Goal: Information Seeking & Learning: Learn about a topic

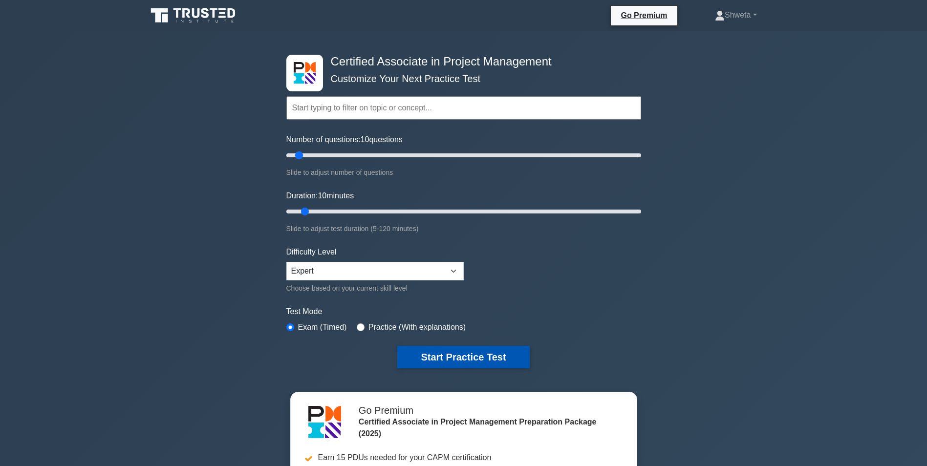
click at [450, 361] on button "Start Practice Test" at bounding box center [463, 357] width 132 height 22
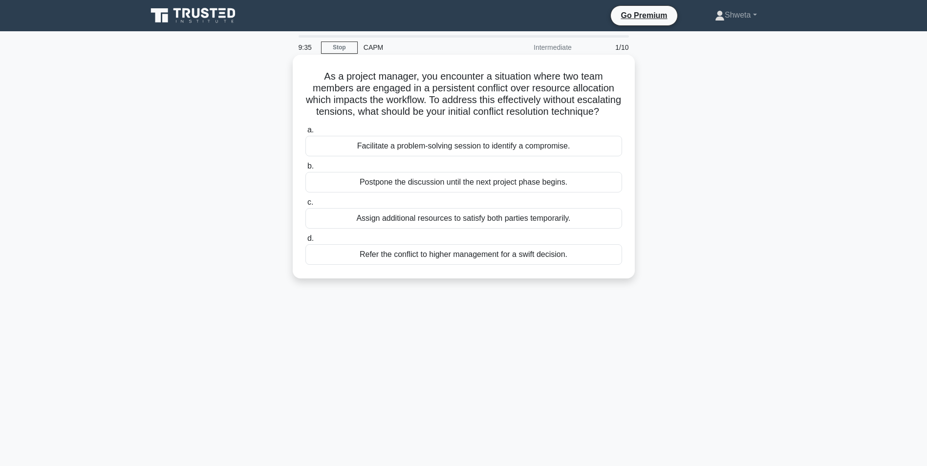
click at [465, 156] on div "Facilitate a problem-solving session to identify a compromise." at bounding box center [464, 146] width 317 height 21
click at [306, 133] on input "a. Facilitate a problem-solving session to identify a compromise." at bounding box center [306, 130] width 0 height 6
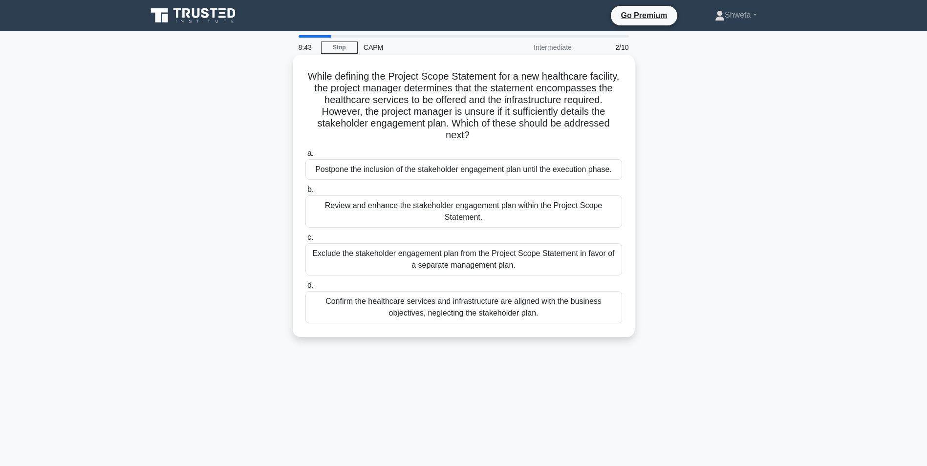
click at [455, 213] on div "Review and enhance the stakeholder engagement plan within the Project Scope Sta…" at bounding box center [464, 212] width 317 height 32
click at [306, 193] on input "b. Review and enhance the stakeholder engagement plan within the Project Scope …" at bounding box center [306, 190] width 0 height 6
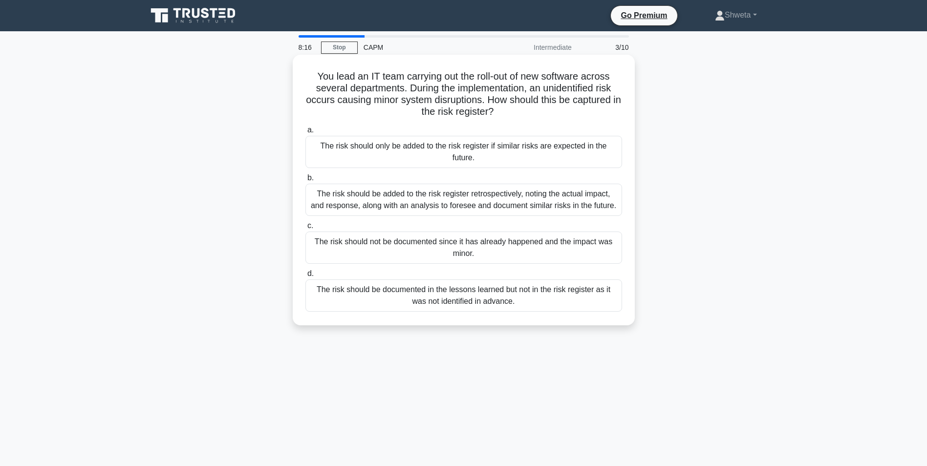
click at [456, 199] on div "The risk should be added to the risk register retrospectively, noting the actua…" at bounding box center [464, 200] width 317 height 32
click at [306, 181] on input "b. The risk should be added to the risk register retrospectively, noting the ac…" at bounding box center [306, 178] width 0 height 6
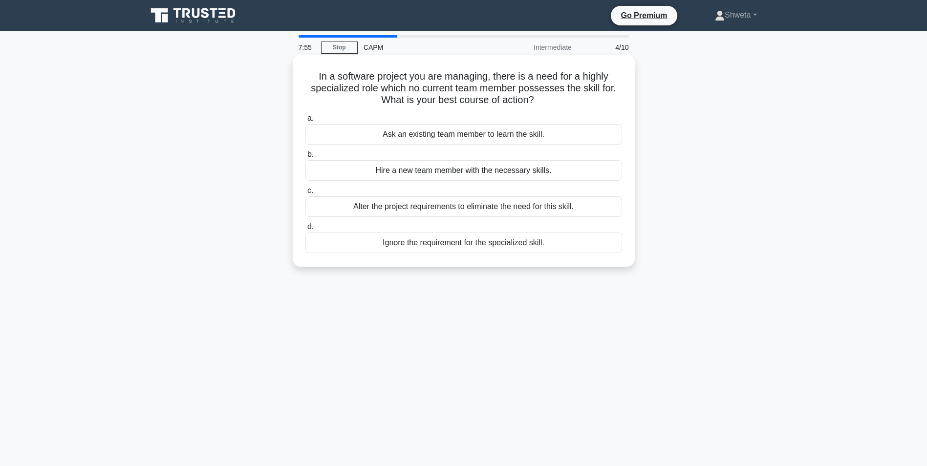
click at [483, 172] on div "Hire a new team member with the necessary skills." at bounding box center [464, 170] width 317 height 21
click at [306, 158] on input "b. Hire a new team member with the necessary skills." at bounding box center [306, 155] width 0 height 6
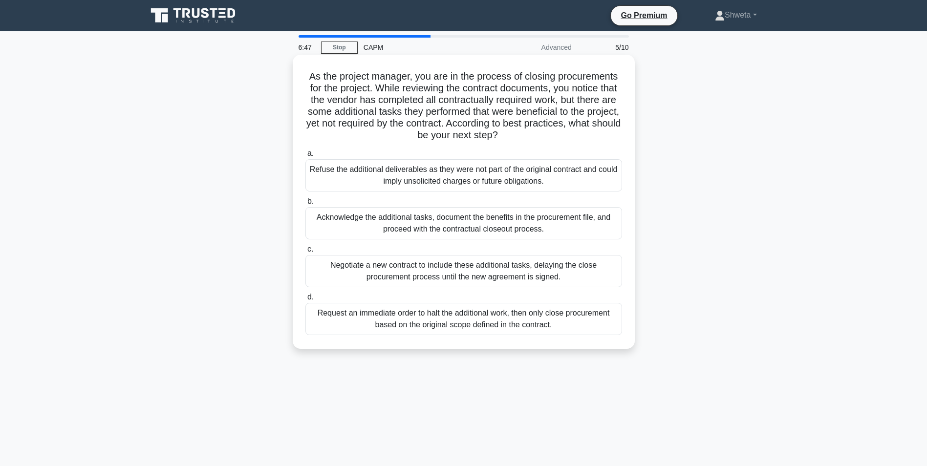
click at [406, 176] on div "Refuse the additional deliverables as they were not part of the original contra…" at bounding box center [464, 175] width 317 height 32
click at [306, 157] on input "a. Refuse the additional deliverables as they were not part of the original con…" at bounding box center [306, 154] width 0 height 6
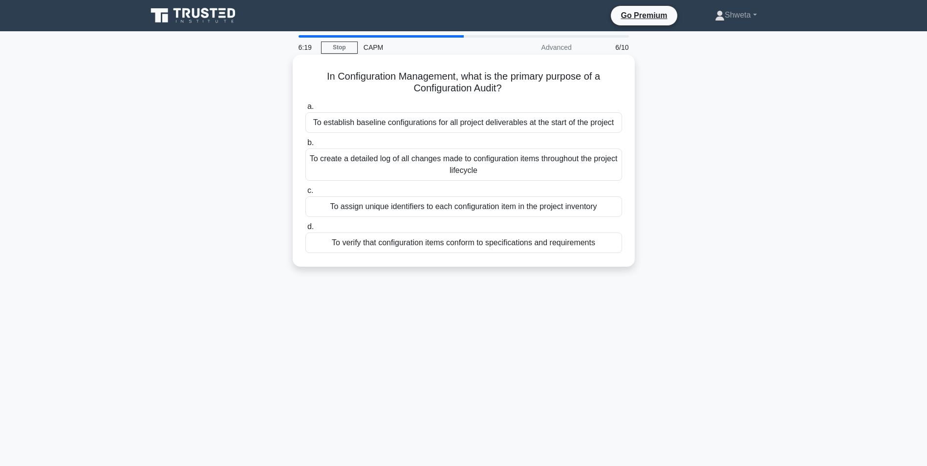
click at [460, 242] on div "To verify that configuration items conform to specifications and requirements" at bounding box center [464, 243] width 317 height 21
click at [306, 230] on input "d. To verify that configuration items conform to specifications and requirements" at bounding box center [306, 227] width 0 height 6
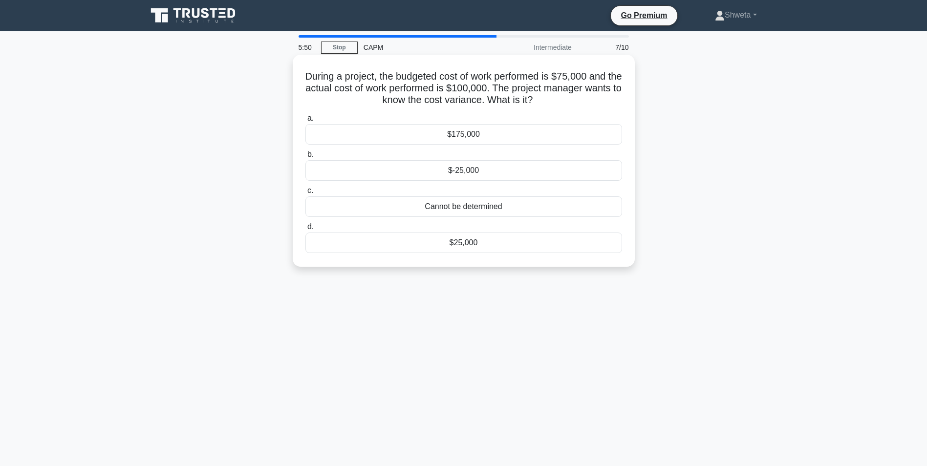
click at [466, 171] on div "$-25,000" at bounding box center [464, 170] width 317 height 21
click at [306, 158] on input "b. $-25,000" at bounding box center [306, 155] width 0 height 6
click at [486, 207] on div "Compliance Manager" at bounding box center [464, 207] width 317 height 21
click at [306, 194] on input "c. Compliance Manager" at bounding box center [306, 191] width 0 height 6
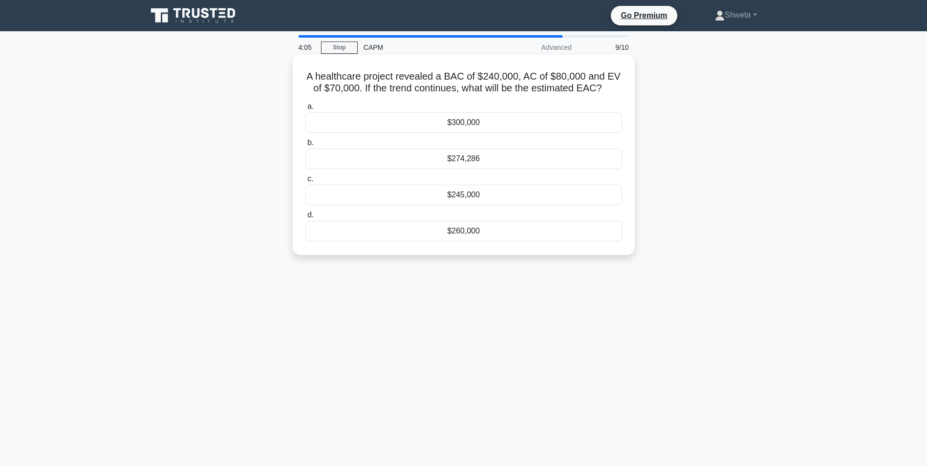
click at [462, 231] on div "$260,000" at bounding box center [464, 231] width 317 height 21
click at [306, 219] on input "d. $260,000" at bounding box center [306, 215] width 0 height 6
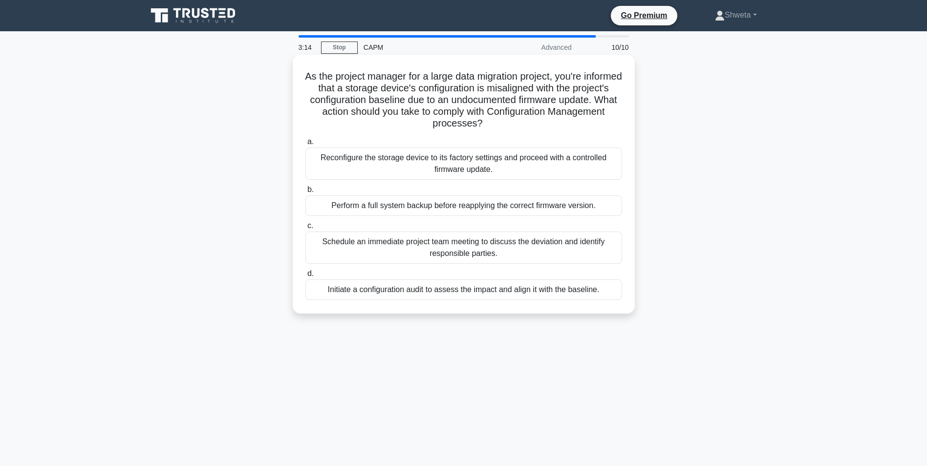
click at [439, 170] on div "Reconfigure the storage device to its factory settings and proceed with a contr…" at bounding box center [464, 164] width 317 height 32
click at [306, 145] on input "a. Reconfigure the storage device to its factory settings and proceed with a co…" at bounding box center [306, 142] width 0 height 6
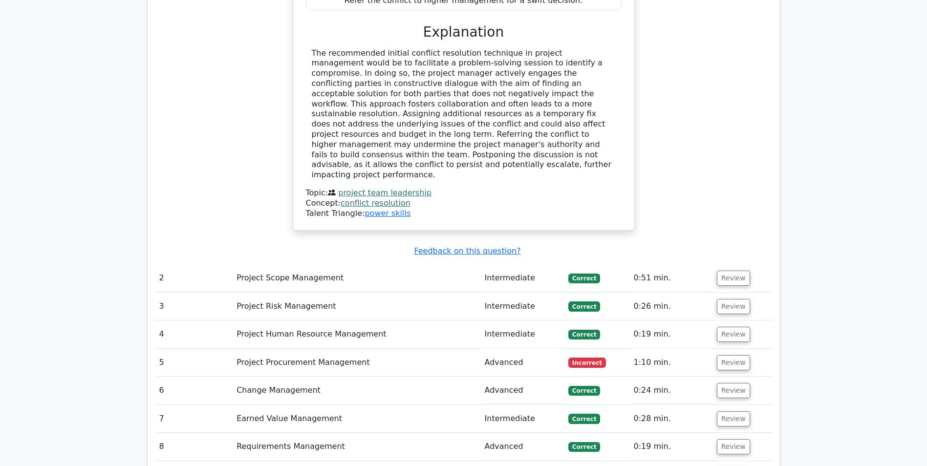
scroll to position [1271, 0]
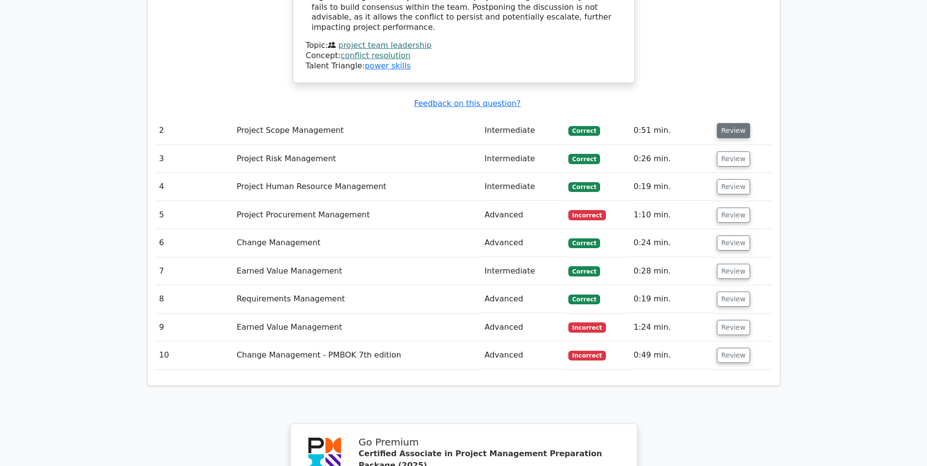
click at [726, 123] on button "Review" at bounding box center [733, 130] width 33 height 15
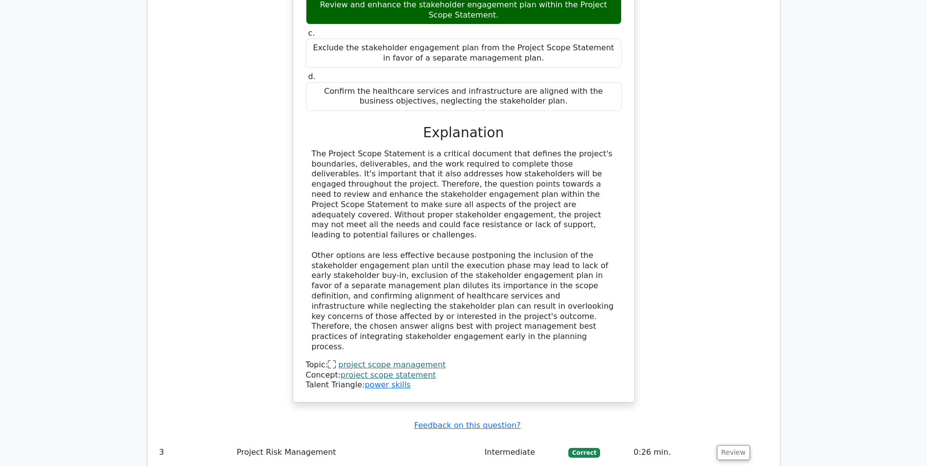
scroll to position [1613, 0]
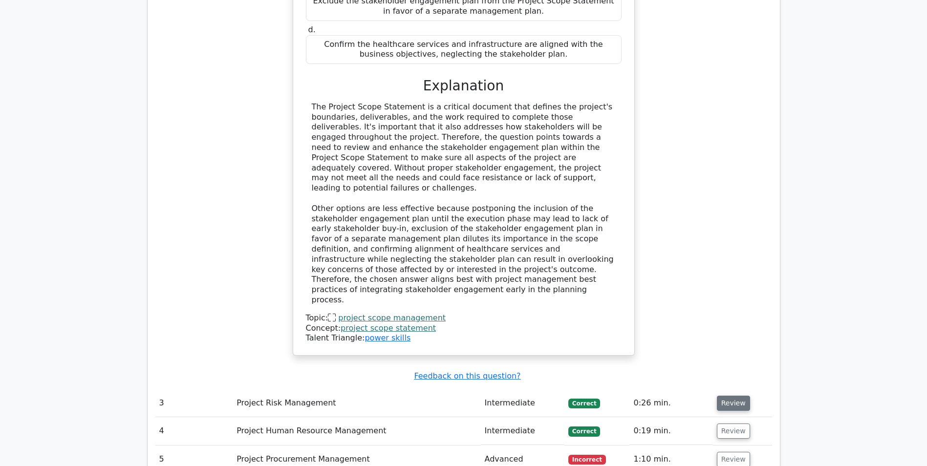
click at [728, 396] on button "Review" at bounding box center [733, 403] width 33 height 15
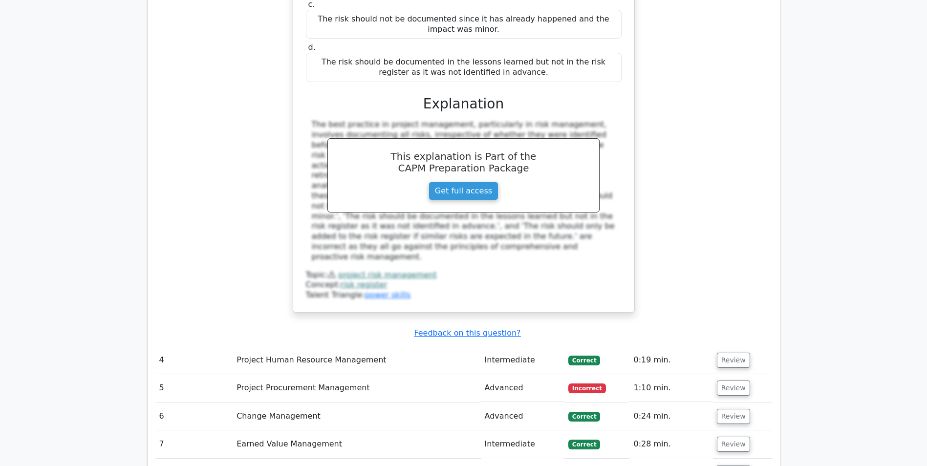
scroll to position [2200, 0]
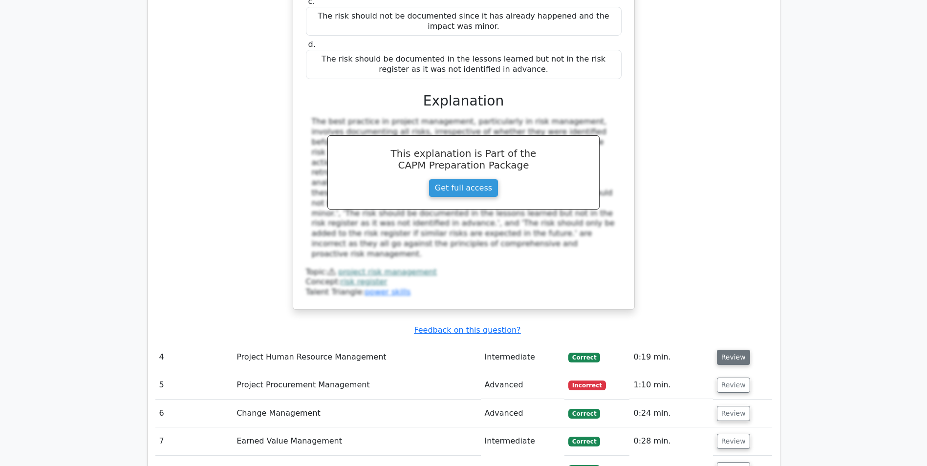
click at [727, 350] on button "Review" at bounding box center [733, 357] width 33 height 15
click at [726, 350] on button "Review" at bounding box center [733, 357] width 33 height 15
click at [736, 350] on button "Review" at bounding box center [733, 357] width 33 height 15
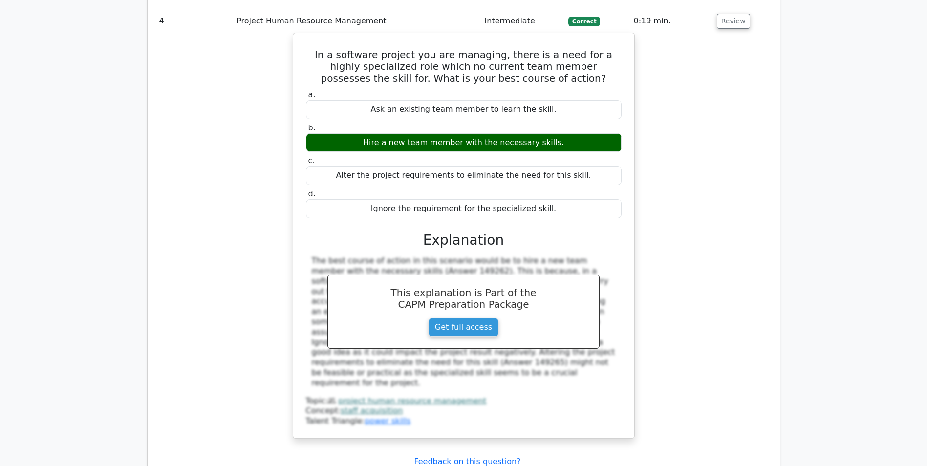
scroll to position [2640, 0]
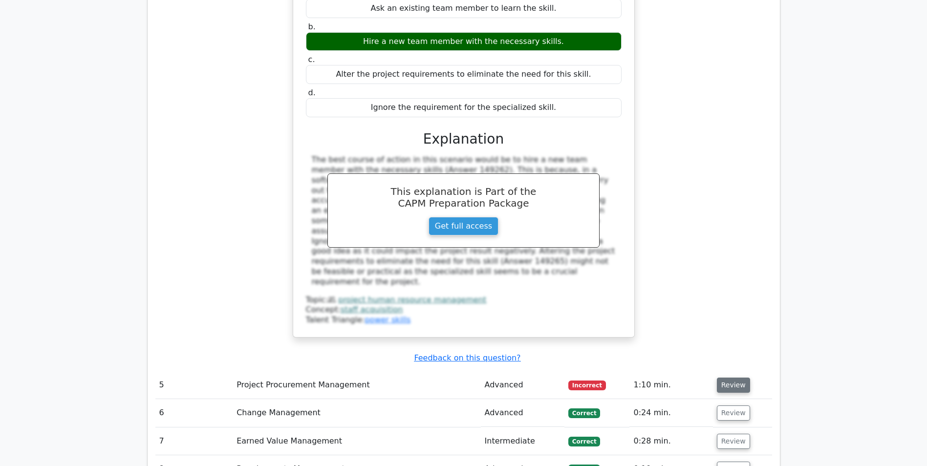
click at [733, 378] on button "Review" at bounding box center [733, 385] width 33 height 15
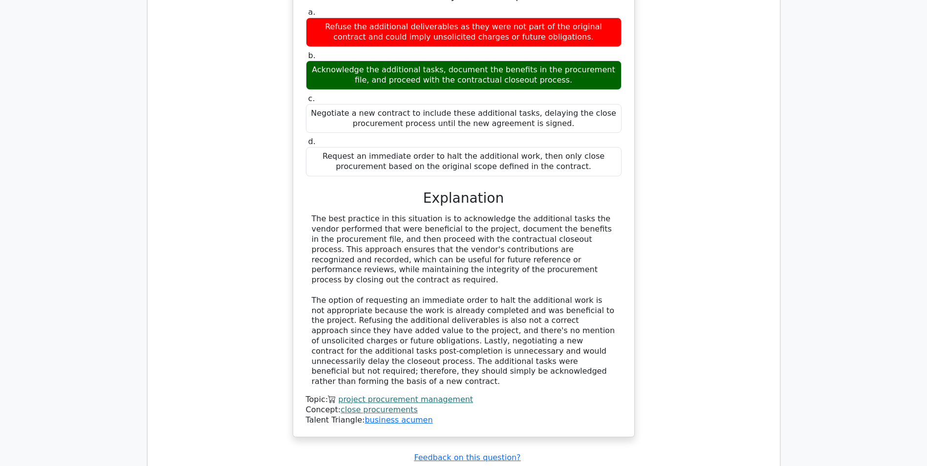
scroll to position [3178, 0]
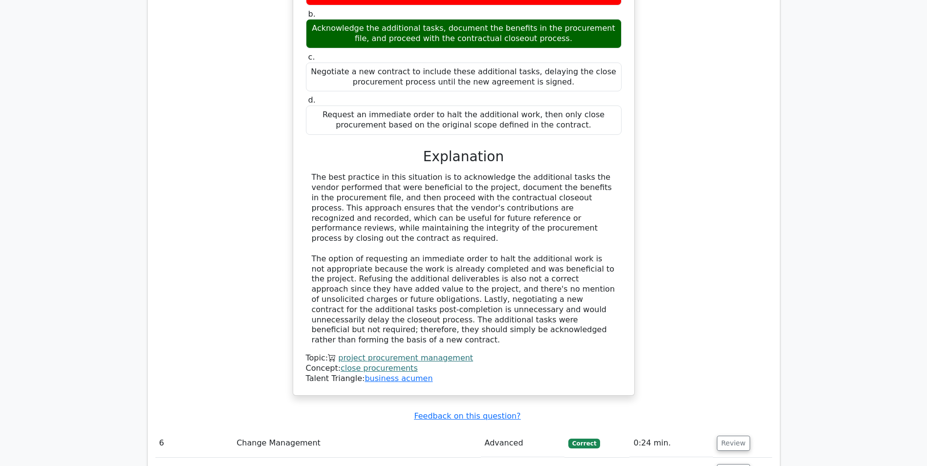
click at [713, 430] on td "Review" at bounding box center [742, 444] width 59 height 28
click at [720, 436] on button "Review" at bounding box center [733, 443] width 33 height 15
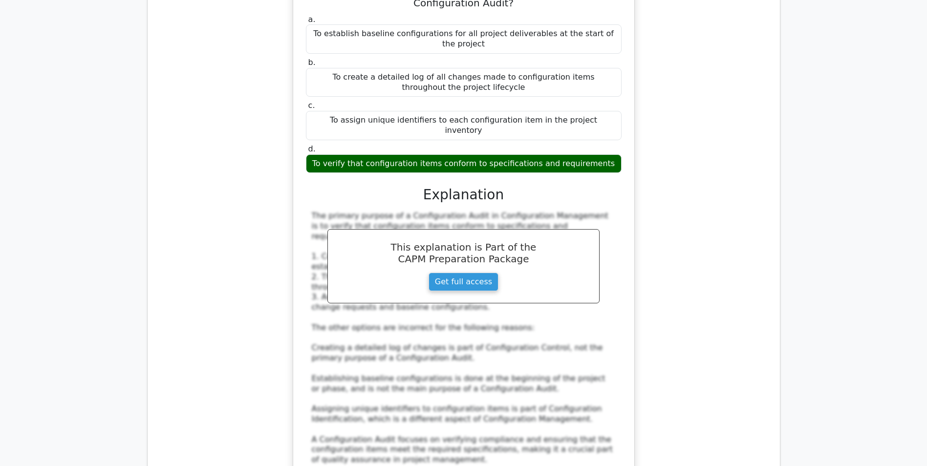
scroll to position [3813, 0]
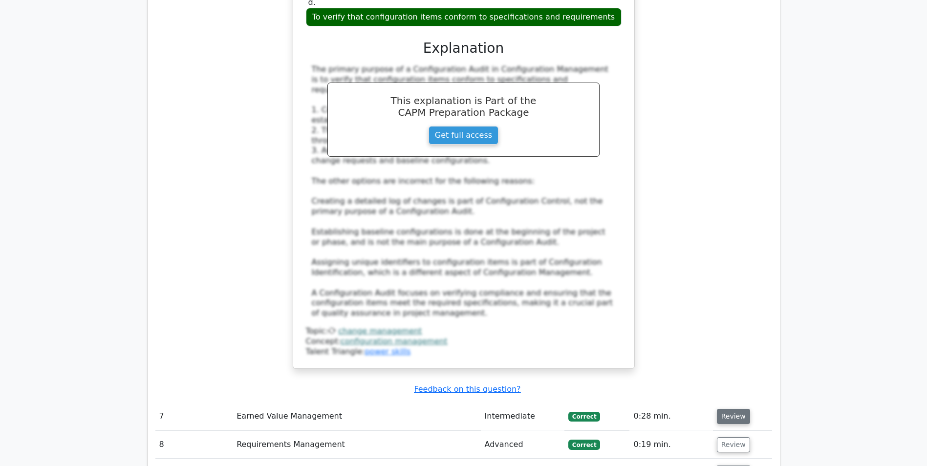
click at [728, 409] on button "Review" at bounding box center [733, 416] width 33 height 15
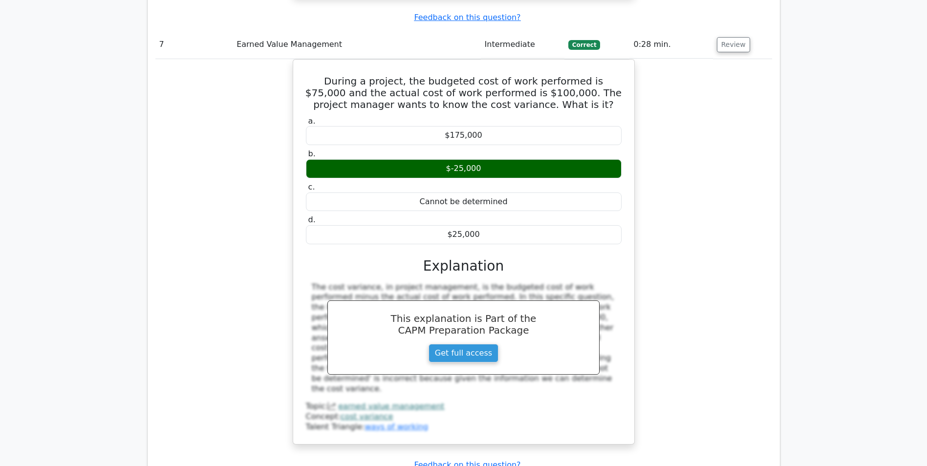
scroll to position [4253, 0]
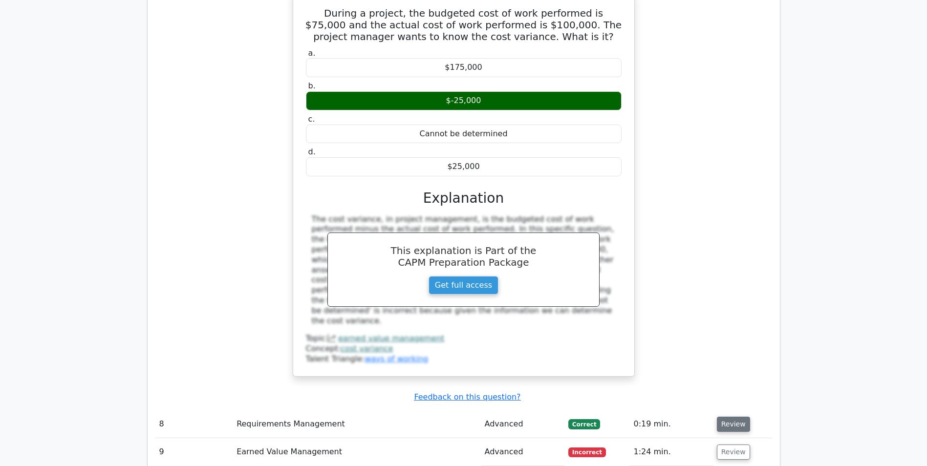
click at [726, 417] on button "Review" at bounding box center [733, 424] width 33 height 15
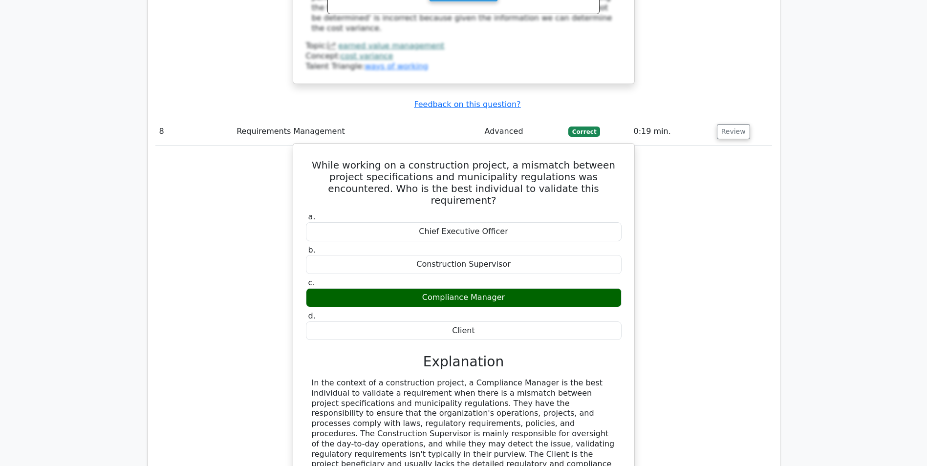
scroll to position [4547, 0]
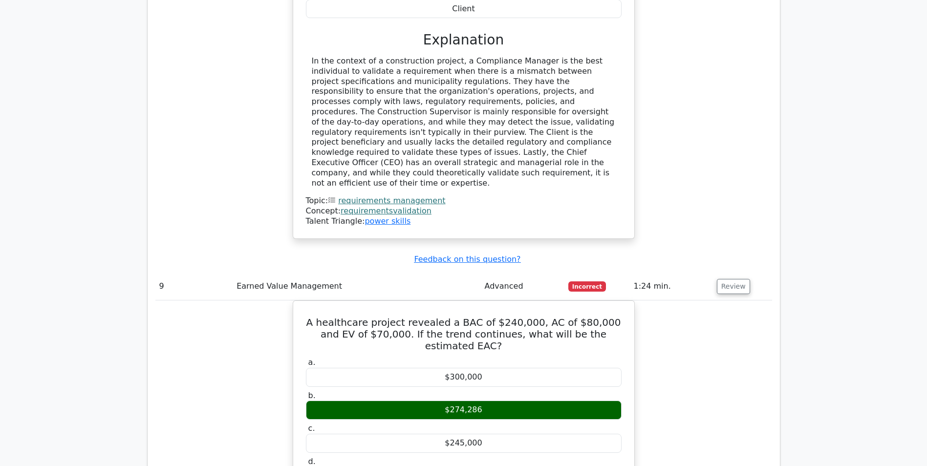
scroll to position [5035, 0]
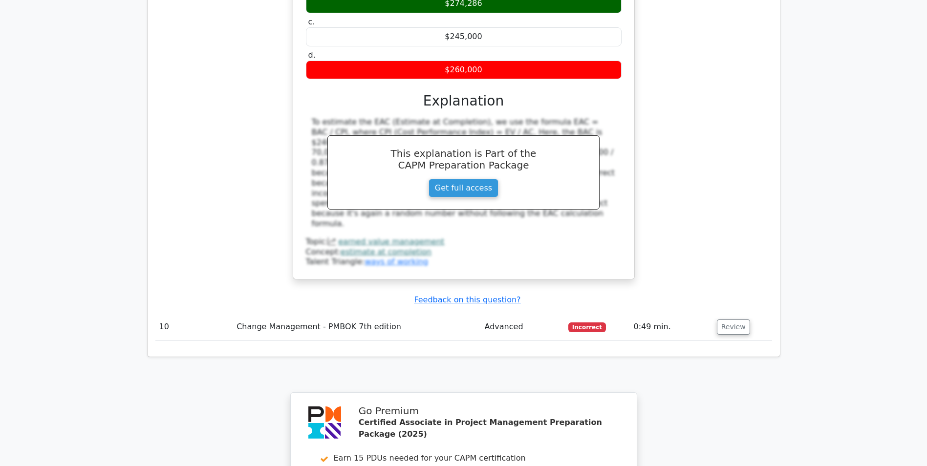
scroll to position [5084, 0]
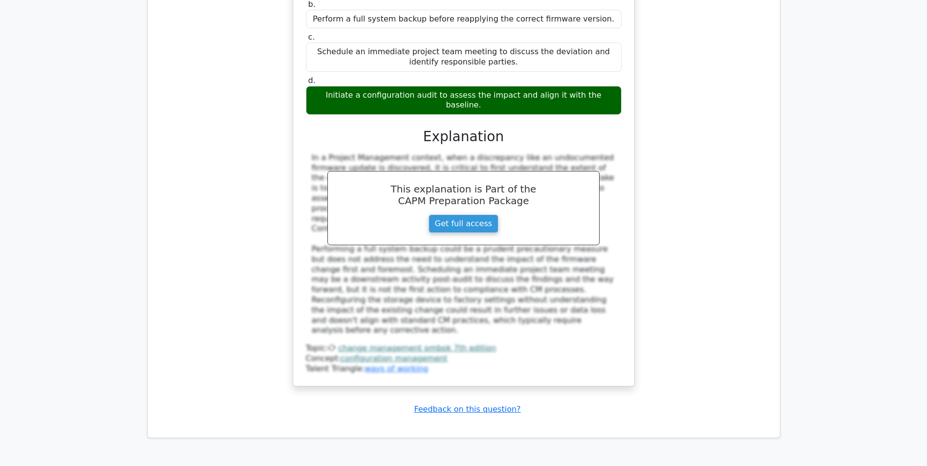
scroll to position [5883, 0]
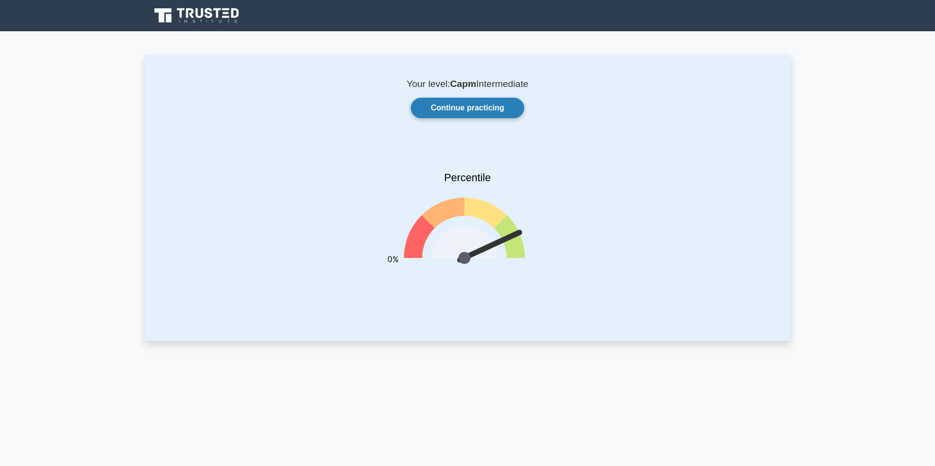
click at [476, 108] on link "Continue practicing" at bounding box center [467, 108] width 113 height 21
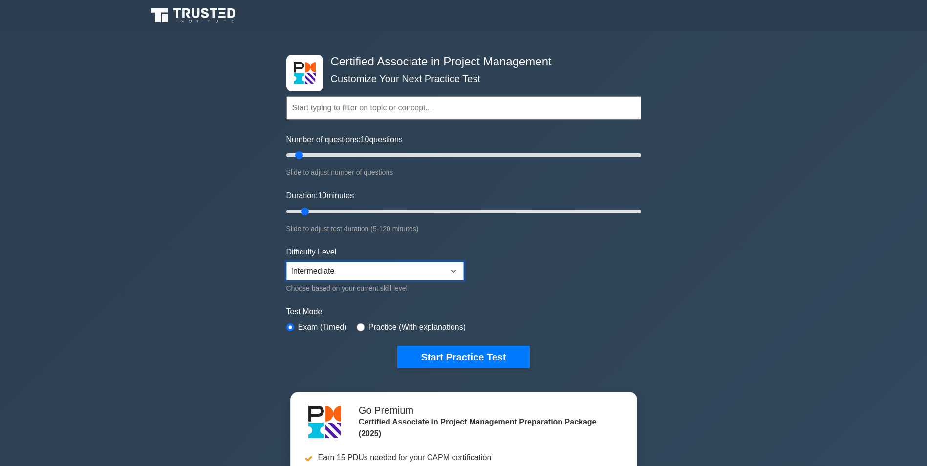
click at [413, 273] on select "Beginner Intermediate Expert" at bounding box center [374, 271] width 177 height 19
select select "expert"
click at [286, 262] on select "Beginner Intermediate Expert" at bounding box center [374, 271] width 177 height 19
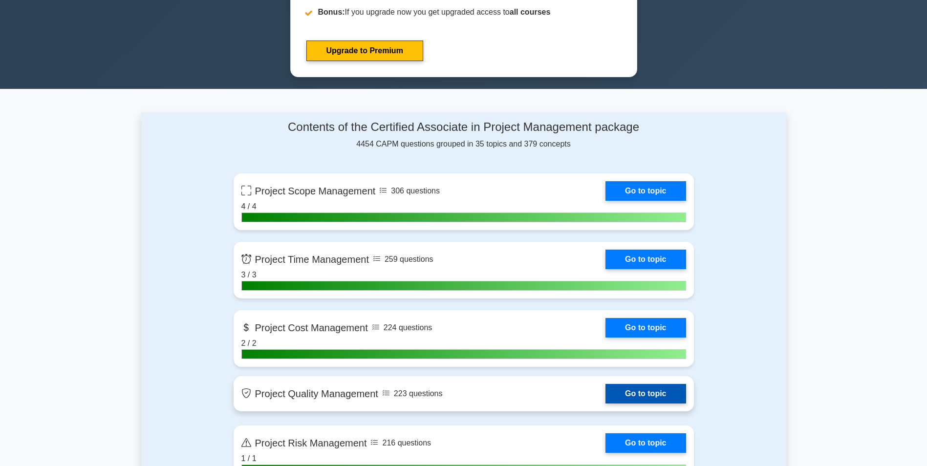
scroll to position [538, 0]
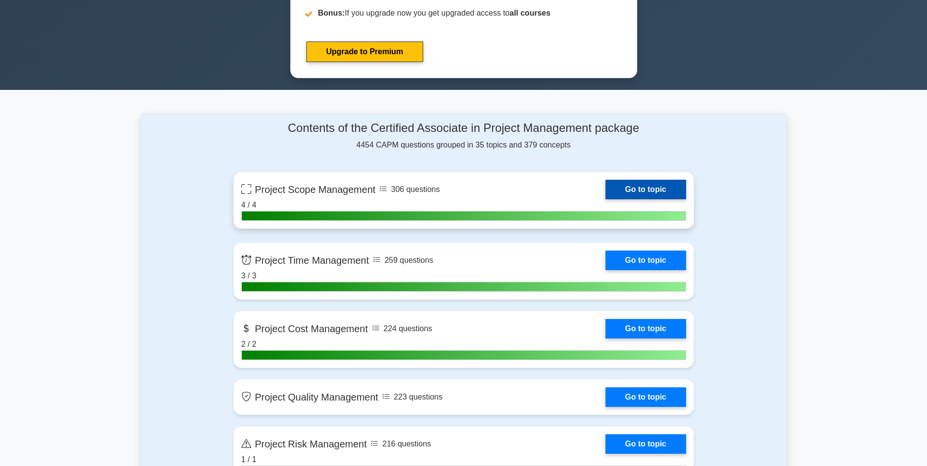
click at [649, 191] on link "Go to topic" at bounding box center [646, 190] width 80 height 20
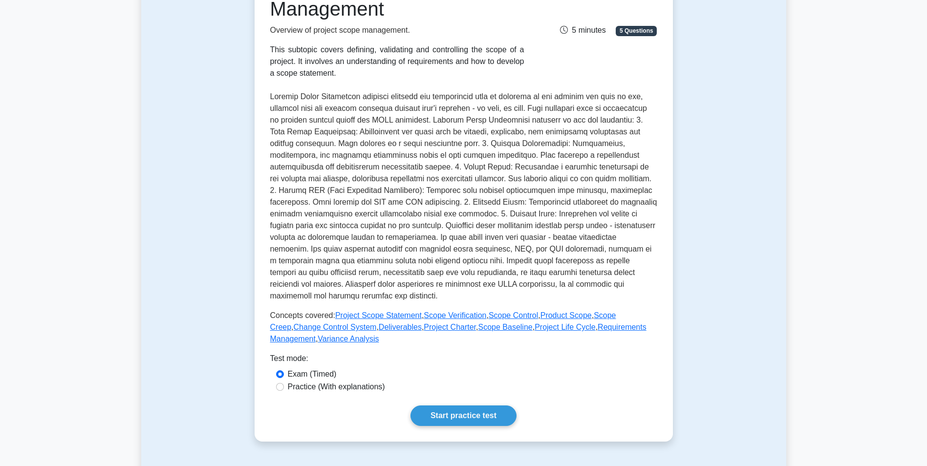
scroll to position [147, 0]
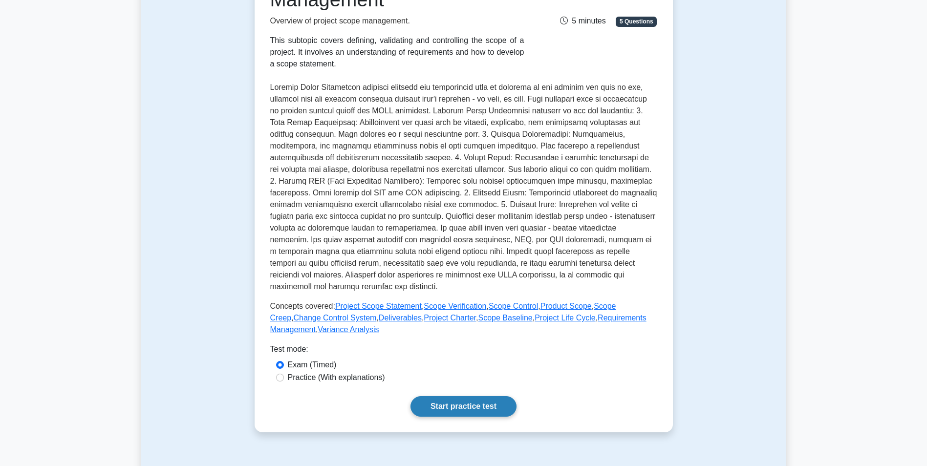
click at [452, 404] on link "Start practice test" at bounding box center [464, 406] width 106 height 21
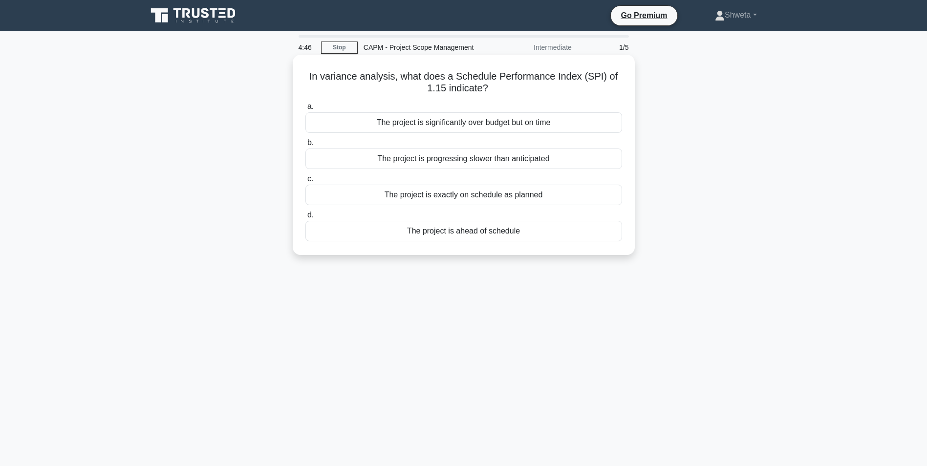
click at [461, 235] on div "The project is ahead of schedule" at bounding box center [464, 231] width 317 height 21
click at [306, 219] on input "d. The project is ahead of schedule" at bounding box center [306, 215] width 0 height 6
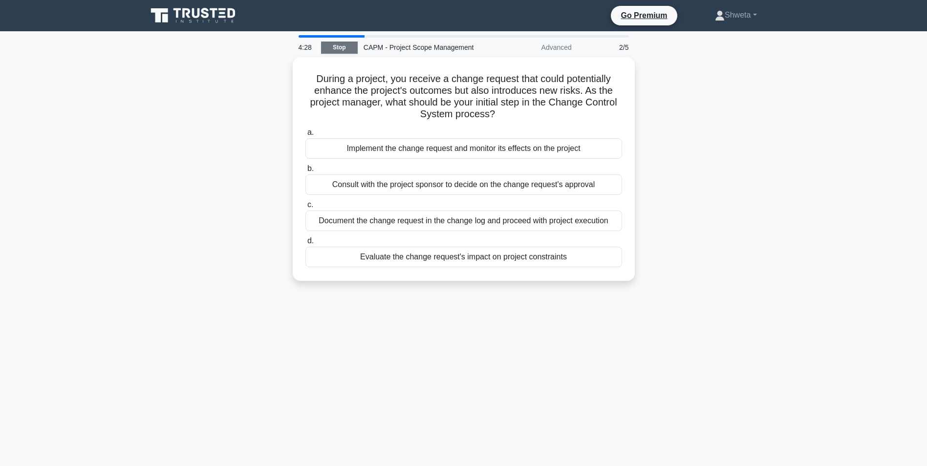
click at [347, 50] on link "Stop" at bounding box center [339, 48] width 37 height 12
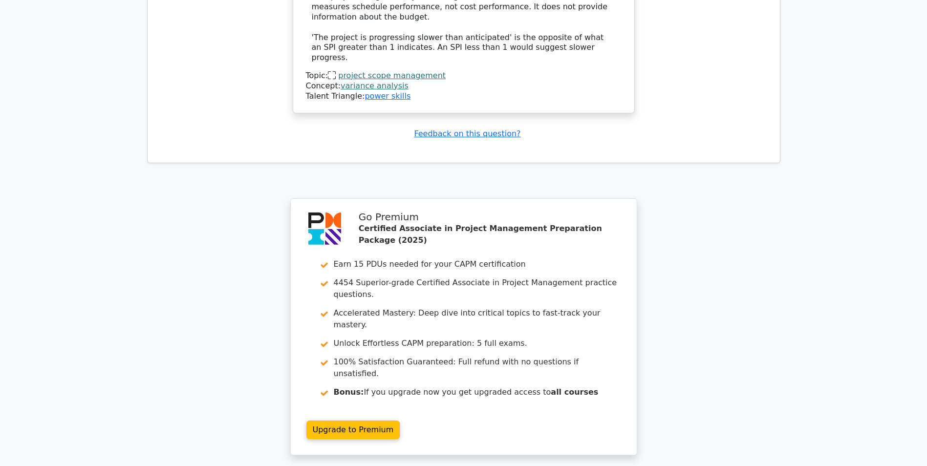
scroll to position [1291, 0]
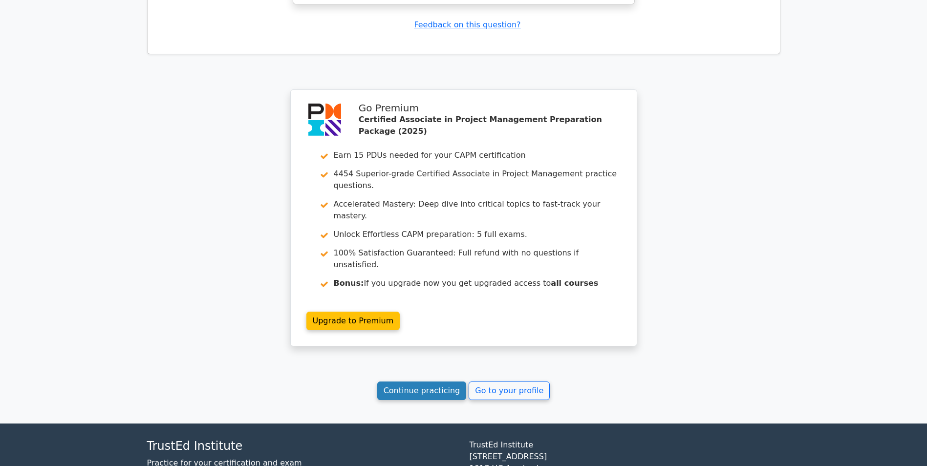
click at [413, 382] on link "Continue practicing" at bounding box center [421, 391] width 89 height 19
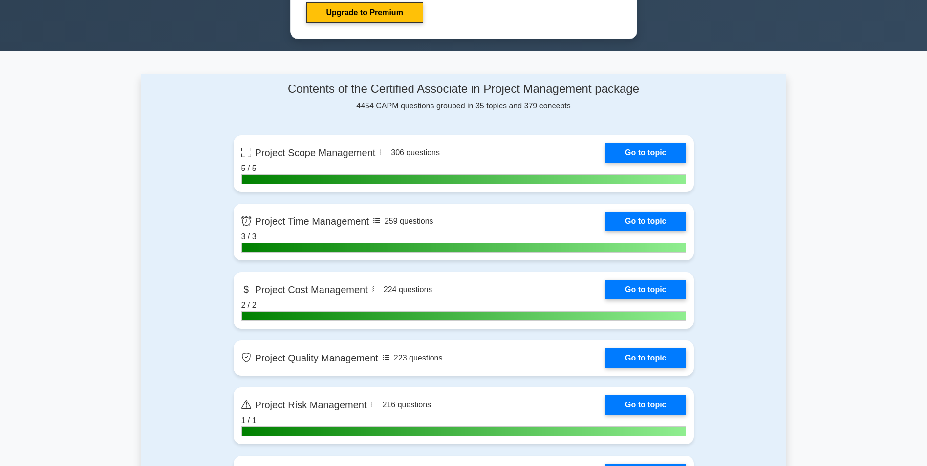
scroll to position [587, 0]
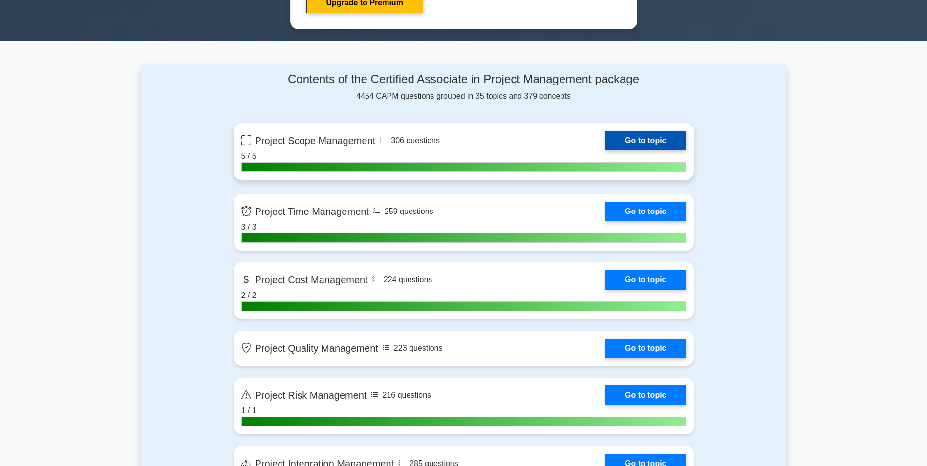
click at [625, 139] on link "Go to topic" at bounding box center [646, 141] width 80 height 20
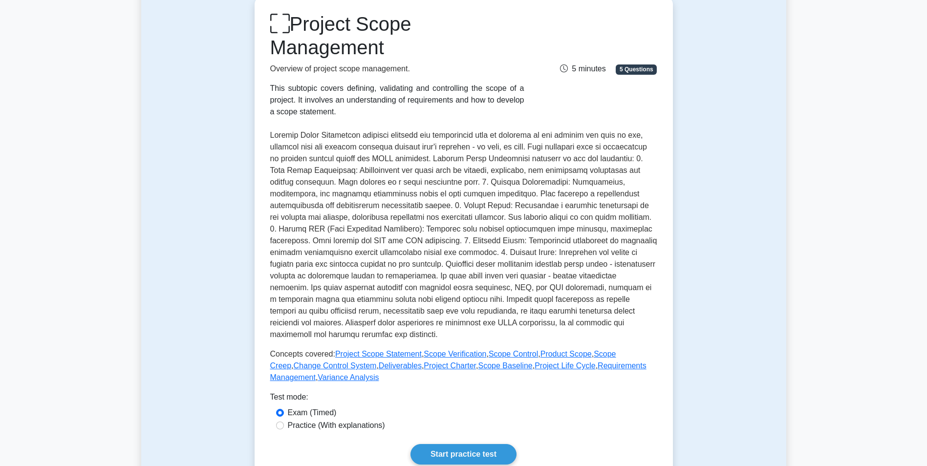
scroll to position [196, 0]
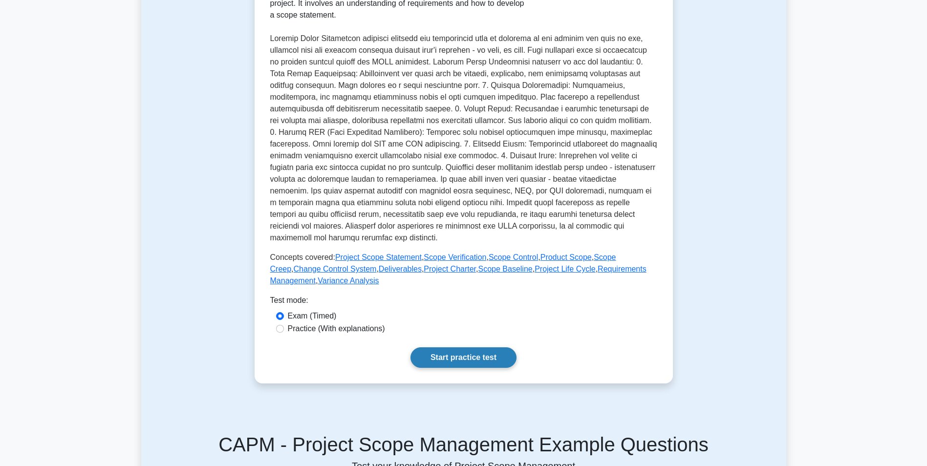
click at [460, 355] on link "Start practice test" at bounding box center [464, 358] width 106 height 21
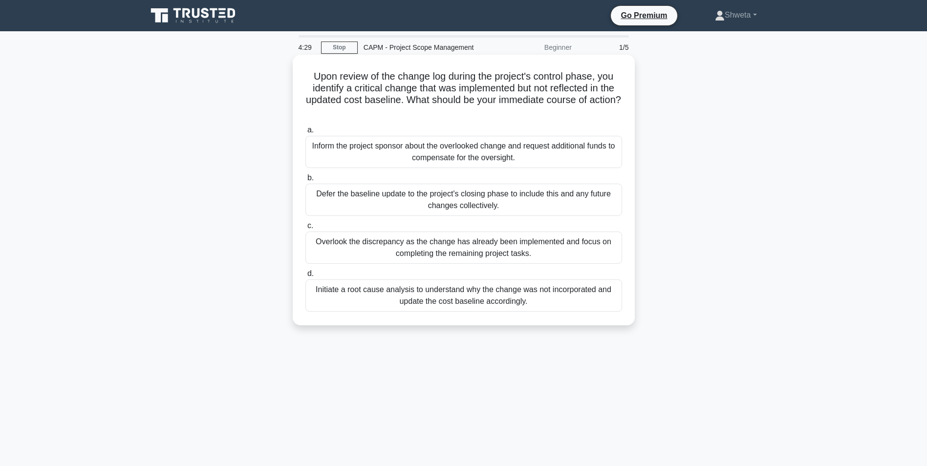
click at [450, 289] on div "Initiate a root cause analysis to understand why the change was not incorporate…" at bounding box center [464, 296] width 317 height 32
click at [306, 277] on input "d. Initiate a root cause analysis to understand why the change was not incorpor…" at bounding box center [306, 274] width 0 height 6
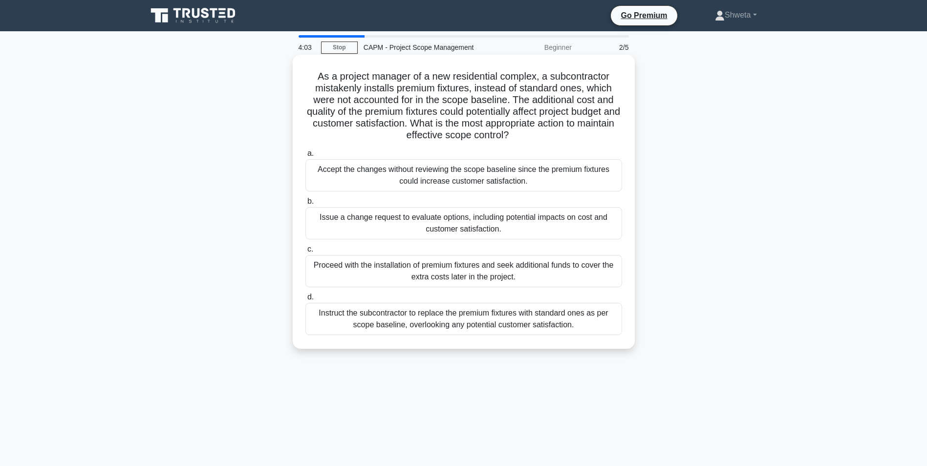
drag, startPoint x: 441, startPoint y: 123, endPoint x: 606, endPoint y: 134, distance: 165.1
click at [606, 134] on h5 "As a project manager of a new residential complex, a subcontractor mistakenly i…" at bounding box center [464, 105] width 319 height 71
drag, startPoint x: 606, startPoint y: 134, endPoint x: 549, endPoint y: 136, distance: 56.7
click at [549, 136] on h5 "As a project manager of a new residential complex, a subcontractor mistakenly i…" at bounding box center [464, 105] width 319 height 71
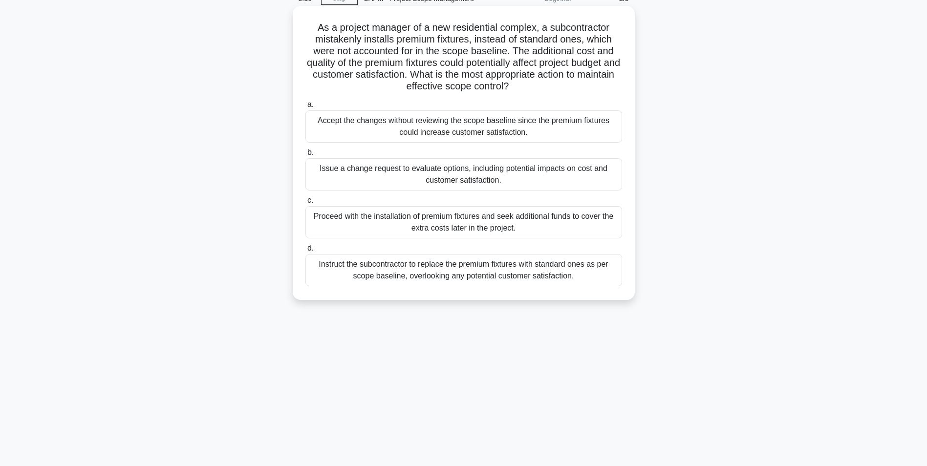
click at [484, 179] on div "Issue a change request to evaluate options, including potential impacts on cost…" at bounding box center [464, 174] width 317 height 32
click at [306, 156] on input "b. Issue a change request to evaluate options, including potential impacts on c…" at bounding box center [306, 153] width 0 height 6
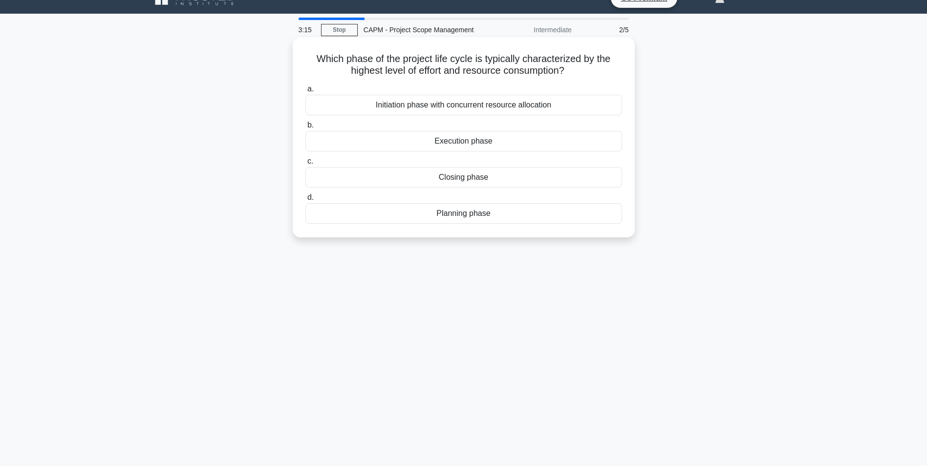
scroll to position [0, 0]
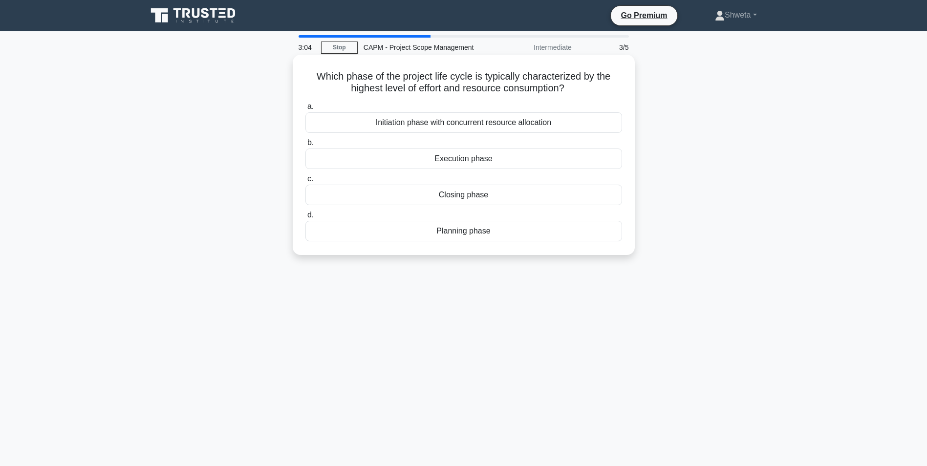
click at [471, 164] on div "Execution phase" at bounding box center [464, 159] width 317 height 21
click at [306, 146] on input "b. Execution phase" at bounding box center [306, 143] width 0 height 6
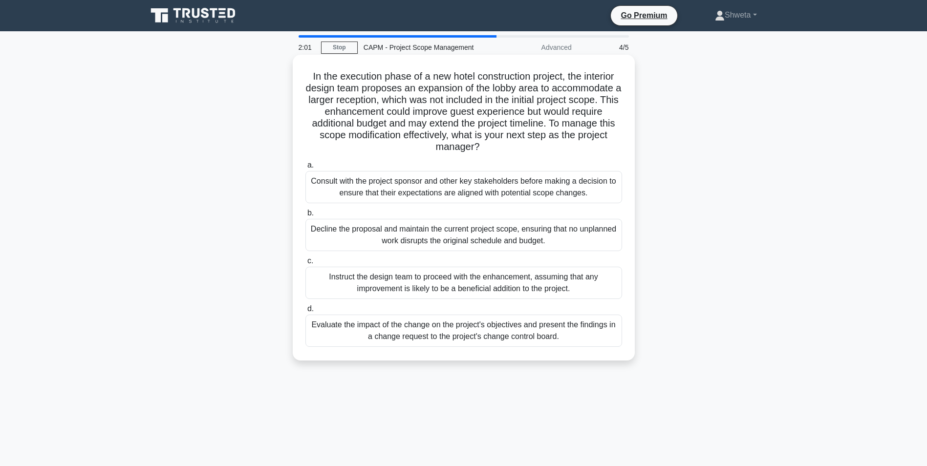
click at [439, 189] on div "Consult with the project sponsor and other key stakeholders before making a dec…" at bounding box center [464, 187] width 317 height 32
click at [306, 169] on input "a. Consult with the project sponsor and other key stakeholders before making a …" at bounding box center [306, 165] width 0 height 6
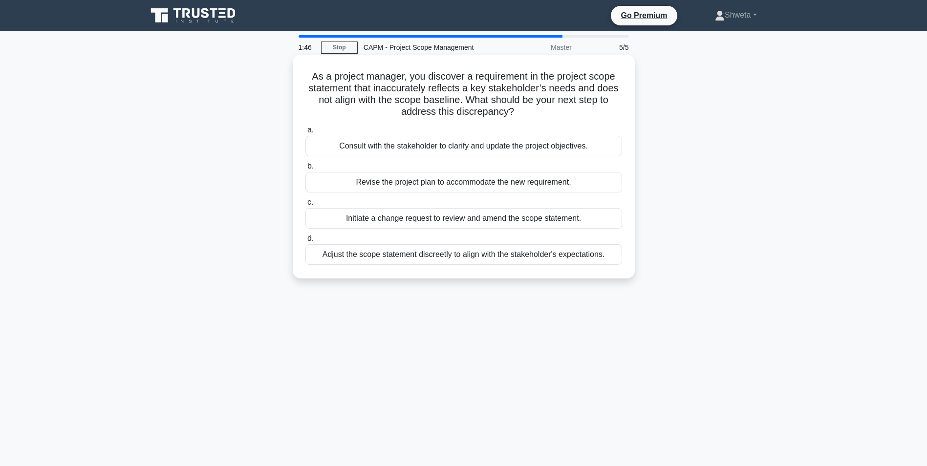
drag, startPoint x: 466, startPoint y: 98, endPoint x: 606, endPoint y: 112, distance: 140.5
click at [606, 112] on h5 "As a project manager, you discover a requirement in the project scope statement…" at bounding box center [464, 94] width 319 height 48
drag, startPoint x: 606, startPoint y: 112, endPoint x: 549, endPoint y: 120, distance: 57.7
click at [549, 120] on div "As a project manager, you discover a requirement in the project scope statement…" at bounding box center [464, 167] width 334 height 216
drag, startPoint x: 467, startPoint y: 101, endPoint x: 575, endPoint y: 115, distance: 109.0
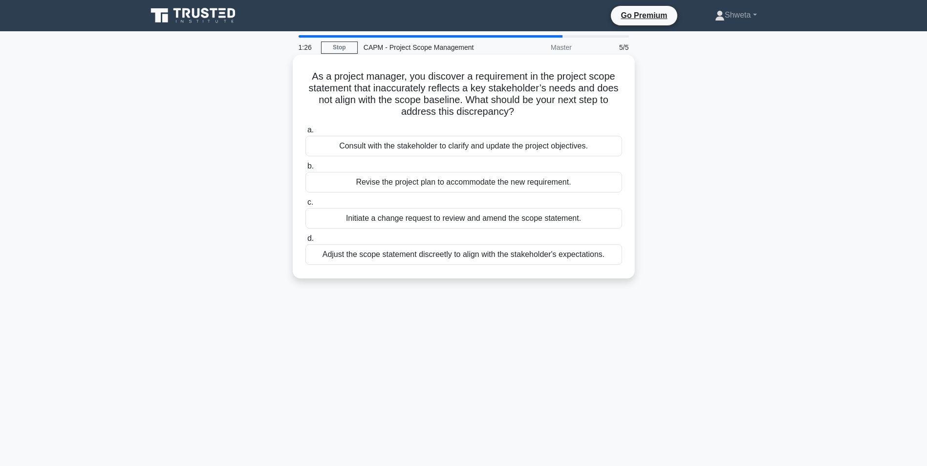
click at [575, 115] on h5 "As a project manager, you discover a requirement in the project scope statement…" at bounding box center [464, 94] width 319 height 48
click at [423, 148] on div "Consult with the stakeholder to clarify and update the project objectives." at bounding box center [464, 146] width 317 height 21
click at [306, 133] on input "a. Consult with the stakeholder to clarify and update the project objectives." at bounding box center [306, 130] width 0 height 6
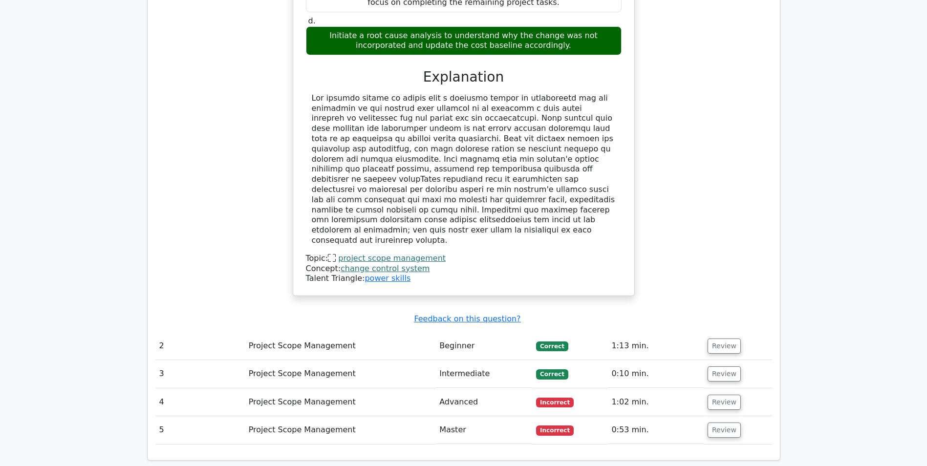
scroll to position [1076, 0]
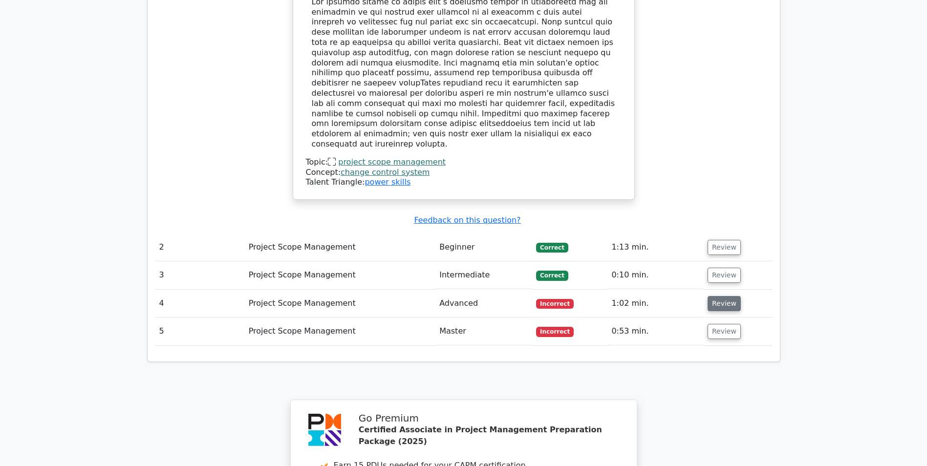
click at [714, 296] on button "Review" at bounding box center [724, 303] width 33 height 15
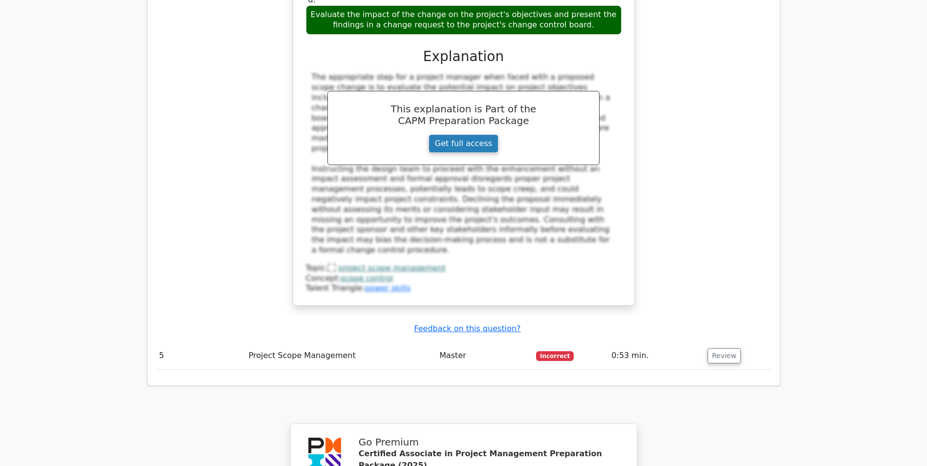
scroll to position [1711, 0]
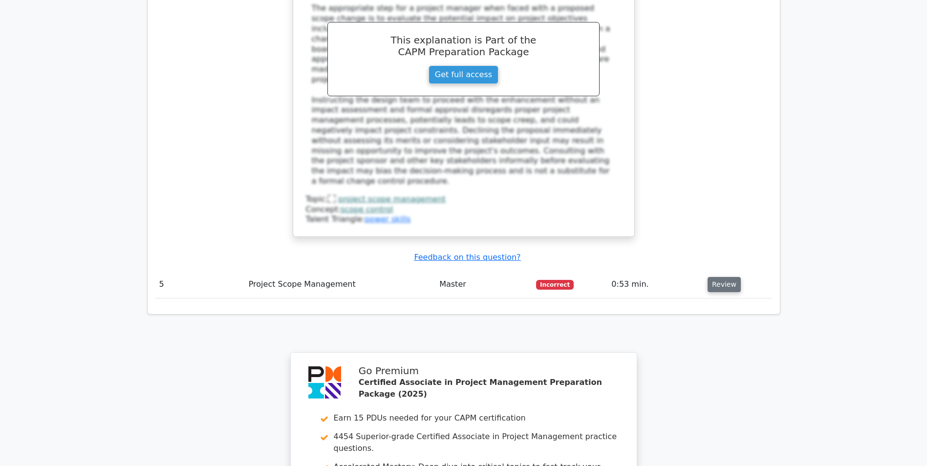
click at [721, 277] on button "Review" at bounding box center [724, 284] width 33 height 15
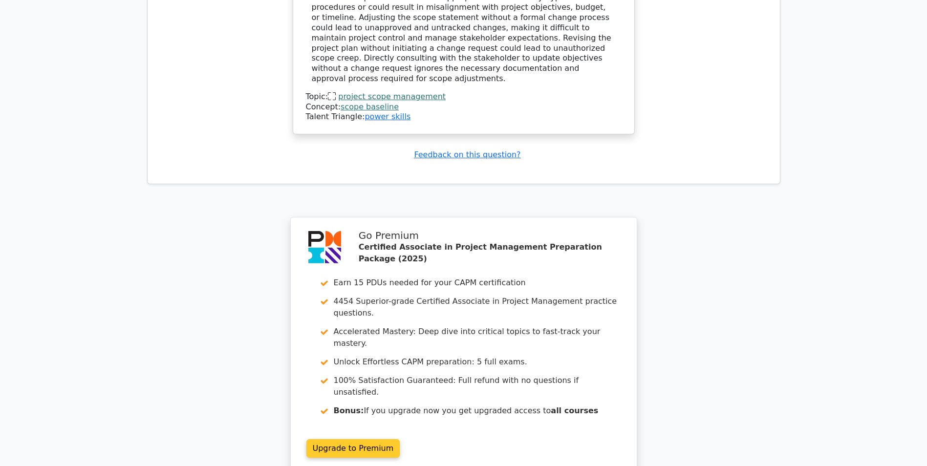
scroll to position [2396, 0]
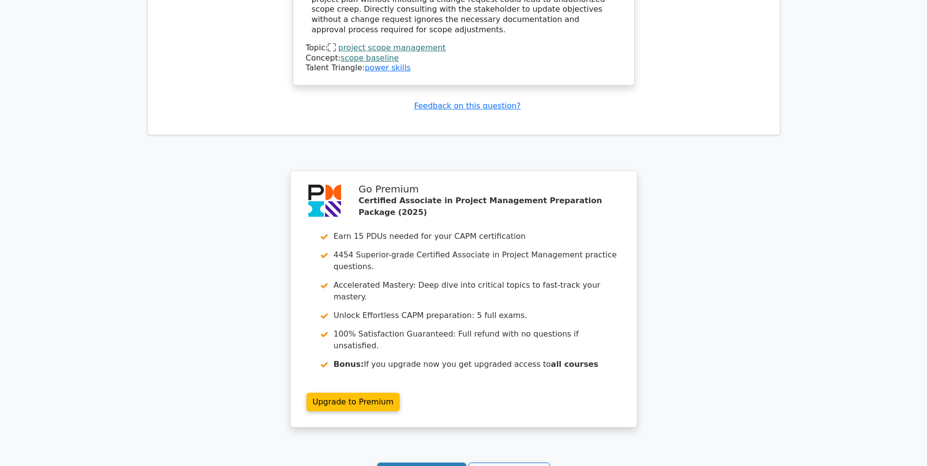
click at [431, 463] on link "Continue practicing" at bounding box center [421, 472] width 89 height 19
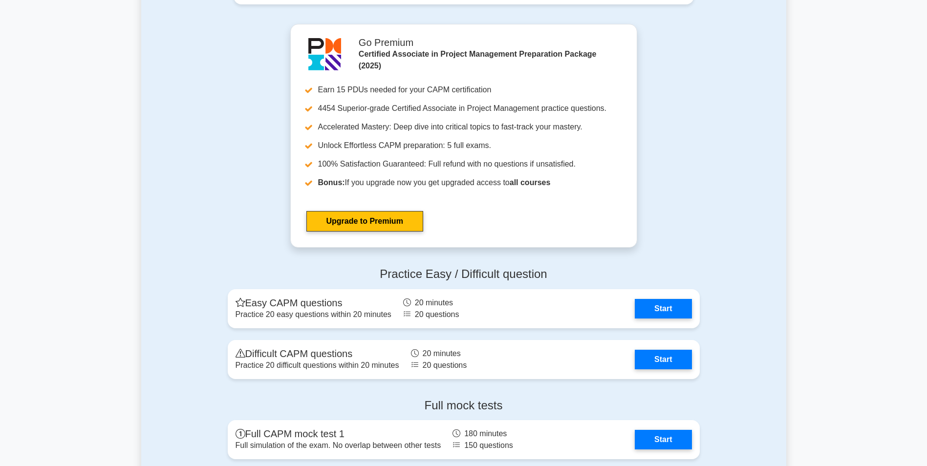
scroll to position [2982, 0]
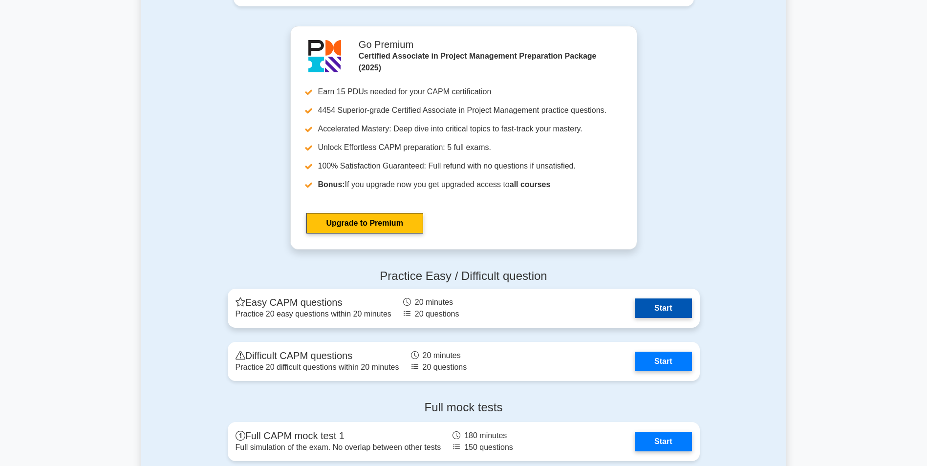
click at [646, 308] on link "Start" at bounding box center [663, 309] width 57 height 20
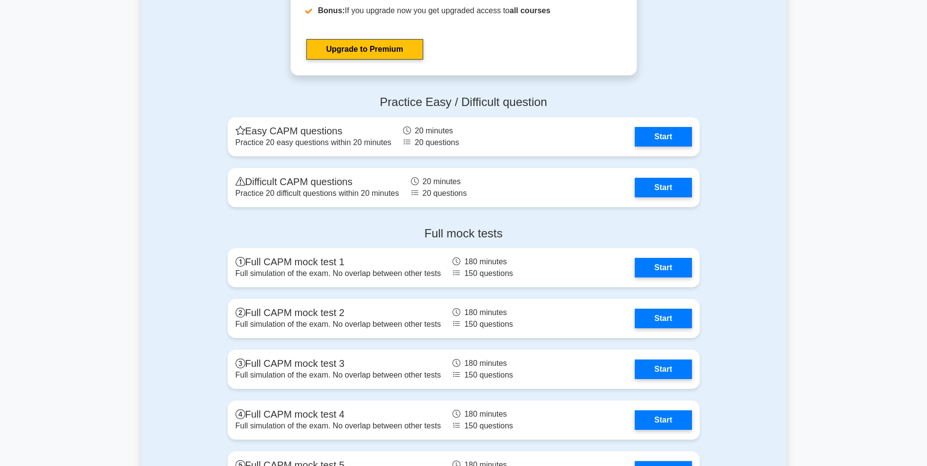
scroll to position [3178, 0]
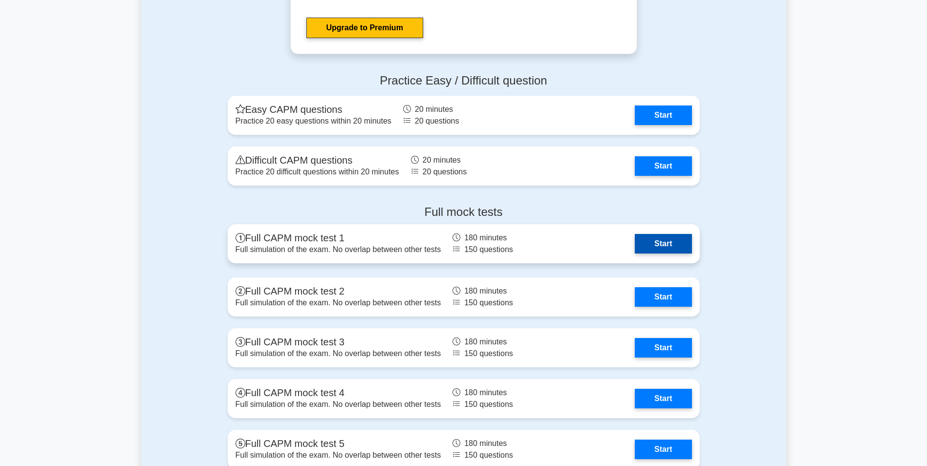
click at [659, 242] on link "Start" at bounding box center [663, 244] width 57 height 20
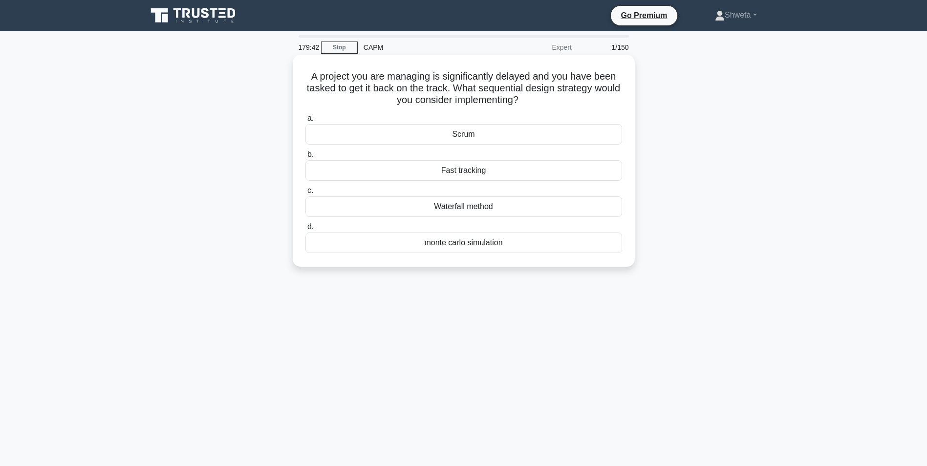
click at [486, 168] on div "Fast tracking" at bounding box center [464, 170] width 317 height 21
click at [306, 158] on input "b. Fast tracking" at bounding box center [306, 155] width 0 height 6
click at [479, 242] on div "Variance analysis" at bounding box center [464, 243] width 317 height 21
click at [306, 230] on input "d. Variance analysis" at bounding box center [306, 227] width 0 height 6
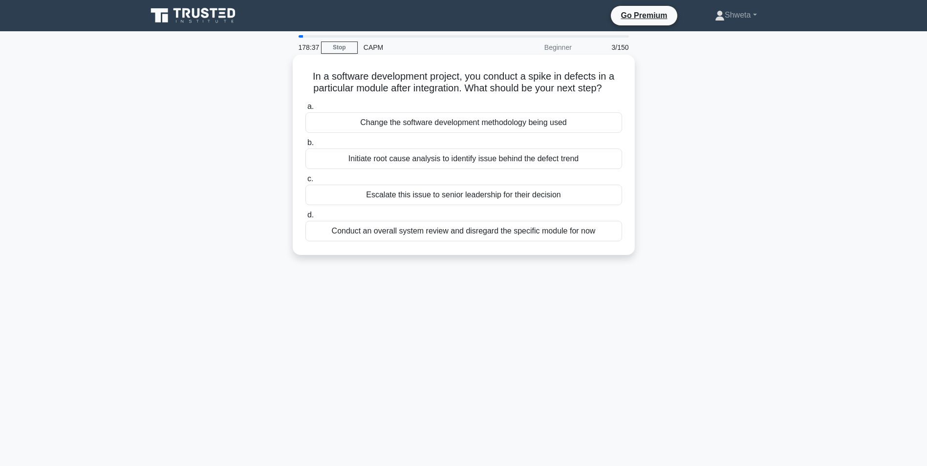
click at [497, 160] on div "Initiate root cause analysis to identify issue behind the defect trend" at bounding box center [464, 159] width 317 height 21
click at [306, 146] on input "b. Initiate root cause analysis to identify issue behind the defect trend" at bounding box center [306, 143] width 0 height 6
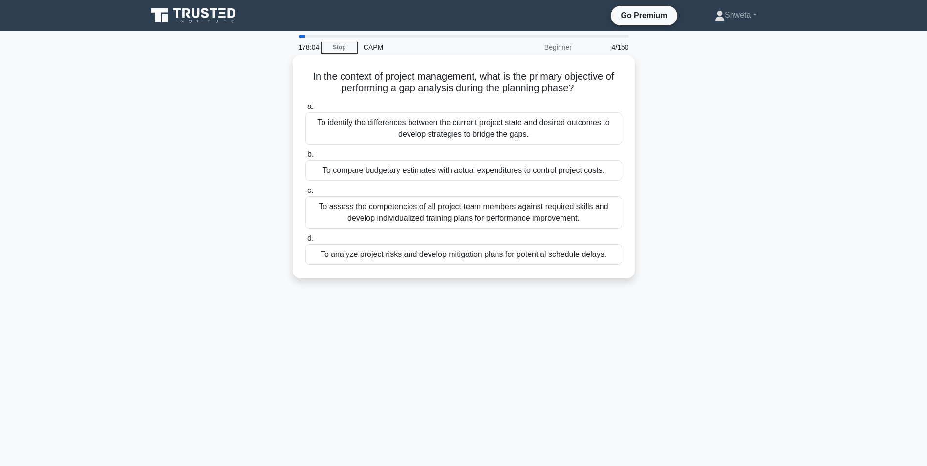
click at [462, 134] on div "To identify the differences between the current project state and desired outco…" at bounding box center [464, 128] width 317 height 32
click at [306, 110] on input "a. To identify the differences between the current project state and desired ou…" at bounding box center [306, 107] width 0 height 6
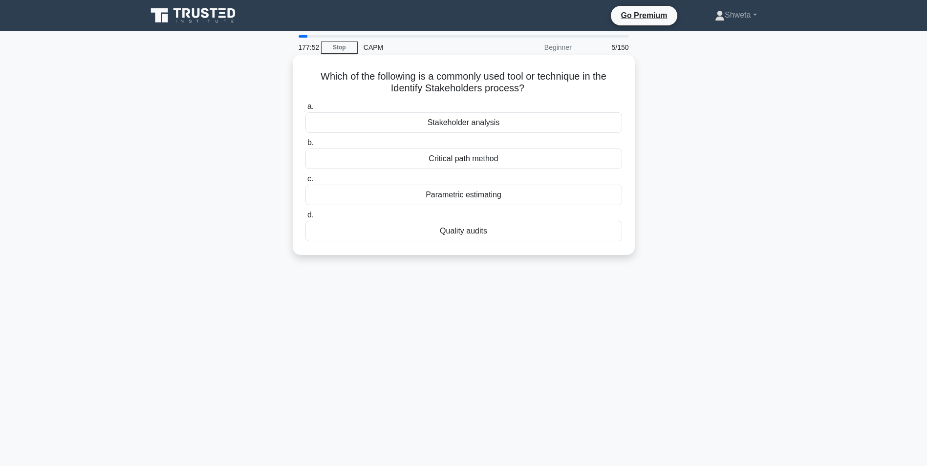
click at [470, 127] on div "Stakeholder analysis" at bounding box center [464, 122] width 317 height 21
click at [306, 110] on input "a. Stakeholder analysis" at bounding box center [306, 107] width 0 height 6
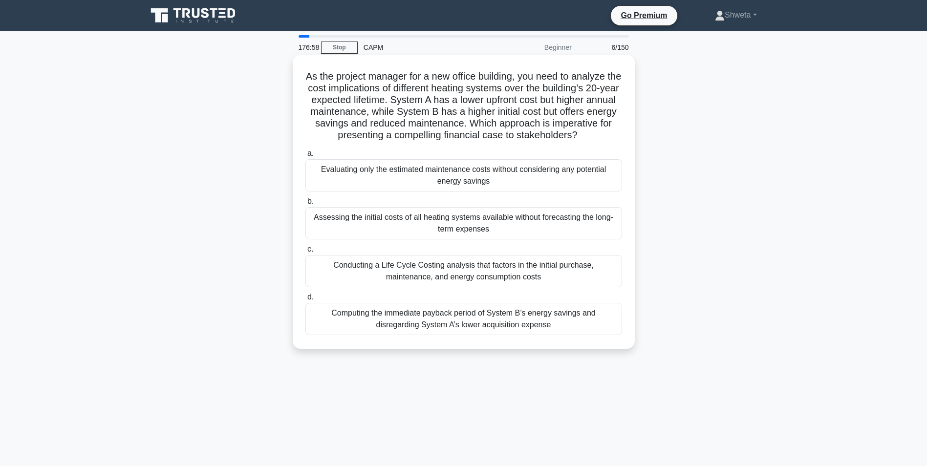
click at [481, 279] on div "Conducting a Life Cycle Costing analysis that factors in the initial purchase, …" at bounding box center [464, 271] width 317 height 32
click at [306, 253] on input "c. Conducting a Life Cycle Costing analysis that factors in the initial purchas…" at bounding box center [306, 249] width 0 height 6
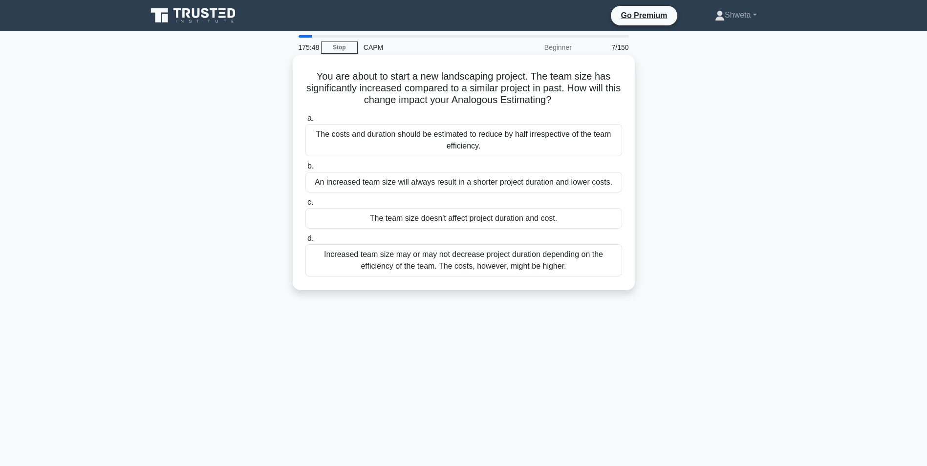
click at [463, 267] on div "Increased team size may or may not decrease project duration depending on the e…" at bounding box center [464, 260] width 317 height 32
click at [306, 242] on input "d. Increased team size may or may not decrease project duration depending on th…" at bounding box center [306, 239] width 0 height 6
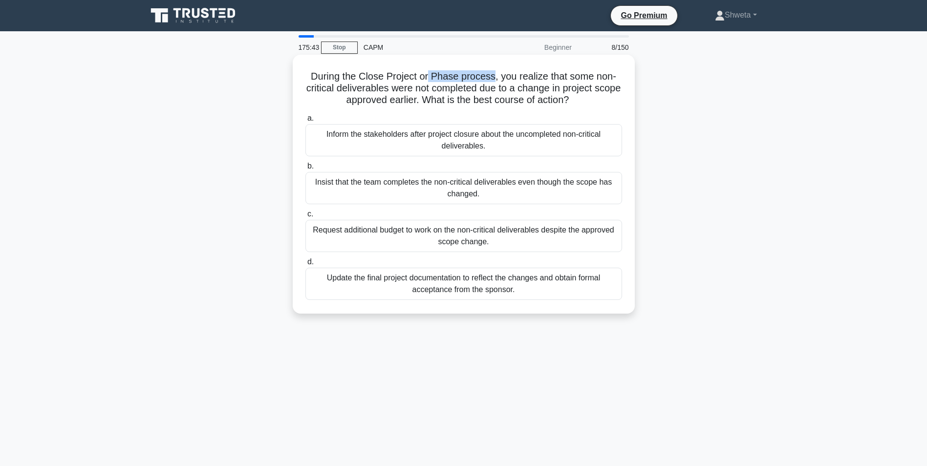
drag, startPoint x: 429, startPoint y: 78, endPoint x: 495, endPoint y: 79, distance: 66.0
click at [495, 79] on h5 "During the Close Project or Phase process, you realize that some non-critical d…" at bounding box center [464, 88] width 319 height 36
drag, startPoint x: 495, startPoint y: 79, endPoint x: 553, endPoint y: 82, distance: 58.7
click at [553, 82] on h5 "During the Close Project or Phase process, you realize that some non-critical d…" at bounding box center [464, 88] width 319 height 36
drag, startPoint x: 360, startPoint y: 102, endPoint x: 430, endPoint y: 105, distance: 70.0
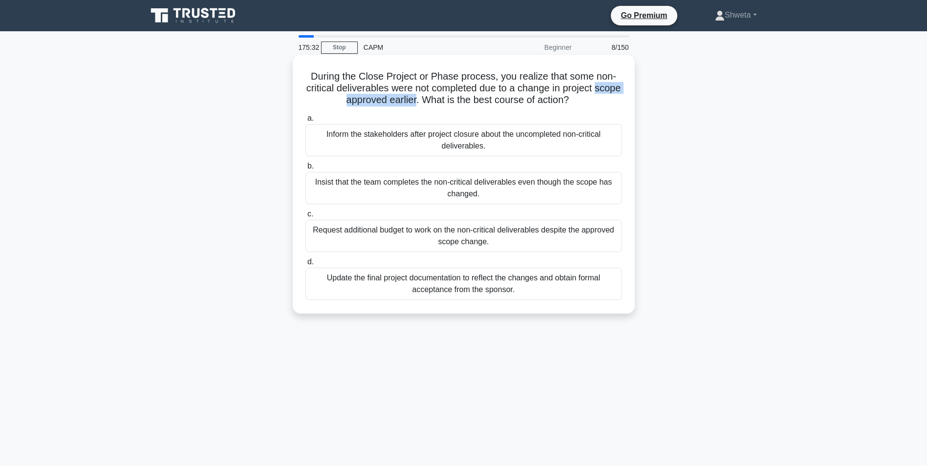
click at [430, 105] on h5 "During the Close Project or Phase process, you realize that some non-critical d…" at bounding box center [464, 88] width 319 height 36
click at [569, 107] on h5 "During the Close Project or Phase process, you realize that some non-critical d…" at bounding box center [464, 88] width 319 height 36
drag, startPoint x: 405, startPoint y: 87, endPoint x: 436, endPoint y: 101, distance: 34.4
click at [436, 101] on h5 "During the Close Project or Phase process, you realize that some non-critical d…" at bounding box center [464, 88] width 319 height 36
drag, startPoint x: 436, startPoint y: 101, endPoint x: 476, endPoint y: 112, distance: 41.6
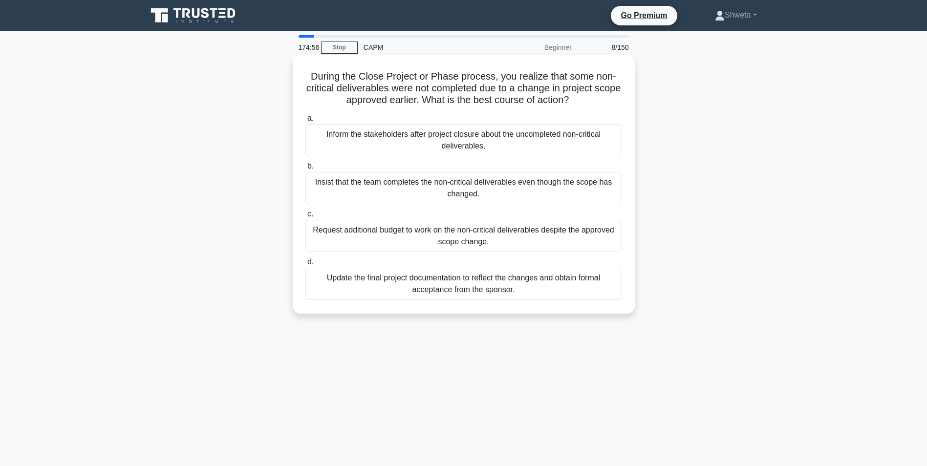
click at [476, 112] on div "During the Close Project or Phase process, you realize that some non-critical d…" at bounding box center [464, 184] width 334 height 251
click at [473, 287] on div "Update the final project documentation to reflect the changes and obtain formal…" at bounding box center [464, 284] width 317 height 32
click at [306, 265] on input "d. Update the final project documentation to reflect the changes and obtain for…" at bounding box center [306, 262] width 0 height 6
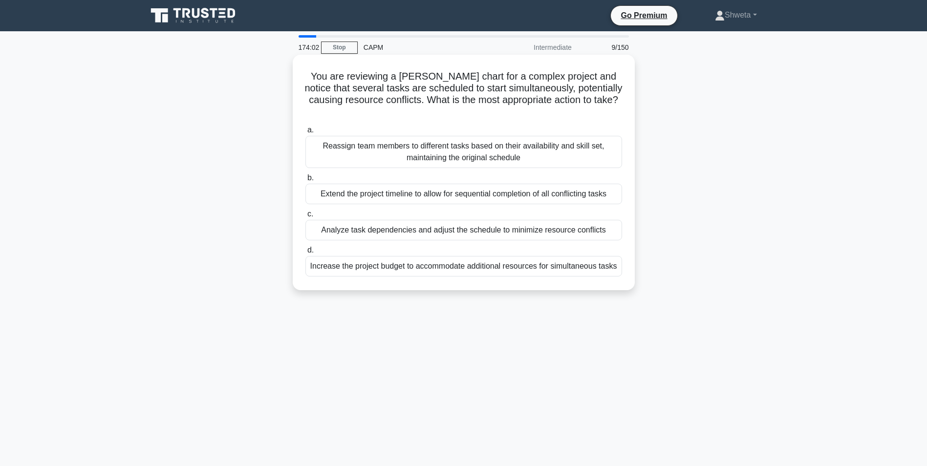
click at [478, 220] on div "Analyze task dependencies and adjust the schedule to minimize resource conflicts" at bounding box center [464, 230] width 317 height 21
click at [306, 218] on input "c. Analyze task dependencies and adjust the schedule to minimize resource confl…" at bounding box center [306, 214] width 0 height 6
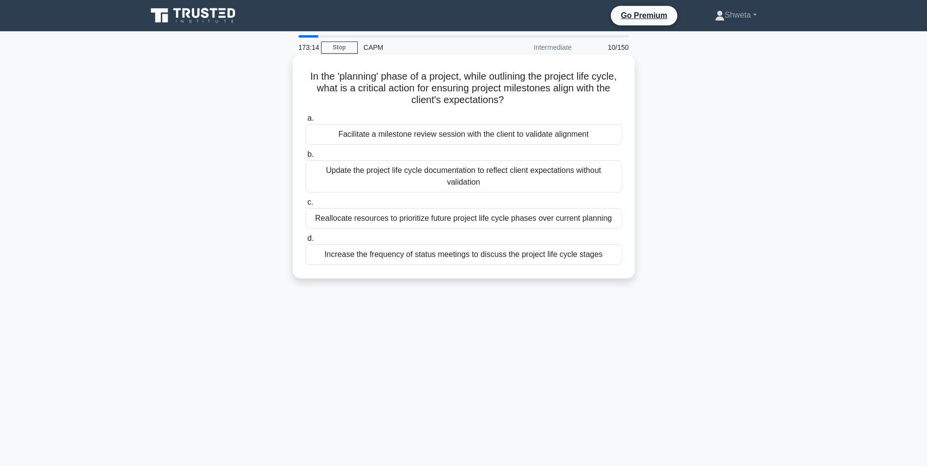
click at [472, 138] on div "Facilitate a milestone review session with the client to validate alignment" at bounding box center [464, 134] width 317 height 21
click at [306, 122] on input "a. Facilitate a milestone review session with the client to validate alignment" at bounding box center [306, 118] width 0 height 6
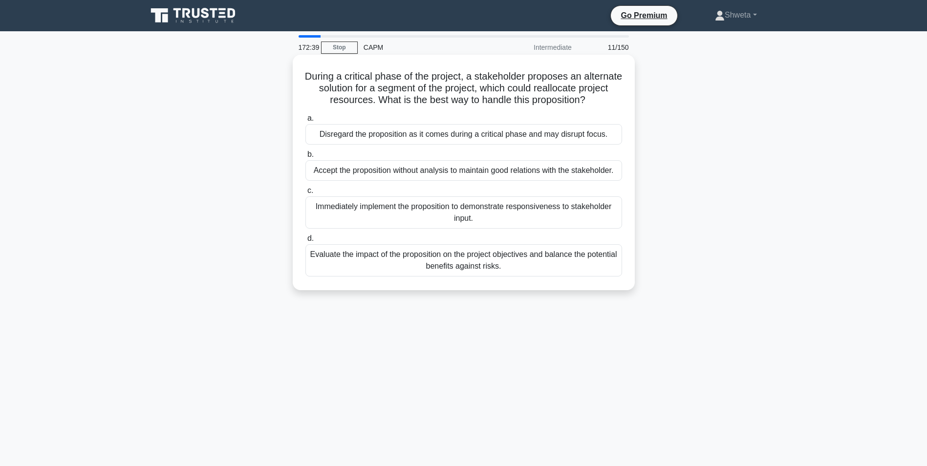
click at [414, 271] on div "Evaluate the impact of the proposition on the project objectives and balance th…" at bounding box center [464, 260] width 317 height 32
click at [306, 242] on input "d. Evaluate the impact of the proposition on the project objectives and balance…" at bounding box center [306, 239] width 0 height 6
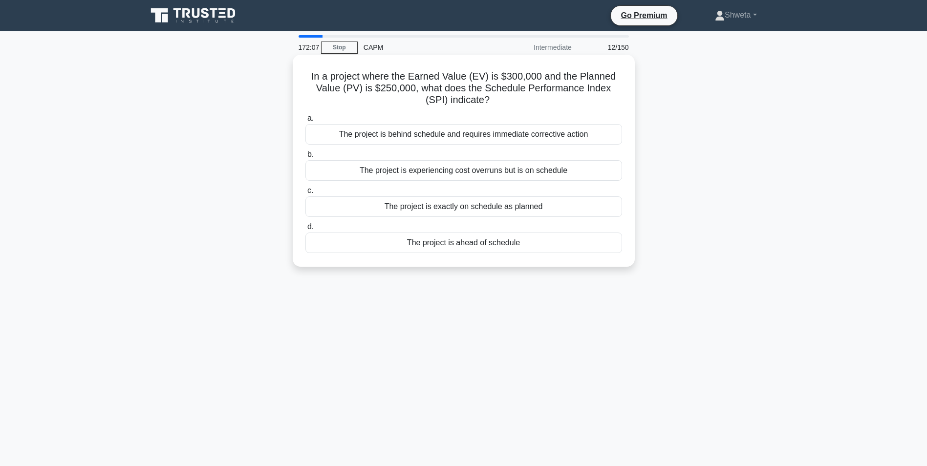
click at [440, 245] on div "The project is ahead of schedule" at bounding box center [464, 243] width 317 height 21
click at [306, 230] on input "d. The project is ahead of schedule" at bounding box center [306, 227] width 0 height 6
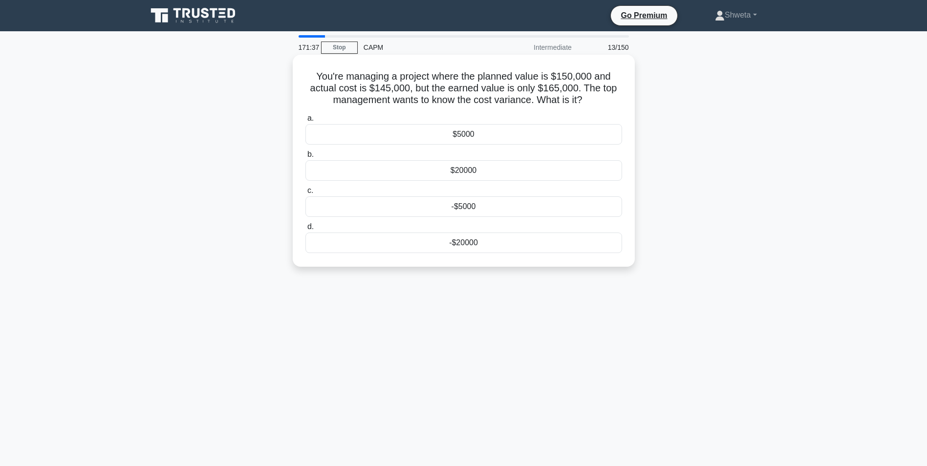
click at [463, 175] on div "$20000" at bounding box center [464, 170] width 317 height 21
click at [306, 158] on input "b. $20000" at bounding box center [306, 155] width 0 height 6
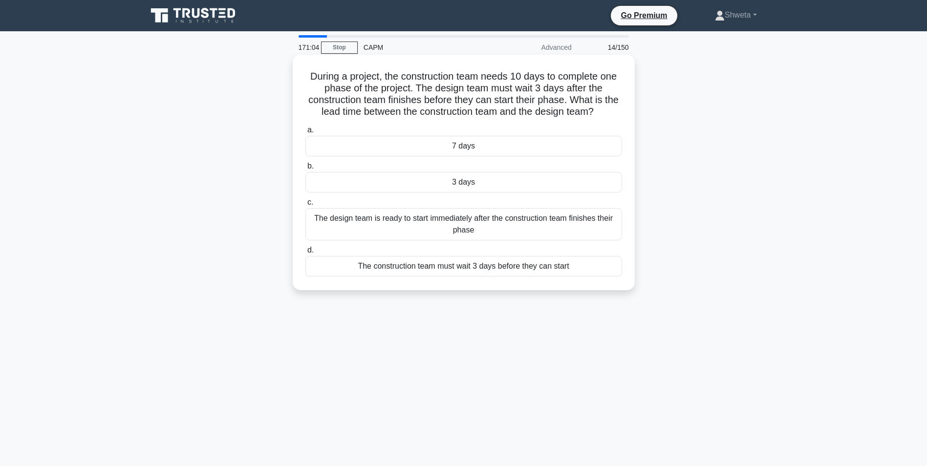
click at [467, 150] on div "7 days" at bounding box center [464, 146] width 317 height 21
click at [306, 133] on input "a. 7 days" at bounding box center [306, 130] width 0 height 6
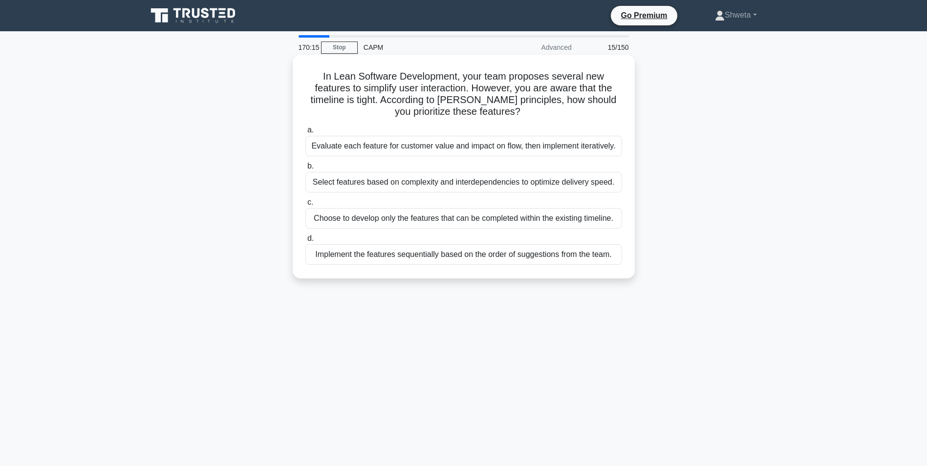
click at [428, 148] on div "Evaluate each feature for customer value and impact on flow, then implement ite…" at bounding box center [464, 146] width 317 height 21
click at [306, 133] on input "a. Evaluate each feature for customer value and impact on flow, then implement …" at bounding box center [306, 130] width 0 height 6
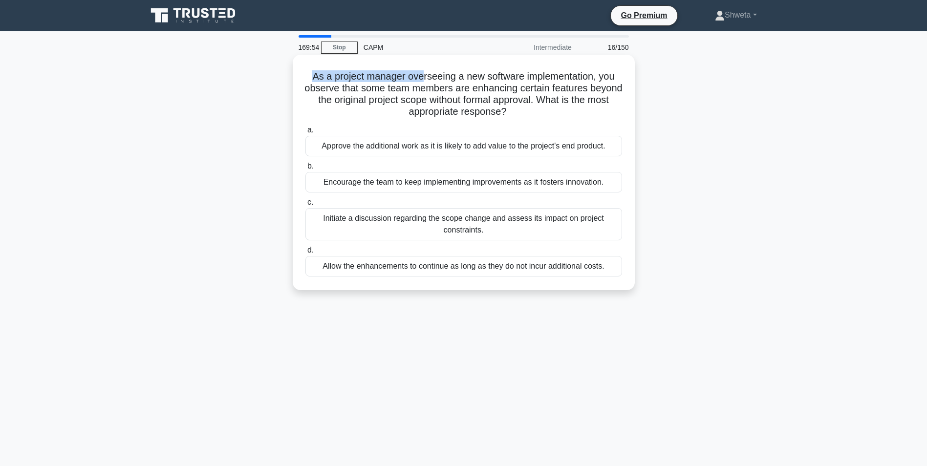
drag, startPoint x: 311, startPoint y: 76, endPoint x: 421, endPoint y: 78, distance: 110.5
click at [421, 78] on h5 "As a project manager overseeing a new software implementation, you observe that…" at bounding box center [464, 94] width 319 height 48
drag, startPoint x: 421, startPoint y: 78, endPoint x: 503, endPoint y: 79, distance: 81.6
click at [503, 79] on h5 "As a project manager overseeing a new software implementation, you observe that…" at bounding box center [464, 94] width 319 height 48
drag, startPoint x: 459, startPoint y: 102, endPoint x: 571, endPoint y: 103, distance: 112.9
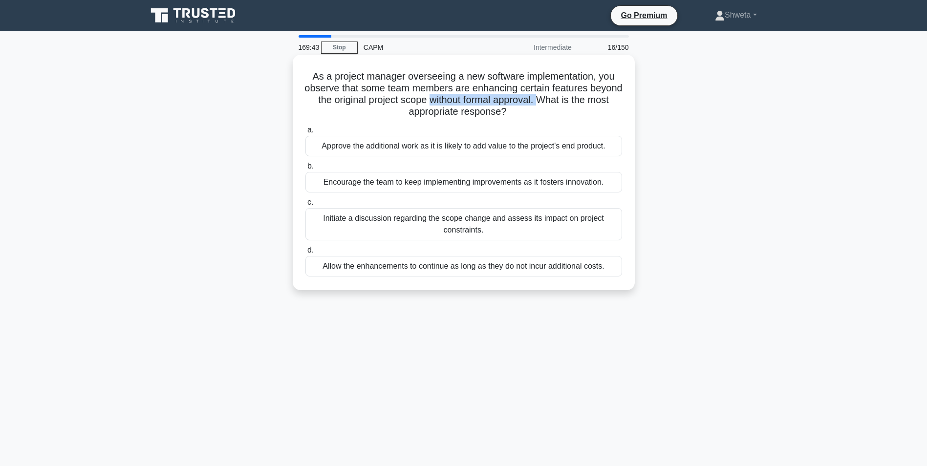
click at [571, 103] on h5 "As a project manager overseeing a new software implementation, you observe that…" at bounding box center [464, 94] width 319 height 48
click at [422, 228] on div "Initiate a discussion regarding the scope change and assess its impact on proje…" at bounding box center [464, 224] width 317 height 32
click at [306, 206] on input "c. Initiate a discussion regarding the scope change and assess its impact on pr…" at bounding box center [306, 202] width 0 height 6
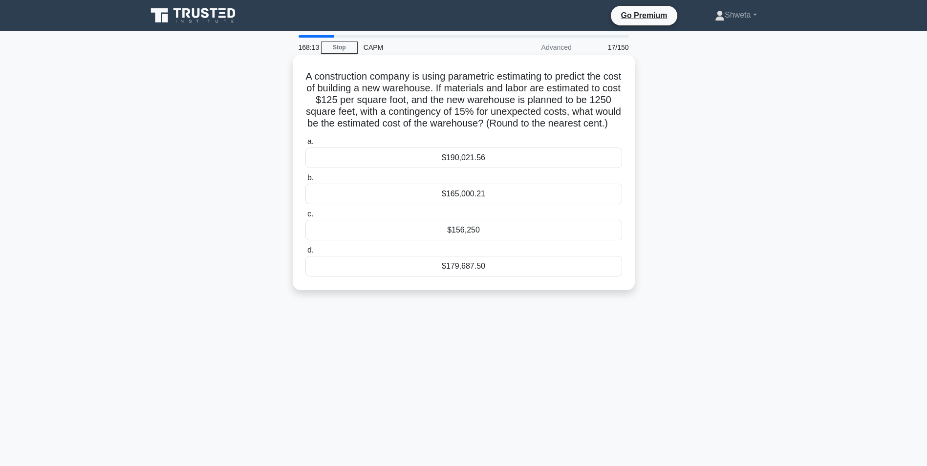
click at [453, 276] on div "$179,687.50" at bounding box center [464, 266] width 317 height 21
click at [306, 254] on input "d. $179,687.50" at bounding box center [306, 250] width 0 height 6
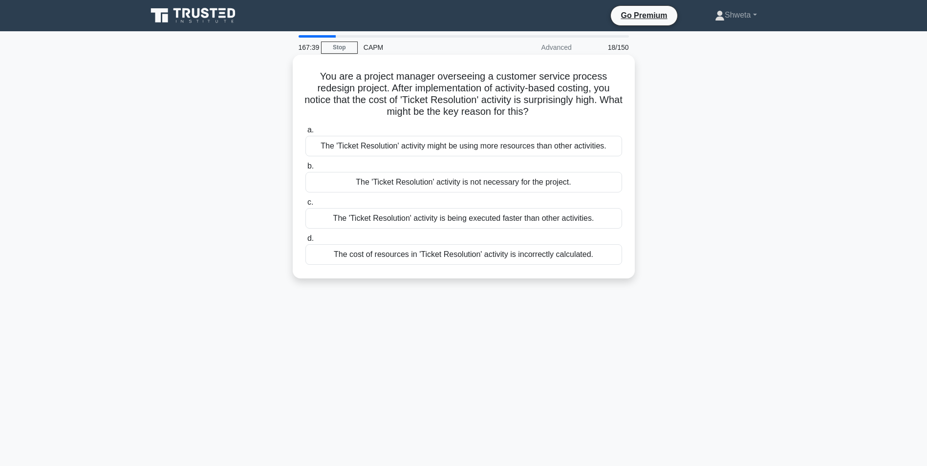
scroll to position [49, 0]
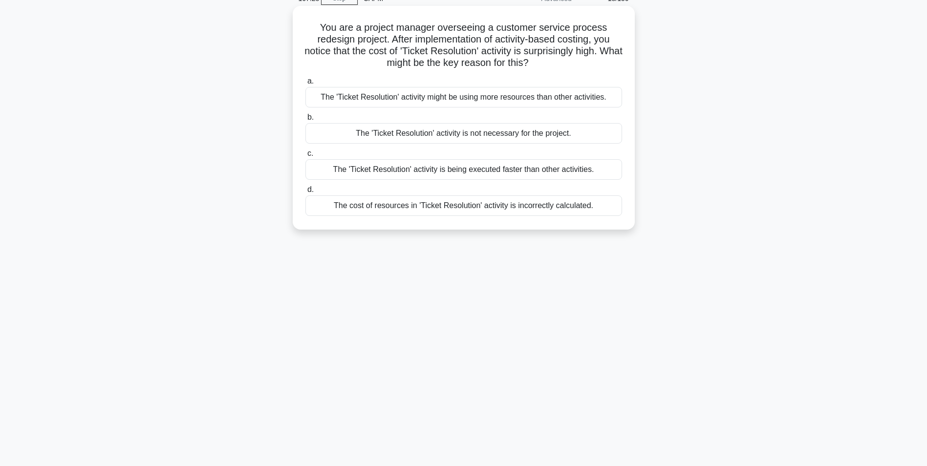
click at [467, 100] on div "The 'Ticket Resolution' activity might be using more resources than other activ…" at bounding box center [464, 97] width 317 height 21
click at [306, 85] on input "a. The 'Ticket Resolution' activity might be using more resources than other ac…" at bounding box center [306, 81] width 0 height 6
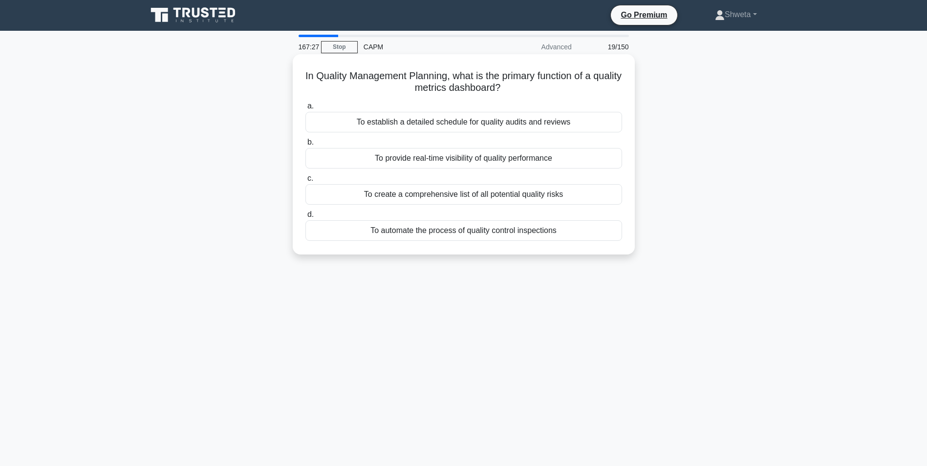
scroll to position [0, 0]
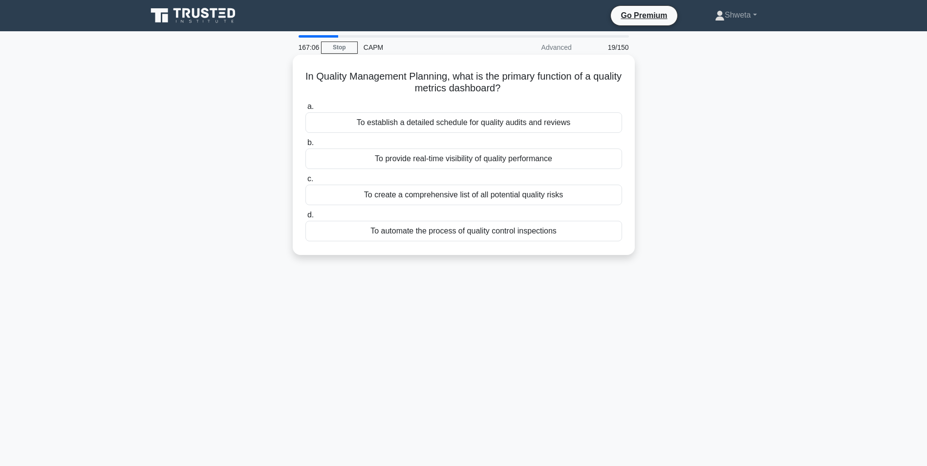
click at [483, 160] on div "To provide real-time visibility of quality performance" at bounding box center [464, 159] width 317 height 21
click at [306, 146] on input "b. To provide real-time visibility of quality performance" at bounding box center [306, 143] width 0 height 6
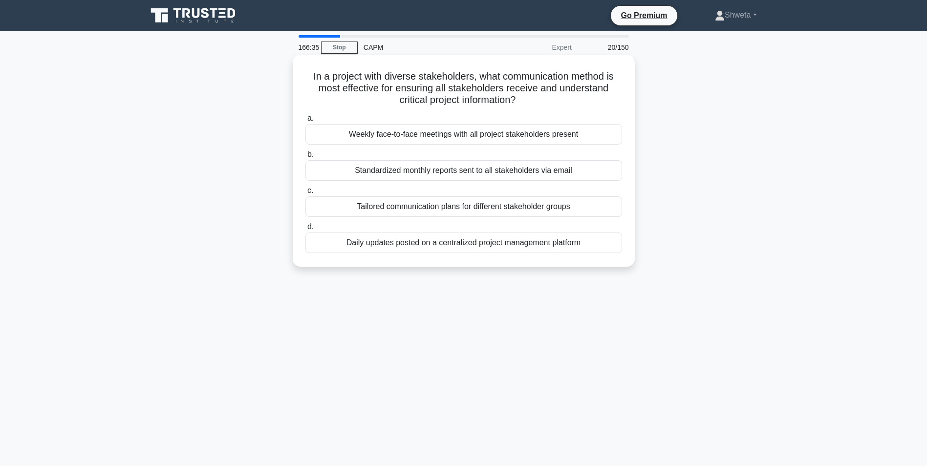
click at [440, 137] on div "Weekly face-to-face meetings with all project stakeholders present" at bounding box center [464, 134] width 317 height 21
click at [306, 122] on input "a. Weekly face-to-face meetings with all project stakeholders present" at bounding box center [306, 118] width 0 height 6
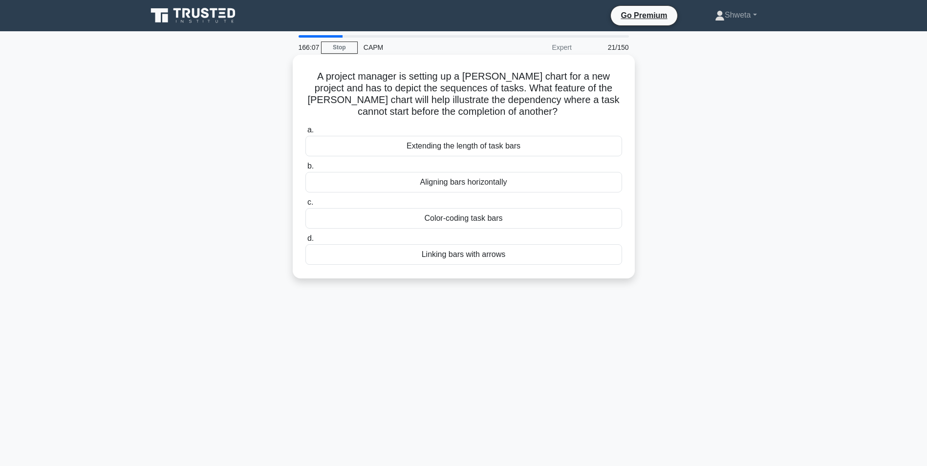
click at [461, 187] on div "Aligning bars horizontally" at bounding box center [464, 182] width 317 height 21
click at [306, 170] on input "b. Aligning bars horizontally" at bounding box center [306, 166] width 0 height 6
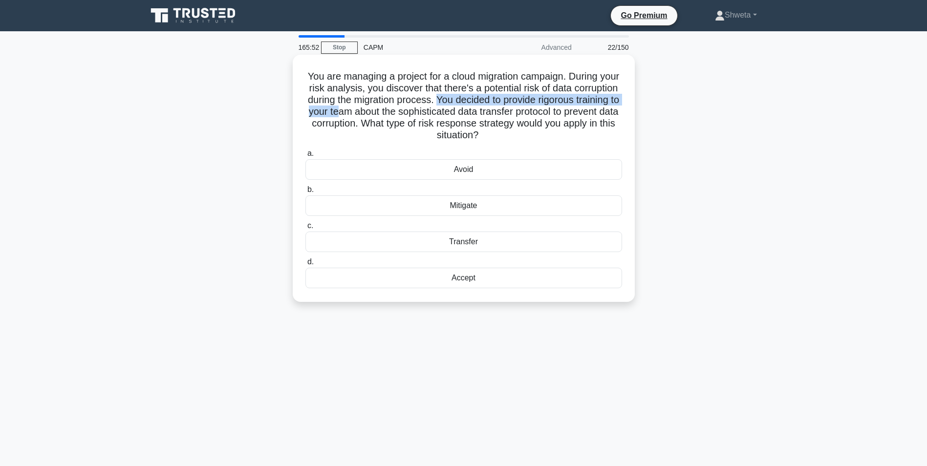
drag, startPoint x: 505, startPoint y: 100, endPoint x: 435, endPoint y: 114, distance: 70.8
click at [435, 114] on h5 "You are managing a project for a cloud migration campaign. During your risk ana…" at bounding box center [464, 105] width 319 height 71
drag, startPoint x: 435, startPoint y: 114, endPoint x: 535, endPoint y: 114, distance: 99.7
click at [535, 114] on h5 "You are managing a project for a cloud migration campaign. During your risk ana…" at bounding box center [464, 105] width 319 height 71
click at [475, 209] on div "Mitigate" at bounding box center [464, 206] width 317 height 21
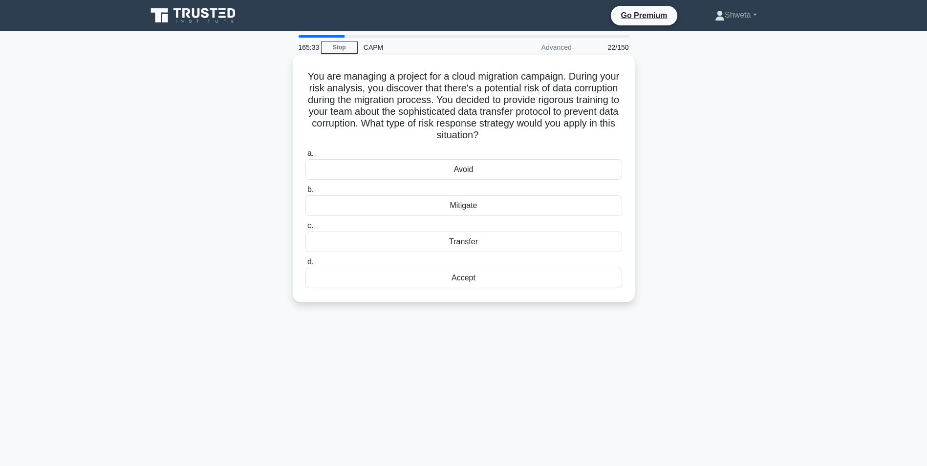
click at [306, 193] on input "b. Mitigate" at bounding box center [306, 190] width 0 height 6
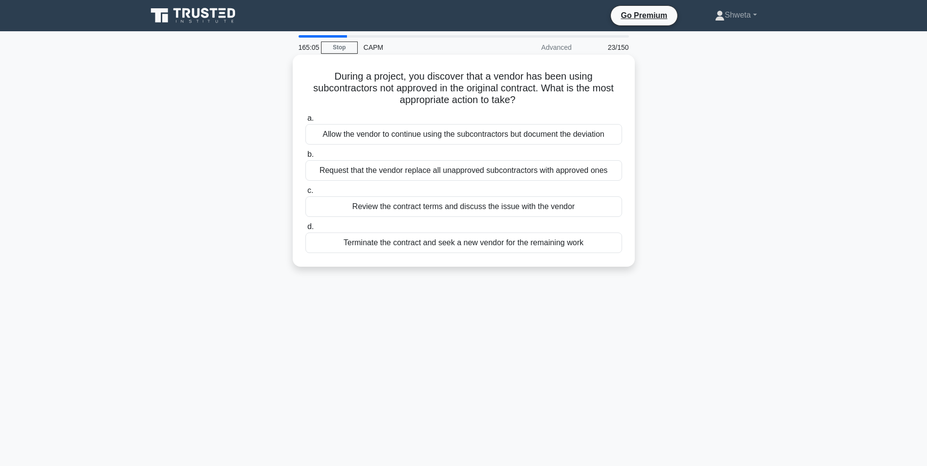
click at [501, 210] on div "Review the contract terms and discuss the issue with the vendor" at bounding box center [464, 207] width 317 height 21
click at [306, 194] on input "c. Review the contract terms and discuss the issue with the vendor" at bounding box center [306, 191] width 0 height 6
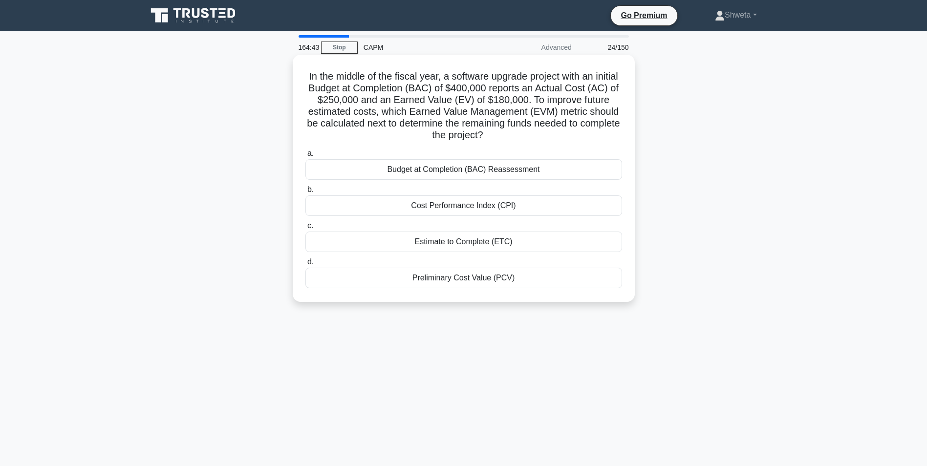
click at [456, 242] on div "Estimate to Complete (ETC)" at bounding box center [464, 242] width 317 height 21
click at [306, 229] on input "c. Estimate to Complete (ETC)" at bounding box center [306, 226] width 0 height 6
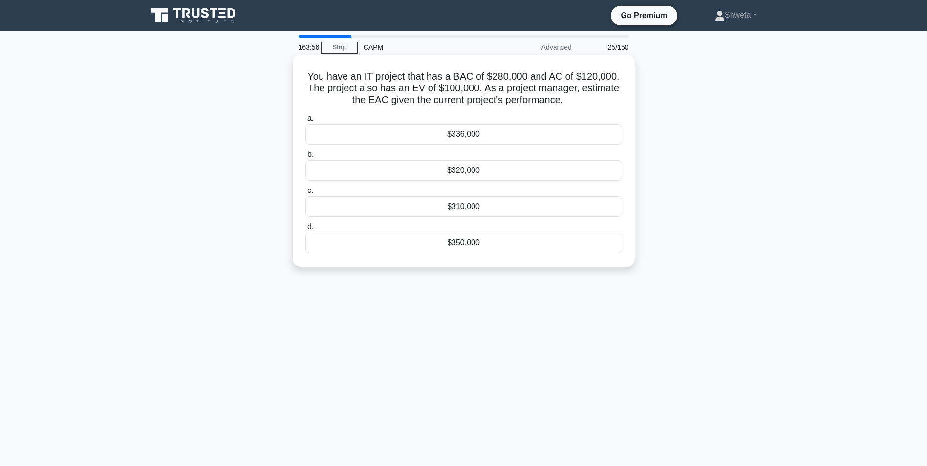
click at [438, 211] on div "$310,000" at bounding box center [464, 207] width 317 height 21
click at [306, 194] on input "c. $310,000" at bounding box center [306, 191] width 0 height 6
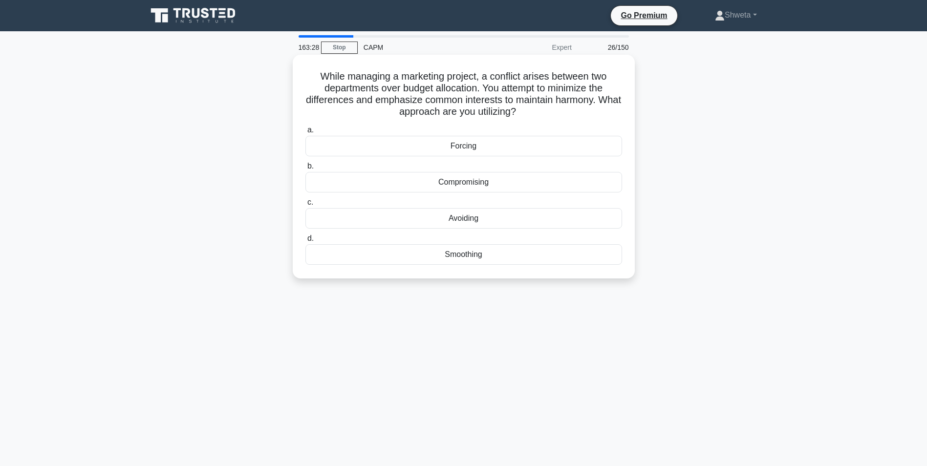
click at [472, 183] on div "Compromising" at bounding box center [464, 182] width 317 height 21
click at [306, 170] on input "b. Compromising" at bounding box center [306, 166] width 0 height 6
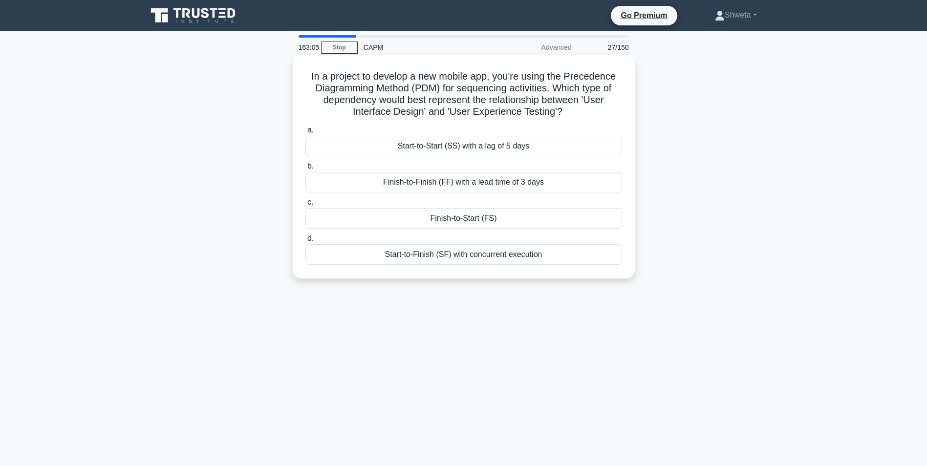
click at [500, 219] on div "Finish-to-Start (FS)" at bounding box center [464, 218] width 317 height 21
click at [306, 206] on input "c. Finish-to-Start (FS)" at bounding box center [306, 202] width 0 height 6
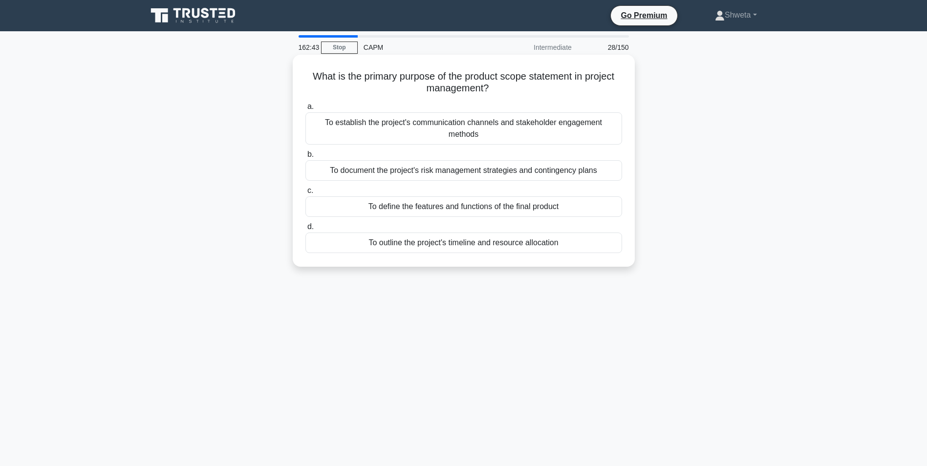
click at [461, 209] on div "To define the features and functions of the final product" at bounding box center [464, 207] width 317 height 21
click at [306, 194] on input "c. To define the features and functions of the final product" at bounding box center [306, 191] width 0 height 6
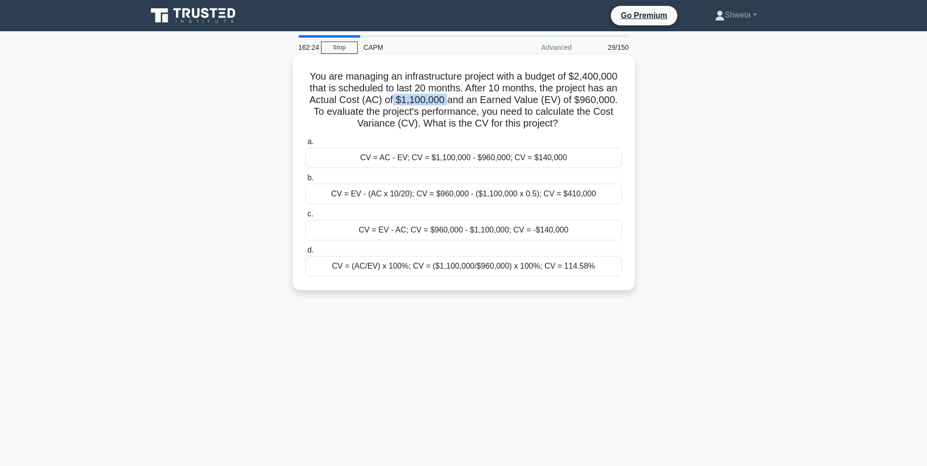
drag, startPoint x: 390, startPoint y: 98, endPoint x: 440, endPoint y: 99, distance: 50.4
click at [440, 99] on h5 "You are managing an infrastructure project with a budget of $2,400,000 that is …" at bounding box center [464, 100] width 319 height 60
click at [441, 234] on div "CV = EV - AC; CV = $960,000 - $1,100,000; CV = -$140,000" at bounding box center [464, 230] width 317 height 21
click at [306, 218] on input "c. CV = EV - AC; CV = $960,000 - $1,100,000; CV = -$140,000" at bounding box center [306, 214] width 0 height 6
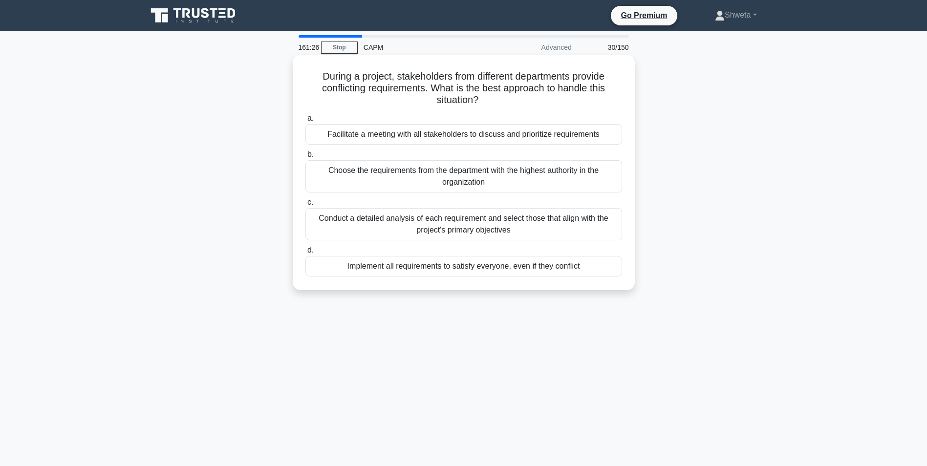
click at [455, 139] on div "Facilitate a meeting with all stakeholders to discuss and prioritize requiremen…" at bounding box center [464, 134] width 317 height 21
click at [306, 122] on input "a. Facilitate a meeting with all stakeholders to discuss and prioritize require…" at bounding box center [306, 118] width 0 height 6
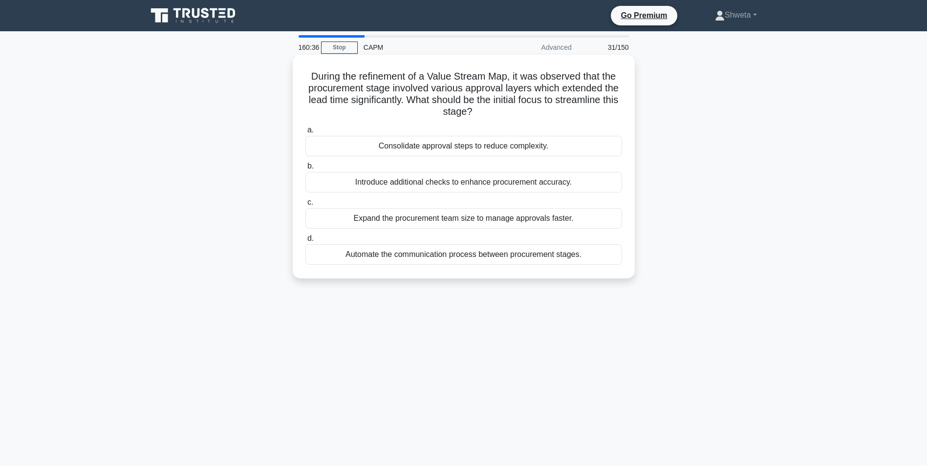
click at [472, 150] on div "Consolidate approval steps to reduce complexity." at bounding box center [464, 146] width 317 height 21
click at [306, 133] on input "a. Consolidate approval steps to reduce complexity." at bounding box center [306, 130] width 0 height 6
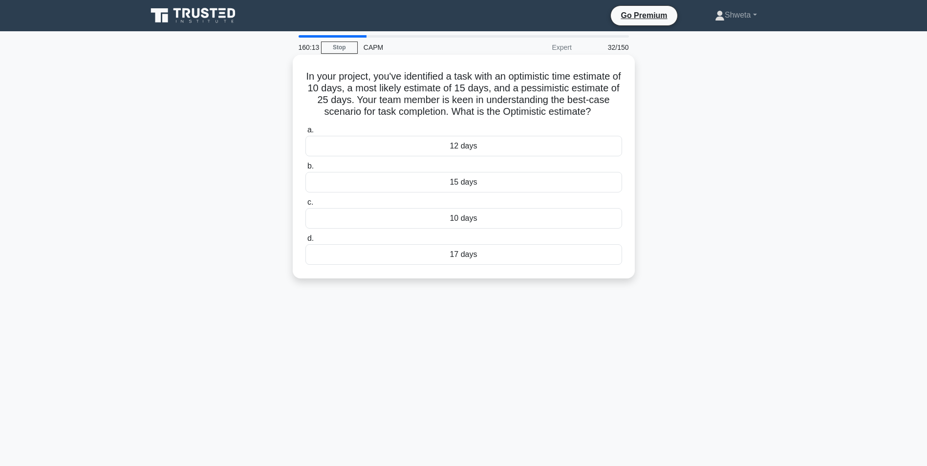
click at [467, 219] on div "10 days" at bounding box center [464, 218] width 317 height 21
click at [306, 206] on input "c. 10 days" at bounding box center [306, 202] width 0 height 6
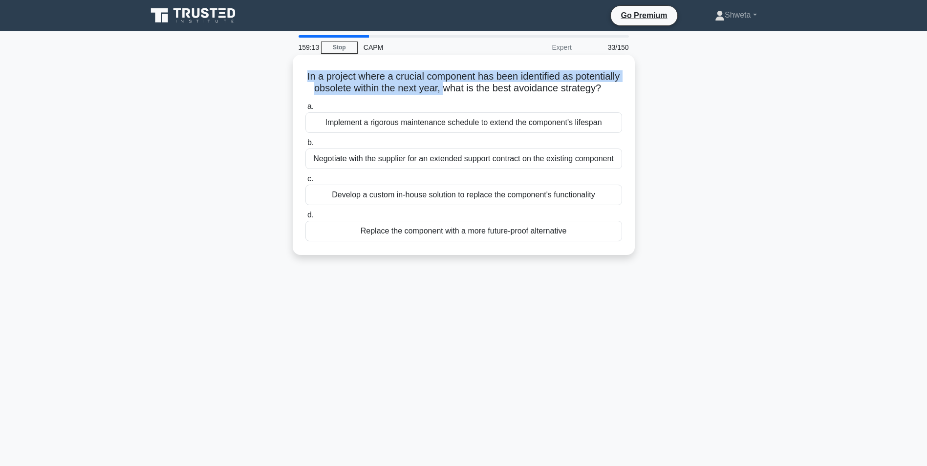
drag, startPoint x: 499, startPoint y: 88, endPoint x: 309, endPoint y: 82, distance: 189.8
click at [309, 82] on h5 "In a project where a crucial component has been identified as potentially obsol…" at bounding box center [464, 82] width 319 height 24
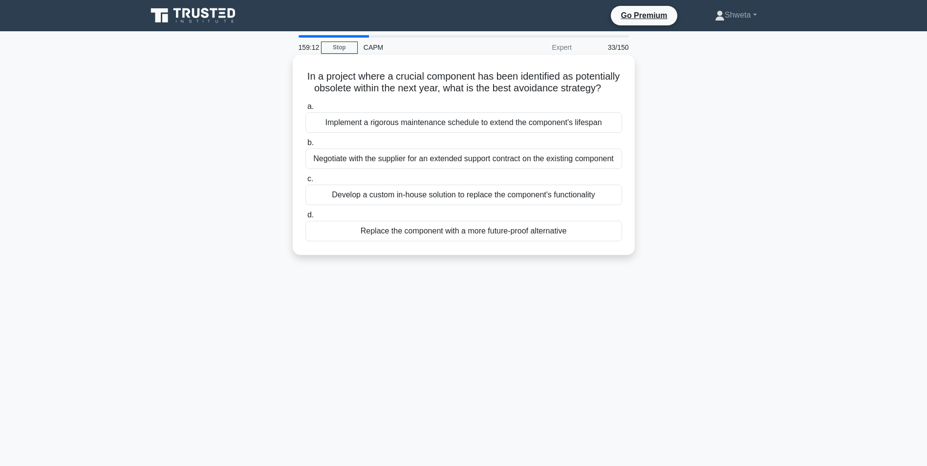
click at [517, 95] on h5 "In a project where a crucial component has been identified as potentially obsol…" at bounding box center [464, 82] width 319 height 24
click at [501, 169] on div "Negotiate with the supplier for an extended support contract on the existing co…" at bounding box center [464, 159] width 317 height 21
click at [306, 146] on input "b. Negotiate with the supplier for an extended support contract on the existing…" at bounding box center [306, 143] width 0 height 6
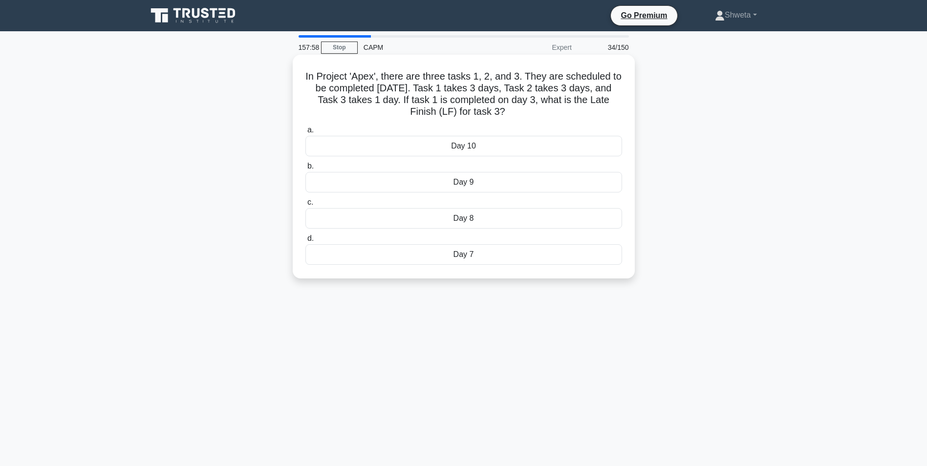
click at [462, 147] on div "Day 10" at bounding box center [464, 146] width 317 height 21
click at [306, 133] on input "a. Day 10" at bounding box center [306, 130] width 0 height 6
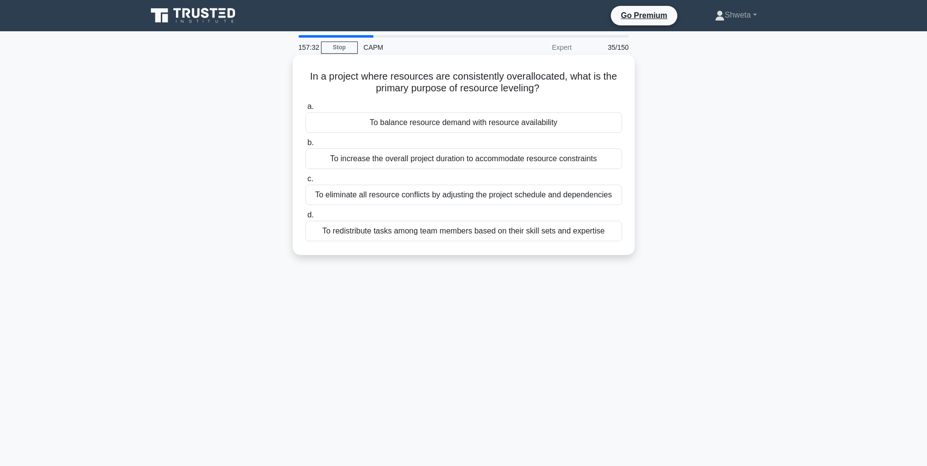
click at [470, 120] on div "To balance resource demand with resource availability" at bounding box center [464, 122] width 317 height 21
click at [306, 110] on input "a. To balance resource demand with resource availability" at bounding box center [306, 107] width 0 height 6
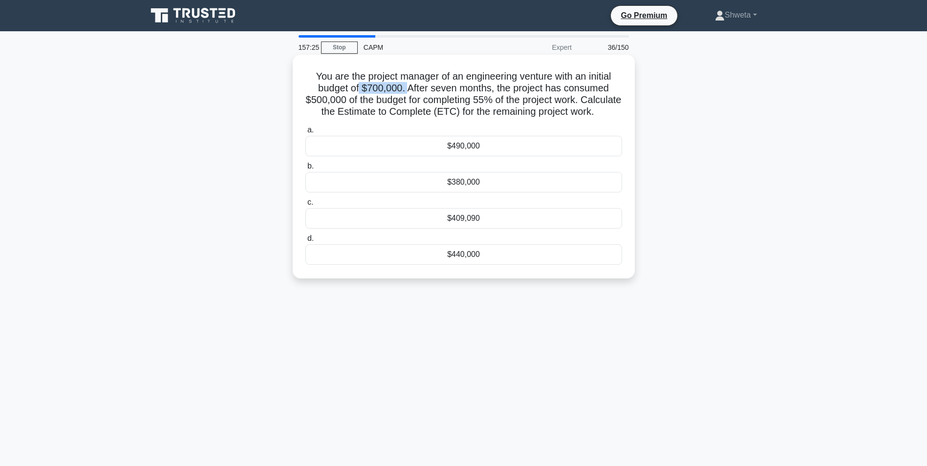
drag, startPoint x: 359, startPoint y: 87, endPoint x: 405, endPoint y: 86, distance: 46.0
click at [405, 86] on h5 "You are the project manager of an engineering venture with an initial budget of…" at bounding box center [464, 94] width 319 height 48
drag, startPoint x: 515, startPoint y: 101, endPoint x: 486, endPoint y: 101, distance: 29.3
click at [486, 101] on h5 "You are the project manager of an engineering venture with an initial budget of…" at bounding box center [464, 94] width 319 height 48
click at [354, 114] on h5 "You are the project manager of an engineering venture with an initial budget of…" at bounding box center [464, 94] width 319 height 48
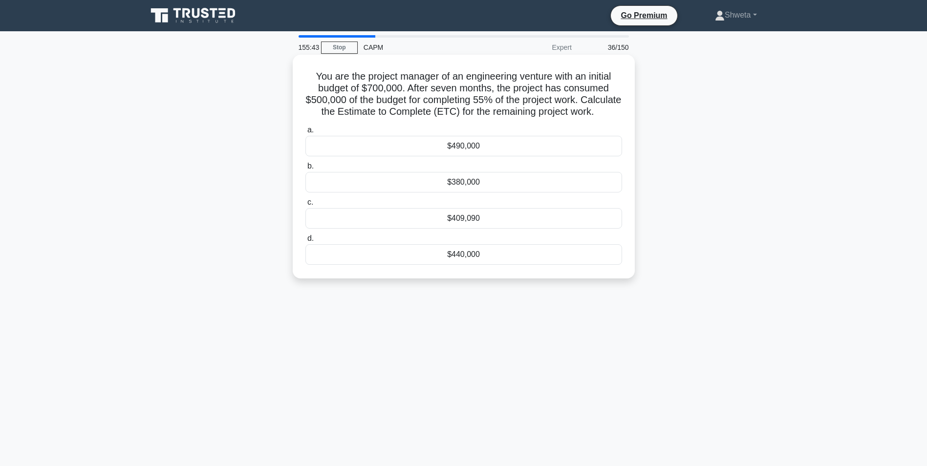
click at [445, 193] on div "$380,000" at bounding box center [464, 182] width 317 height 21
click at [306, 170] on input "b. $380,000" at bounding box center [306, 166] width 0 height 6
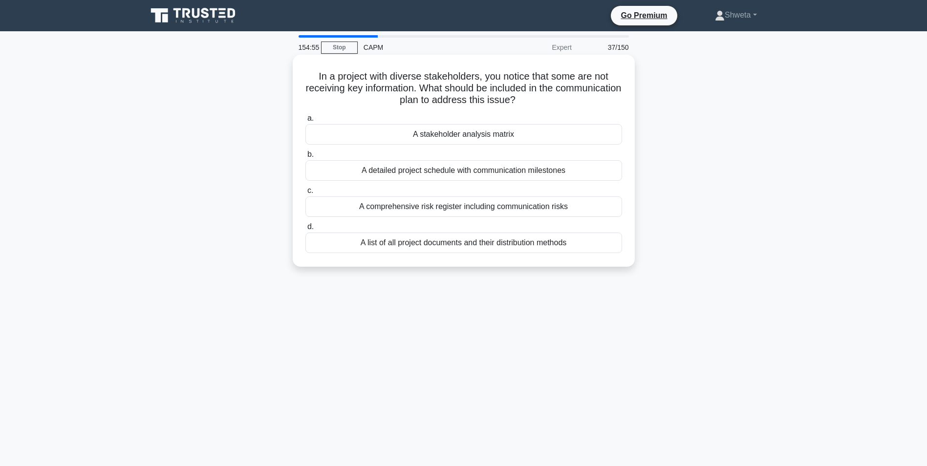
click at [478, 138] on div "A stakeholder analysis matrix" at bounding box center [464, 134] width 317 height 21
click at [306, 122] on input "a. A stakeholder analysis matrix" at bounding box center [306, 118] width 0 height 6
click at [454, 251] on div "It shortens the critical path timeline" at bounding box center [464, 243] width 317 height 21
click at [306, 230] on input "d. It shortens the critical path timeline" at bounding box center [306, 227] width 0 height 6
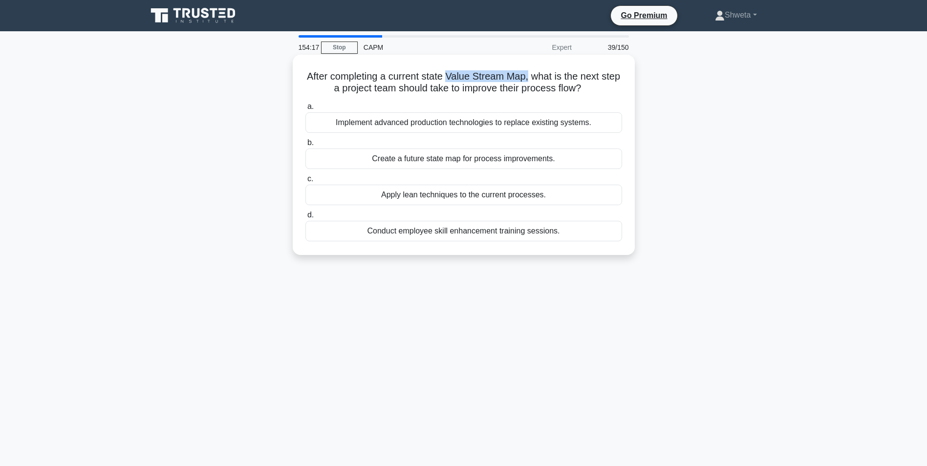
drag, startPoint x: 459, startPoint y: 76, endPoint x: 542, endPoint y: 76, distance: 82.6
click at [542, 76] on h5 "After completing a current state Value Stream Map, what is the next step a proj…" at bounding box center [464, 82] width 319 height 24
click at [469, 162] on div "Create a future state map for process improvements." at bounding box center [464, 159] width 317 height 21
click at [306, 146] on input "b. Create a future state map for process improvements." at bounding box center [306, 143] width 0 height 6
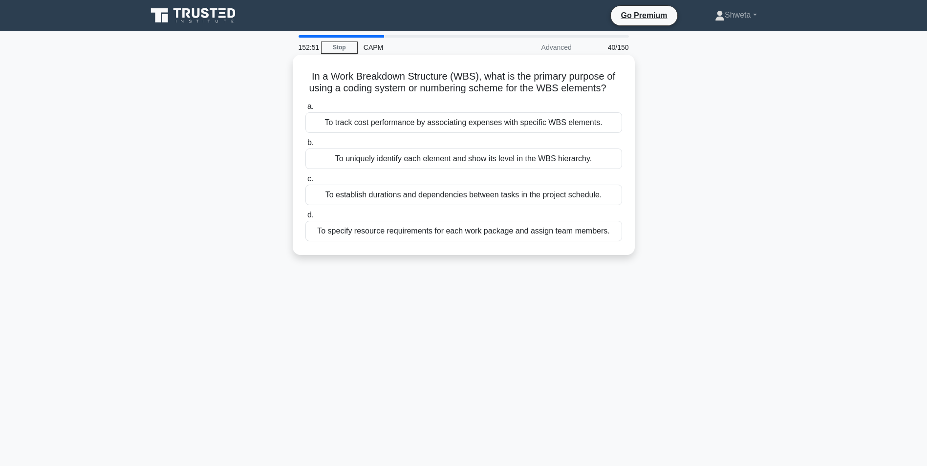
drag, startPoint x: 481, startPoint y: 78, endPoint x: 620, endPoint y: 91, distance: 140.0
click at [620, 91] on h5 "In a Work Breakdown Structure (WBS), what is the primary purpose of using a cod…" at bounding box center [464, 82] width 319 height 24
click at [386, 83] on h5 "In a Work Breakdown Structure (WBS), what is the primary purpose of using a cod…" at bounding box center [464, 82] width 319 height 24
click at [404, 80] on h5 "In a Work Breakdown Structure (WBS), what is the primary purpose of using a cod…" at bounding box center [464, 82] width 319 height 24
click at [441, 157] on div "To uniquely identify each element and show its level in the WBS hierarchy." at bounding box center [464, 159] width 317 height 21
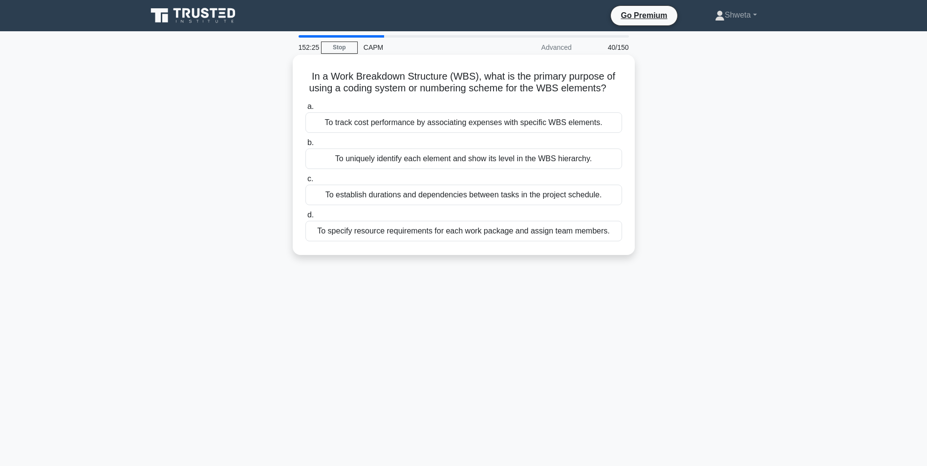
click at [306, 146] on input "b. To uniquely identify each element and show its level in the WBS hierarchy." at bounding box center [306, 143] width 0 height 6
click at [449, 234] on div "To ensure strategic alignment of projects and investments" at bounding box center [464, 231] width 317 height 21
click at [306, 219] on input "d. To ensure strategic alignment of projects and investments" at bounding box center [306, 215] width 0 height 6
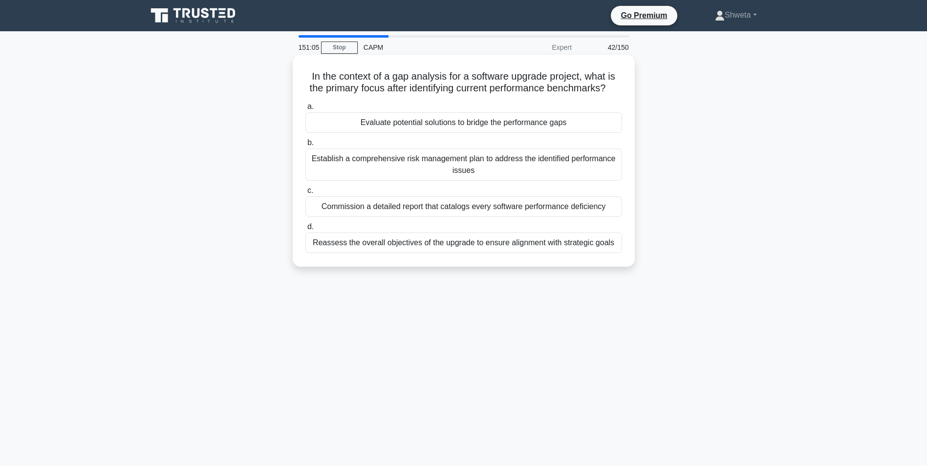
click at [393, 181] on div "Establish a comprehensive risk management plan to address the identified perfor…" at bounding box center [464, 165] width 317 height 32
click at [306, 146] on input "b. Establish a comprehensive risk management plan to address the identified per…" at bounding box center [306, 143] width 0 height 6
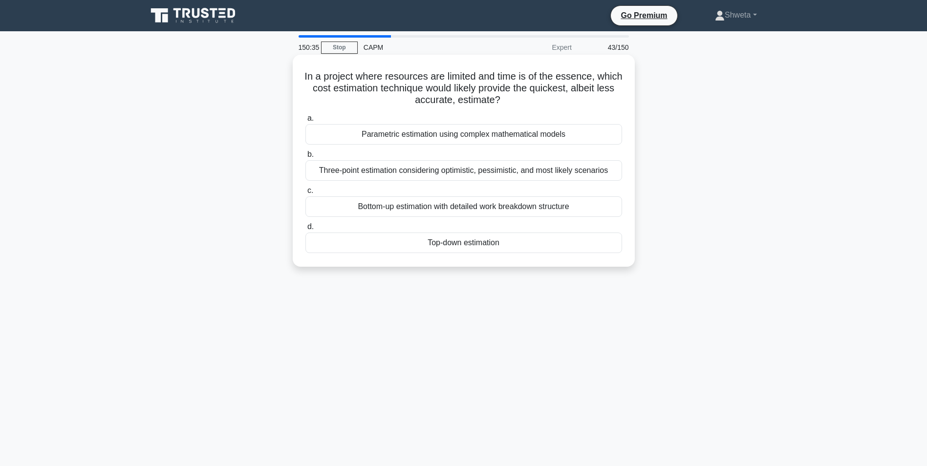
click at [451, 133] on div "Parametric estimation using complex mathematical models" at bounding box center [464, 134] width 317 height 21
click at [306, 122] on input "a. Parametric estimation using complex mathematical models" at bounding box center [306, 118] width 0 height 6
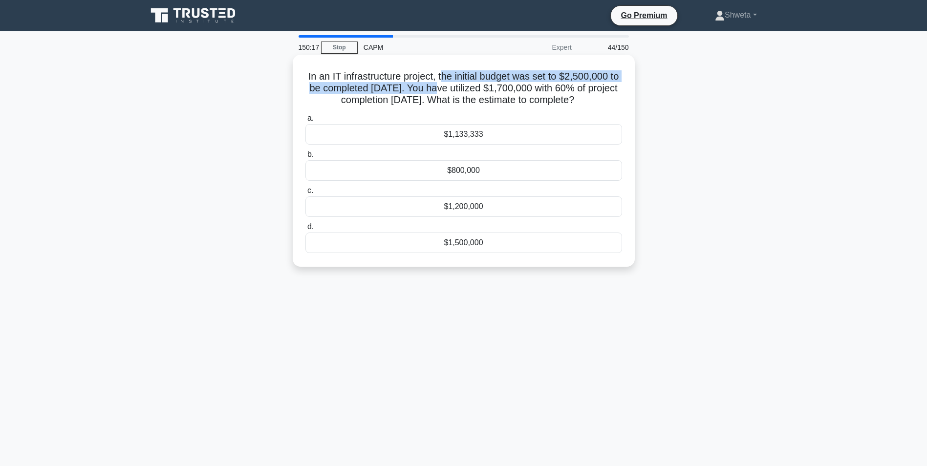
drag, startPoint x: 449, startPoint y: 74, endPoint x: 449, endPoint y: 89, distance: 15.6
click at [449, 89] on h5 "In an IT infrastructure project, the initial budget was set to $2,500,000 to be…" at bounding box center [464, 88] width 319 height 36
drag, startPoint x: 449, startPoint y: 89, endPoint x: 488, endPoint y: 91, distance: 39.6
click at [488, 91] on h5 "In an IT infrastructure project, the initial budget was set to $2,500,000 to be…" at bounding box center [464, 88] width 319 height 36
click at [463, 145] on div "$1,133,333" at bounding box center [464, 134] width 317 height 21
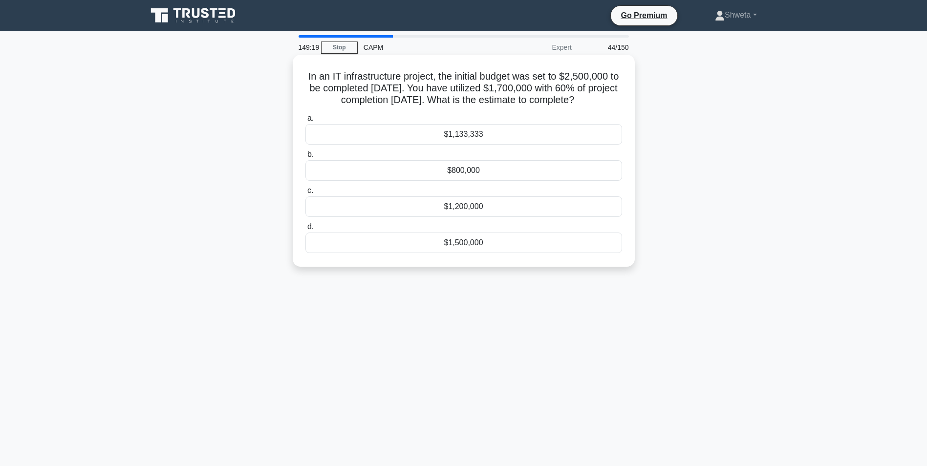
click at [306, 122] on input "a. $1,133,333" at bounding box center [306, 118] width 0 height 6
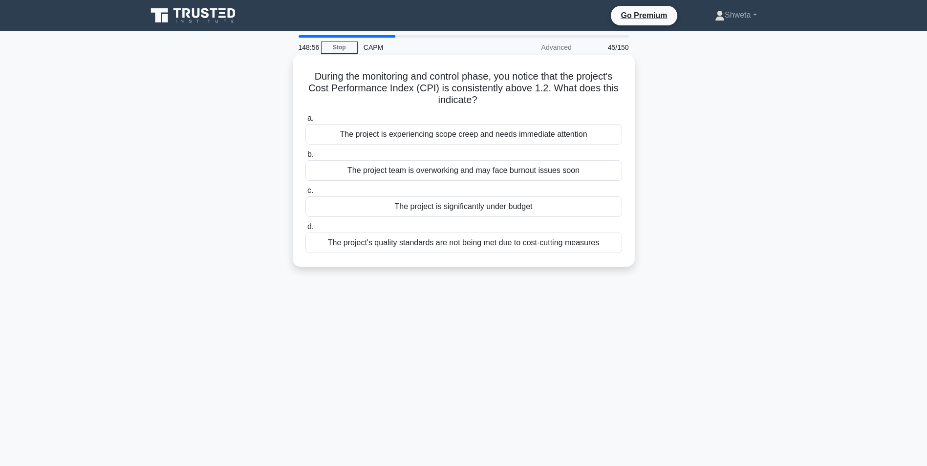
click at [472, 206] on div "The project is significantly under budget" at bounding box center [464, 207] width 317 height 21
click at [306, 194] on input "c. The project is significantly under budget" at bounding box center [306, 191] width 0 height 6
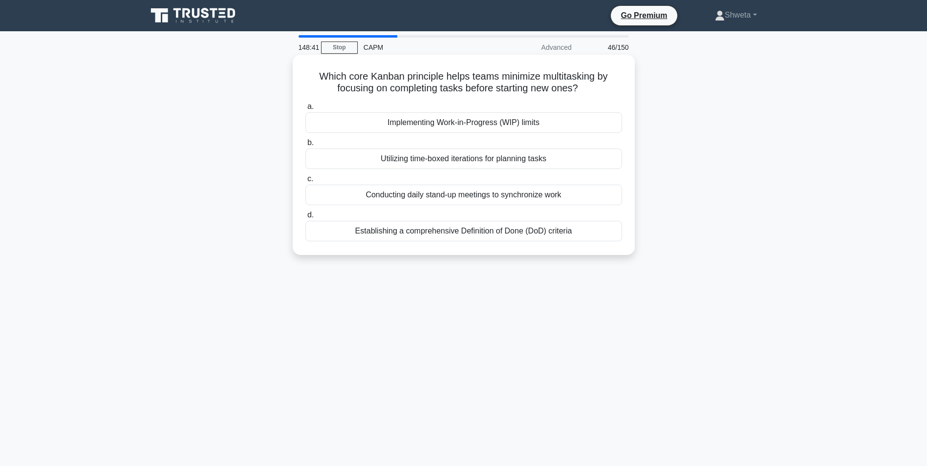
click at [457, 122] on div "Implementing Work-in-Progress (WIP) limits" at bounding box center [464, 122] width 317 height 21
click at [306, 110] on input "a. Implementing Work-in-Progress (WIP) limits" at bounding box center [306, 107] width 0 height 6
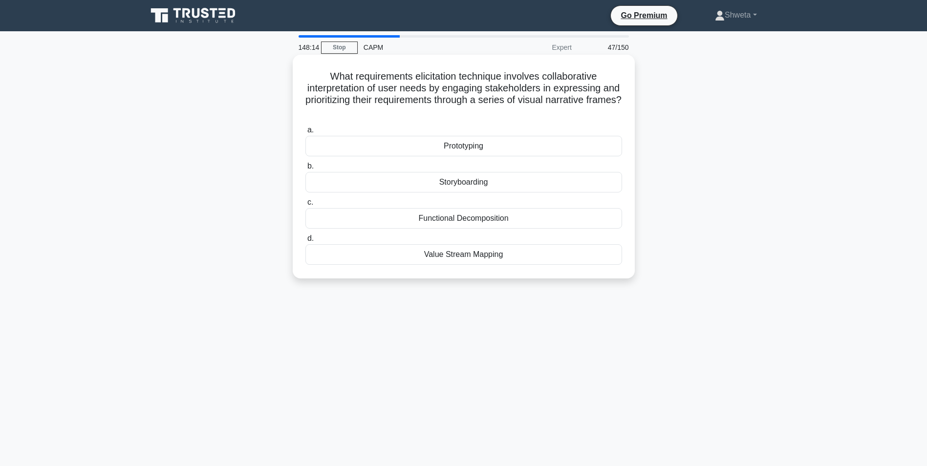
click at [468, 150] on div "Prototyping" at bounding box center [464, 146] width 317 height 21
click at [306, 133] on input "a. Prototyping" at bounding box center [306, 130] width 0 height 6
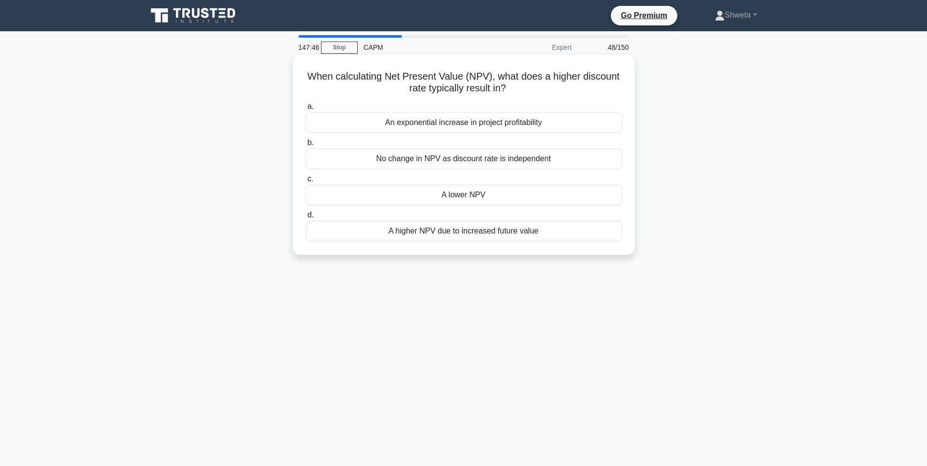
click at [493, 233] on div "A higher NPV due to increased future value" at bounding box center [464, 231] width 317 height 21
click at [306, 219] on input "d. A higher NPV due to increased future value" at bounding box center [306, 215] width 0 height 6
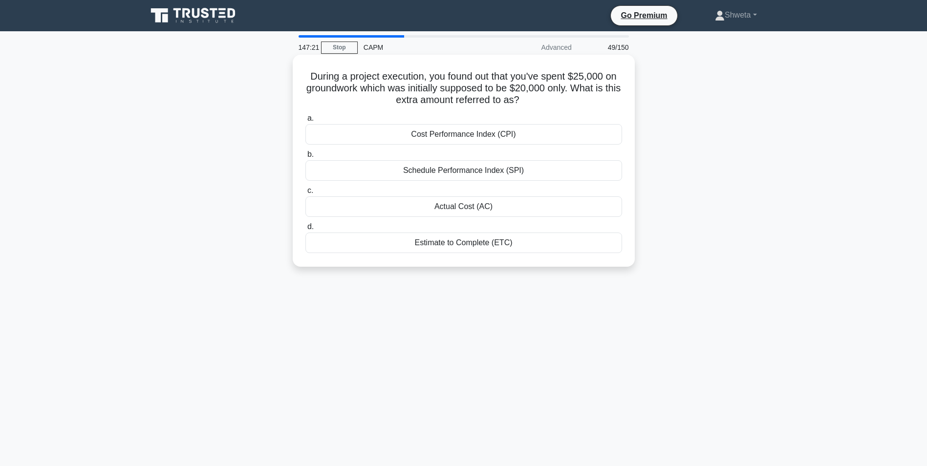
click at [456, 219] on div "a. Cost Performance Index (CPI) b. Schedule Performance Index (SPI) c. d." at bounding box center [464, 182] width 329 height 145
click at [457, 211] on div "Actual Cost (AC)" at bounding box center [464, 207] width 317 height 21
click at [306, 194] on input "c. Actual Cost (AC)" at bounding box center [306, 191] width 0 height 6
click at [463, 175] on div "Threats" at bounding box center [464, 170] width 317 height 21
click at [306, 158] on input "b. Threats" at bounding box center [306, 155] width 0 height 6
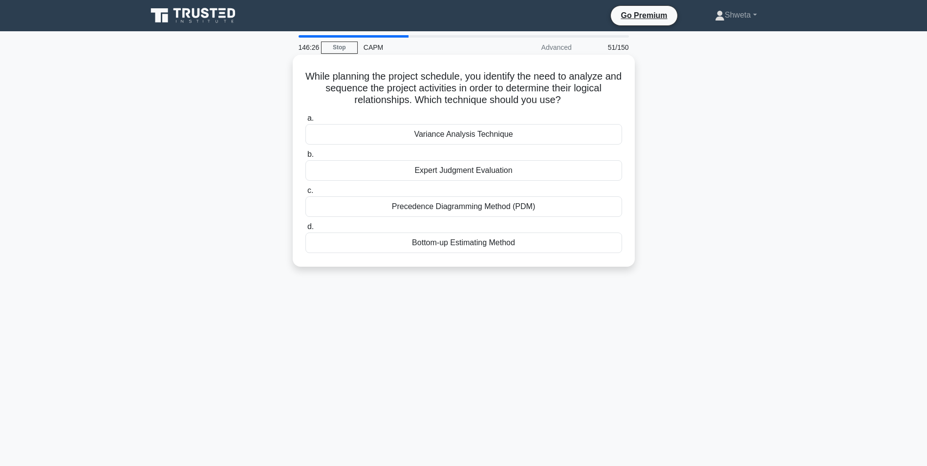
click at [481, 208] on div "Precedence Diagramming Method (PDM)" at bounding box center [464, 207] width 317 height 21
click at [306, 194] on input "c. Precedence Diagramming Method (PDM)" at bounding box center [306, 191] width 0 height 6
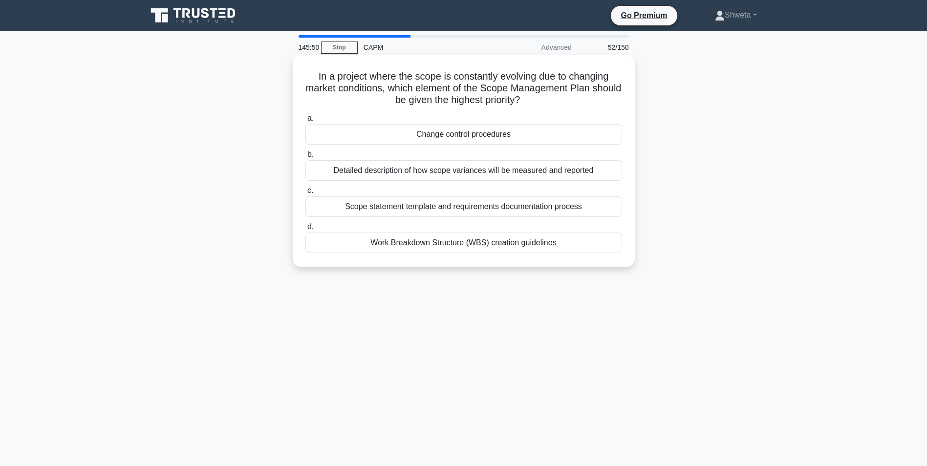
click at [477, 138] on div "Change control procedures" at bounding box center [464, 134] width 317 height 21
click at [306, 122] on input "a. Change control procedures" at bounding box center [306, 118] width 0 height 6
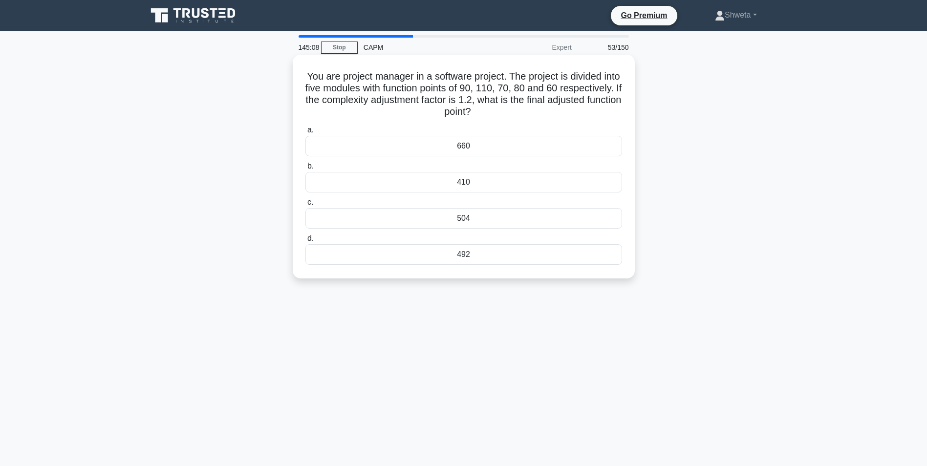
click at [468, 183] on div "410" at bounding box center [464, 182] width 317 height 21
click at [306, 170] on input "b. 410" at bounding box center [306, 166] width 0 height 6
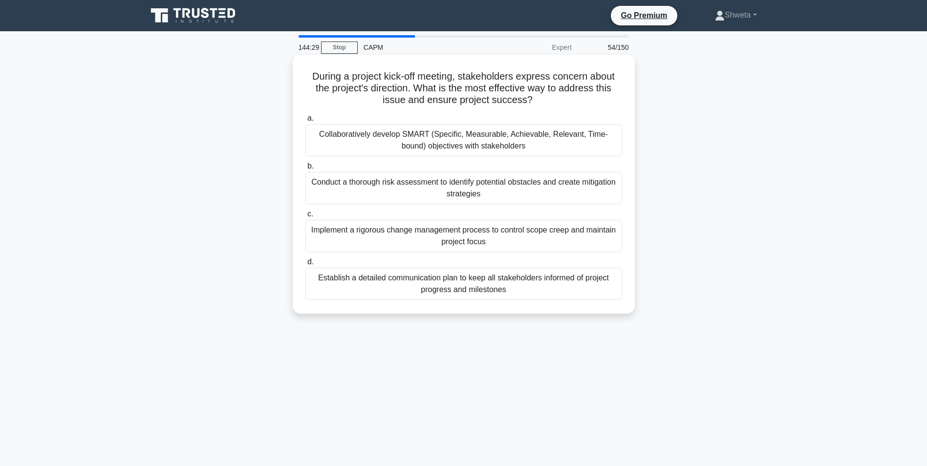
click at [471, 146] on div "Collaboratively develop SMART (Specific, Measurable, Achievable, Relevant, Time…" at bounding box center [464, 140] width 317 height 32
click at [306, 122] on input "a. Collaboratively develop SMART (Specific, Measurable, Achievable, Relevant, T…" at bounding box center [306, 118] width 0 height 6
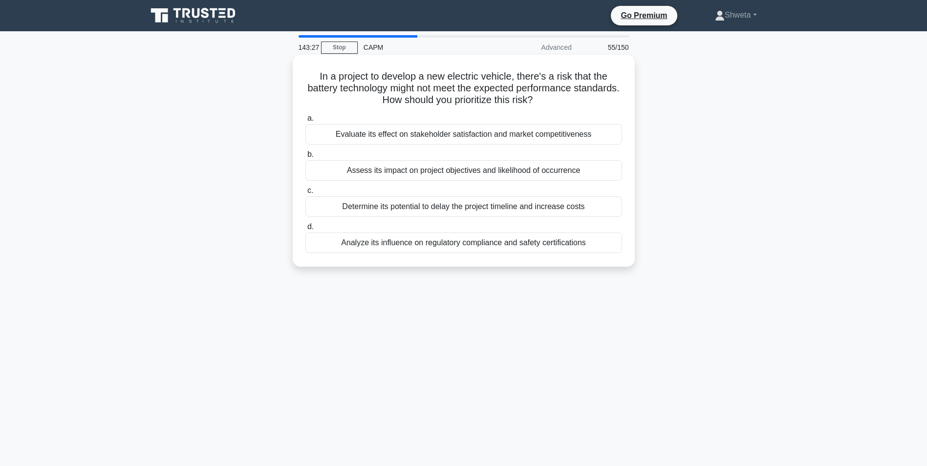
click at [483, 135] on div "Evaluate its effect on stakeholder satisfaction and market competitiveness" at bounding box center [464, 134] width 317 height 21
click at [306, 122] on input "a. Evaluate its effect on stakeholder satisfaction and market competitiveness" at bounding box center [306, 118] width 0 height 6
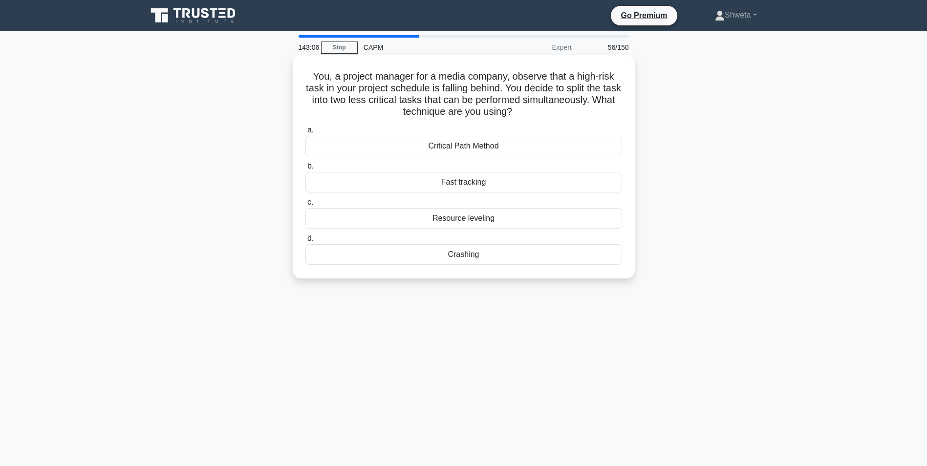
click at [470, 188] on div "Fast tracking" at bounding box center [464, 182] width 317 height 21
click at [306, 170] on input "b. Fast tracking" at bounding box center [306, 166] width 0 height 6
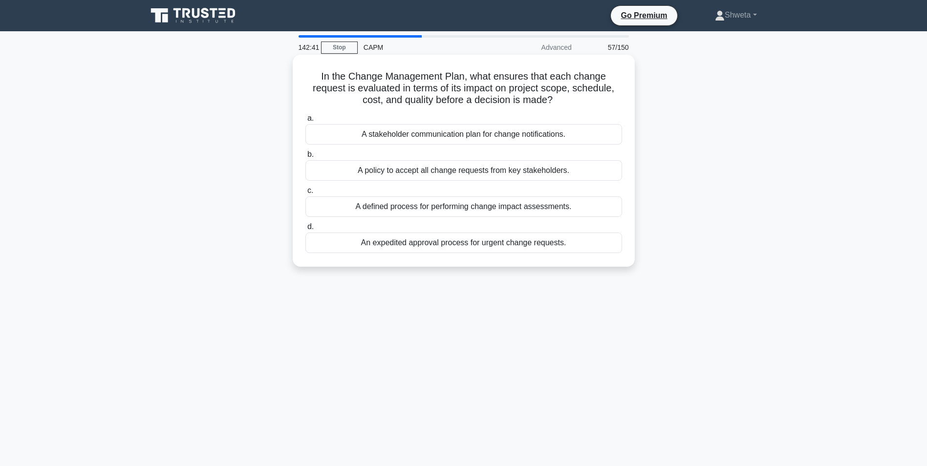
click at [483, 208] on div "A defined process for performing change impact assessments." at bounding box center [464, 207] width 317 height 21
click at [306, 194] on input "c. A defined process for performing change impact assessments." at bounding box center [306, 191] width 0 height 6
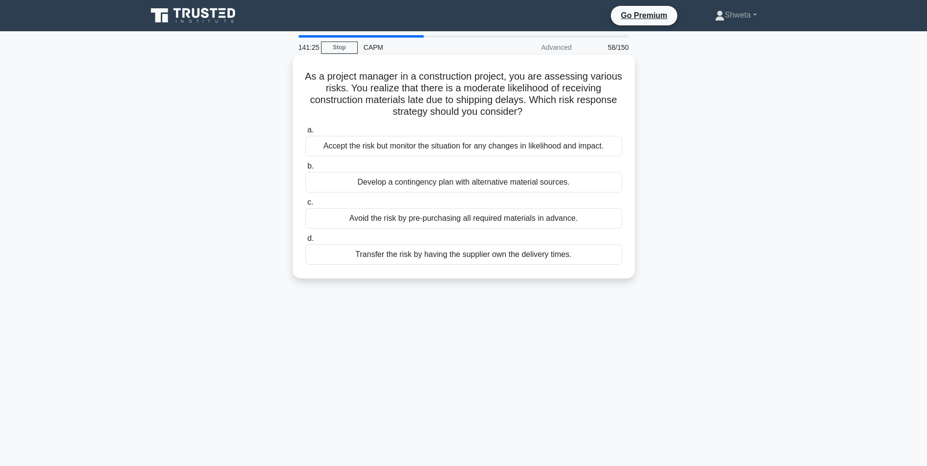
click at [482, 149] on div "Accept the risk but monitor the situation for any changes in likelihood and imp…" at bounding box center [464, 146] width 317 height 21
click at [306, 133] on input "a. Accept the risk but monitor the situation for any changes in likelihood and …" at bounding box center [306, 130] width 0 height 6
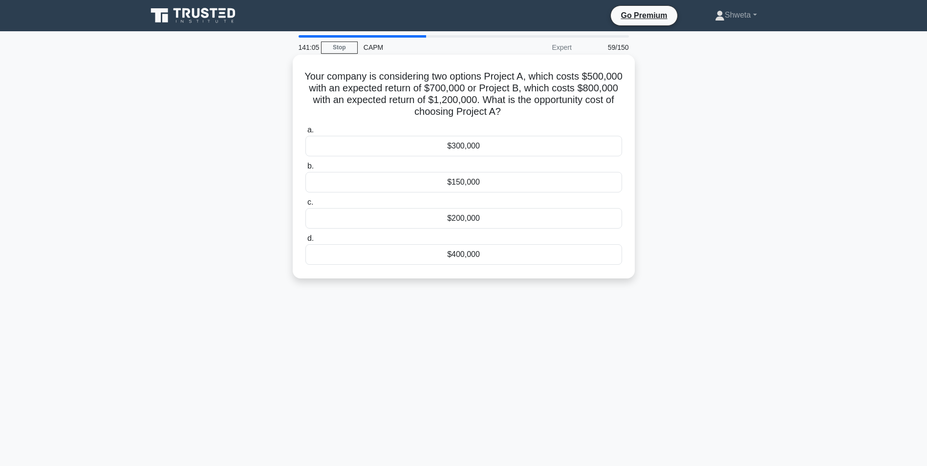
click at [458, 259] on div "$400,000" at bounding box center [464, 254] width 317 height 21
click at [306, 242] on input "d. $400,000" at bounding box center [306, 239] width 0 height 6
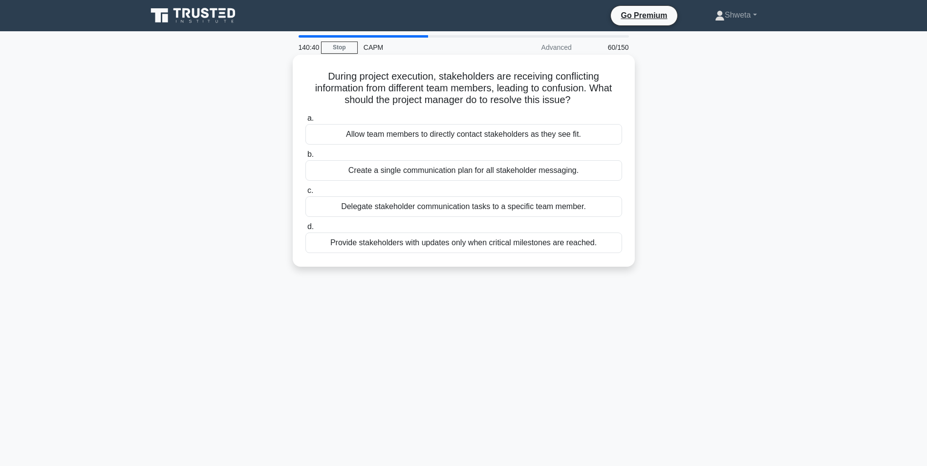
click at [465, 168] on div "Create a single communication plan for all stakeholder messaging." at bounding box center [464, 170] width 317 height 21
click at [306, 158] on input "b. Create a single communication plan for all stakeholder messaging." at bounding box center [306, 155] width 0 height 6
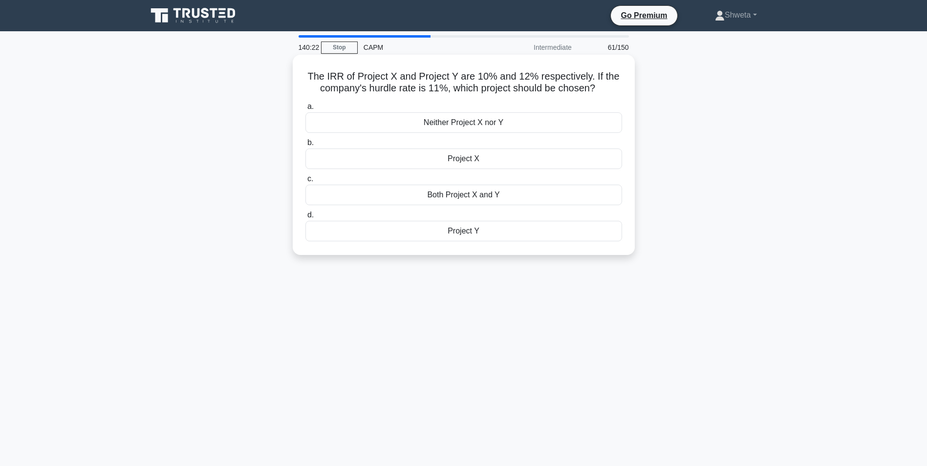
click at [468, 234] on div "Project Y" at bounding box center [464, 231] width 317 height 21
click at [306, 219] on input "d. Project Y" at bounding box center [306, 215] width 0 height 6
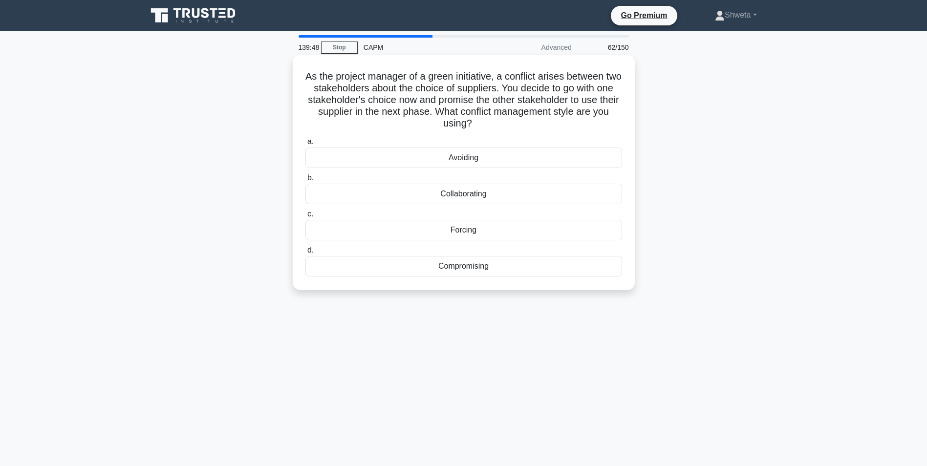
click at [466, 232] on div "Forcing" at bounding box center [464, 230] width 317 height 21
click at [306, 218] on input "c. Forcing" at bounding box center [306, 214] width 0 height 6
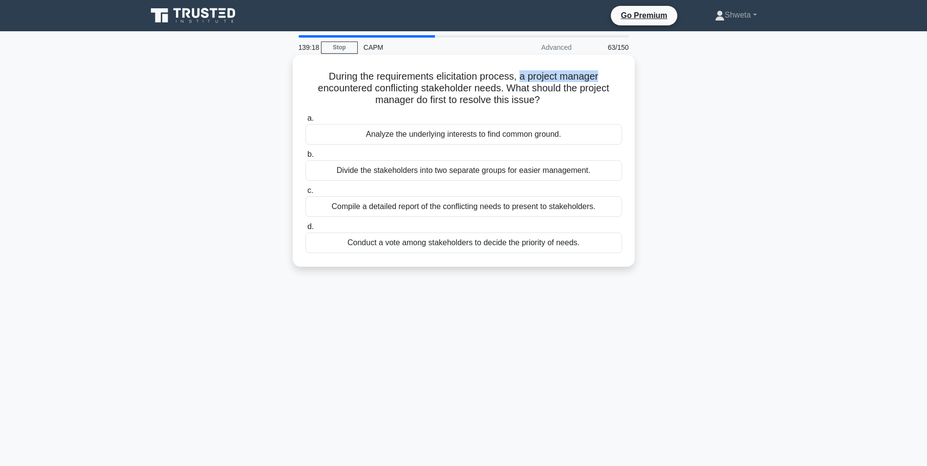
drag, startPoint x: 523, startPoint y: 78, endPoint x: 605, endPoint y: 79, distance: 82.1
click at [605, 79] on h5 "During the requirements elicitation process, a project manager encountered conf…" at bounding box center [464, 88] width 319 height 36
click at [454, 136] on div "Analyze the underlying interests to find common ground." at bounding box center [464, 134] width 317 height 21
click at [306, 122] on input "a. Analyze the underlying interests to find common ground." at bounding box center [306, 118] width 0 height 6
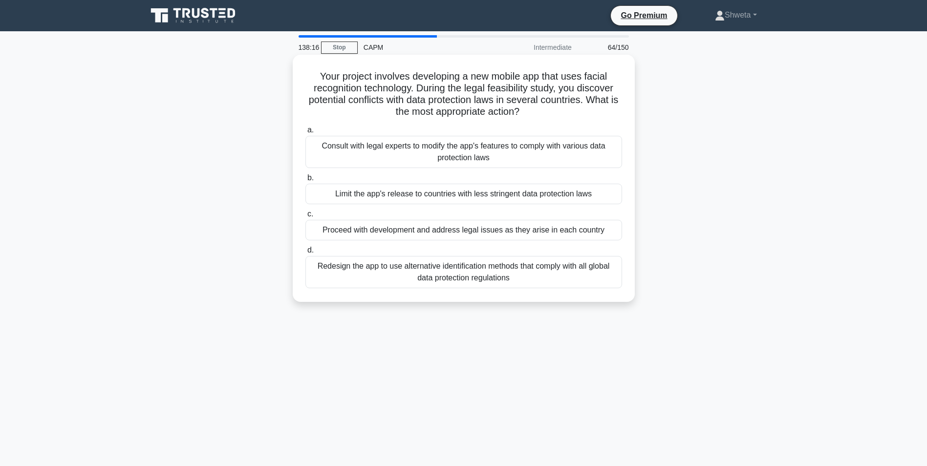
click at [418, 152] on div "Consult with legal experts to modify the app's features to comply with various …" at bounding box center [464, 152] width 317 height 32
click at [306, 133] on input "a. Consult with legal experts to modify the app's features to comply with vario…" at bounding box center [306, 130] width 0 height 6
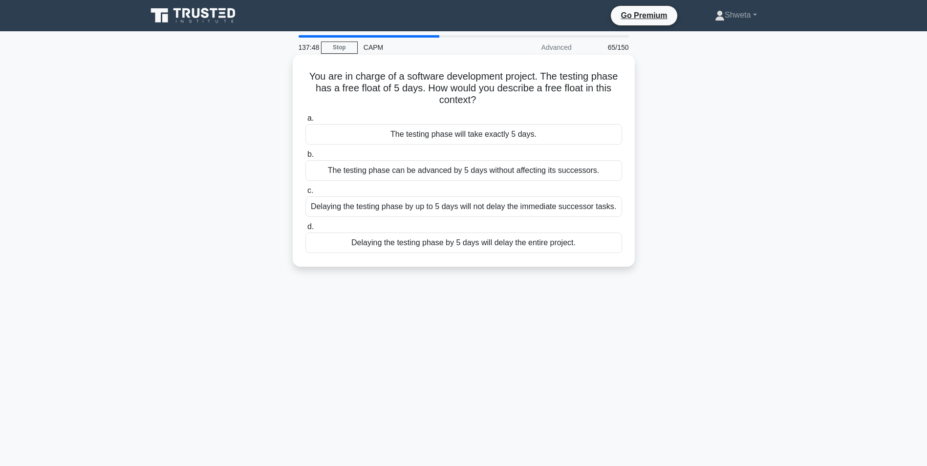
click at [552, 209] on div "Delaying the testing phase by up to 5 days will not delay the immediate success…" at bounding box center [464, 207] width 317 height 21
click at [306, 194] on input "c. Delaying the testing phase by up to 5 days will not delay the immediate succ…" at bounding box center [306, 191] width 0 height 6
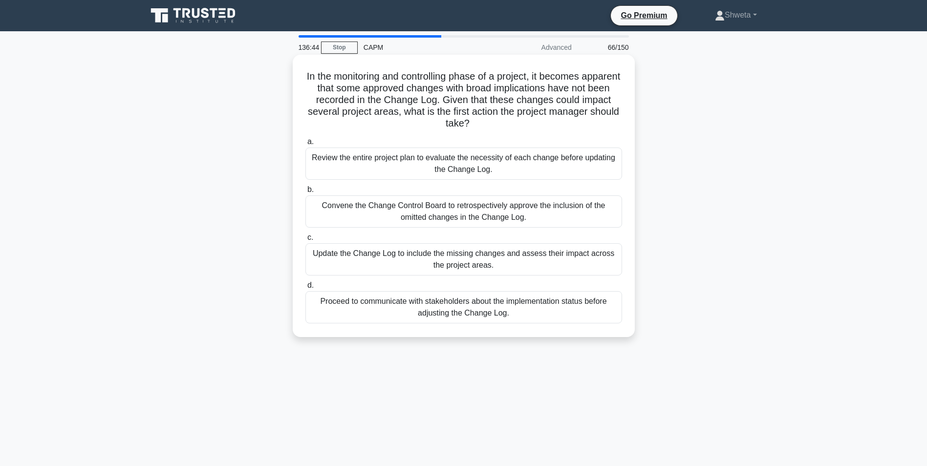
click at [454, 263] on div "Update the Change Log to include the missing changes and assess their impact ac…" at bounding box center [464, 259] width 317 height 32
click at [306, 241] on input "c. Update the Change Log to include the missing changes and assess their impact…" at bounding box center [306, 238] width 0 height 6
click at [438, 259] on div "Revisit the benefits realization plan to adjust the benefits forecast based on …" at bounding box center [464, 259] width 317 height 32
click at [306, 241] on input "c. Revisit the benefits realization plan to adjust the benefits forecast based …" at bounding box center [306, 238] width 0 height 6
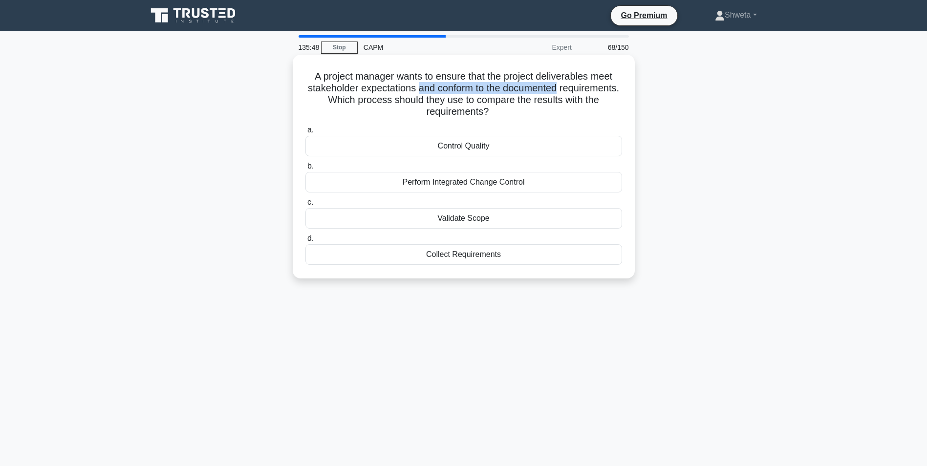
drag, startPoint x: 450, startPoint y: 88, endPoint x: 593, endPoint y: 91, distance: 143.3
click at [593, 91] on h5 "A project manager wants to ensure that the project deliverables meet stakeholde…" at bounding box center [464, 94] width 319 height 48
click at [376, 100] on h5 "A project manager wants to ensure that the project deliverables meet stakeholde…" at bounding box center [464, 94] width 319 height 48
drag, startPoint x: 336, startPoint y: 90, endPoint x: 444, endPoint y: 92, distance: 108.5
click at [444, 92] on h5 "A project manager wants to ensure that the project deliverables meet stakeholde…" at bounding box center [464, 94] width 319 height 48
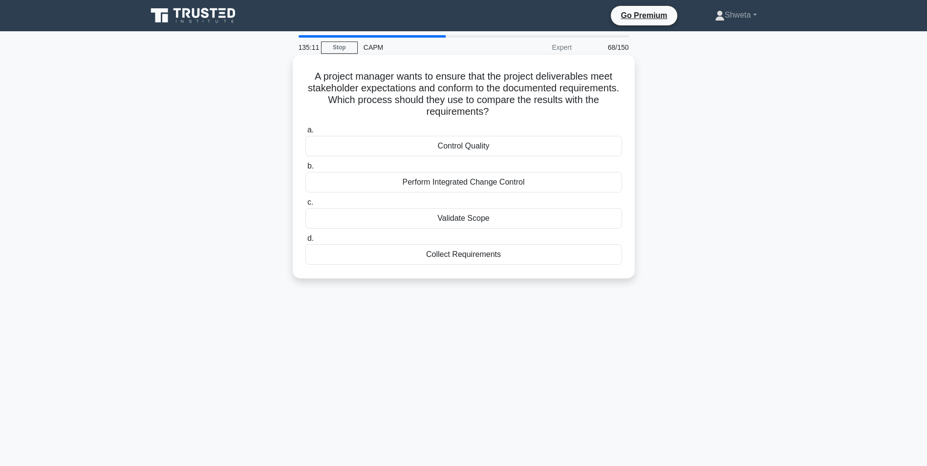
click at [464, 216] on div "Validate Scope" at bounding box center [464, 218] width 317 height 21
click at [306, 206] on input "c. Validate Scope" at bounding box center [306, 202] width 0 height 6
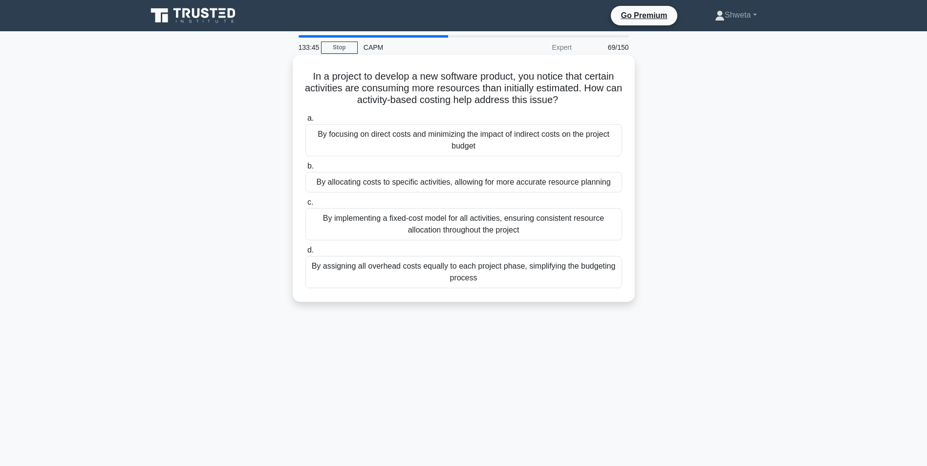
click at [460, 183] on div "By allocating costs to specific activities, allowing for more accurate resource…" at bounding box center [464, 182] width 317 height 21
click at [306, 170] on input "b. By allocating costs to specific activities, allowing for more accurate resou…" at bounding box center [306, 166] width 0 height 6
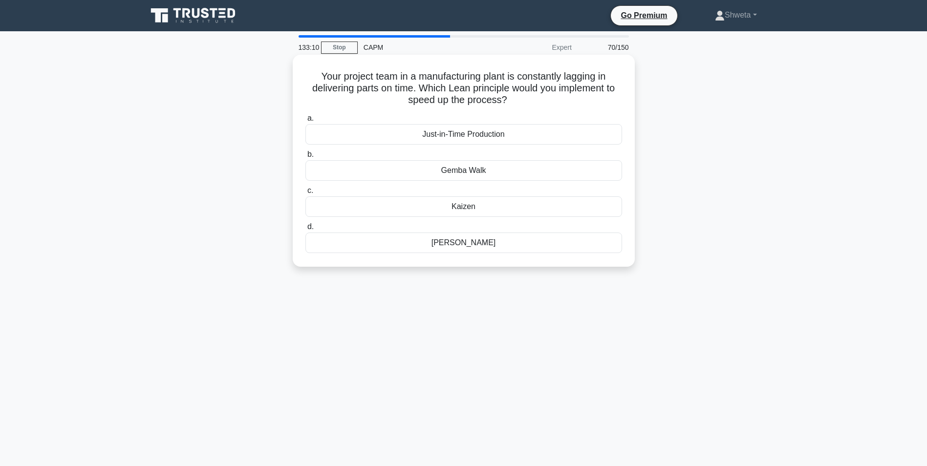
click at [463, 206] on div "Kaizen" at bounding box center [464, 207] width 317 height 21
click at [306, 194] on input "c. [GEOGRAPHIC_DATA]" at bounding box center [306, 191] width 0 height 6
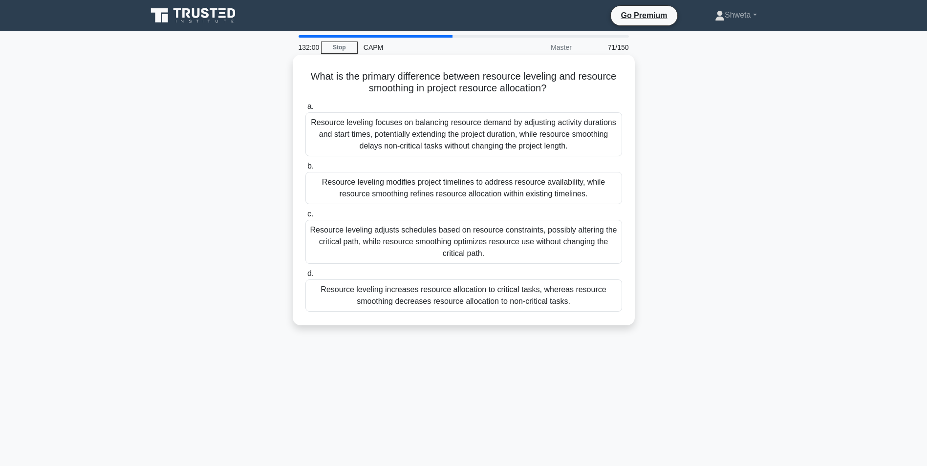
click at [463, 189] on div "Resource leveling modifies project timelines to address resource availability, …" at bounding box center [464, 188] width 317 height 32
click at [306, 170] on input "b. Resource leveling modifies project timelines to address resource availabilit…" at bounding box center [306, 166] width 0 height 6
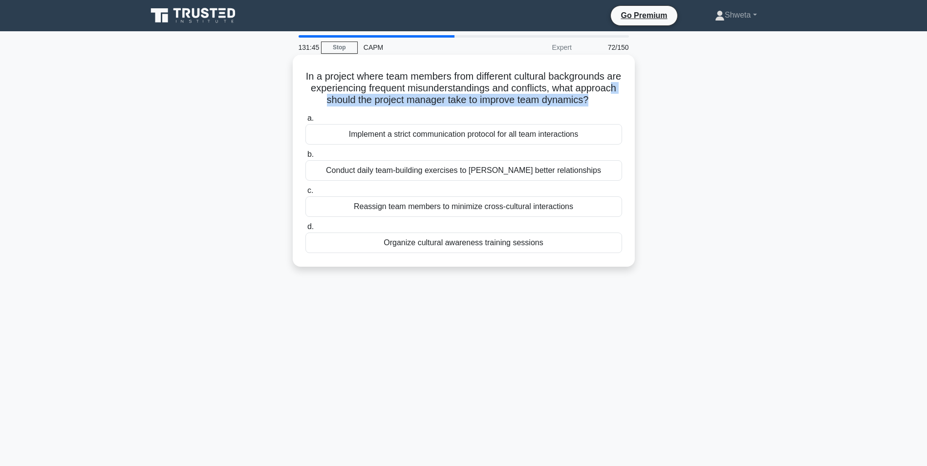
drag, startPoint x: 619, startPoint y: 102, endPoint x: 302, endPoint y: 100, distance: 317.8
click at [322, 101] on h5 "In a project where team members from different cultural backgrounds are experie…" at bounding box center [464, 88] width 319 height 36
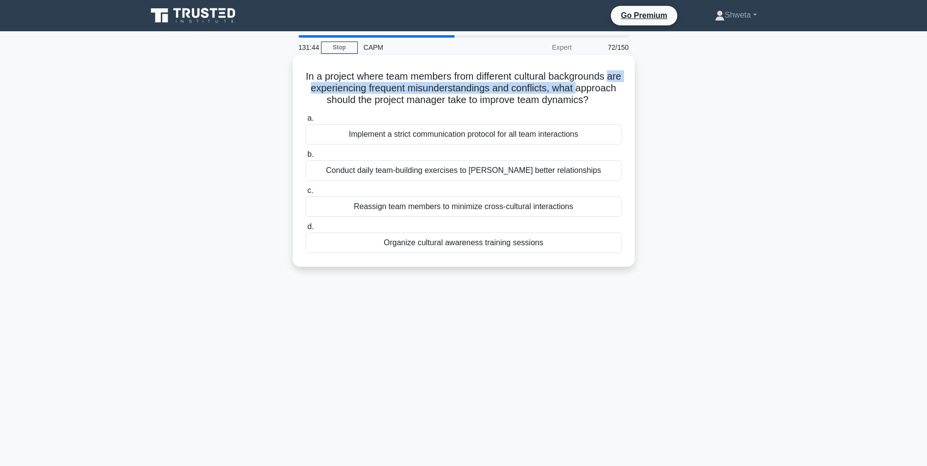
drag, startPoint x: 302, startPoint y: 100, endPoint x: 297, endPoint y: 86, distance: 15.0
click at [297, 86] on div "In a project where team members from different cultural backgrounds are experie…" at bounding box center [464, 161] width 334 height 204
drag, startPoint x: 297, startPoint y: 86, endPoint x: 417, endPoint y: 122, distance: 125.6
click at [417, 122] on div "In a project where team members from different cultural backgrounds are experie…" at bounding box center [464, 161] width 334 height 204
click at [463, 253] on div "Organize cultural awareness training sessions" at bounding box center [464, 243] width 317 height 21
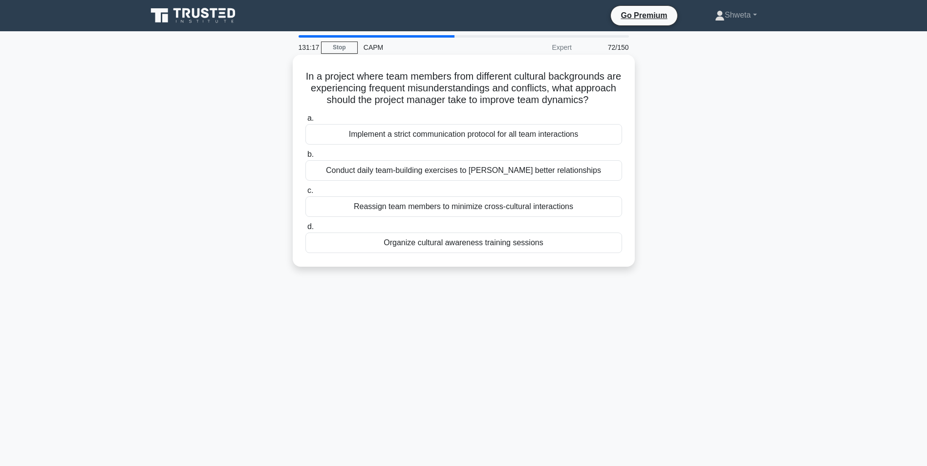
click at [306, 230] on input "d. Organize cultural awareness training sessions" at bounding box center [306, 227] width 0 height 6
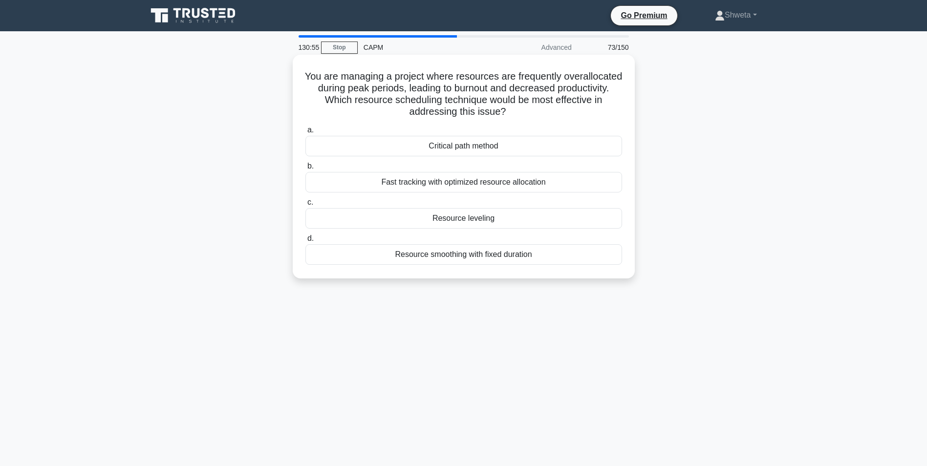
click at [468, 257] on div "Resource smoothing with fixed duration" at bounding box center [464, 254] width 317 height 21
click at [306, 242] on input "d. Resource smoothing with fixed duration" at bounding box center [306, 239] width 0 height 6
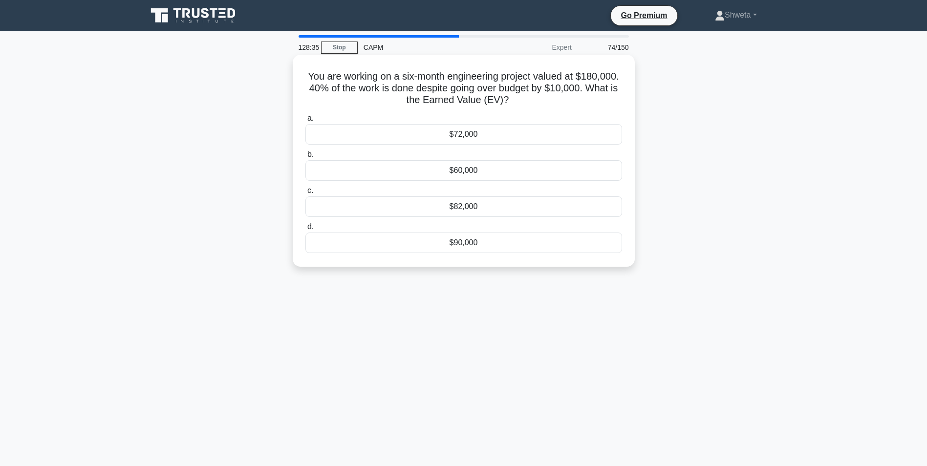
click at [446, 209] on div "$82,000" at bounding box center [464, 207] width 317 height 21
click at [306, 194] on input "c. $82,000" at bounding box center [306, 191] width 0 height 6
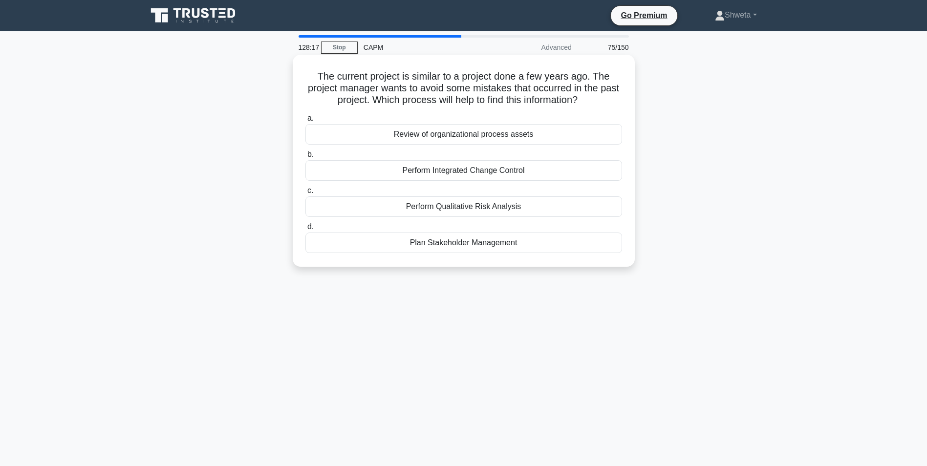
click at [418, 140] on div "Review of organizational process assets" at bounding box center [464, 134] width 317 height 21
click at [306, 122] on input "a. Review of organizational process assets" at bounding box center [306, 118] width 0 height 6
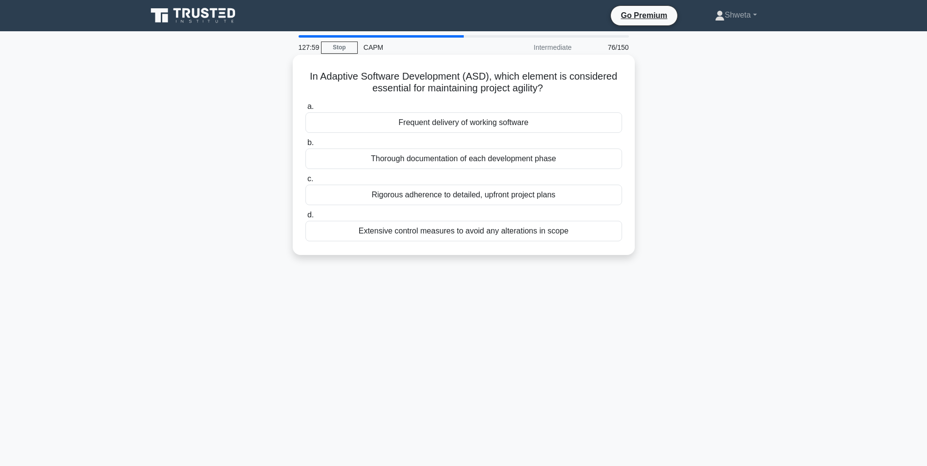
click at [465, 123] on div "Frequent delivery of working software" at bounding box center [464, 122] width 317 height 21
click at [306, 110] on input "a. Frequent delivery of working software" at bounding box center [306, 107] width 0 height 6
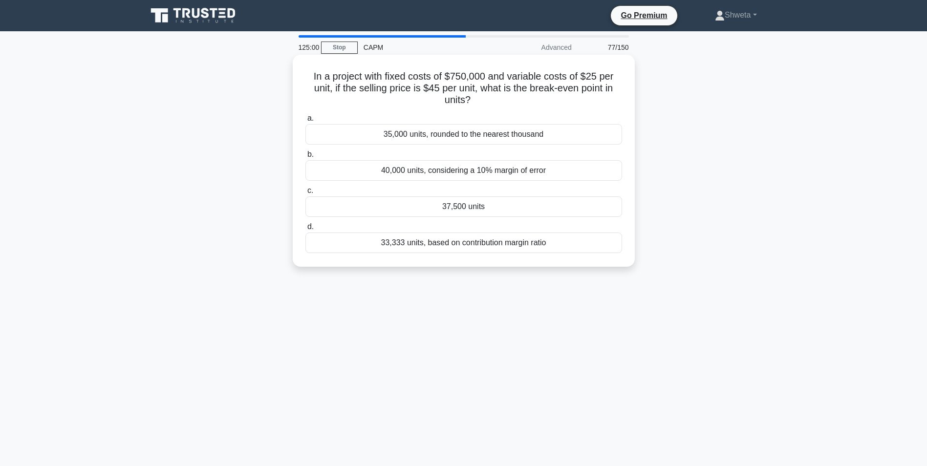
click at [467, 208] on div "37,500 units" at bounding box center [464, 207] width 317 height 21
click at [306, 194] on input "c. 37,500 units" at bounding box center [306, 191] width 0 height 6
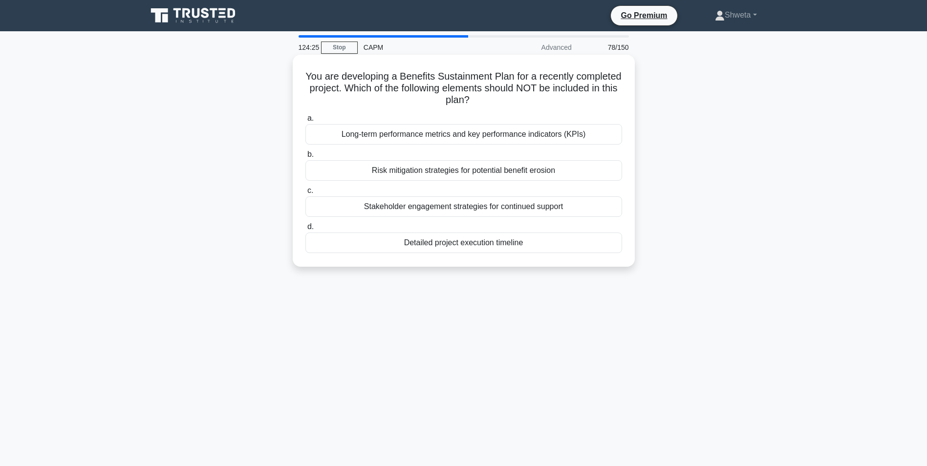
click at [452, 251] on div "Detailed project execution timeline" at bounding box center [464, 243] width 317 height 21
click at [306, 230] on input "d. Detailed project execution timeline" at bounding box center [306, 227] width 0 height 6
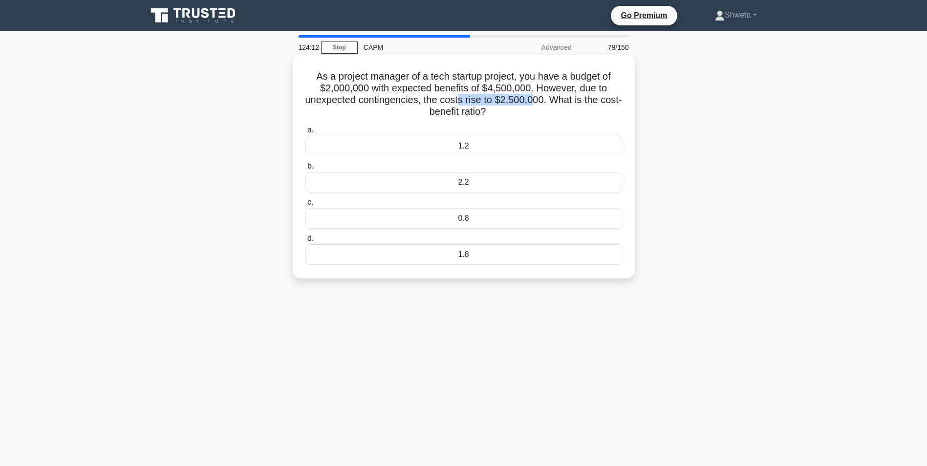
drag, startPoint x: 472, startPoint y: 101, endPoint x: 547, endPoint y: 101, distance: 74.8
click at [547, 101] on h5 "As a project manager of a tech startup project, you have a budget of $2,000,000…" at bounding box center [464, 94] width 319 height 48
drag, startPoint x: 547, startPoint y: 101, endPoint x: 501, endPoint y: 123, distance: 50.7
click at [501, 123] on div "As a project manager of a tech startup project, you have a budget of $2,000,000…" at bounding box center [464, 167] width 334 height 216
click at [485, 249] on div "1.8" at bounding box center [464, 254] width 317 height 21
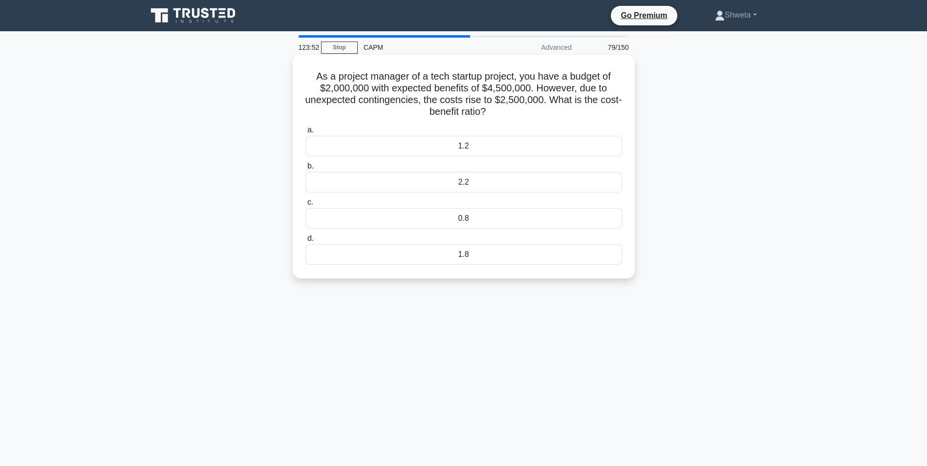
click at [306, 242] on input "d. 1.8" at bounding box center [306, 239] width 0 height 6
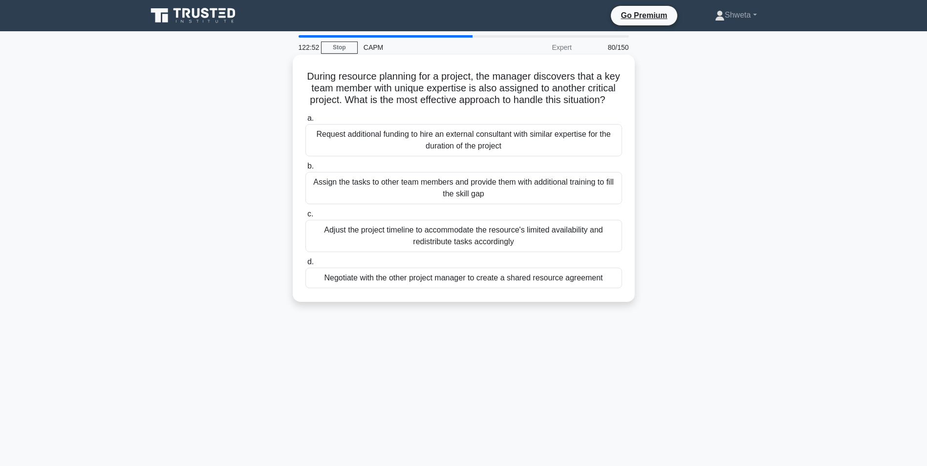
click at [444, 156] on div "Request additional funding to hire an external consultant with similar expertis…" at bounding box center [464, 140] width 317 height 32
click at [306, 122] on input "a. Request additional funding to hire an external consultant with similar exper…" at bounding box center [306, 118] width 0 height 6
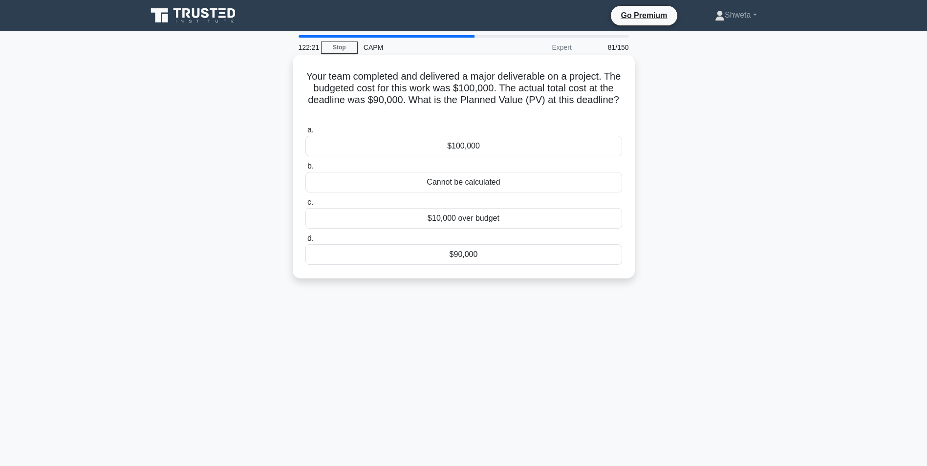
click at [450, 184] on div "Cannot be calculated" at bounding box center [464, 182] width 317 height 21
click at [306, 170] on input "b. Cannot be calculated" at bounding box center [306, 166] width 0 height 6
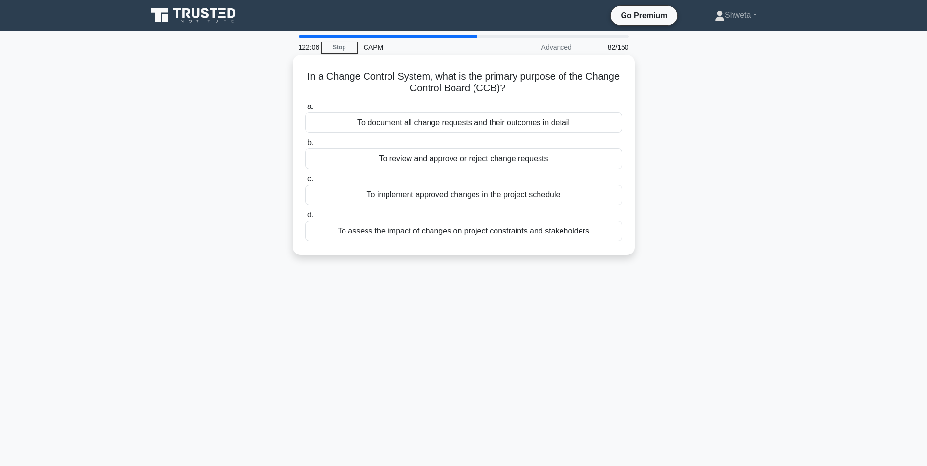
click at [424, 161] on div "To review and approve or reject change requests" at bounding box center [464, 159] width 317 height 21
click at [306, 146] on input "b. To review and approve or reject change requests" at bounding box center [306, 143] width 0 height 6
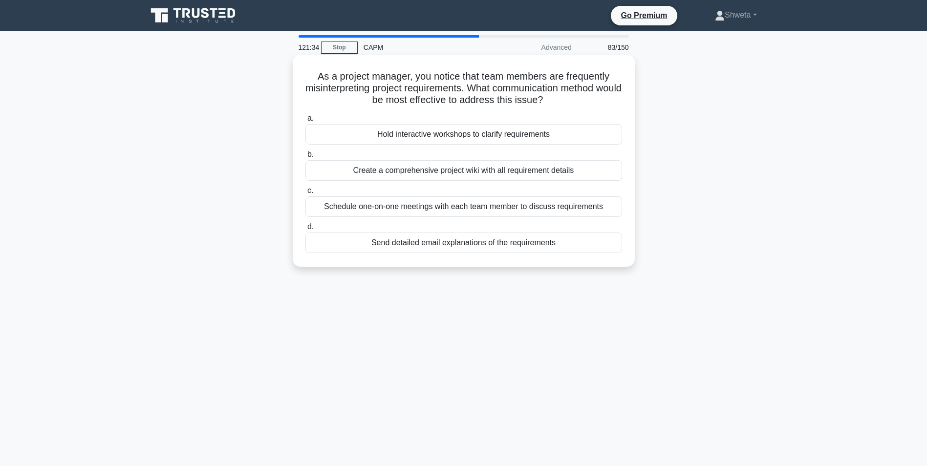
click at [506, 137] on div "Hold interactive workshops to clarify requirements" at bounding box center [464, 134] width 317 height 21
click at [306, 122] on input "a. Hold interactive workshops to clarify requirements" at bounding box center [306, 118] width 0 height 6
click at [470, 172] on div "Visual communication tools" at bounding box center [464, 170] width 317 height 21
click at [306, 158] on input "b. Visual communication tools" at bounding box center [306, 155] width 0 height 6
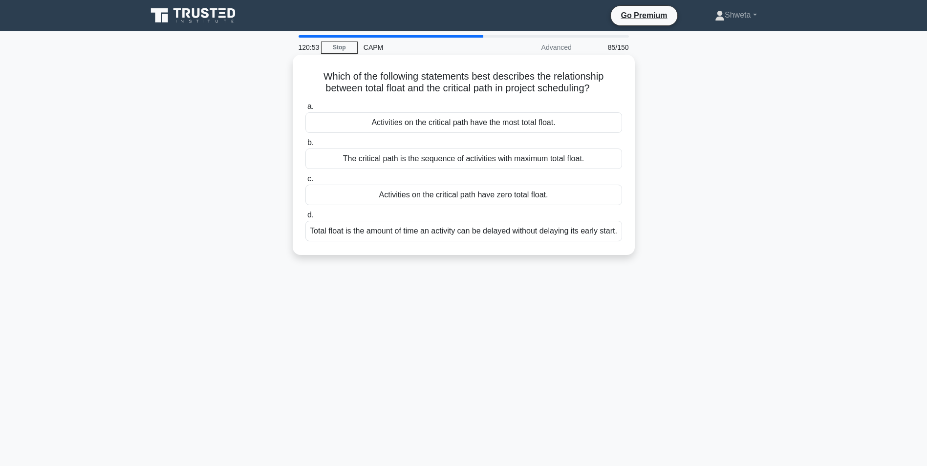
click at [468, 192] on div "Activities on the critical path have zero total float." at bounding box center [464, 195] width 317 height 21
click at [306, 182] on input "c. Activities on the critical path have zero total float." at bounding box center [306, 179] width 0 height 6
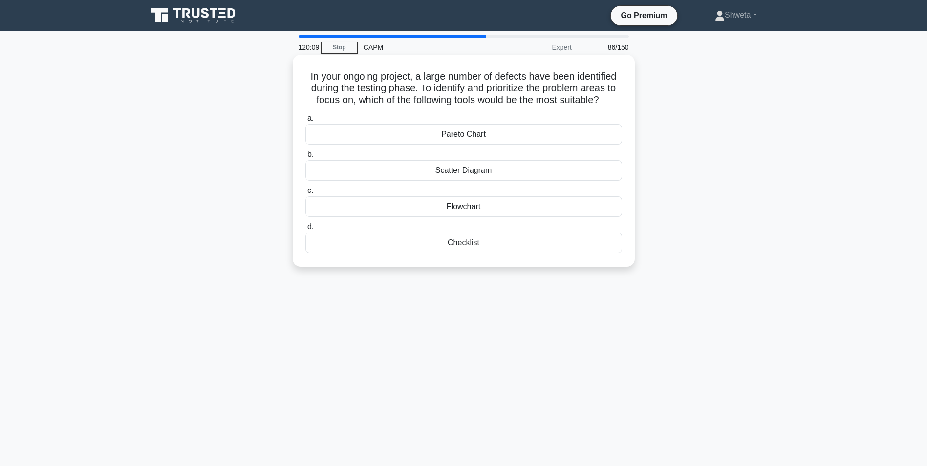
click at [470, 173] on div "Scatter Diagram" at bounding box center [464, 170] width 317 height 21
click at [306, 158] on input "b. Scatter Diagram" at bounding box center [306, 155] width 0 height 6
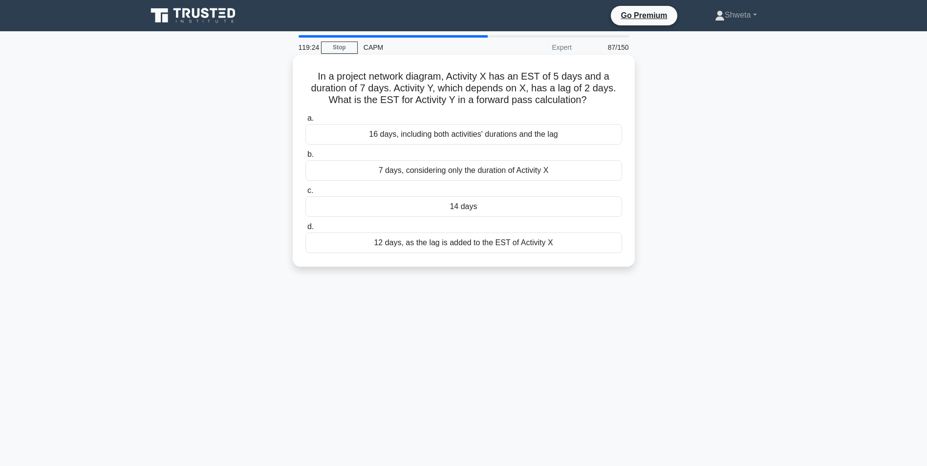
click at [445, 240] on div "12 days, as the lag is added to the EST of Activity X" at bounding box center [464, 243] width 317 height 21
click at [306, 230] on input "d. 12 days, as the lag is added to the EST of Activity X" at bounding box center [306, 227] width 0 height 6
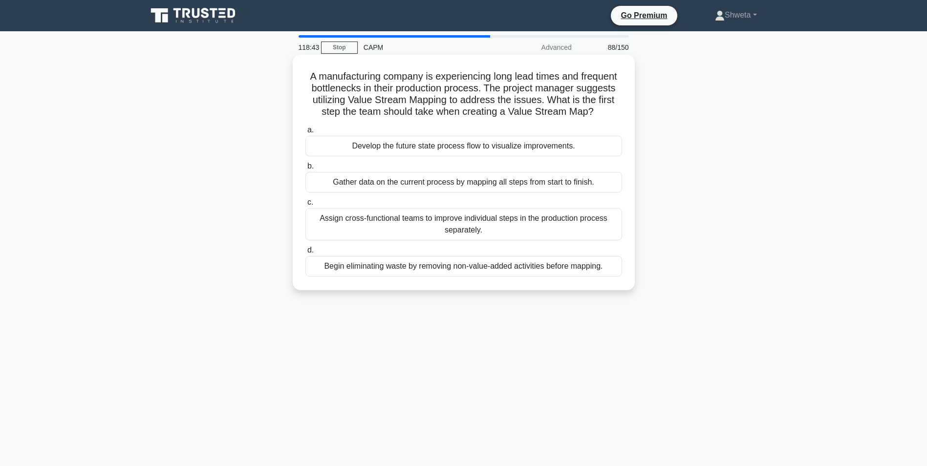
click at [461, 183] on div "Gather data on the current process by mapping all steps from start to finish." at bounding box center [464, 182] width 317 height 21
click at [306, 170] on input "b. Gather data on the current process by mapping all steps from start to finish." at bounding box center [306, 166] width 0 height 6
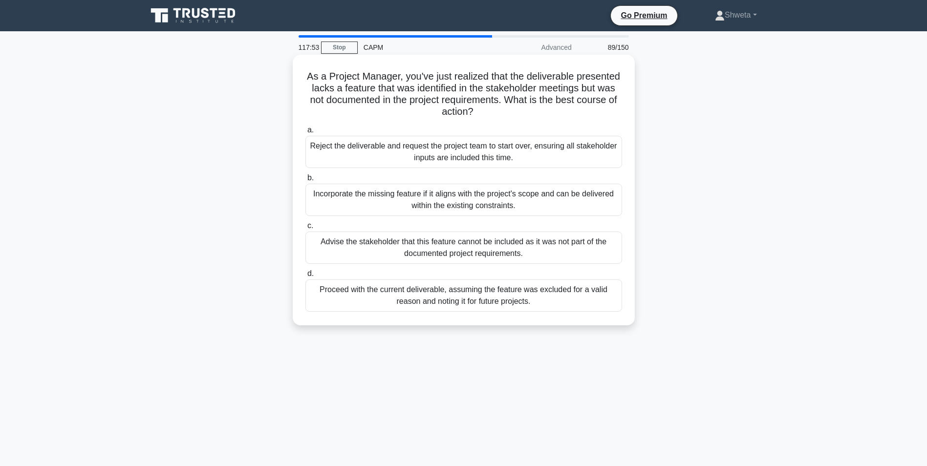
click at [461, 214] on div "Incorporate the missing feature if it aligns with the project's scope and can b…" at bounding box center [464, 200] width 317 height 32
click at [306, 181] on input "b. Incorporate the missing feature if it aligns with the project's scope and ca…" at bounding box center [306, 178] width 0 height 6
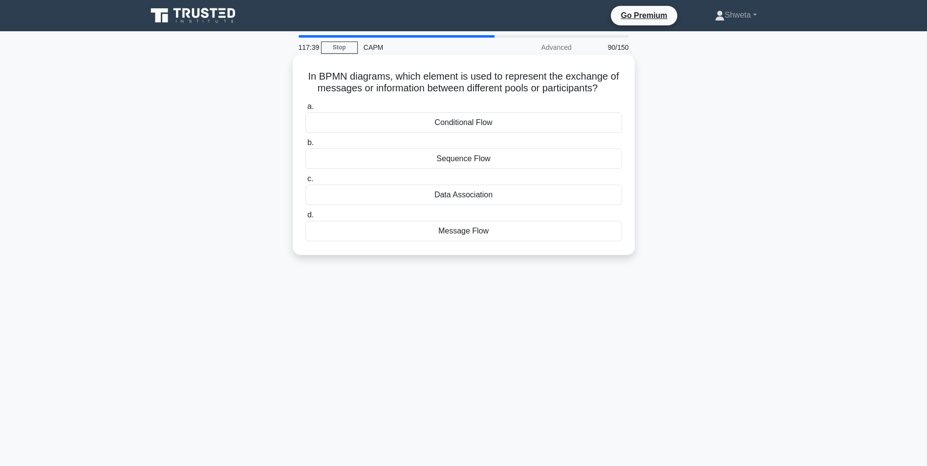
click at [461, 235] on div "Message Flow" at bounding box center [464, 231] width 317 height 21
click at [306, 219] on input "d. Message Flow" at bounding box center [306, 215] width 0 height 6
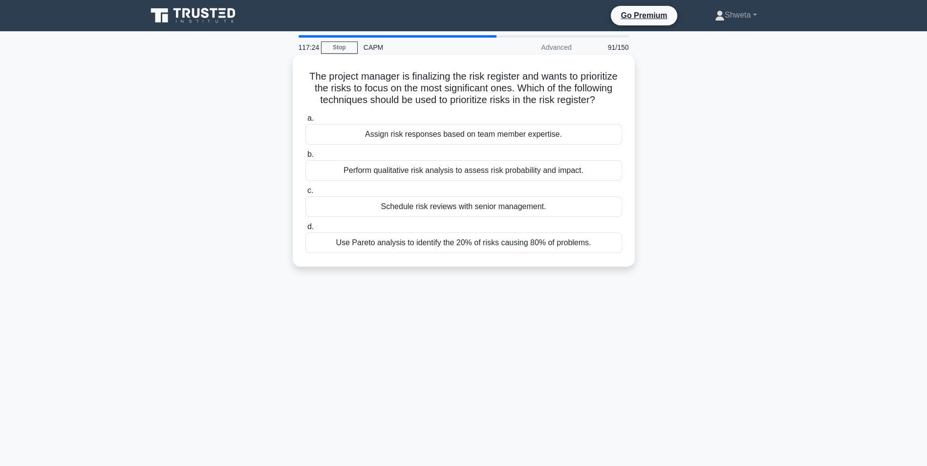
click at [429, 181] on div "Perform qualitative risk analysis to assess risk probability and impact." at bounding box center [464, 170] width 317 height 21
click at [306, 158] on input "b. Perform qualitative risk analysis to assess risk probability and impact." at bounding box center [306, 155] width 0 height 6
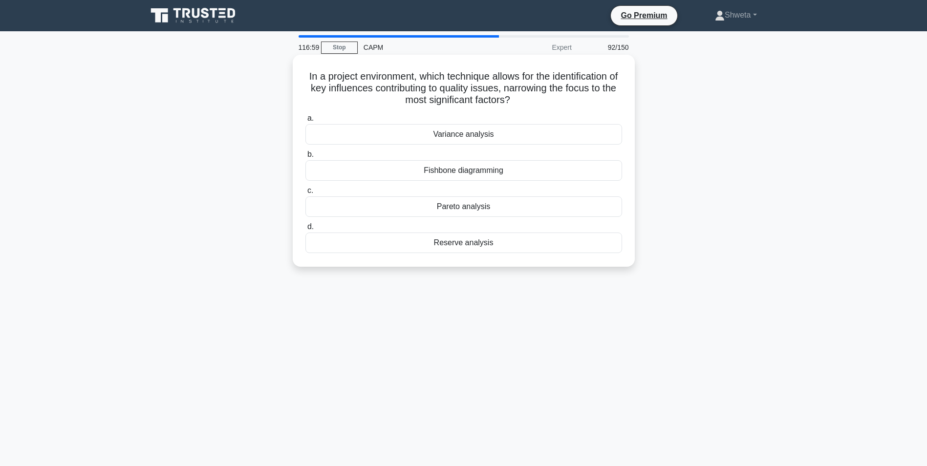
click at [492, 176] on div "Fishbone diagramming" at bounding box center [464, 170] width 317 height 21
click at [306, 158] on input "b. Fishbone diagramming" at bounding box center [306, 155] width 0 height 6
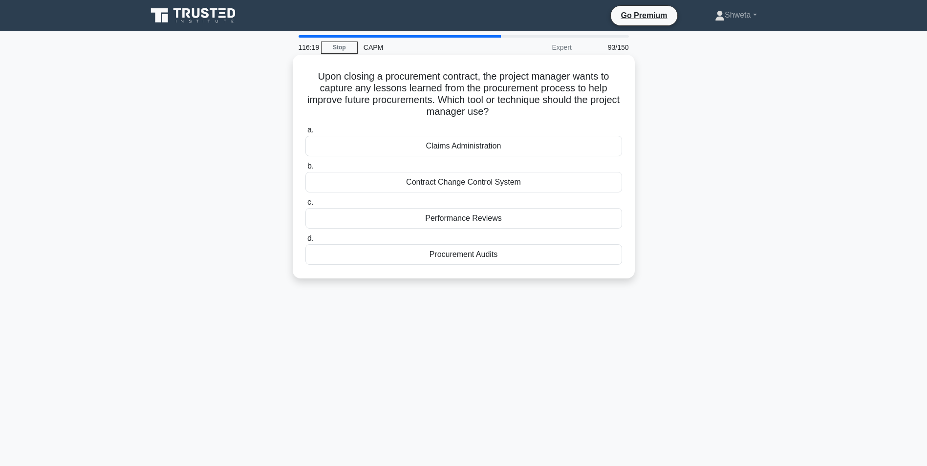
click at [481, 218] on div "Performance Reviews" at bounding box center [464, 218] width 317 height 21
click at [306, 206] on input "c. Performance Reviews" at bounding box center [306, 202] width 0 height 6
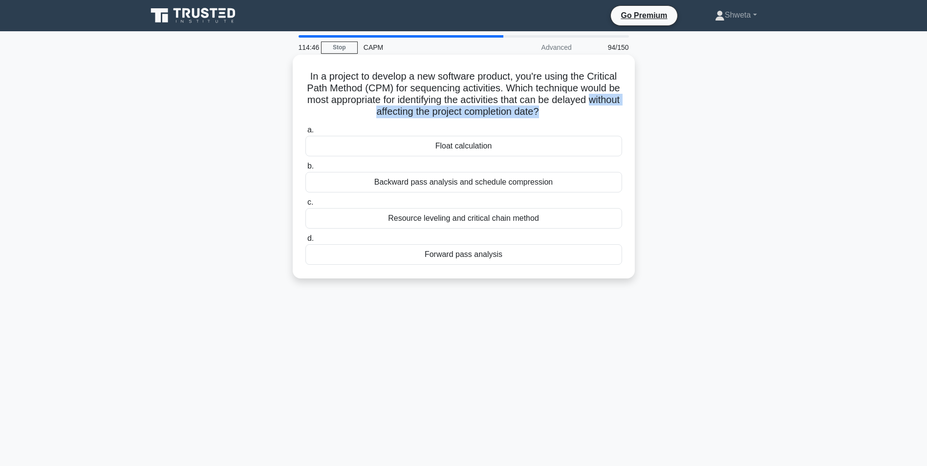
drag, startPoint x: 559, startPoint y: 114, endPoint x: 350, endPoint y: 112, distance: 209.3
click at [350, 112] on h5 "In a project to develop a new software product, you're using the Critical Path …" at bounding box center [464, 94] width 319 height 48
drag, startPoint x: 350, startPoint y: 112, endPoint x: 312, endPoint y: 119, distance: 38.7
click at [312, 118] on h5 "In a project to develop a new software product, you're using the Critical Path …" at bounding box center [464, 94] width 319 height 48
click at [453, 145] on div "Float calculation" at bounding box center [464, 146] width 317 height 21
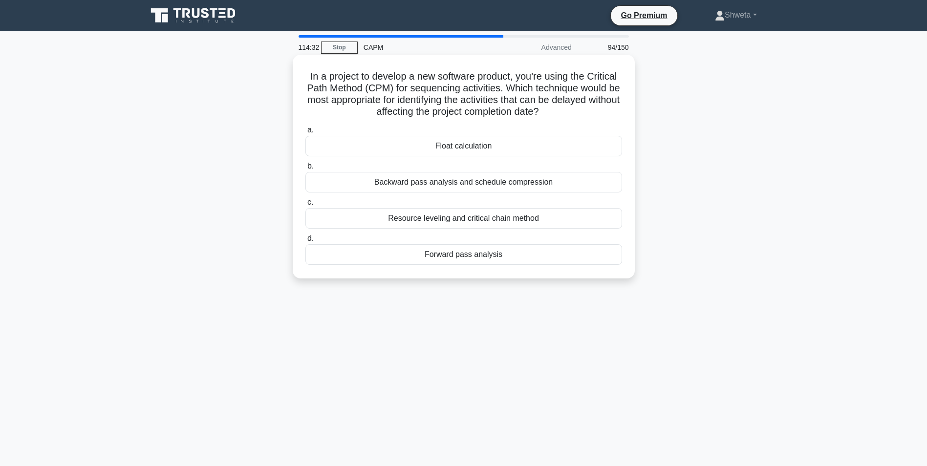
click at [306, 133] on input "a. Float calculation" at bounding box center [306, 130] width 0 height 6
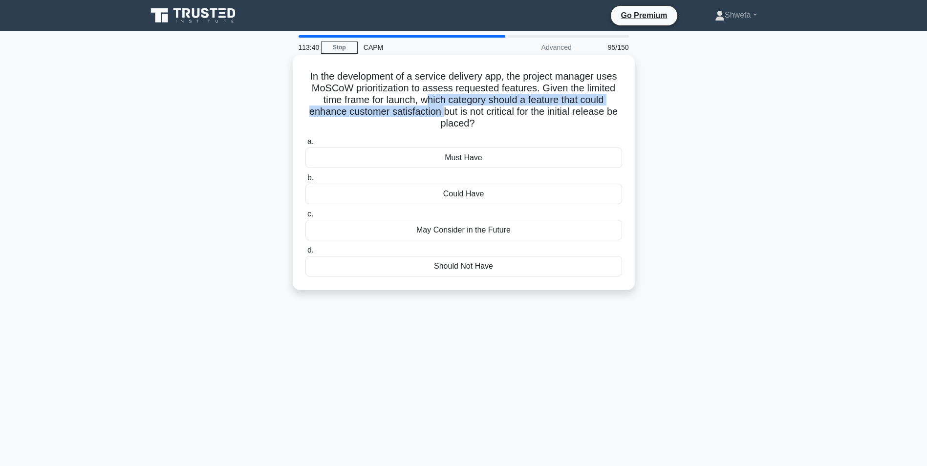
drag, startPoint x: 424, startPoint y: 99, endPoint x: 441, endPoint y: 115, distance: 23.2
click at [441, 115] on h5 "In the development of a service delivery app, the project manager uses MoSCoW p…" at bounding box center [464, 100] width 319 height 60
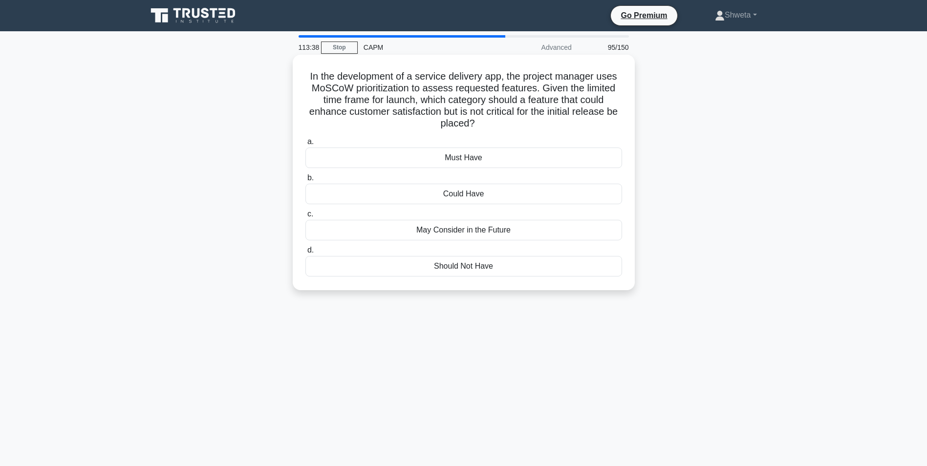
drag, startPoint x: 441, startPoint y: 115, endPoint x: 521, endPoint y: 117, distance: 80.2
click at [521, 117] on h5 "In the development of a service delivery app, the project manager uses MoSCoW p…" at bounding box center [464, 100] width 319 height 60
click at [465, 195] on div "Could Have" at bounding box center [464, 194] width 317 height 21
click at [306, 181] on input "b. Could Have" at bounding box center [306, 178] width 0 height 6
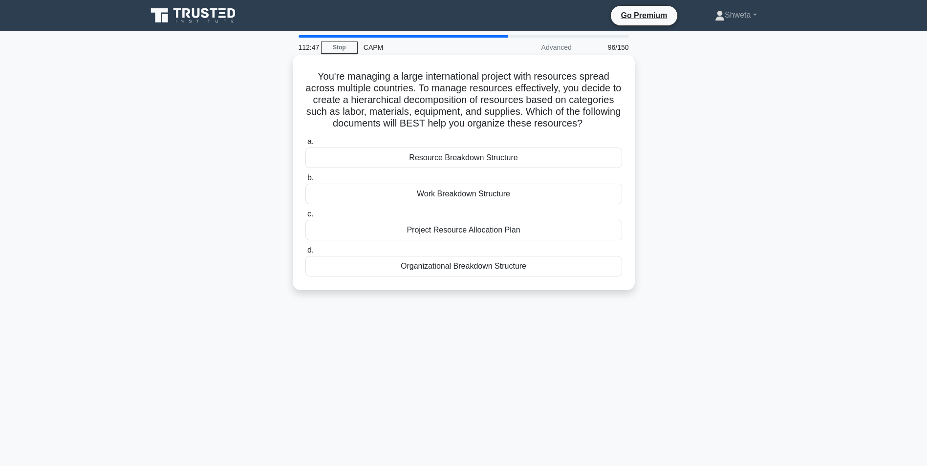
click at [466, 197] on div "Work Breakdown Structure" at bounding box center [464, 194] width 317 height 21
click at [306, 181] on input "b. Work Breakdown Structure" at bounding box center [306, 178] width 0 height 6
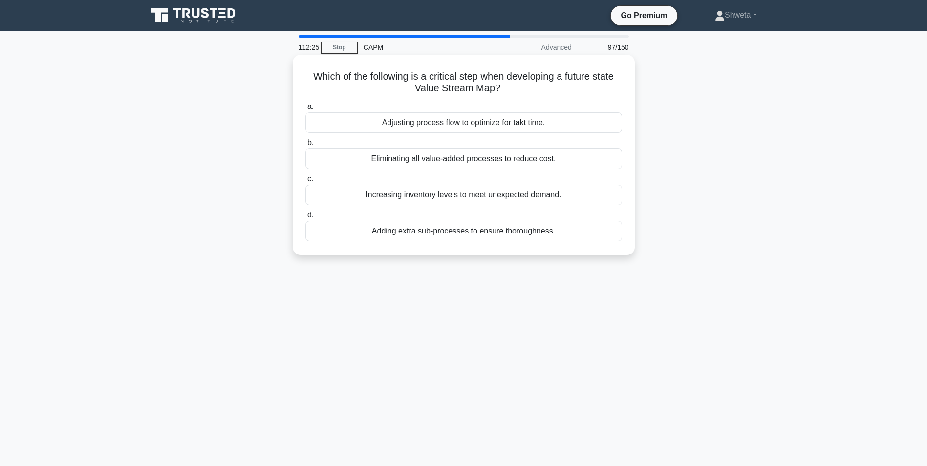
click at [499, 90] on h5 "Which of the following is a critical step when developing a future state Value …" at bounding box center [464, 82] width 319 height 24
click at [483, 199] on div "Increasing inventory levels to meet unexpected demand." at bounding box center [464, 195] width 317 height 21
click at [306, 182] on input "c. Increasing inventory levels to meet unexpected demand." at bounding box center [306, 179] width 0 height 6
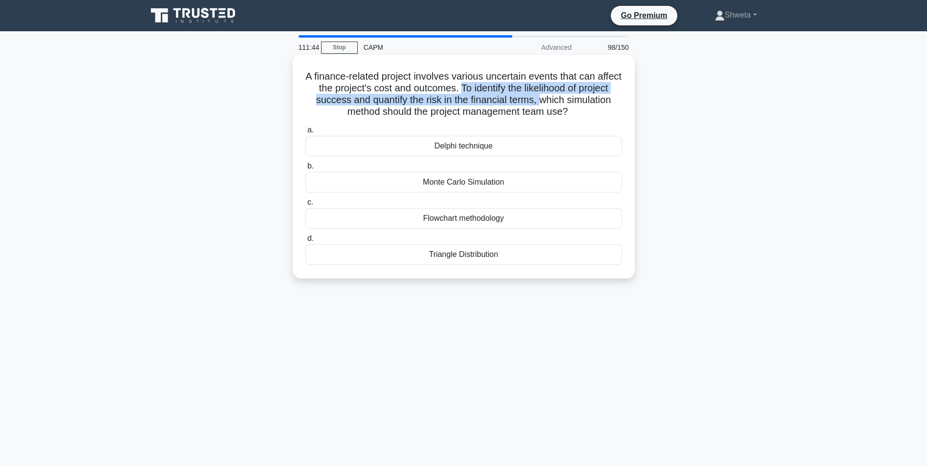
drag, startPoint x: 490, startPoint y: 89, endPoint x: 583, endPoint y: 95, distance: 93.1
click at [583, 95] on h5 "A finance-related project involves various uncertain events that can affect the…" at bounding box center [464, 94] width 319 height 48
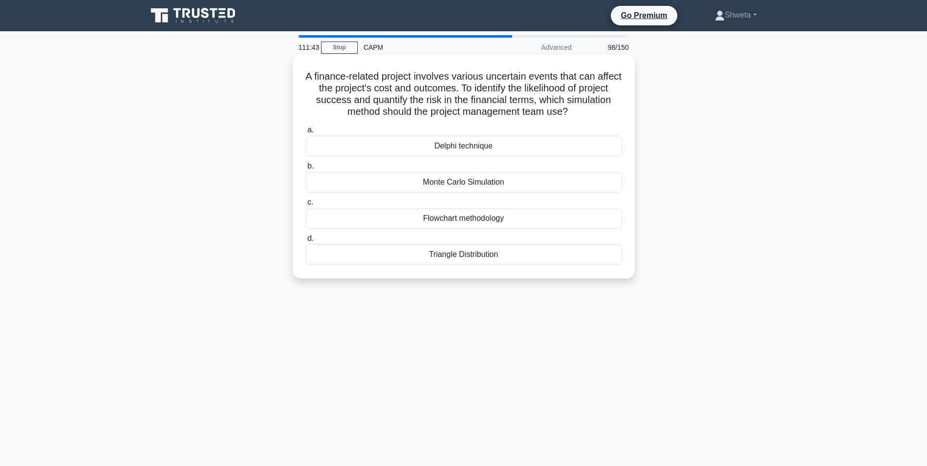
drag, startPoint x: 583, startPoint y: 95, endPoint x: 582, endPoint y: 110, distance: 14.7
click at [582, 110] on h5 "A finance-related project involves various uncertain events that can affect the…" at bounding box center [464, 94] width 319 height 48
click at [462, 184] on div "Monte Carlo Simulation" at bounding box center [464, 182] width 317 height 21
click at [306, 170] on input "b. Monte Carlo Simulation" at bounding box center [306, 166] width 0 height 6
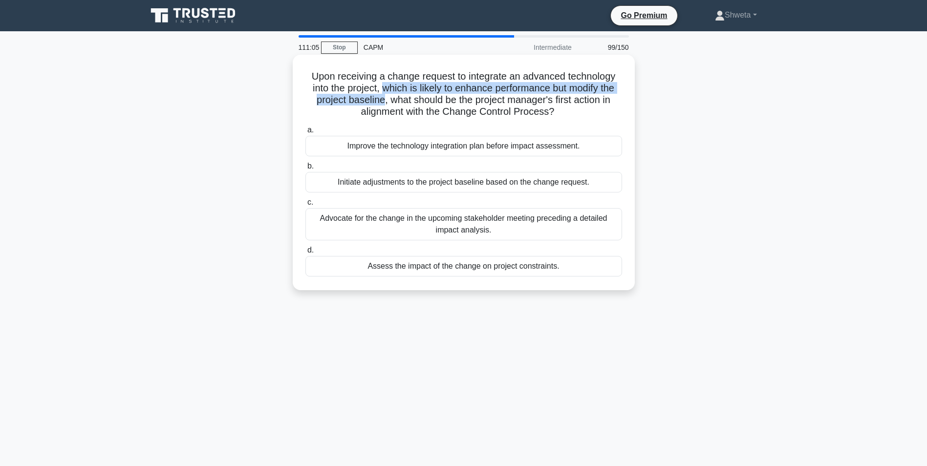
drag, startPoint x: 380, startPoint y: 88, endPoint x: 381, endPoint y: 98, distance: 10.3
click at [381, 98] on h5 "Upon receiving a change request to integrate an advanced technology into the pr…" at bounding box center [464, 94] width 319 height 48
drag, startPoint x: 381, startPoint y: 98, endPoint x: 398, endPoint y: 105, distance: 18.9
click at [398, 105] on h5 "Upon receiving a change request to integrate an advanced technology into the pr…" at bounding box center [464, 94] width 319 height 48
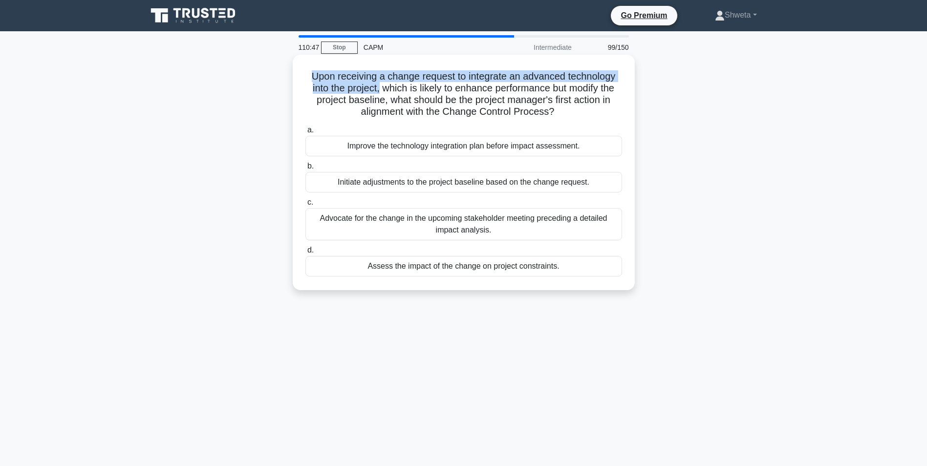
drag, startPoint x: 308, startPoint y: 74, endPoint x: 376, endPoint y: 89, distance: 70.6
click at [376, 89] on h5 "Upon receiving a change request to integrate an advanced technology into the pr…" at bounding box center [464, 94] width 319 height 48
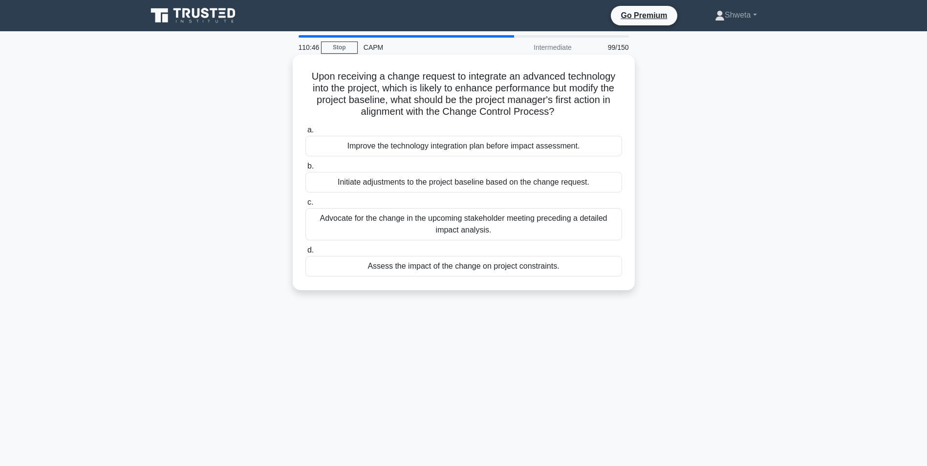
drag, startPoint x: 376, startPoint y: 89, endPoint x: 419, endPoint y: 104, distance: 45.5
click at [419, 104] on h5 "Upon receiving a change request to integrate an advanced technology into the pr…" at bounding box center [464, 94] width 319 height 48
drag, startPoint x: 381, startPoint y: 88, endPoint x: 382, endPoint y: 100, distance: 11.8
click at [382, 100] on h5 "Upon receiving a change request to integrate an advanced technology into the pr…" at bounding box center [464, 94] width 319 height 48
drag, startPoint x: 382, startPoint y: 100, endPoint x: 422, endPoint y: 105, distance: 40.3
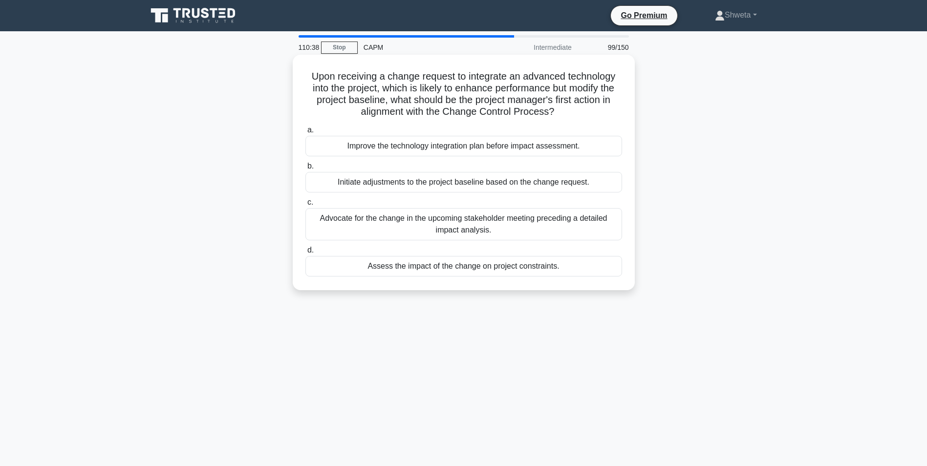
click at [422, 105] on h5 "Upon receiving a change request to integrate an advanced technology into the pr…" at bounding box center [464, 94] width 319 height 48
click at [460, 270] on div "Assess the impact of the change on project constraints." at bounding box center [464, 266] width 317 height 21
click at [306, 254] on input "d. Assess the impact of the change on project constraints." at bounding box center [306, 250] width 0 height 6
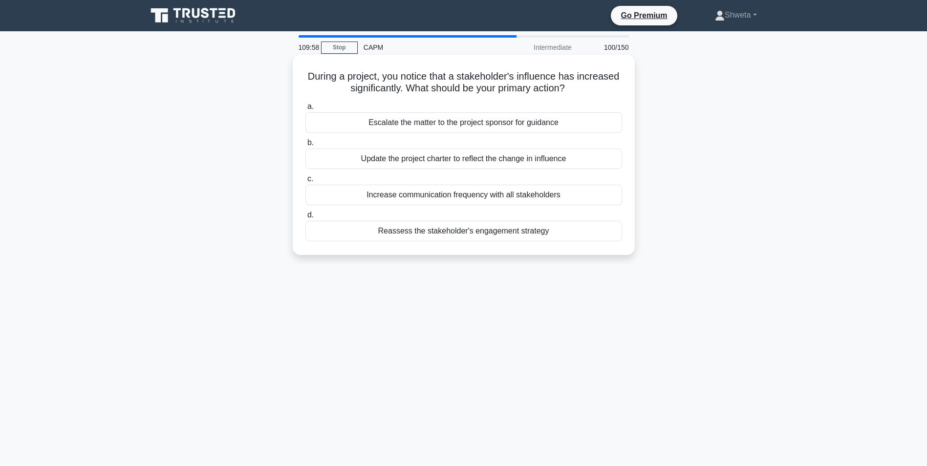
click at [445, 232] on div "Reassess the stakeholder's engagement strategy" at bounding box center [464, 231] width 317 height 21
click at [306, 219] on input "d. Reassess the stakeholder's engagement strategy" at bounding box center [306, 215] width 0 height 6
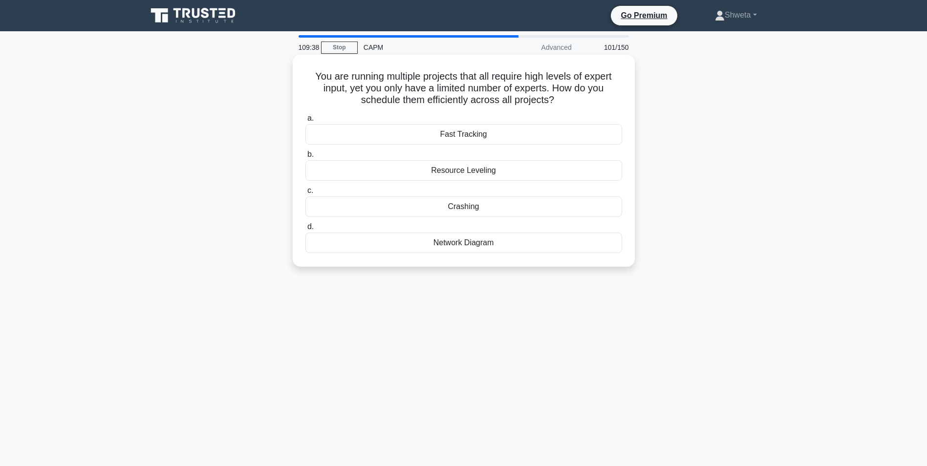
click at [457, 173] on div "Resource Leveling" at bounding box center [464, 170] width 317 height 21
click at [306, 158] on input "b. Resource Leveling" at bounding box center [306, 155] width 0 height 6
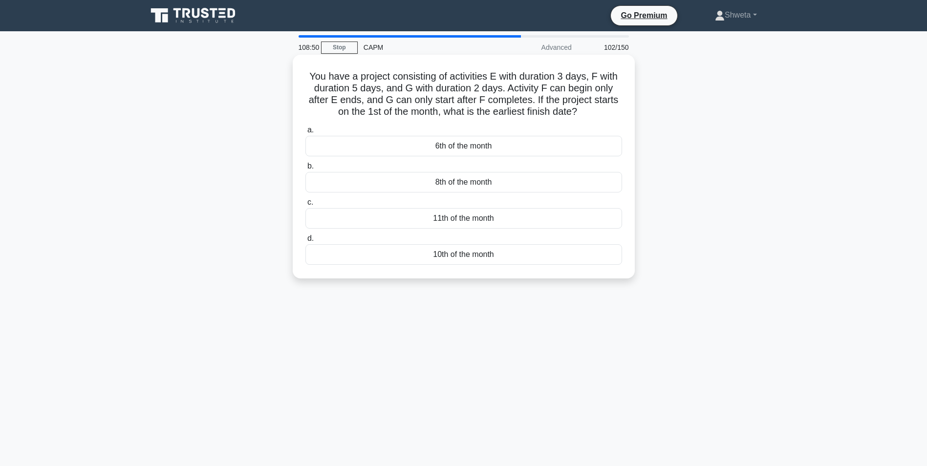
click at [480, 256] on div "10th of the month" at bounding box center [464, 254] width 317 height 21
click at [306, 242] on input "d. 10th of the month" at bounding box center [306, 239] width 0 height 6
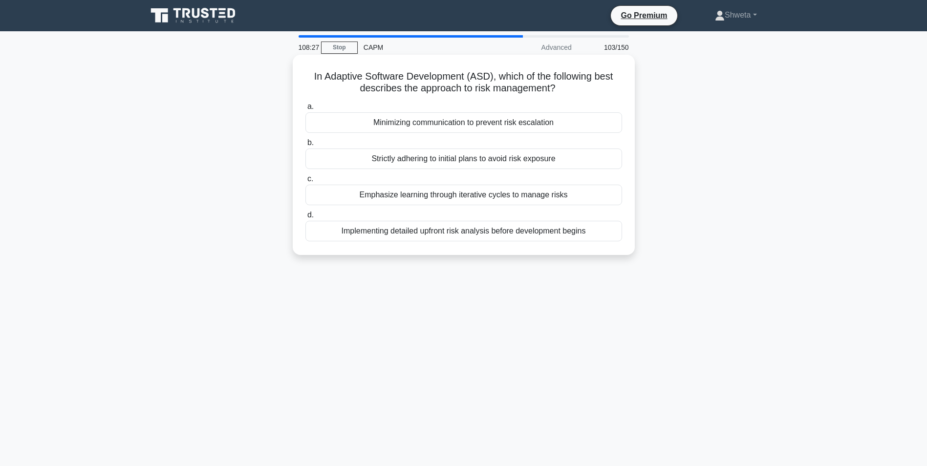
click at [447, 197] on div "Emphasize learning through iterative cycles to manage risks" at bounding box center [464, 195] width 317 height 21
click at [306, 182] on input "c. Emphasize learning through iterative cycles to manage risks" at bounding box center [306, 179] width 0 height 6
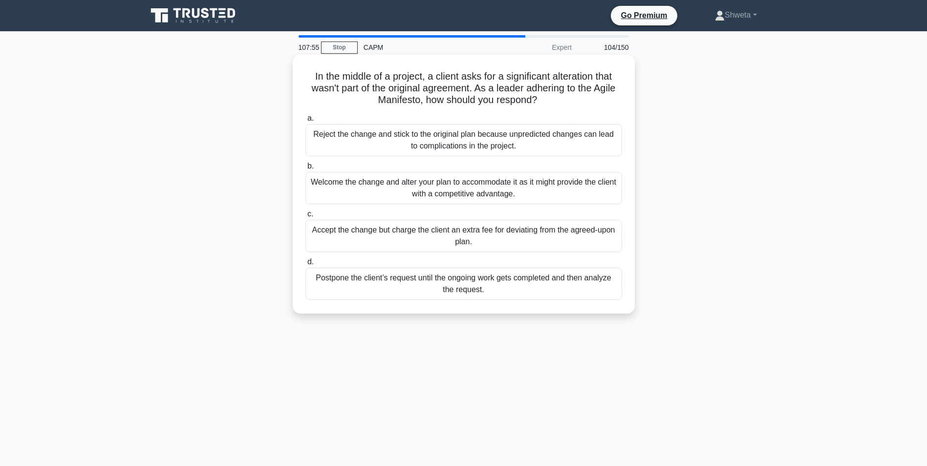
click at [487, 193] on div "Welcome the change and alter your plan to accommodate it as it might provide th…" at bounding box center [464, 188] width 317 height 32
click at [306, 170] on input "b. Welcome the change and alter your plan to accommodate it as it might provide…" at bounding box center [306, 166] width 0 height 6
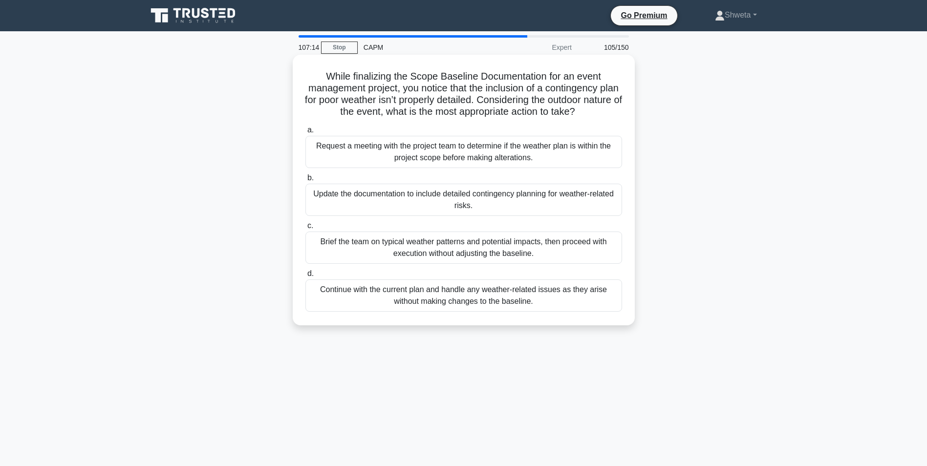
click at [455, 198] on div "Update the documentation to include detailed contingency planning for weather-r…" at bounding box center [464, 200] width 317 height 32
click at [306, 181] on input "b. Update the documentation to include detailed contingency planning for weathe…" at bounding box center [306, 178] width 0 height 6
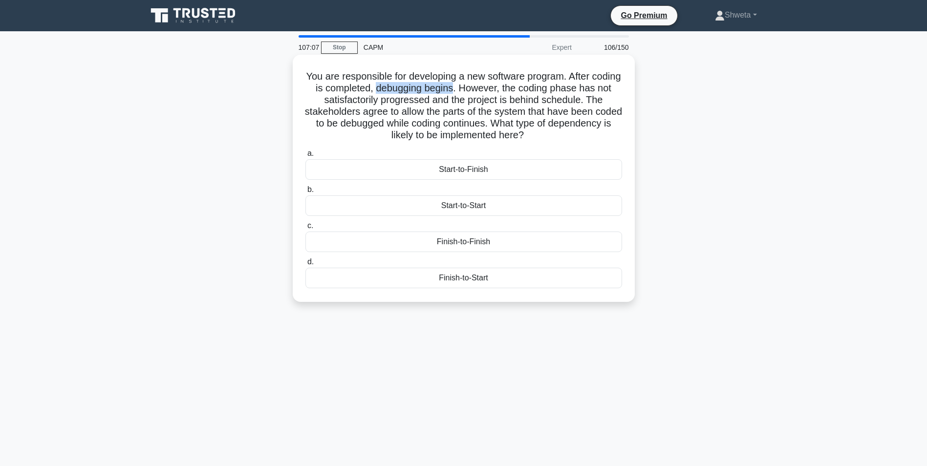
drag, startPoint x: 402, startPoint y: 86, endPoint x: 479, endPoint y: 88, distance: 77.3
click at [479, 88] on h5 "You are responsible for developing a new software program. After coding is comp…" at bounding box center [464, 105] width 319 height 71
drag, startPoint x: 479, startPoint y: 88, endPoint x: 583, endPoint y: 91, distance: 104.2
click at [583, 91] on h5 "You are responsible for developing a new software program. After coding is comp…" at bounding box center [464, 105] width 319 height 71
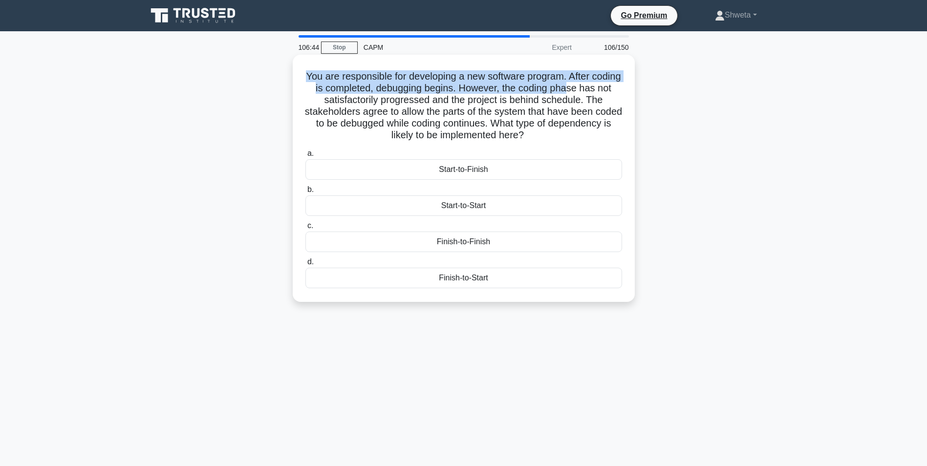
drag, startPoint x: 319, startPoint y: 75, endPoint x: 594, endPoint y: 86, distance: 275.0
click at [594, 86] on h5 "You are responsible for developing a new software program. After coding is comp…" at bounding box center [464, 105] width 319 height 71
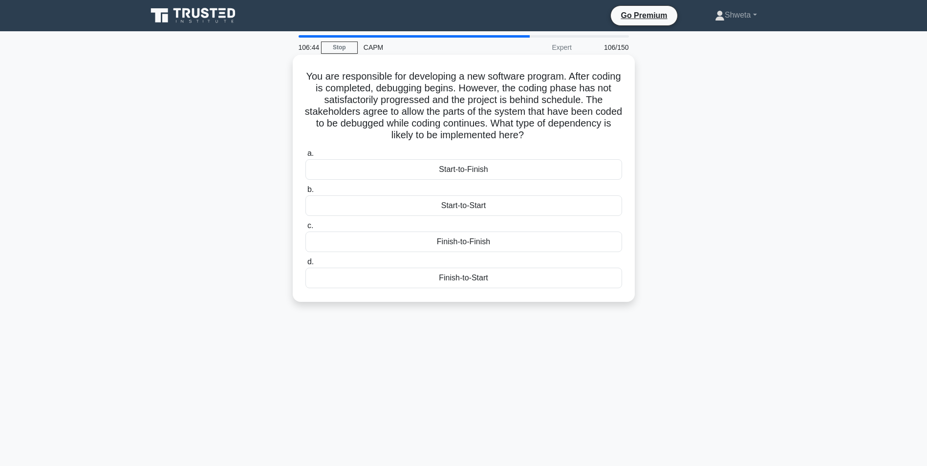
click at [386, 96] on h5 "You are responsible for developing a new software program. After coding is comp…" at bounding box center [464, 105] width 319 height 71
click at [469, 206] on div "Start-to-Start" at bounding box center [464, 206] width 317 height 21
click at [306, 193] on input "b. Start-to-Start" at bounding box center [306, 190] width 0 height 6
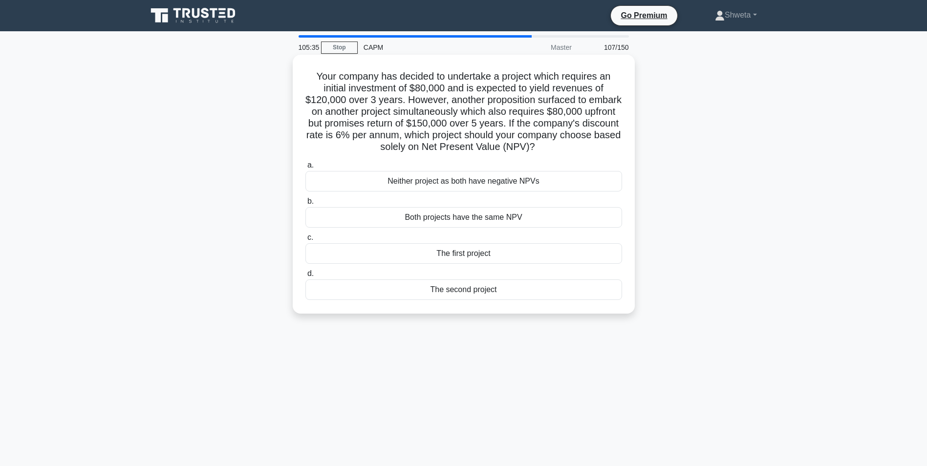
click at [467, 286] on div "The second project" at bounding box center [464, 290] width 317 height 21
click at [306, 277] on input "d. The second project" at bounding box center [306, 274] width 0 height 6
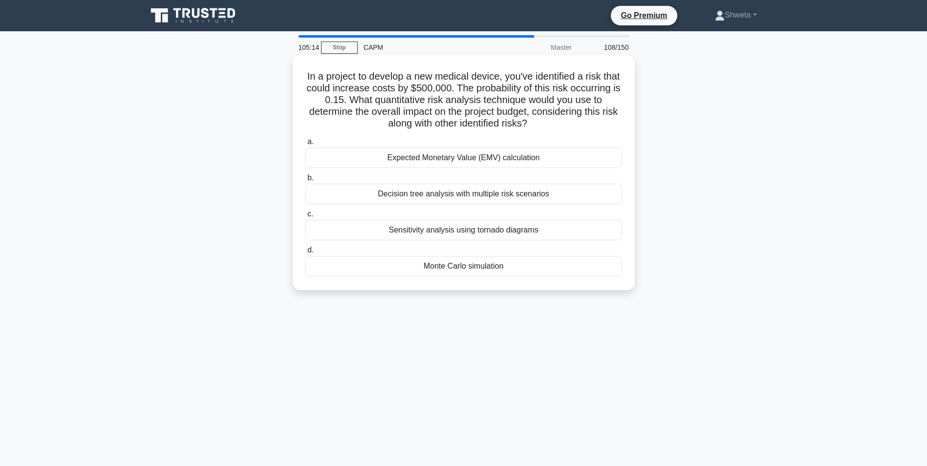
click at [460, 264] on div "Monte Carlo simulation" at bounding box center [464, 266] width 317 height 21
click at [306, 254] on input "d. Monte Carlo simulation" at bounding box center [306, 250] width 0 height 6
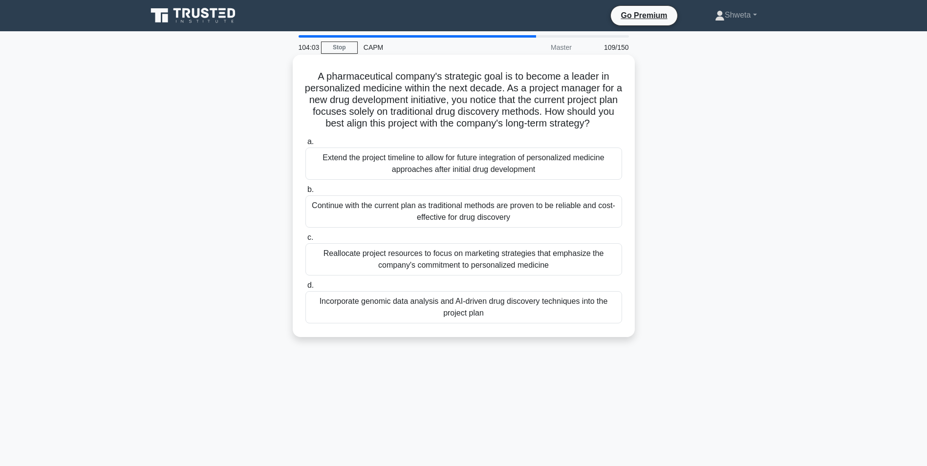
click at [428, 261] on div "Reallocate project resources to focus on marketing strategies that emphasize th…" at bounding box center [464, 259] width 317 height 32
click at [306, 241] on input "c. Reallocate project resources to focus on marketing strategies that emphasize…" at bounding box center [306, 238] width 0 height 6
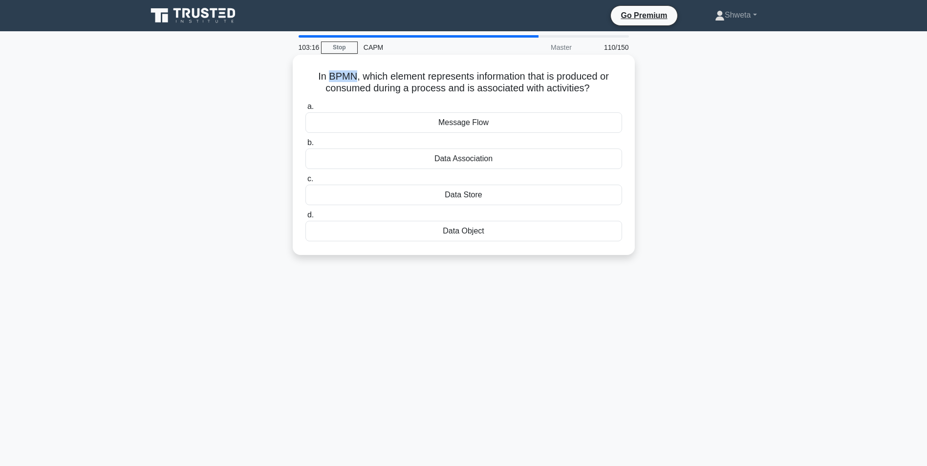
drag, startPoint x: 327, startPoint y: 76, endPoint x: 352, endPoint y: 77, distance: 25.9
click at [352, 77] on h5 "In BPMN, which element represents information that is produced or consumed duri…" at bounding box center [464, 82] width 319 height 24
click at [477, 129] on div "Message Flow" at bounding box center [464, 122] width 317 height 21
click at [306, 110] on input "a. Message Flow" at bounding box center [306, 107] width 0 height 6
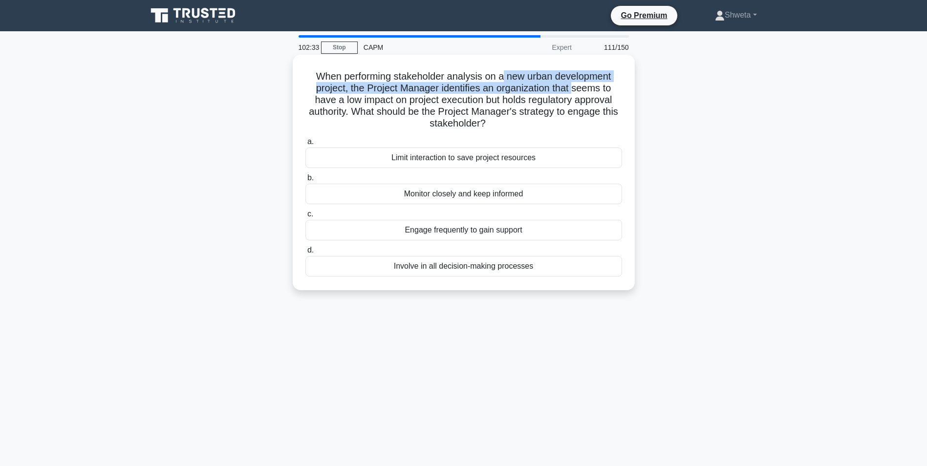
drag, startPoint x: 503, startPoint y: 77, endPoint x: 576, endPoint y: 85, distance: 73.7
click at [576, 85] on h5 "When performing stakeholder analysis on a new urban development project, the Pr…" at bounding box center [464, 100] width 319 height 60
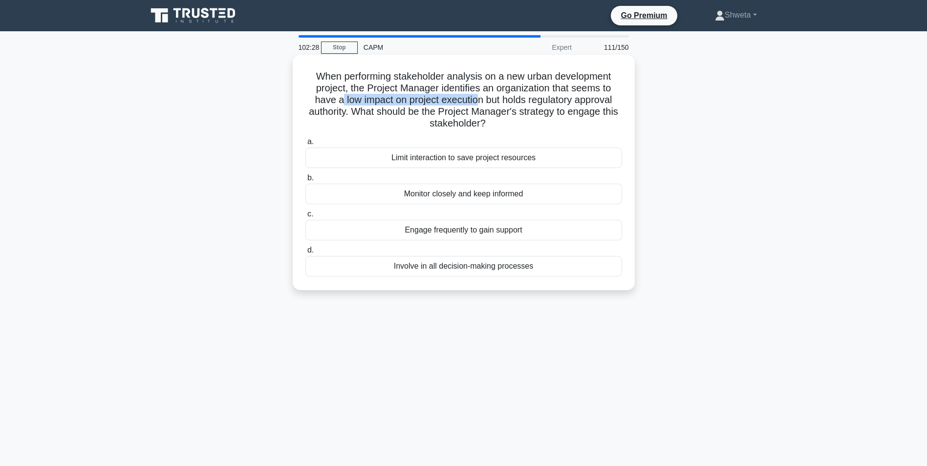
drag, startPoint x: 339, startPoint y: 101, endPoint x: 476, endPoint y: 102, distance: 136.9
click at [476, 102] on h5 "When performing stakeholder analysis on a new urban development project, the Pr…" at bounding box center [464, 100] width 319 height 60
click at [453, 233] on div "Engage frequently to gain support" at bounding box center [464, 230] width 317 height 21
click at [306, 218] on input "c. Engage frequently to gain support" at bounding box center [306, 214] width 0 height 6
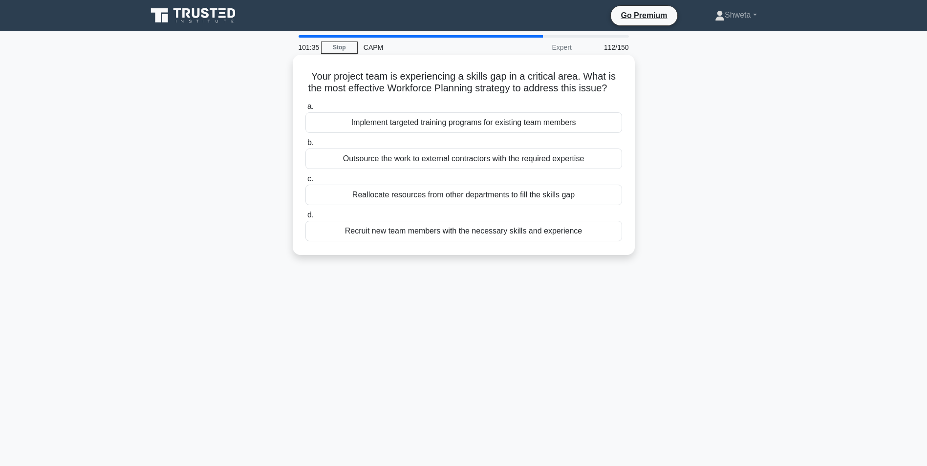
click at [551, 133] on div "Implement targeted training programs for existing team members" at bounding box center [464, 122] width 317 height 21
click at [306, 110] on input "a. Implement targeted training programs for existing team members" at bounding box center [306, 107] width 0 height 6
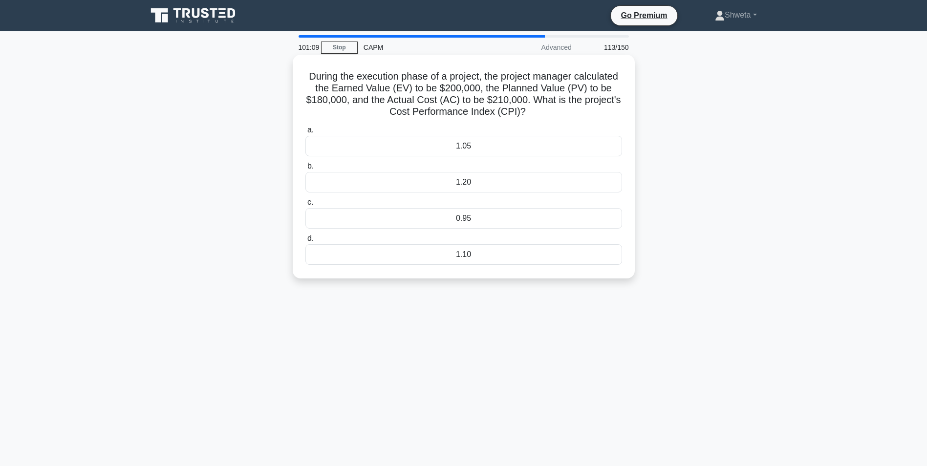
click at [465, 220] on div "0.95" at bounding box center [464, 218] width 317 height 21
click at [306, 206] on input "c. 0.95" at bounding box center [306, 202] width 0 height 6
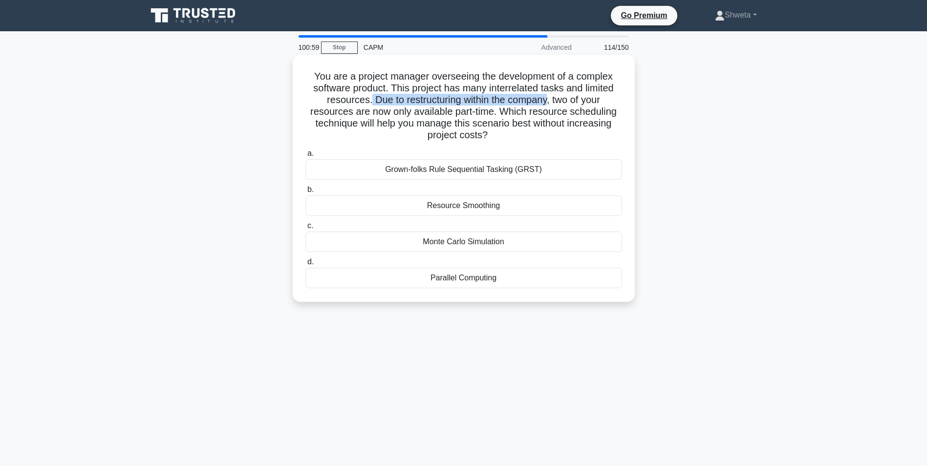
drag, startPoint x: 368, startPoint y: 99, endPoint x: 549, endPoint y: 104, distance: 181.9
click at [549, 104] on h5 "You are a project manager overseeing the development of a complex software prod…" at bounding box center [464, 105] width 319 height 71
click at [444, 208] on div "Resource Smoothing" at bounding box center [464, 206] width 317 height 21
click at [306, 193] on input "b. Resource Smoothing" at bounding box center [306, 190] width 0 height 6
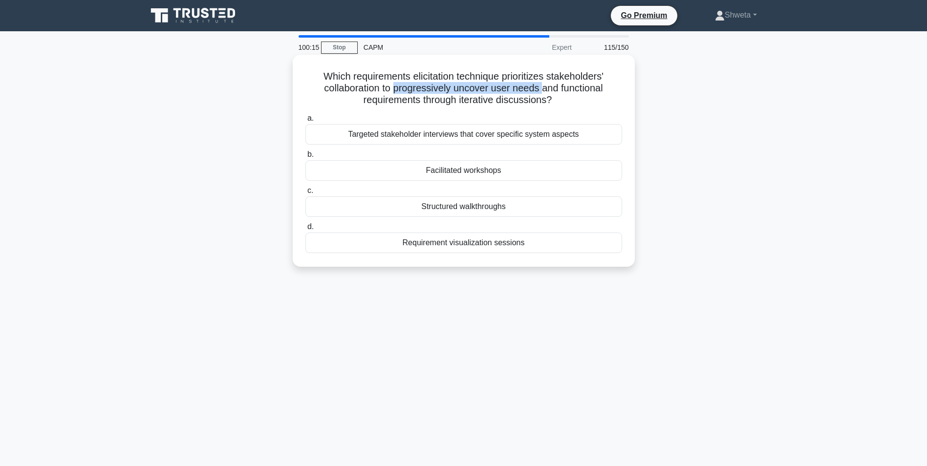
drag, startPoint x: 393, startPoint y: 88, endPoint x: 542, endPoint y: 90, distance: 149.6
click at [542, 90] on h5 "Which requirements elicitation technique prioritizes stakeholders' collaboratio…" at bounding box center [464, 88] width 319 height 36
click at [463, 108] on div "Which requirements elicitation technique prioritizes stakeholders' collaboratio…" at bounding box center [464, 161] width 334 height 204
click at [446, 242] on div "Requirement visualization sessions" at bounding box center [464, 243] width 317 height 21
click at [306, 230] on input "d. Requirement visualization sessions" at bounding box center [306, 227] width 0 height 6
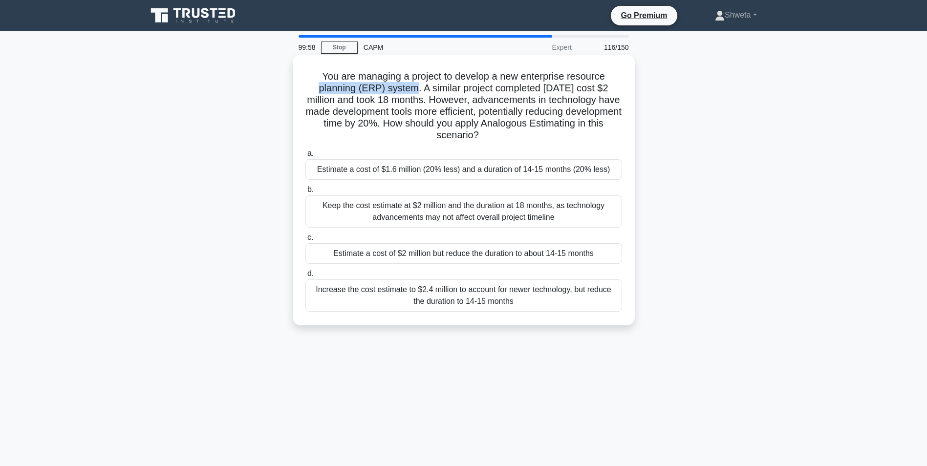
drag, startPoint x: 305, startPoint y: 88, endPoint x: 407, endPoint y: 90, distance: 102.7
click at [407, 90] on h5 "You are managing a project to develop a new enterprise resource planning (ERP) …" at bounding box center [464, 105] width 319 height 71
click at [502, 300] on div "Increase the cost estimate to $2.4 million to account for newer technology, but…" at bounding box center [464, 296] width 317 height 32
click at [306, 277] on input "d. Increase the cost estimate to $2.4 million to account for newer technology, …" at bounding box center [306, 274] width 0 height 6
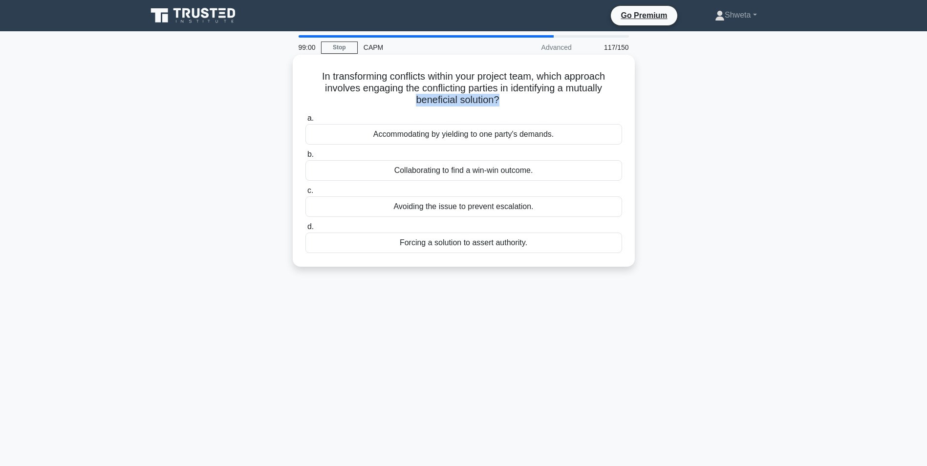
drag, startPoint x: 412, startPoint y: 102, endPoint x: 498, endPoint y: 103, distance: 86.0
click at [498, 103] on h5 "In transforming conflicts within your project team, which approach involves eng…" at bounding box center [464, 88] width 319 height 36
drag, startPoint x: 498, startPoint y: 103, endPoint x: 532, endPoint y: 112, distance: 35.9
click at [532, 112] on div "In transforming conflicts within your project team, which approach involves eng…" at bounding box center [464, 161] width 334 height 204
click at [464, 169] on div "Collaborating to find a win-win outcome." at bounding box center [464, 170] width 317 height 21
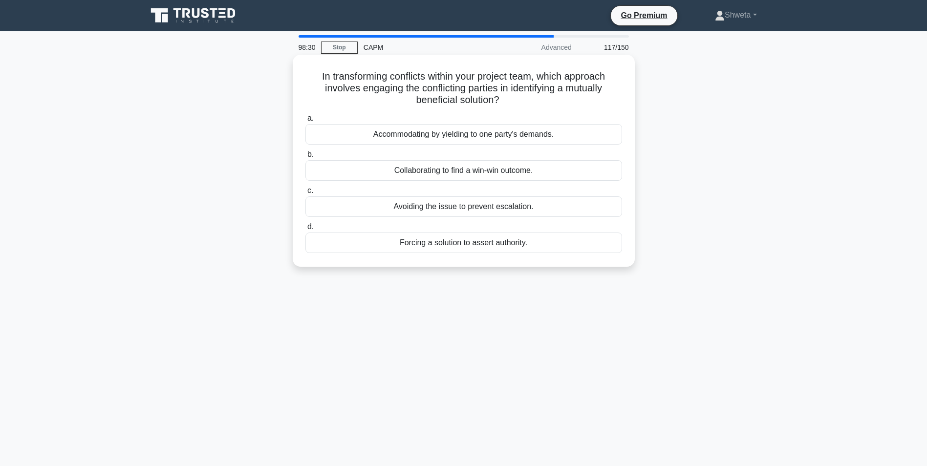
click at [306, 158] on input "b. Collaborating to find a win-win outcome." at bounding box center [306, 155] width 0 height 6
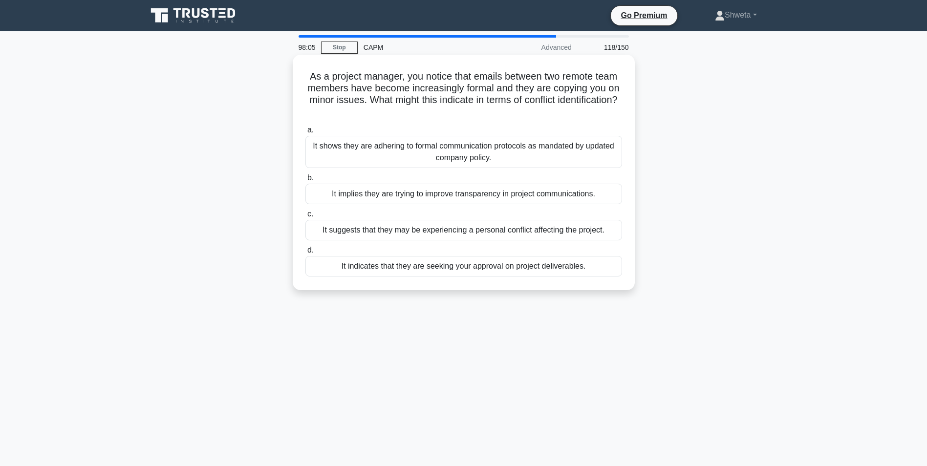
click at [430, 234] on div "It suggests that they may be experiencing a personal conflict affecting the pro…" at bounding box center [464, 230] width 317 height 21
click at [306, 218] on input "c. It suggests that they may be experiencing a personal conflict affecting the …" at bounding box center [306, 214] width 0 height 6
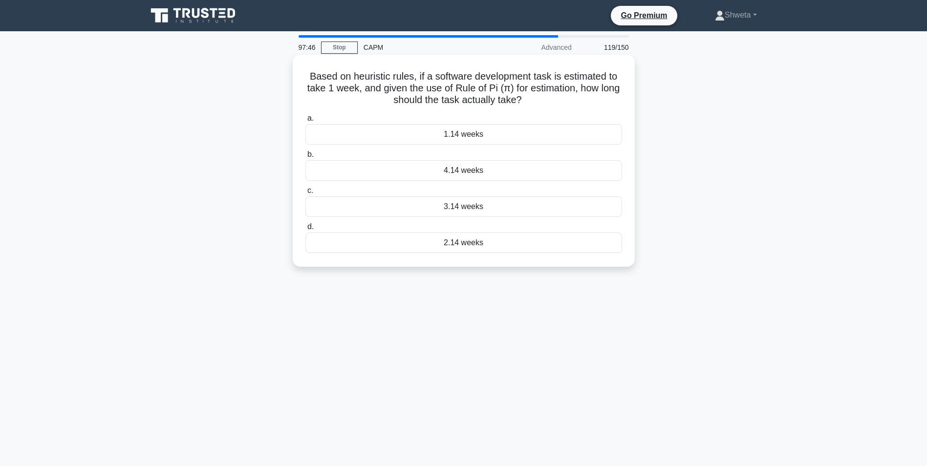
click at [454, 136] on div "1.14 weeks" at bounding box center [464, 134] width 317 height 21
click at [306, 122] on input "a. 1.14 weeks" at bounding box center [306, 118] width 0 height 6
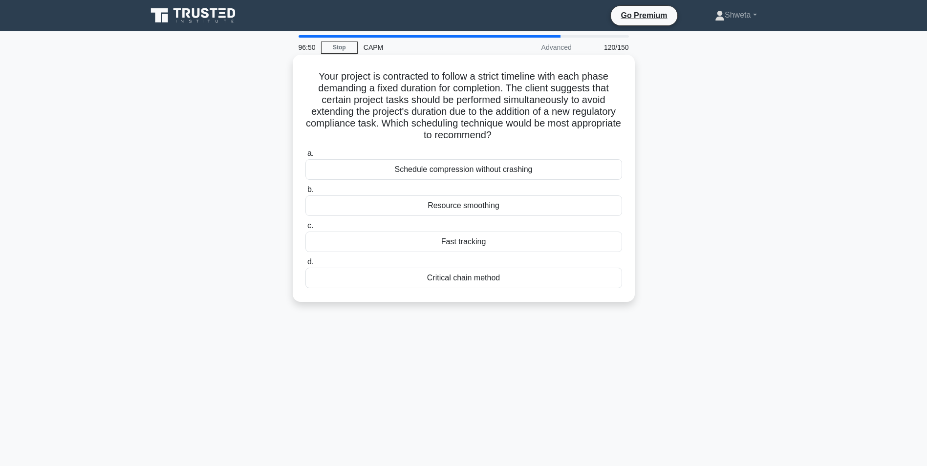
click at [457, 251] on div "Fast tracking" at bounding box center [464, 242] width 317 height 21
click at [306, 229] on input "c. Fast tracking" at bounding box center [306, 226] width 0 height 6
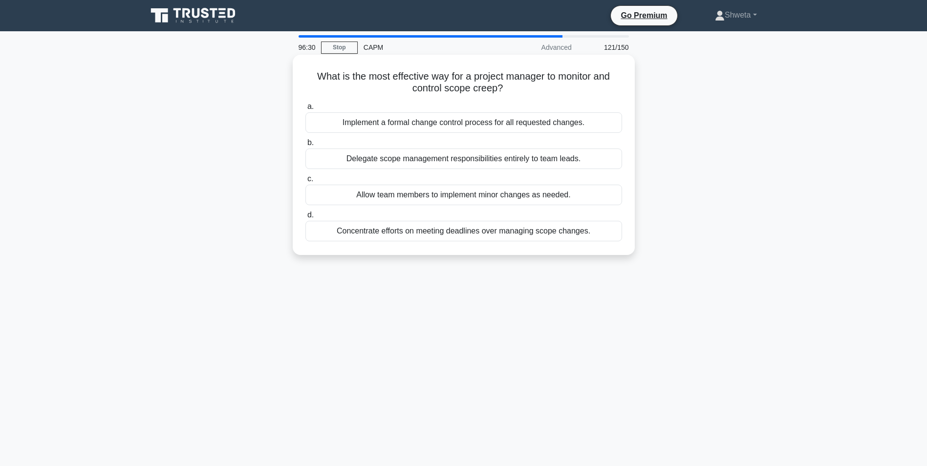
click at [423, 127] on div "Implement a formal change control process for all requested changes." at bounding box center [464, 122] width 317 height 21
click at [306, 110] on input "a. Implement a formal change control process for all requested changes." at bounding box center [306, 107] width 0 height 6
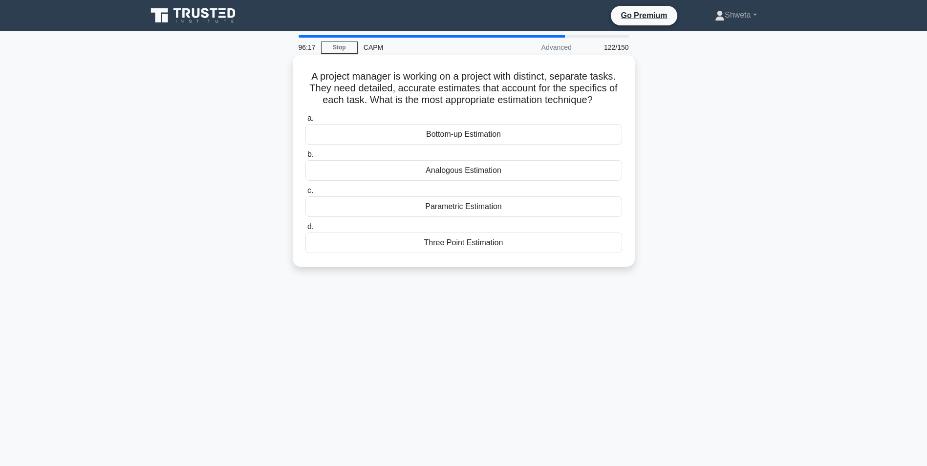
click at [451, 140] on div "Bottom-up Estimation" at bounding box center [464, 134] width 317 height 21
click at [306, 122] on input "a. Bottom-up Estimation" at bounding box center [306, 118] width 0 height 6
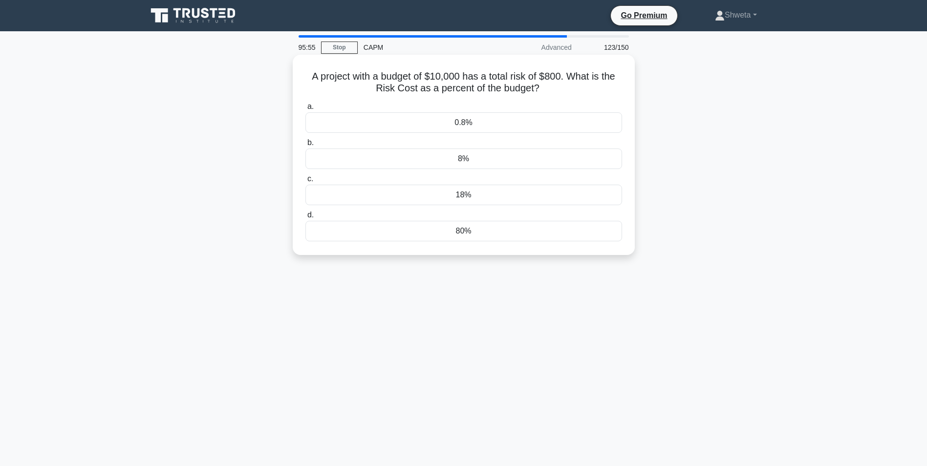
click at [461, 162] on div "8%" at bounding box center [464, 159] width 317 height 21
click at [306, 146] on input "b. 8%" at bounding box center [306, 143] width 0 height 6
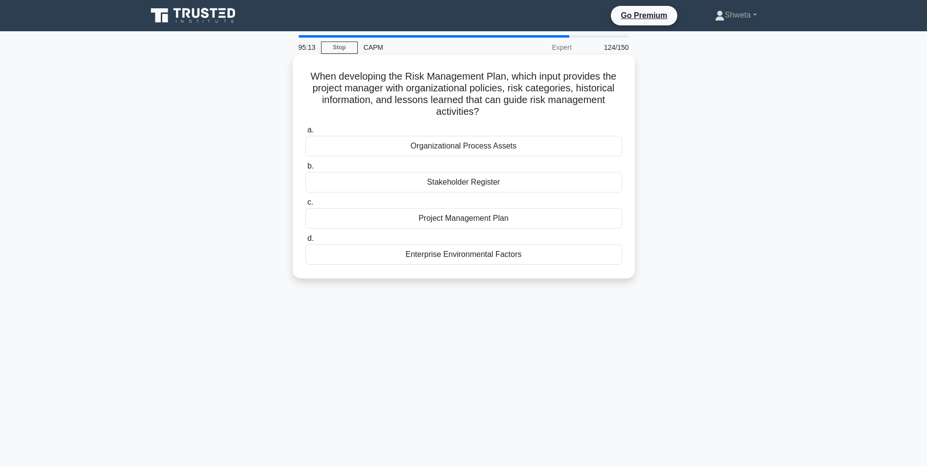
click at [492, 151] on div "Organizational Process Assets" at bounding box center [464, 146] width 317 height 21
click at [306, 133] on input "a. Organizational Process Assets" at bounding box center [306, 130] width 0 height 6
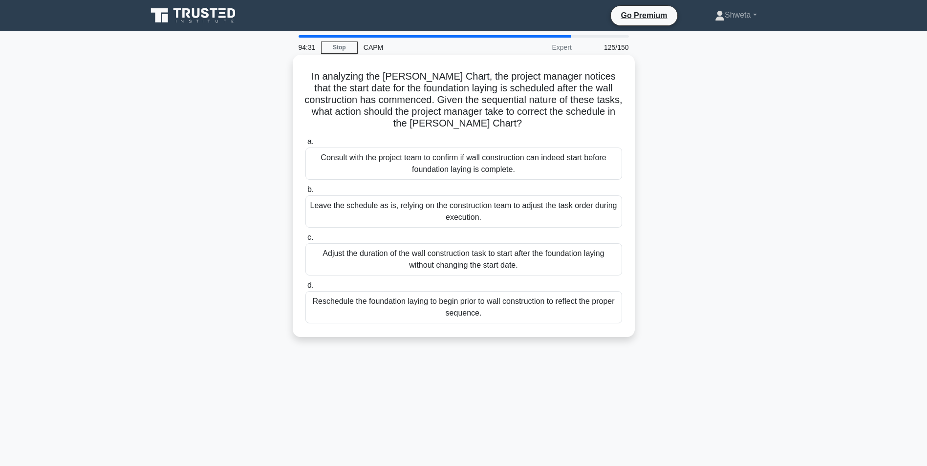
click at [444, 304] on div "Reschedule the foundation laying to begin prior to wall construction to reflect…" at bounding box center [464, 307] width 317 height 32
click at [306, 289] on input "d. Reschedule the foundation laying to begin prior to wall construction to refl…" at bounding box center [306, 286] width 0 height 6
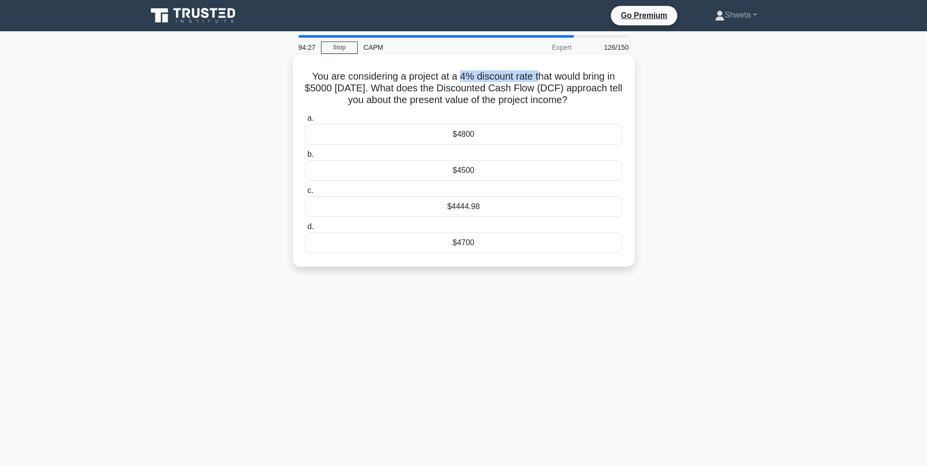
drag, startPoint x: 458, startPoint y: 74, endPoint x: 539, endPoint y: 76, distance: 81.7
click at [539, 76] on h5 "You are considering a project at a 4% discount rate that would bring in $5000 […" at bounding box center [464, 88] width 319 height 36
click at [430, 86] on h5 "You are considering a project at a 4% discount rate that would bring in $5000 […" at bounding box center [464, 88] width 319 height 36
click at [455, 209] on div "$4444.98" at bounding box center [464, 207] width 317 height 21
click at [306, 194] on input "c. $4444.98" at bounding box center [306, 191] width 0 height 6
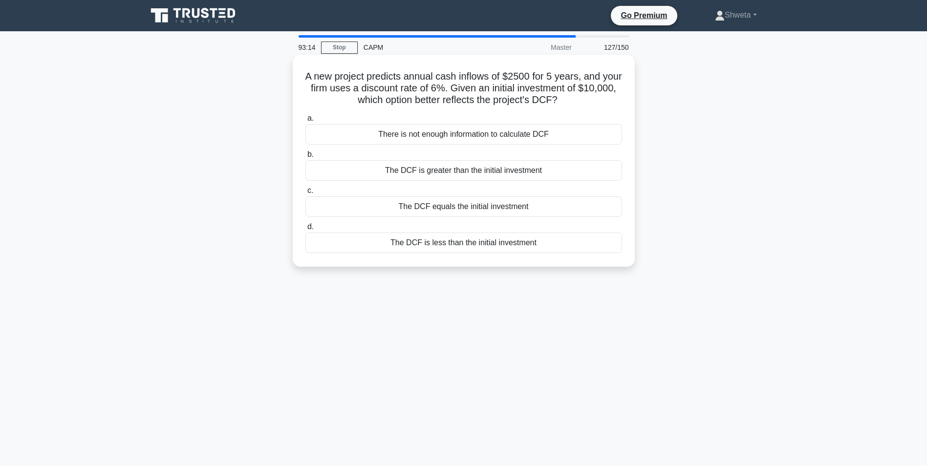
click at [437, 174] on div "The DCF is greater than the initial investment" at bounding box center [464, 170] width 317 height 21
click at [306, 158] on input "b. The DCF is greater than the initial investment" at bounding box center [306, 155] width 0 height 6
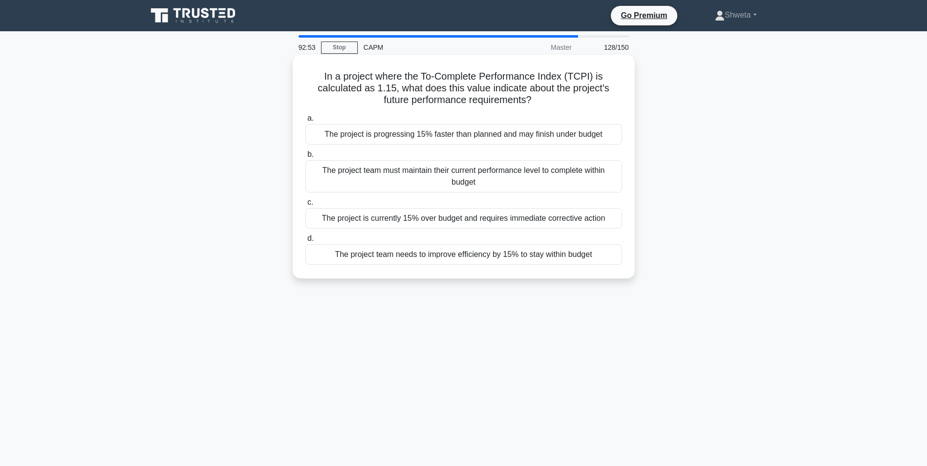
click at [459, 262] on div "The project team needs to improve efficiency by 15% to stay within budget" at bounding box center [464, 254] width 317 height 21
click at [306, 242] on input "d. The project team needs to improve efficiency by 15% to stay within budget" at bounding box center [306, 239] width 0 height 6
click at [444, 181] on div "Conduct a root cause analysis to determine why the discrepancy occurred and pre…" at bounding box center [464, 176] width 317 height 32
click at [306, 158] on input "b. Conduct a root cause analysis to determine why the discrepancy occurred and …" at bounding box center [306, 155] width 0 height 6
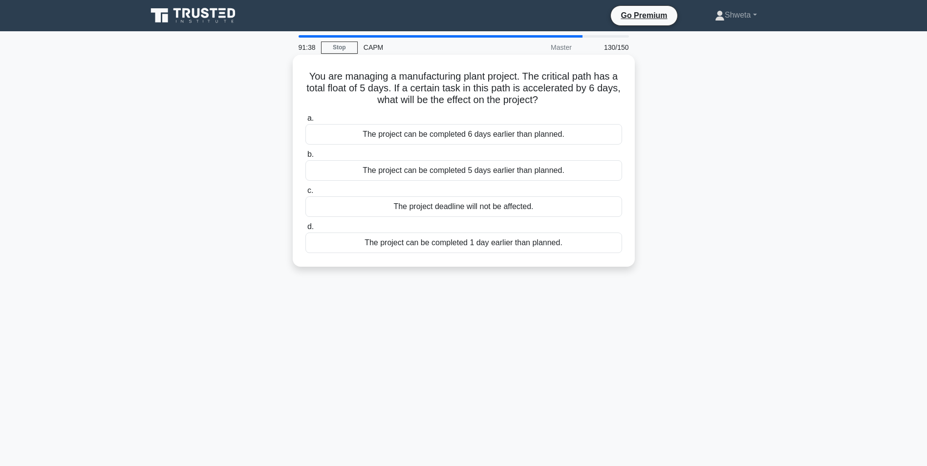
click at [376, 242] on div "The project can be completed 1 day earlier than planned." at bounding box center [464, 243] width 317 height 21
click at [306, 230] on input "d. The project can be completed 1 day earlier than planned." at bounding box center [306, 227] width 0 height 6
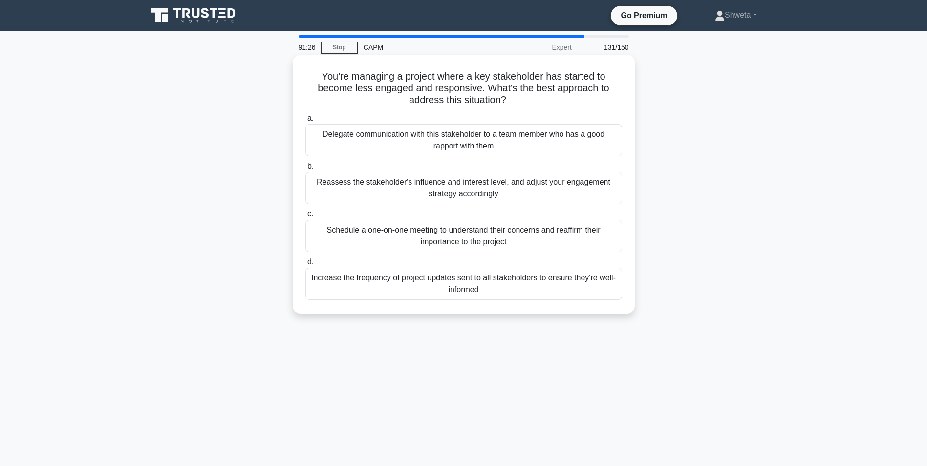
click at [462, 190] on div "Reassess the stakeholder's influence and interest level, and adjust your engage…" at bounding box center [464, 188] width 317 height 32
click at [306, 170] on input "b. Reassess the stakeholder's influence and interest level, and adjust your eng…" at bounding box center [306, 166] width 0 height 6
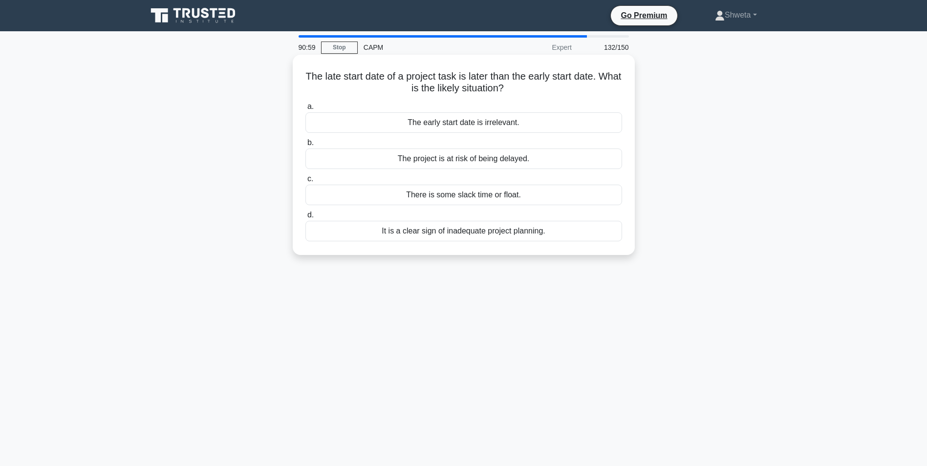
click at [478, 162] on div "The project is at risk of being delayed." at bounding box center [464, 159] width 317 height 21
click at [306, 146] on input "b. The project is at risk of being delayed." at bounding box center [306, 143] width 0 height 6
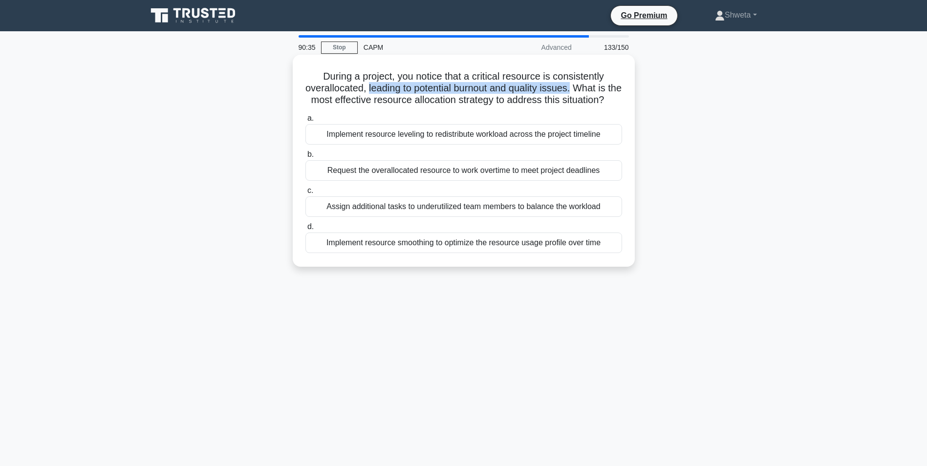
drag, startPoint x: 373, startPoint y: 90, endPoint x: 583, endPoint y: 88, distance: 210.7
click at [583, 88] on h5 "During a project, you notice that a critical resource is consistently overalloc…" at bounding box center [464, 88] width 319 height 36
click at [436, 145] on div "Implement resource leveling to redistribute workload across the project timeline" at bounding box center [464, 134] width 317 height 21
click at [306, 122] on input "a. Implement resource leveling to redistribute workload across the project time…" at bounding box center [306, 118] width 0 height 6
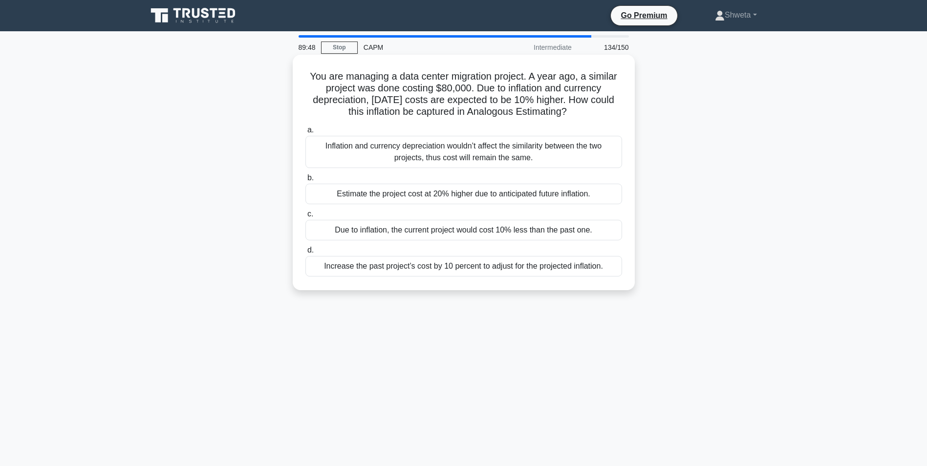
click at [493, 265] on div "Increase the past project’s cost by 10 percent to adjust for the projected infl…" at bounding box center [464, 266] width 317 height 21
click at [306, 254] on input "d. Increase the past project’s cost by 10 percent to adjust for the projected i…" at bounding box center [306, 250] width 0 height 6
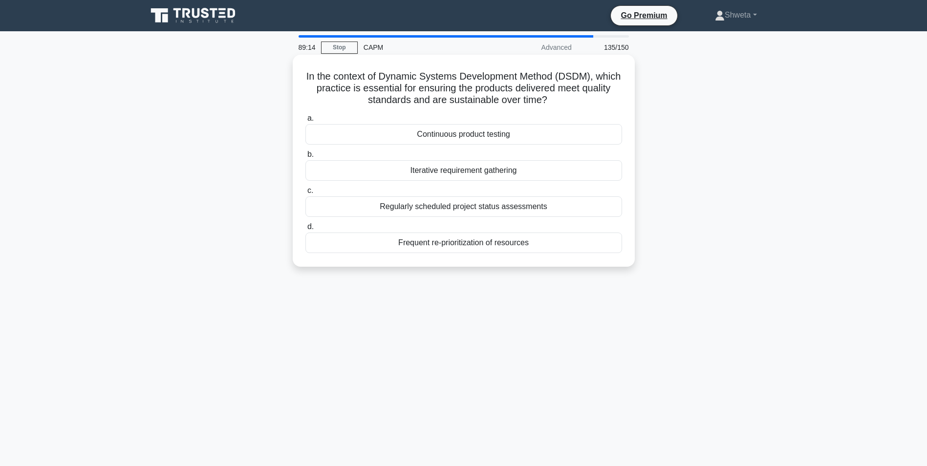
click at [497, 139] on div "Continuous product testing" at bounding box center [464, 134] width 317 height 21
click at [306, 122] on input "a. Continuous product testing" at bounding box center [306, 118] width 0 height 6
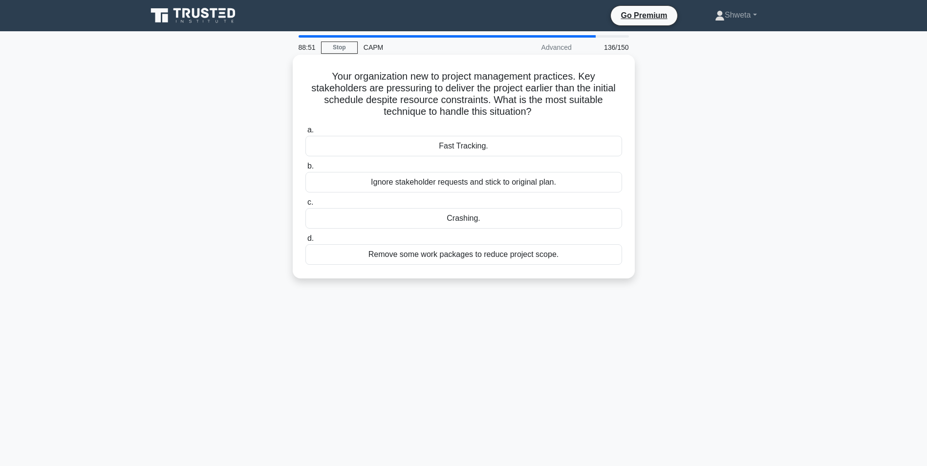
click at [469, 149] on div "Fast Tracking." at bounding box center [464, 146] width 317 height 21
click at [306, 133] on input "a. Fast Tracking." at bounding box center [306, 130] width 0 height 6
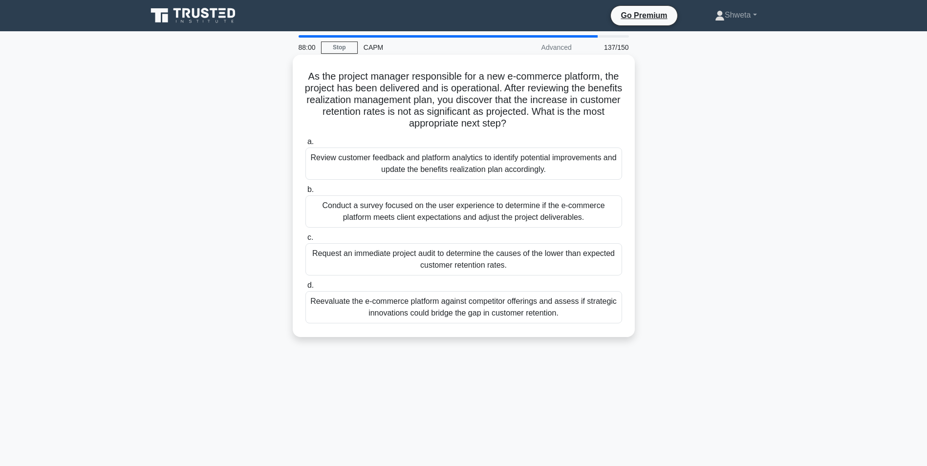
click at [463, 167] on div "Review customer feedback and platform analytics to identify potential improveme…" at bounding box center [464, 164] width 317 height 32
click at [306, 145] on input "a. Review customer feedback and platform analytics to identify potential improv…" at bounding box center [306, 142] width 0 height 6
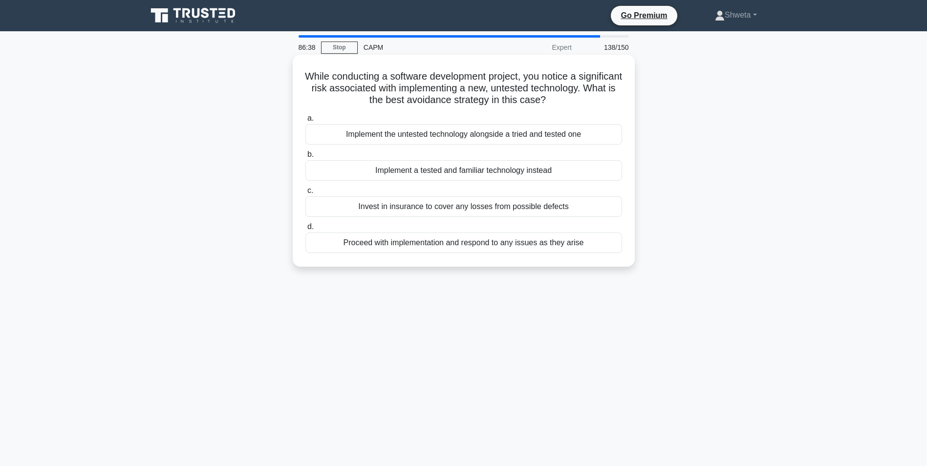
click at [457, 172] on div "Implement a tested and familiar technology instead" at bounding box center [464, 170] width 317 height 21
click at [306, 158] on input "b. Implement a tested and familiar technology instead" at bounding box center [306, 155] width 0 height 6
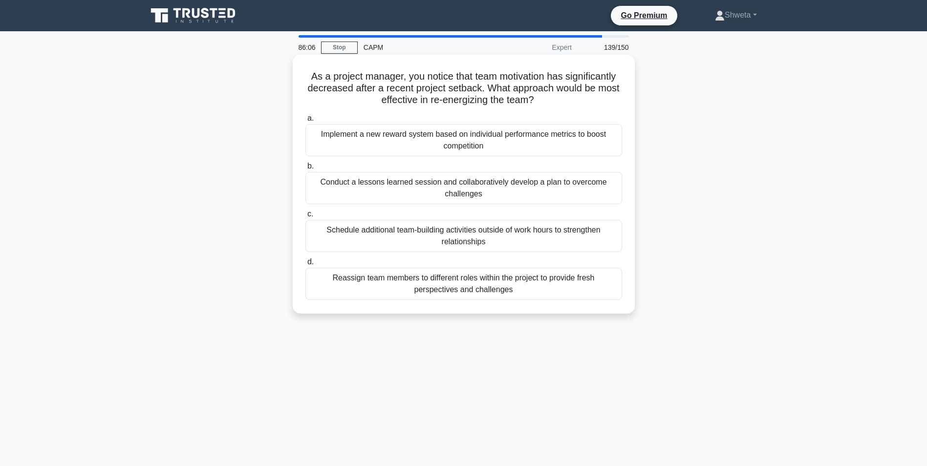
click at [472, 194] on div "Conduct a lessons learned session and collaboratively develop a plan to overcom…" at bounding box center [464, 188] width 317 height 32
click at [306, 170] on input "b. Conduct a lessons learned session and collaboratively develop a plan to over…" at bounding box center [306, 166] width 0 height 6
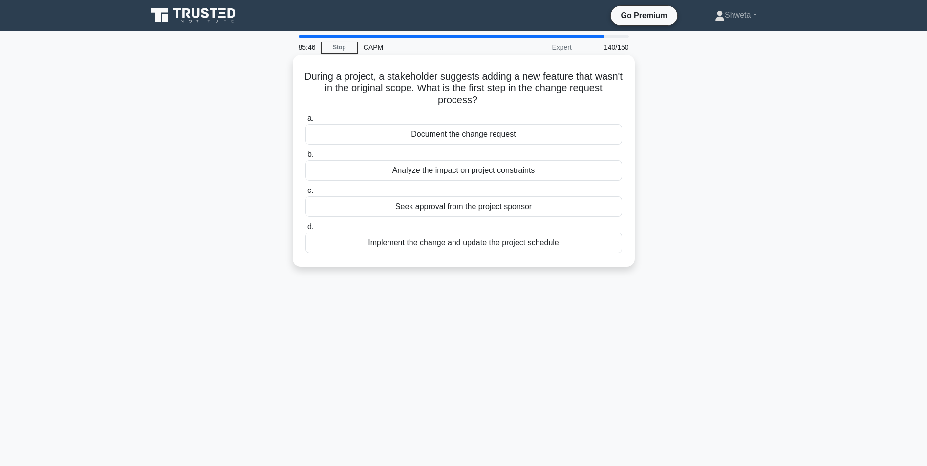
click at [471, 174] on div "Analyze the impact on project constraints" at bounding box center [464, 170] width 317 height 21
click at [306, 158] on input "b. Analyze the impact on project constraints" at bounding box center [306, 155] width 0 height 6
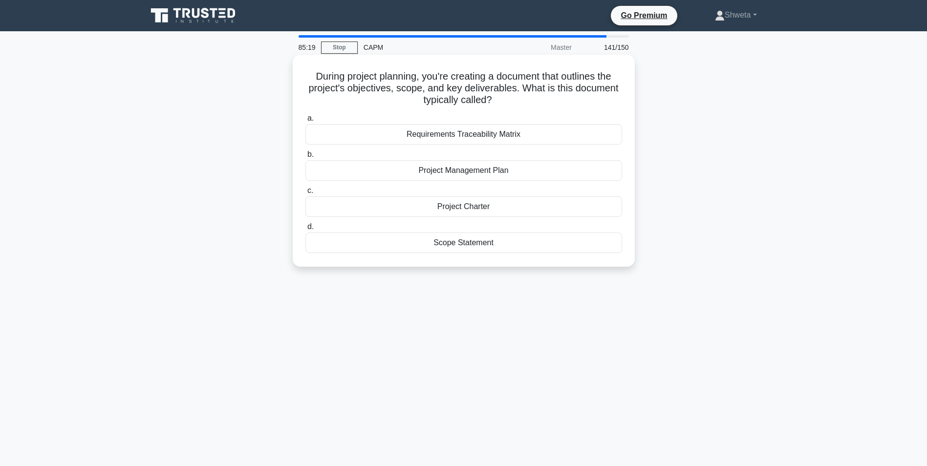
click at [489, 139] on div "Requirements Traceability Matrix" at bounding box center [464, 134] width 317 height 21
click at [306, 122] on input "a. Requirements Traceability Matrix" at bounding box center [306, 118] width 0 height 6
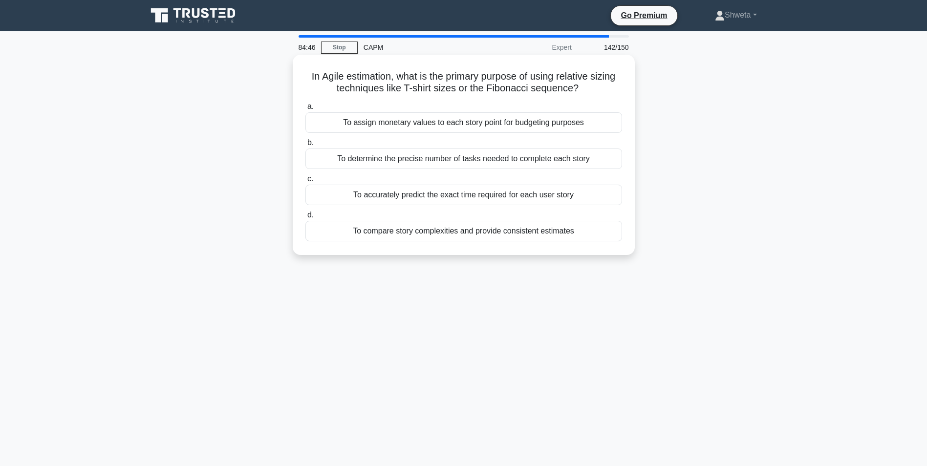
click at [477, 232] on div "To compare story complexities and provide consistent estimates" at bounding box center [464, 231] width 317 height 21
click at [306, 219] on input "d. To compare story complexities and provide consistent estimates" at bounding box center [306, 215] width 0 height 6
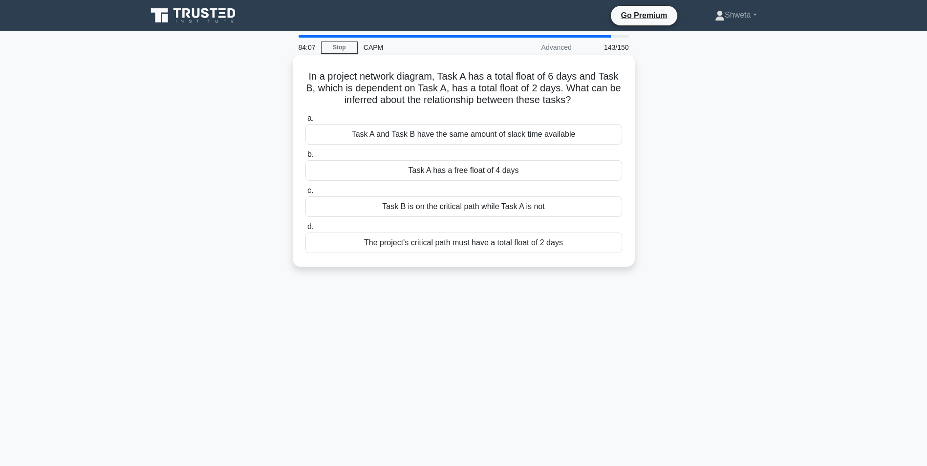
click at [486, 174] on div "Task A has a free float of 4 days" at bounding box center [464, 170] width 317 height 21
click at [306, 158] on input "b. Task A has a free float of 4 days" at bounding box center [306, 155] width 0 height 6
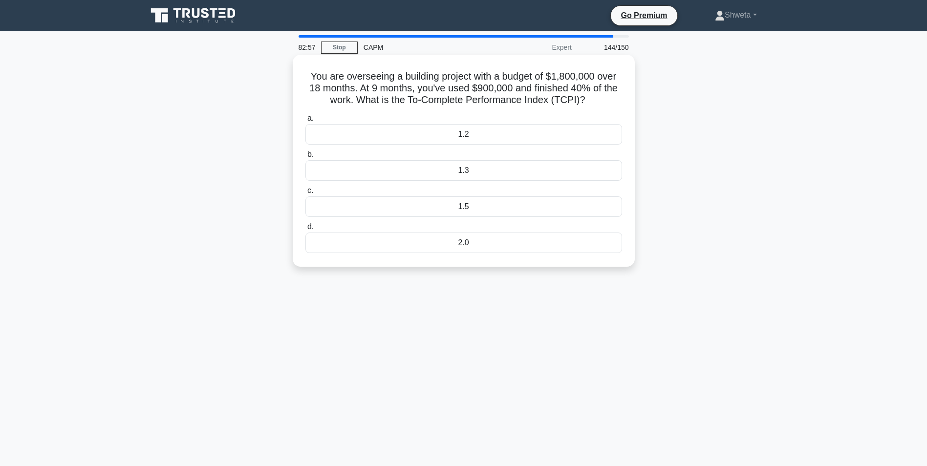
click at [468, 139] on div "1.2" at bounding box center [464, 134] width 317 height 21
click at [306, 122] on input "a. 1.2" at bounding box center [306, 118] width 0 height 6
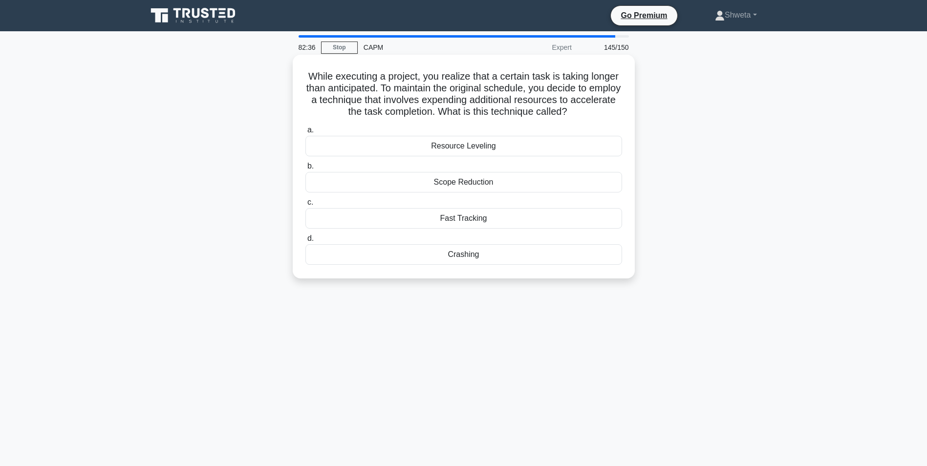
click at [474, 257] on div "Crashing" at bounding box center [464, 254] width 317 height 21
click at [306, 242] on input "d. Crashing" at bounding box center [306, 239] width 0 height 6
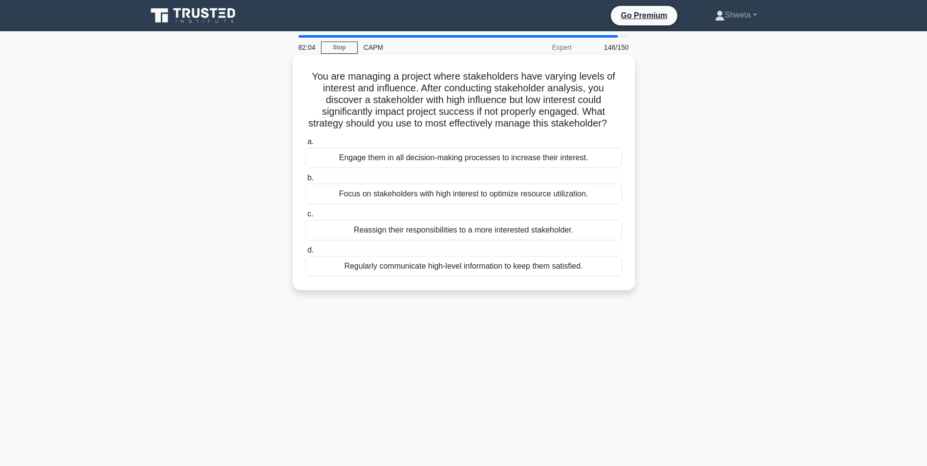
click at [474, 276] on div "Regularly communicate high-level information to keep them satisfied." at bounding box center [464, 266] width 317 height 21
click at [306, 254] on input "d. Regularly communicate high-level information to keep them satisfied." at bounding box center [306, 250] width 0 height 6
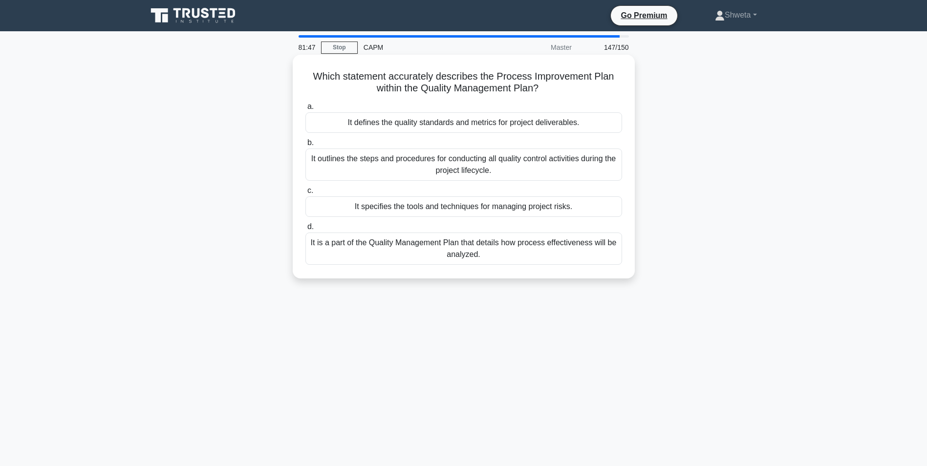
click at [459, 176] on div "It outlines the steps and procedures for conducting all quality control activit…" at bounding box center [464, 165] width 317 height 32
click at [306, 146] on input "b. It outlines the steps and procedures for conducting all quality control acti…" at bounding box center [306, 143] width 0 height 6
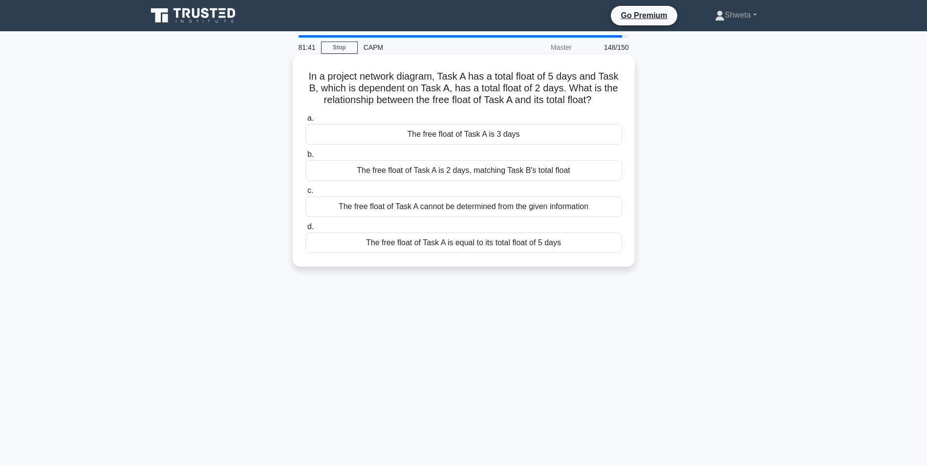
click at [467, 176] on div "The free float of Task A is 2 days, matching Task B's total float" at bounding box center [464, 170] width 317 height 21
click at [306, 158] on input "b. The free float of Task A is 2 days, matching Task B's total float" at bounding box center [306, 155] width 0 height 6
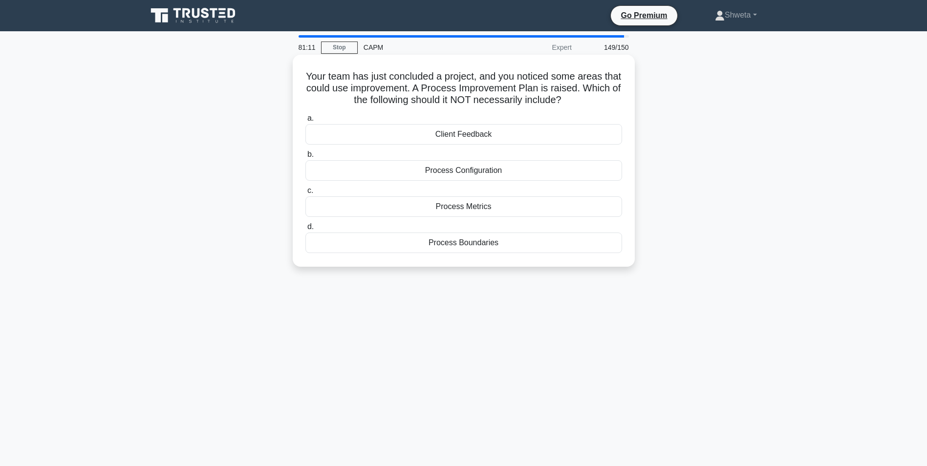
click at [470, 205] on div "Process Metrics" at bounding box center [464, 207] width 317 height 21
click at [306, 194] on input "c. Process Metrics" at bounding box center [306, 191] width 0 height 6
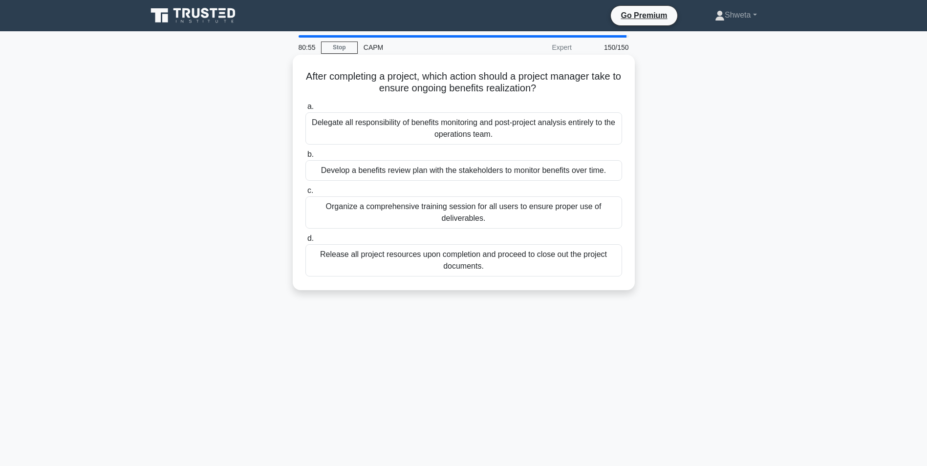
click at [487, 174] on div "Develop a benefits review plan with the stakeholders to monitor benefits over t…" at bounding box center [464, 170] width 317 height 21
click at [306, 158] on input "b. Develop a benefits review plan with the stakeholders to monitor benefits ove…" at bounding box center [306, 155] width 0 height 6
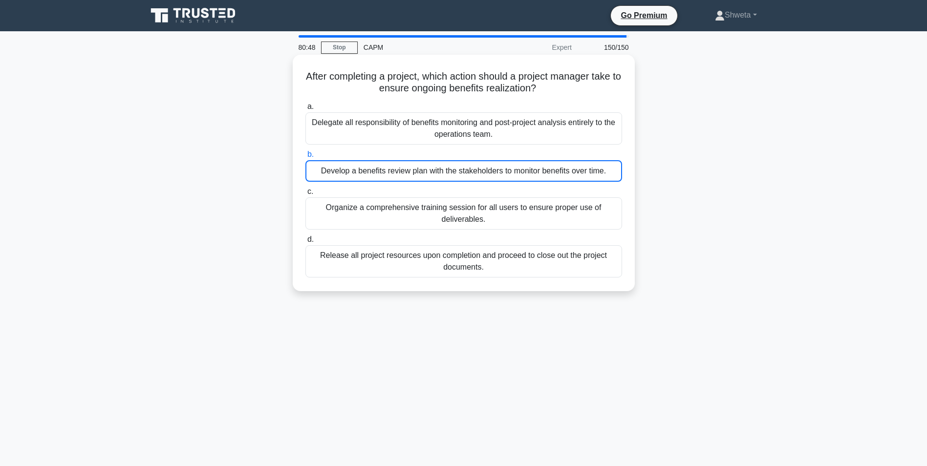
click at [468, 169] on div "Develop a benefits review plan with the stakeholders to monitor benefits over t…" at bounding box center [464, 171] width 317 height 22
click at [306, 158] on input "b. Develop a benefits review plan with the stakeholders to monitor benefits ove…" at bounding box center [306, 155] width 0 height 6
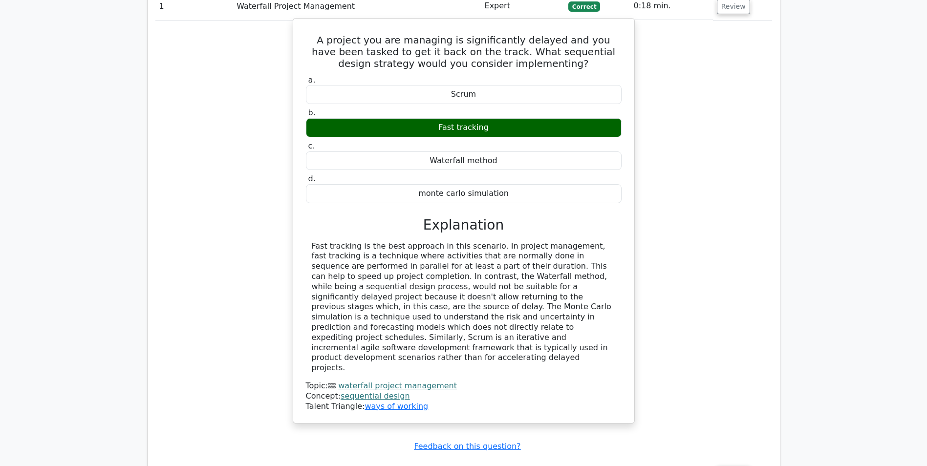
scroll to position [1760, 0]
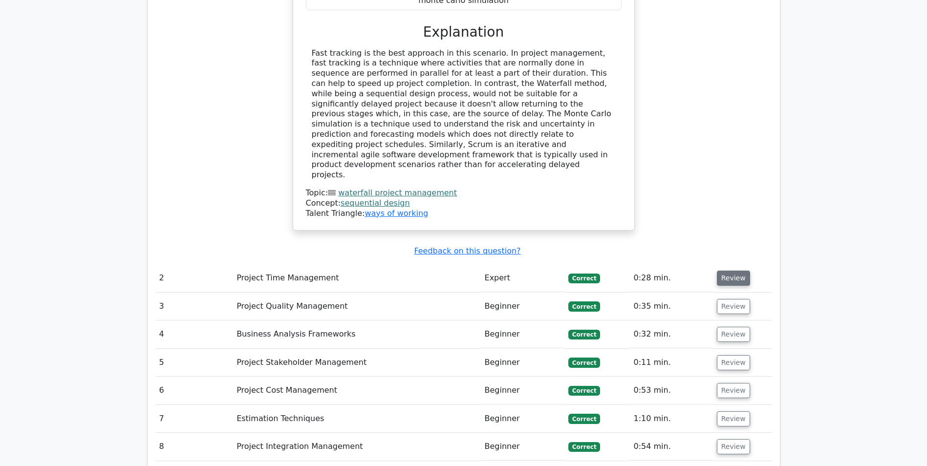
click at [735, 271] on button "Review" at bounding box center [733, 278] width 33 height 15
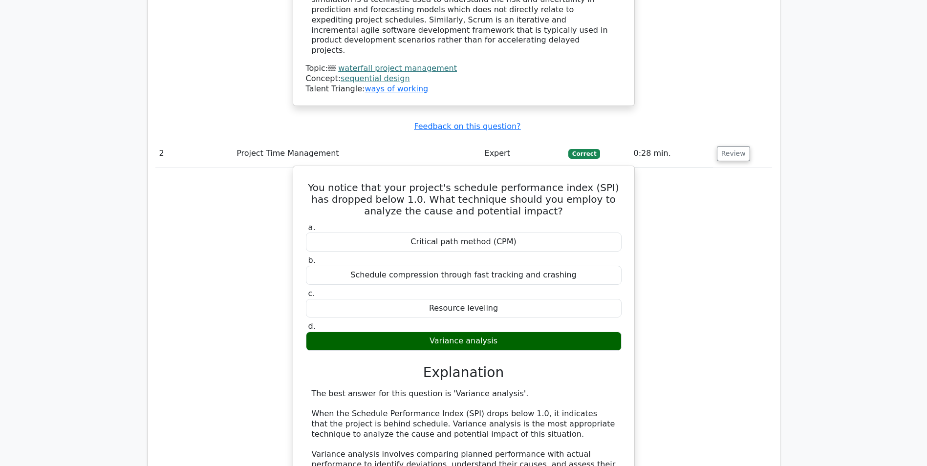
scroll to position [1907, 0]
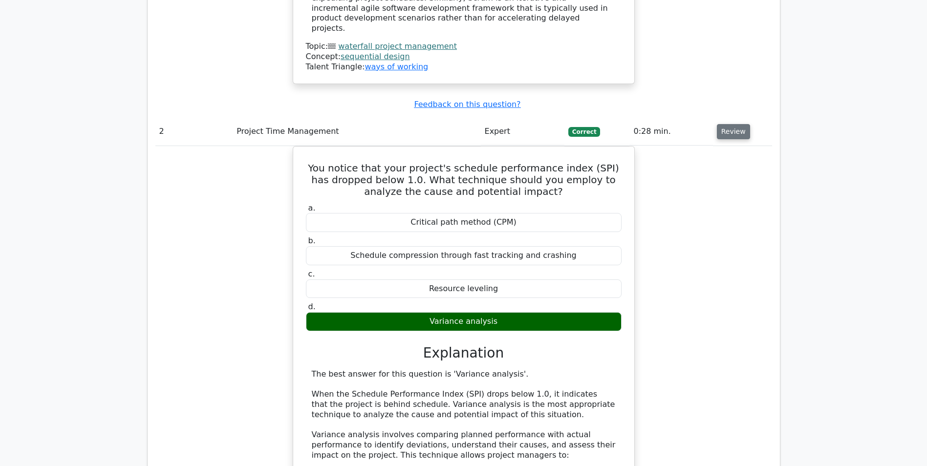
click at [730, 124] on button "Review" at bounding box center [733, 131] width 33 height 15
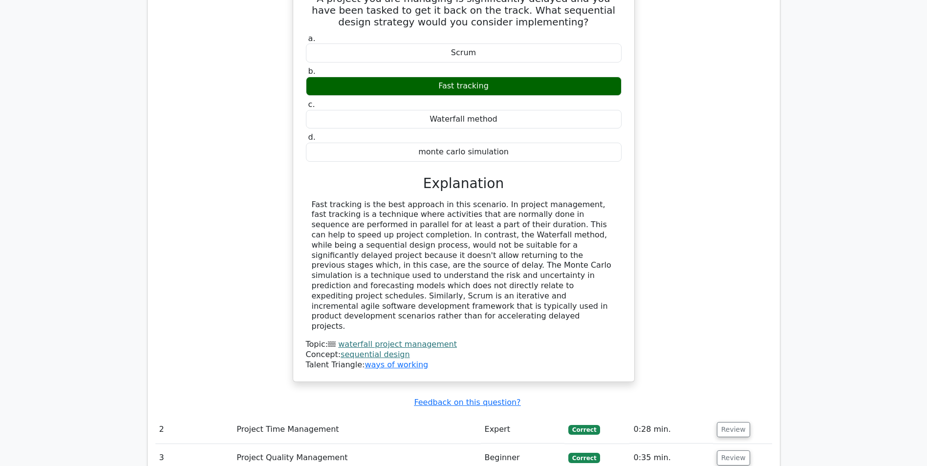
scroll to position [1516, 0]
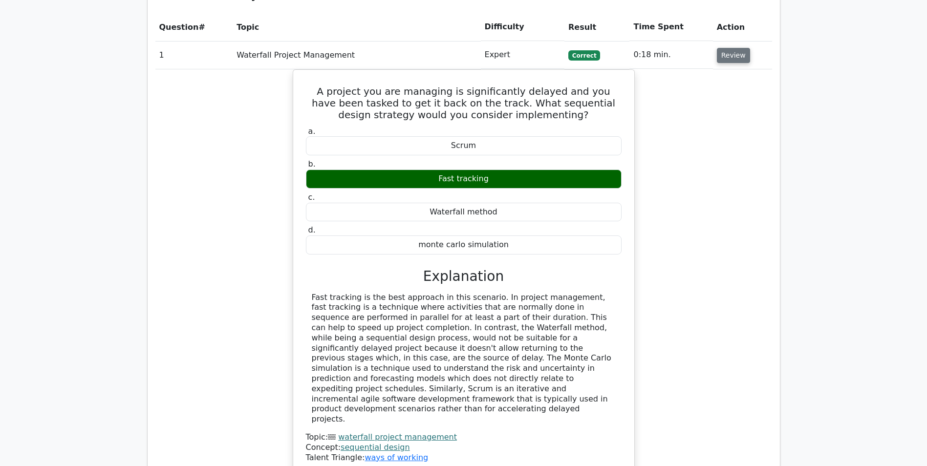
click at [730, 48] on button "Review" at bounding box center [733, 55] width 33 height 15
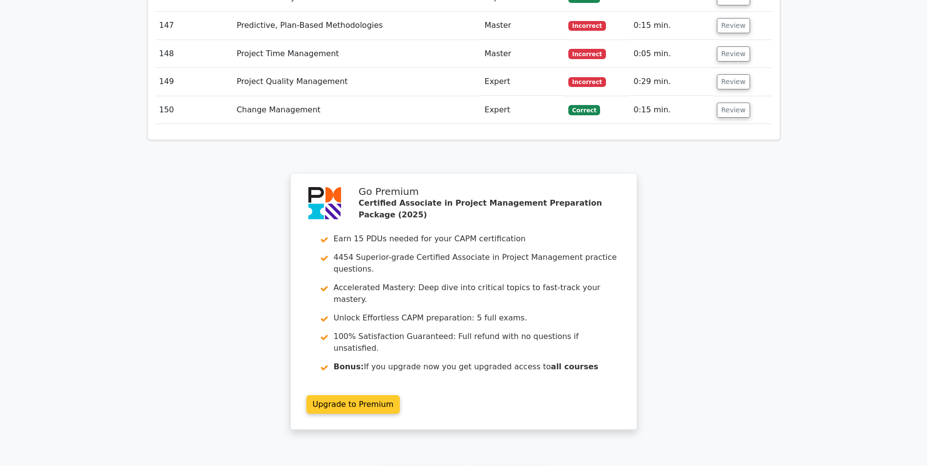
scroll to position [5545, 0]
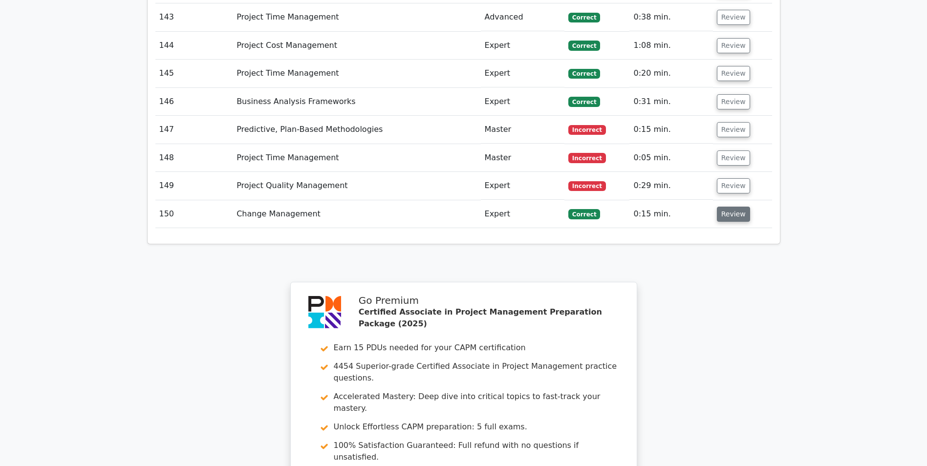
click at [730, 207] on button "Review" at bounding box center [733, 214] width 33 height 15
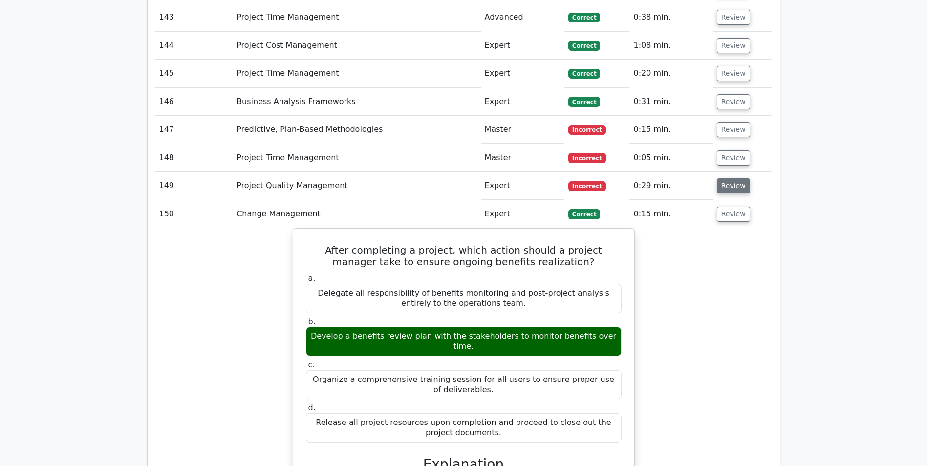
click at [727, 178] on button "Review" at bounding box center [733, 185] width 33 height 15
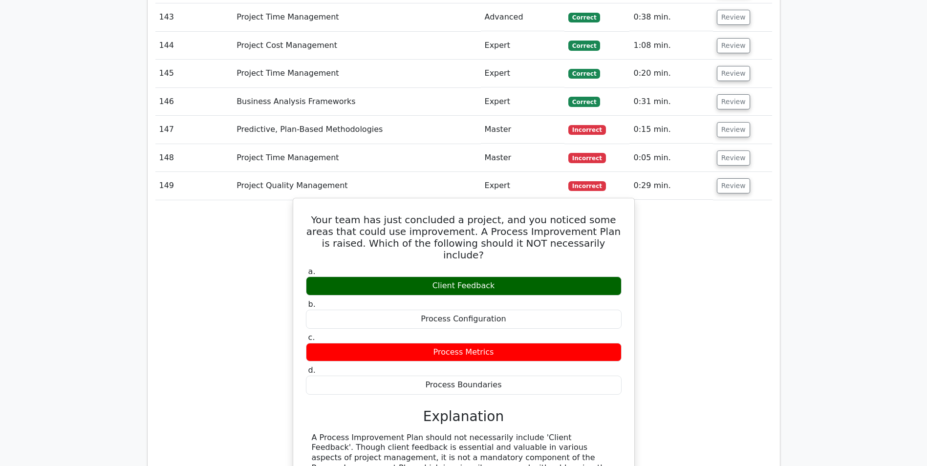
click at [591, 202] on div "Your team has just concluded a project, and you noticed some areas that could u…" at bounding box center [463, 396] width 333 height 389
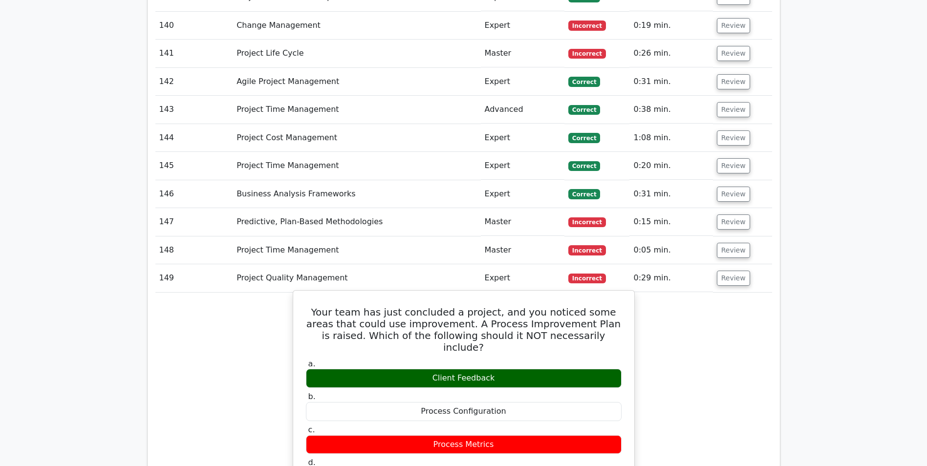
scroll to position [5447, 0]
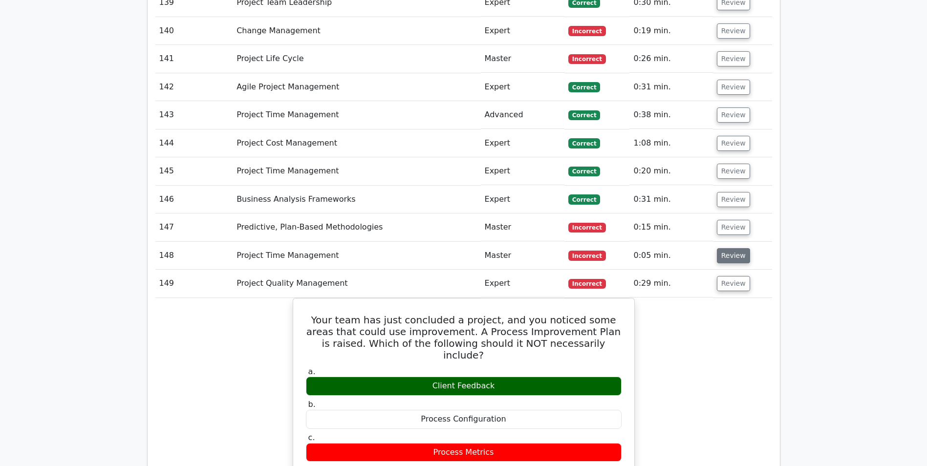
click at [730, 248] on button "Review" at bounding box center [733, 255] width 33 height 15
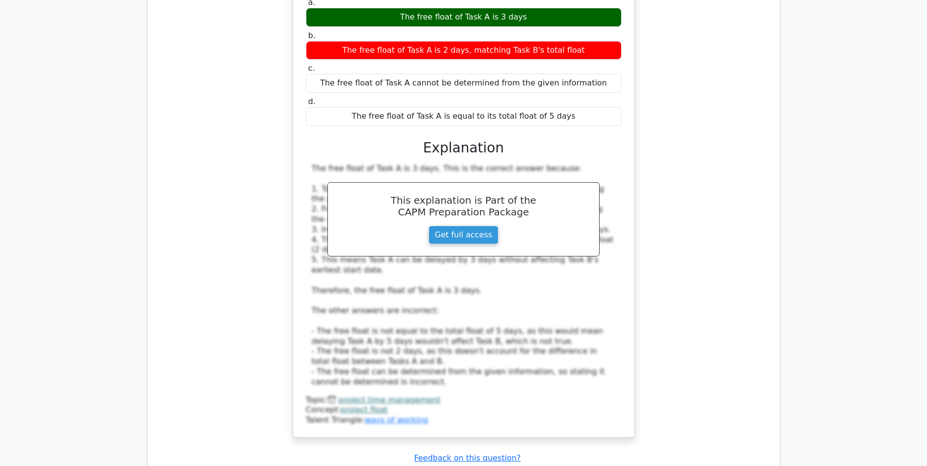
scroll to position [5985, 0]
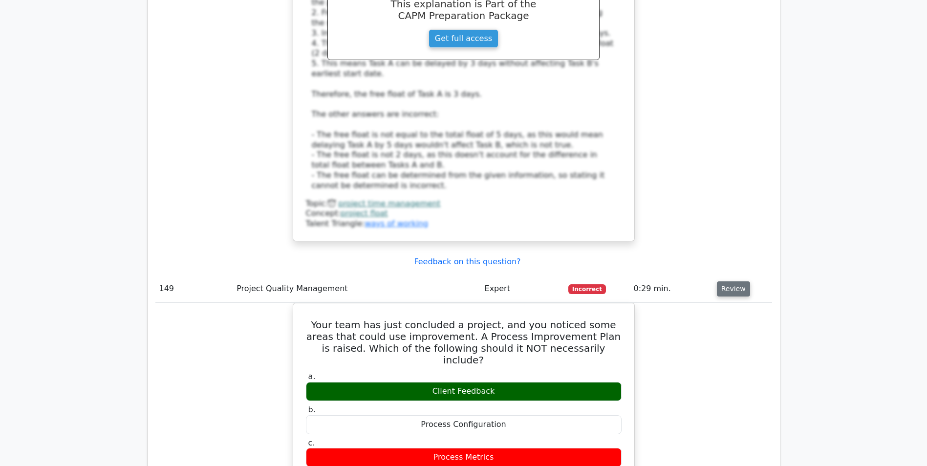
click at [725, 282] on button "Review" at bounding box center [733, 289] width 33 height 15
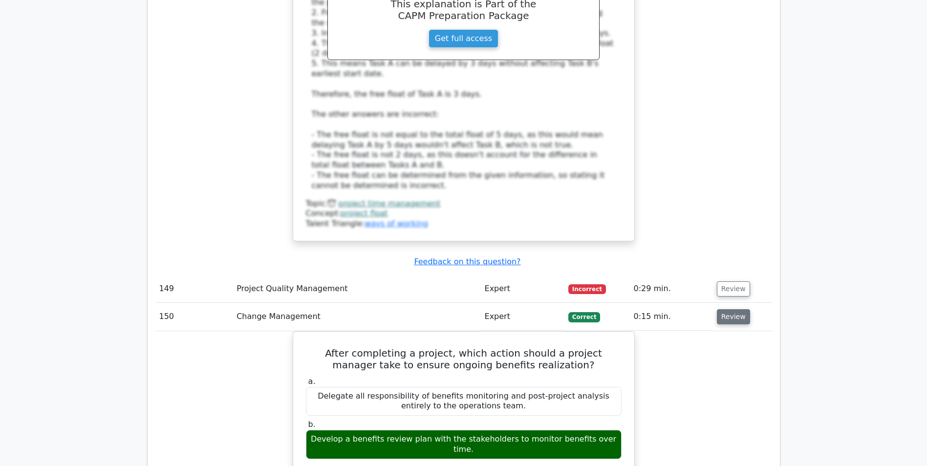
click at [728, 309] on button "Review" at bounding box center [733, 316] width 33 height 15
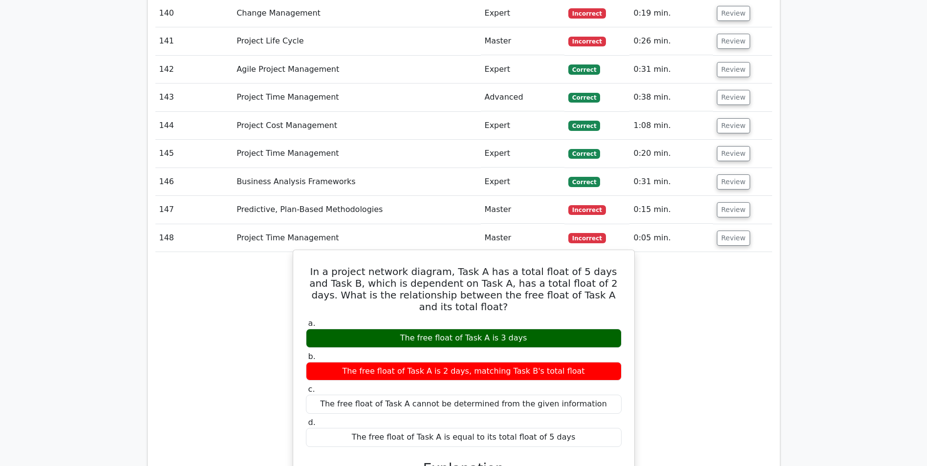
scroll to position [5447, 0]
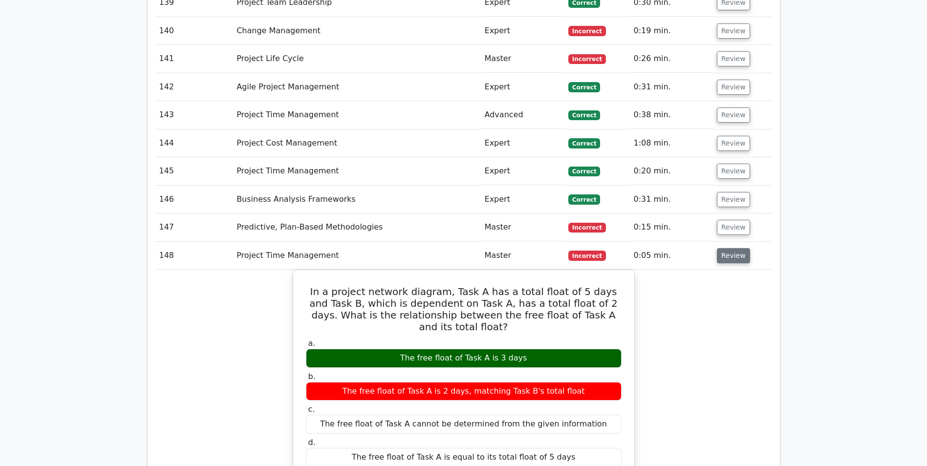
click at [724, 248] on button "Review" at bounding box center [733, 255] width 33 height 15
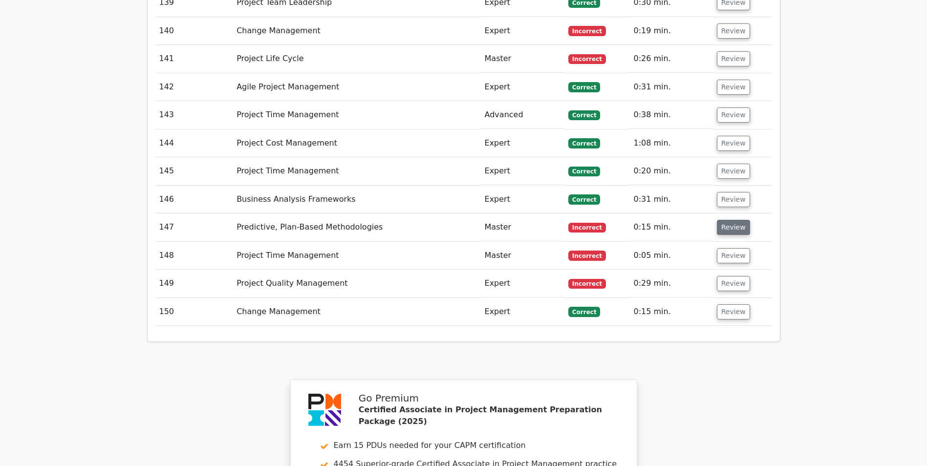
click at [727, 220] on button "Review" at bounding box center [733, 227] width 33 height 15
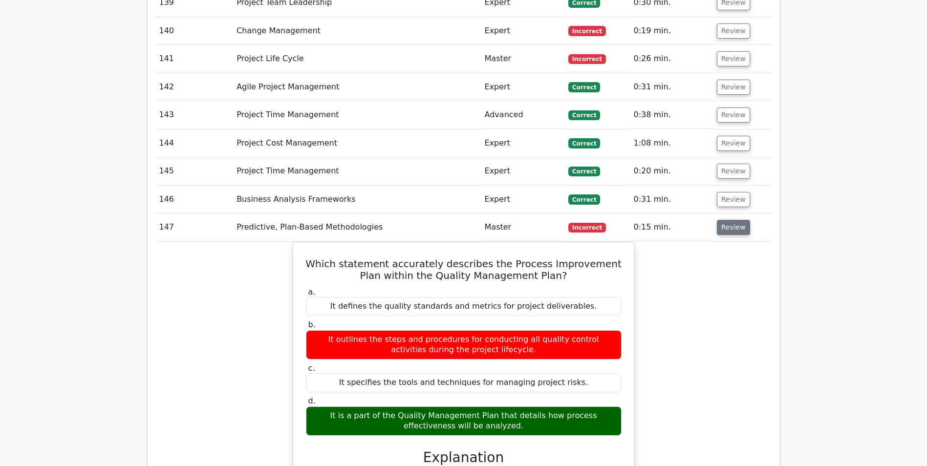
click at [730, 220] on button "Review" at bounding box center [733, 227] width 33 height 15
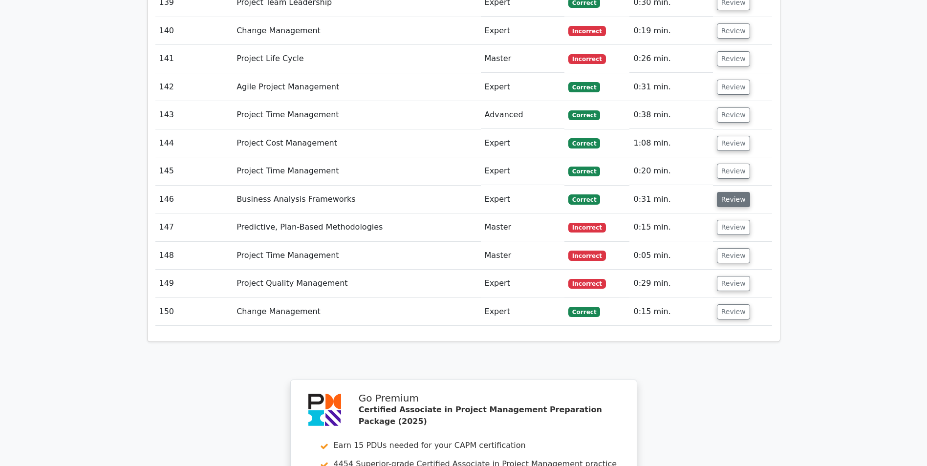
click at [731, 192] on button "Review" at bounding box center [733, 199] width 33 height 15
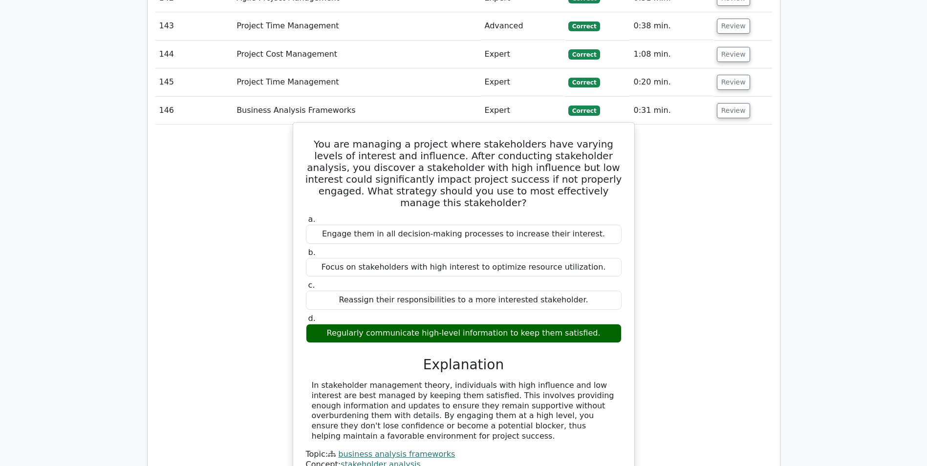
scroll to position [5545, 0]
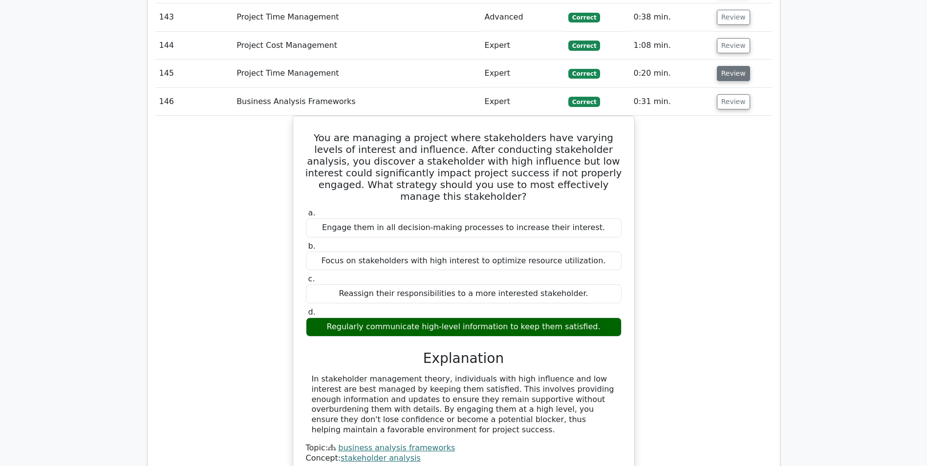
click at [724, 66] on button "Review" at bounding box center [733, 73] width 33 height 15
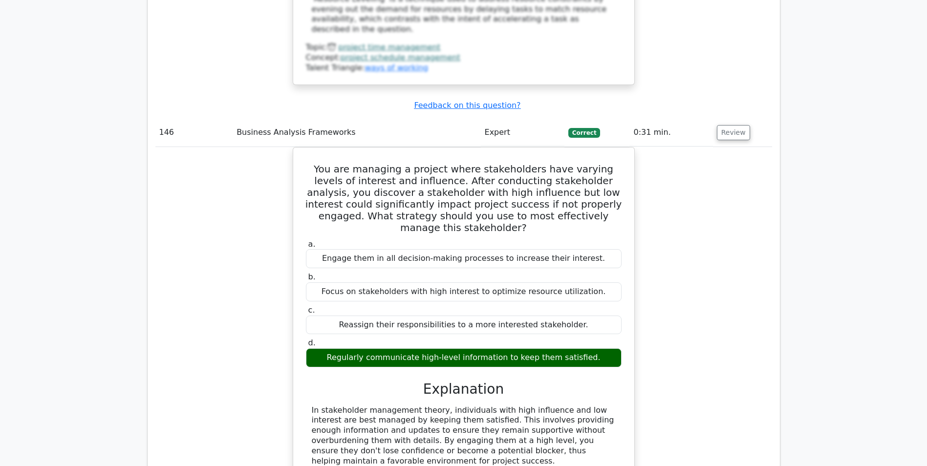
scroll to position [5887, 0]
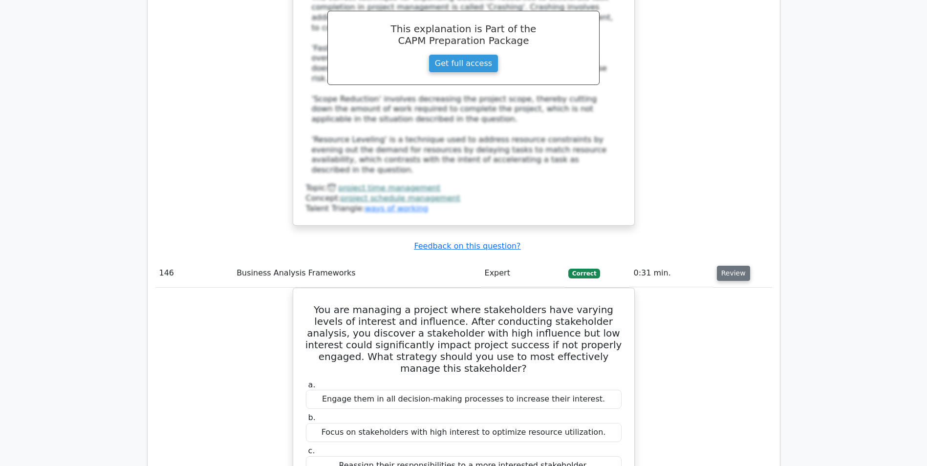
click at [727, 266] on button "Review" at bounding box center [733, 273] width 33 height 15
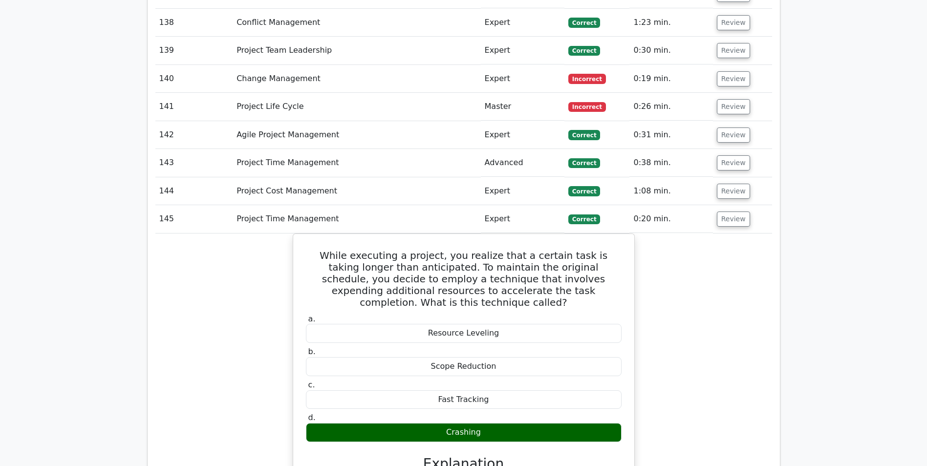
scroll to position [5398, 0]
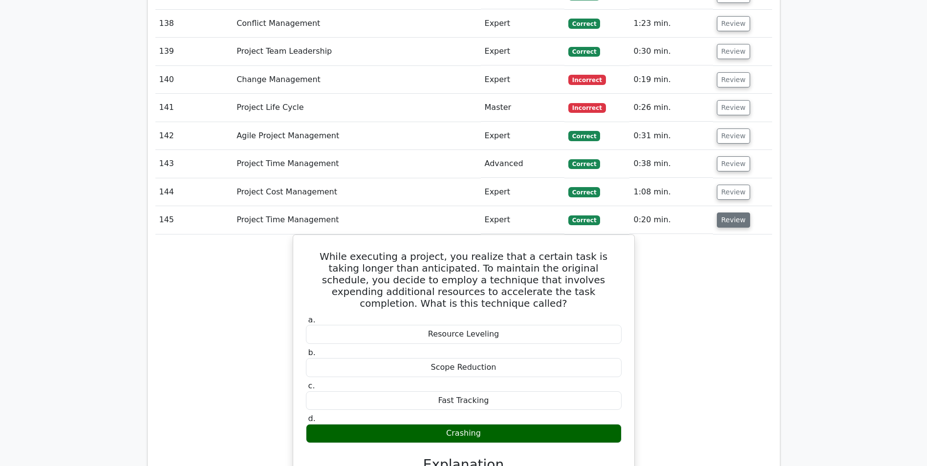
click at [724, 213] on button "Review" at bounding box center [733, 220] width 33 height 15
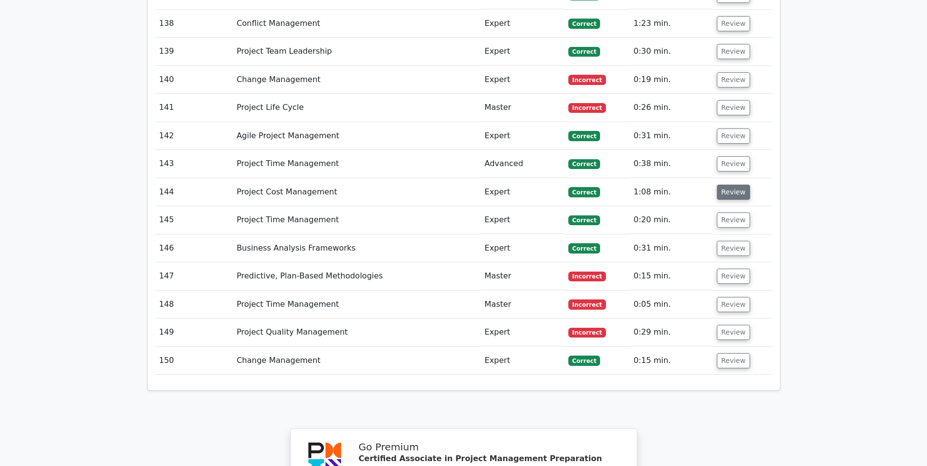
click at [725, 185] on button "Review" at bounding box center [733, 192] width 33 height 15
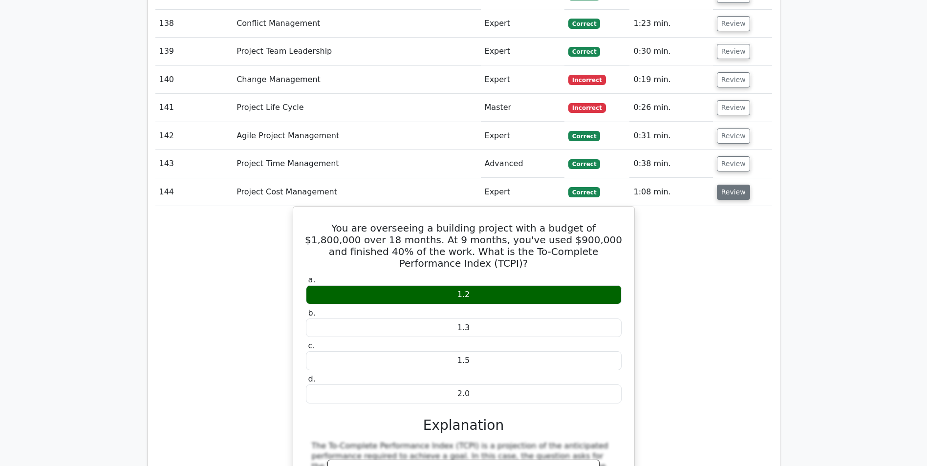
click at [725, 185] on button "Review" at bounding box center [733, 192] width 33 height 15
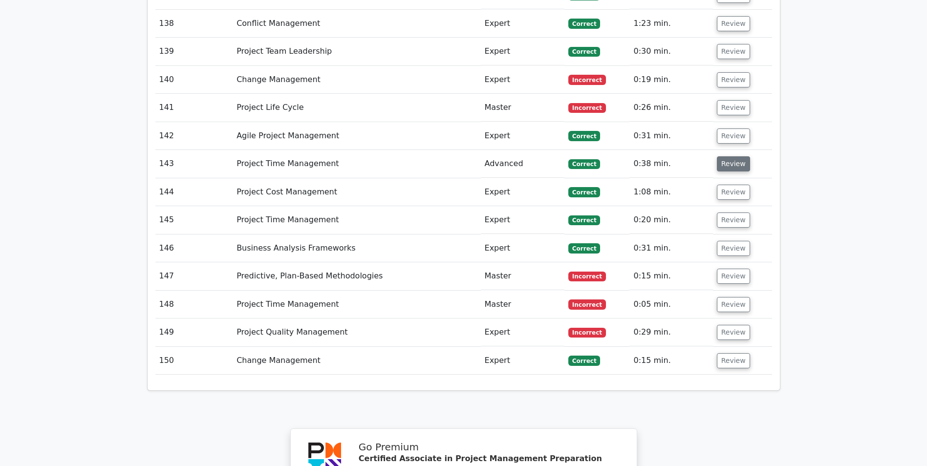
click at [728, 156] on button "Review" at bounding box center [733, 163] width 33 height 15
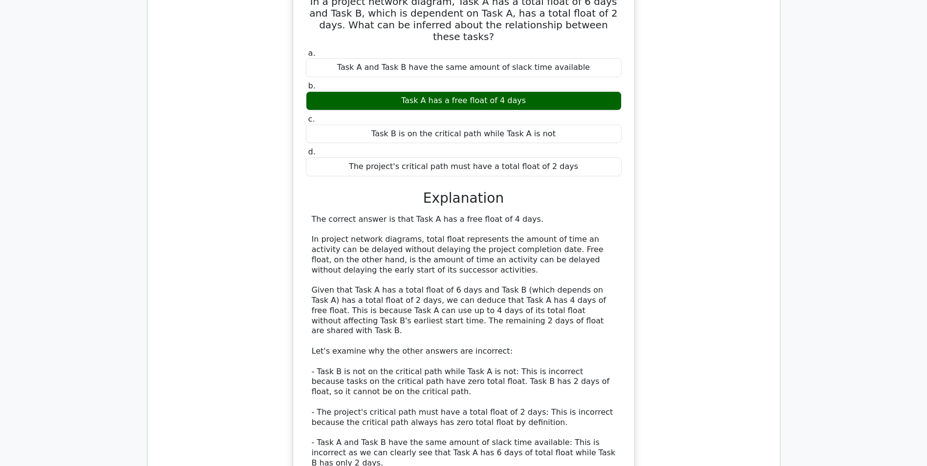
scroll to position [5643, 0]
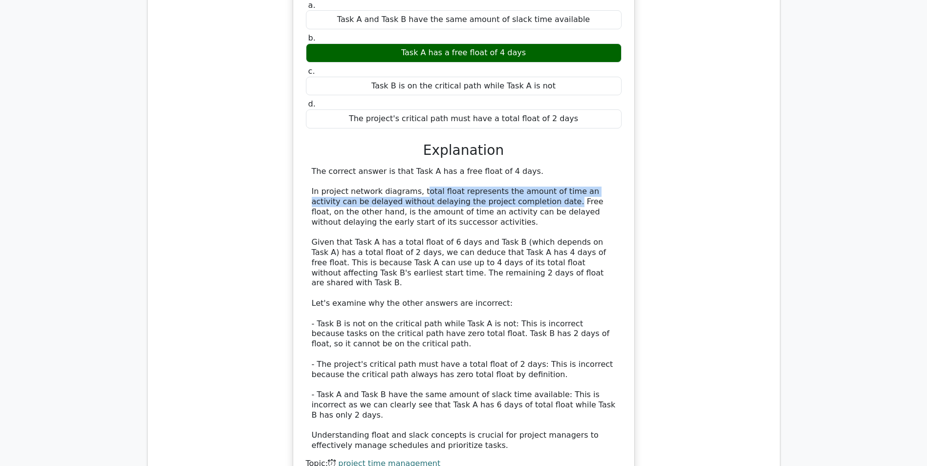
drag, startPoint x: 415, startPoint y: 146, endPoint x: 499, endPoint y: 159, distance: 84.6
click at [499, 167] on div "The correct answer is that Task A has a free float of 4 days. In project networ…" at bounding box center [464, 309] width 304 height 285
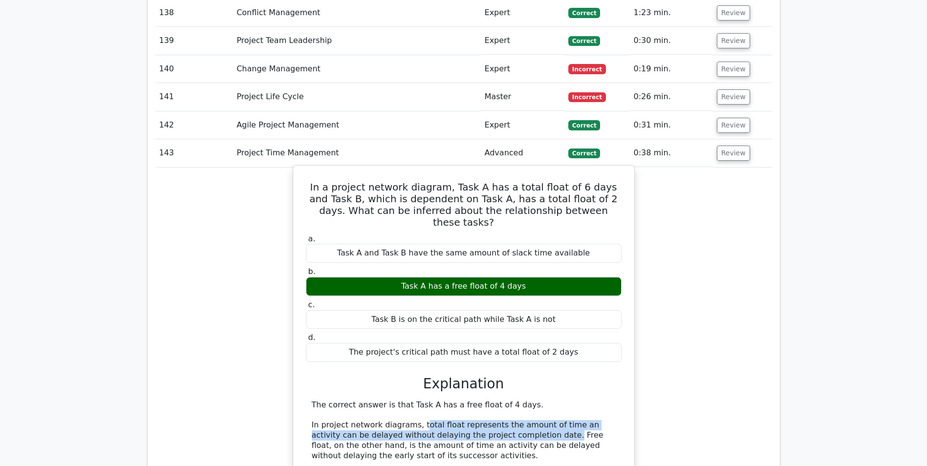
scroll to position [5594, 0]
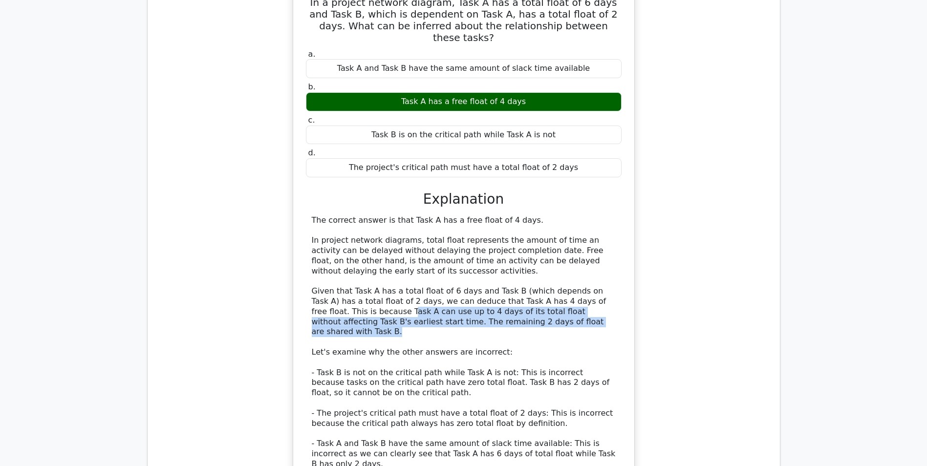
drag, startPoint x: 313, startPoint y: 266, endPoint x: 522, endPoint y: 279, distance: 208.7
click at [522, 279] on div "The correct answer is that Task A has a free float of 4 days. In project networ…" at bounding box center [464, 358] width 304 height 285
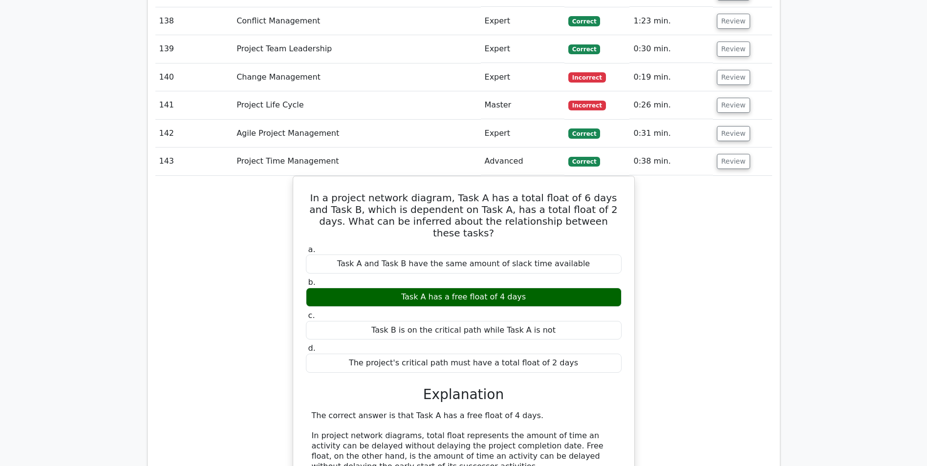
scroll to position [5398, 0]
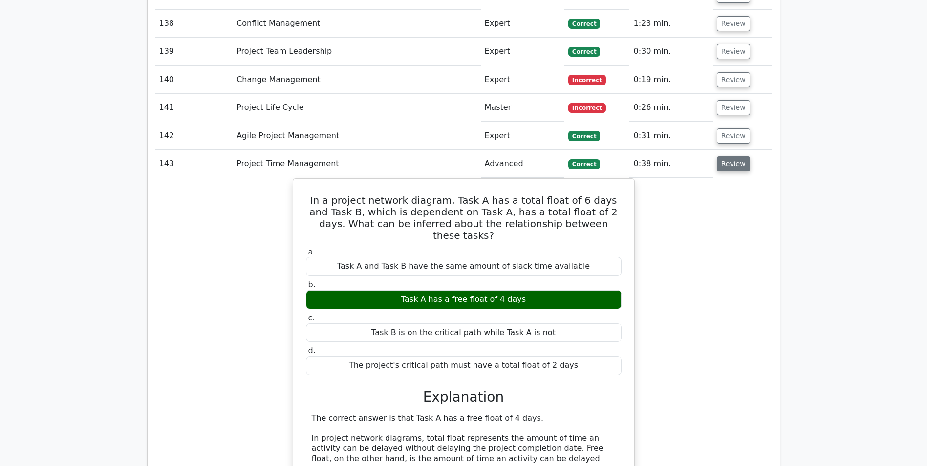
click at [731, 156] on button "Review" at bounding box center [733, 163] width 33 height 15
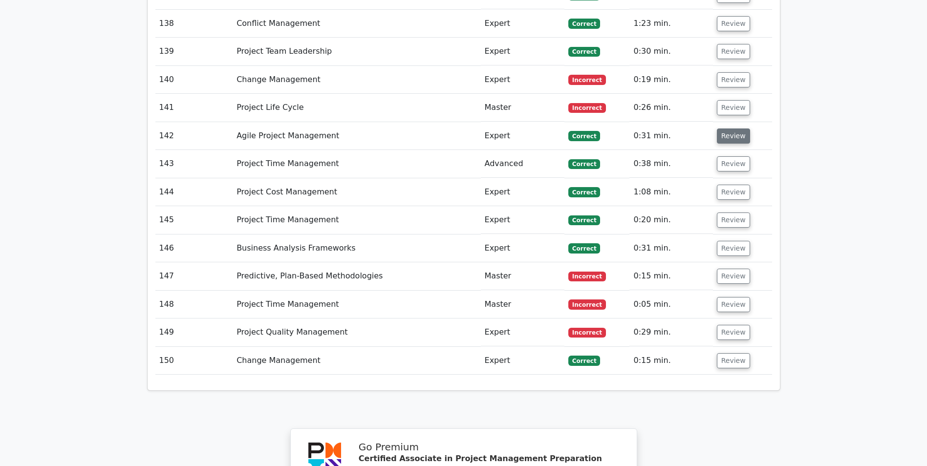
click at [728, 129] on button "Review" at bounding box center [733, 136] width 33 height 15
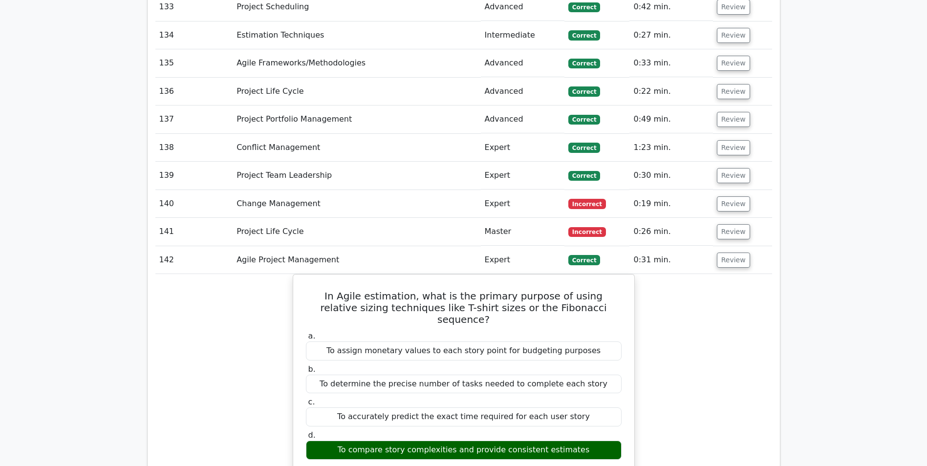
scroll to position [5252, 0]
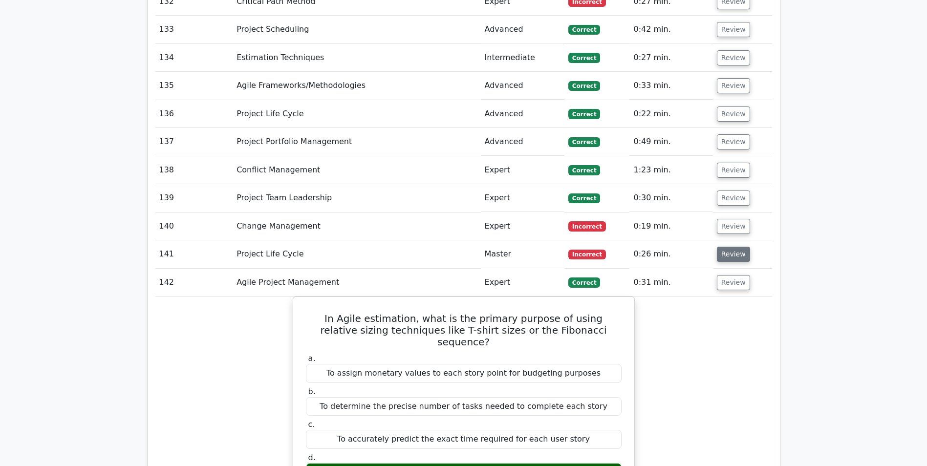
click at [726, 247] on button "Review" at bounding box center [733, 254] width 33 height 15
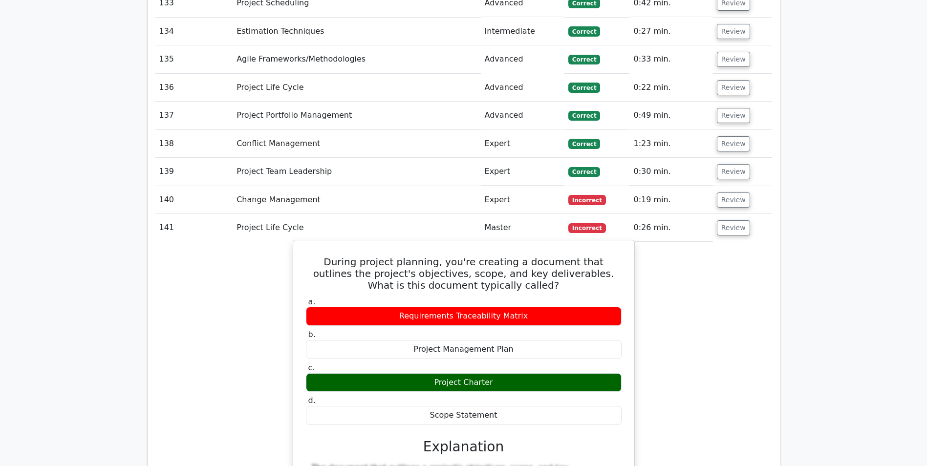
scroll to position [5300, 0]
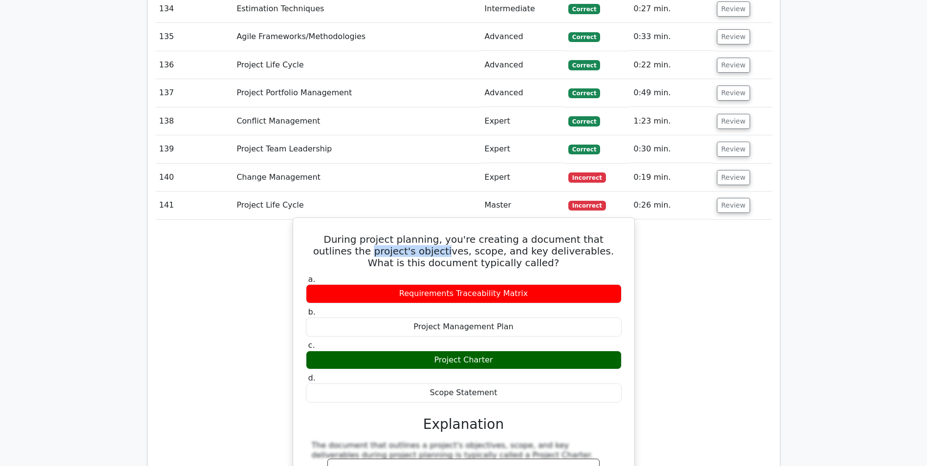
drag, startPoint x: 308, startPoint y: 214, endPoint x: 376, endPoint y: 217, distance: 68.5
click at [376, 234] on h5 "During project planning, you're creating a document that outlines the project's…" at bounding box center [464, 251] width 318 height 35
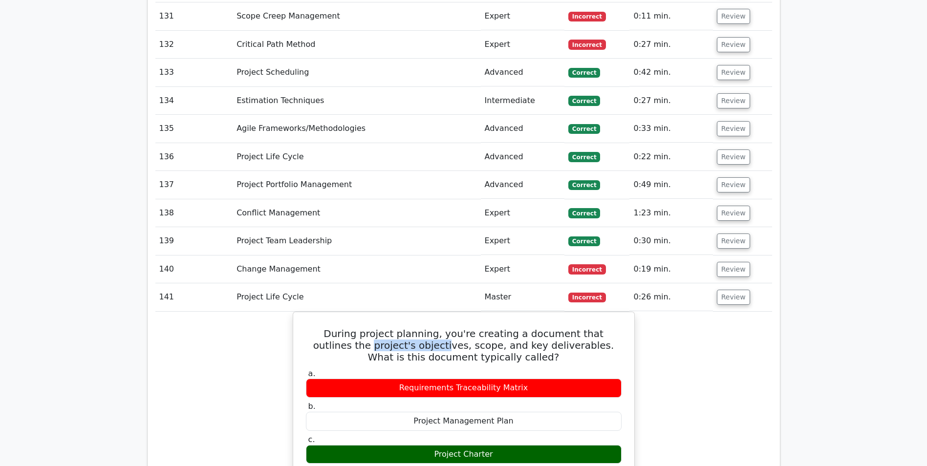
scroll to position [5203, 0]
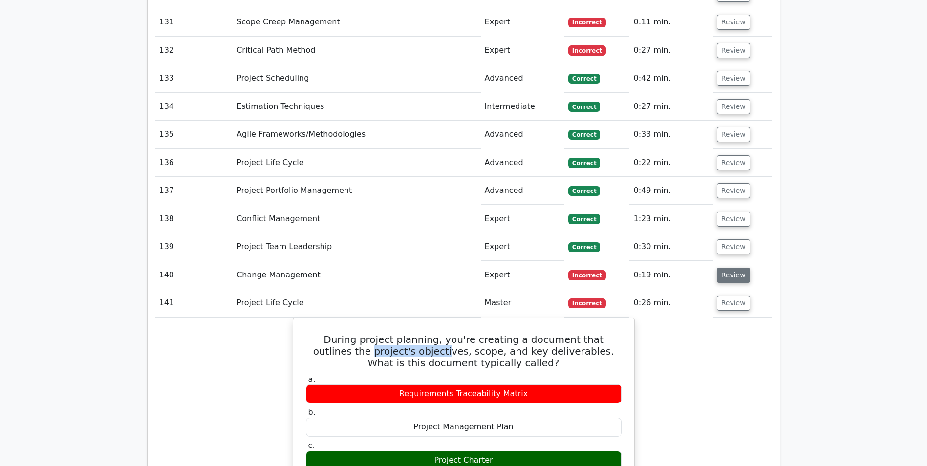
click at [730, 268] on button "Review" at bounding box center [733, 275] width 33 height 15
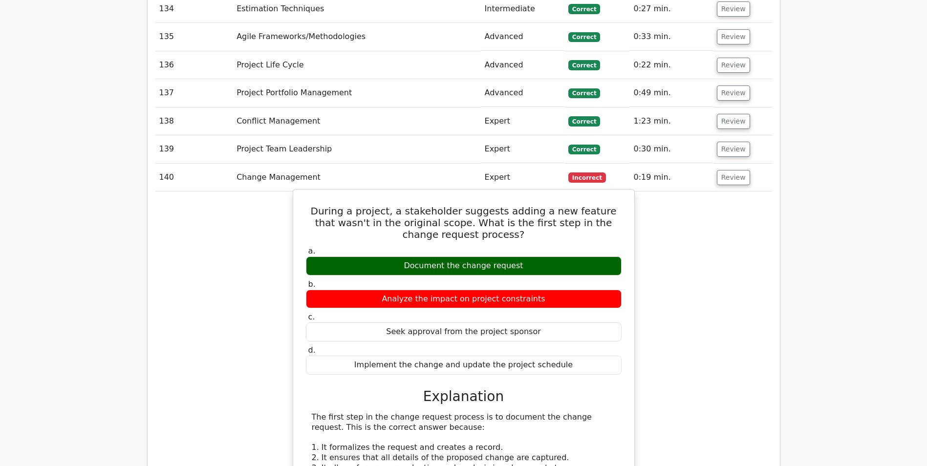
scroll to position [5154, 0]
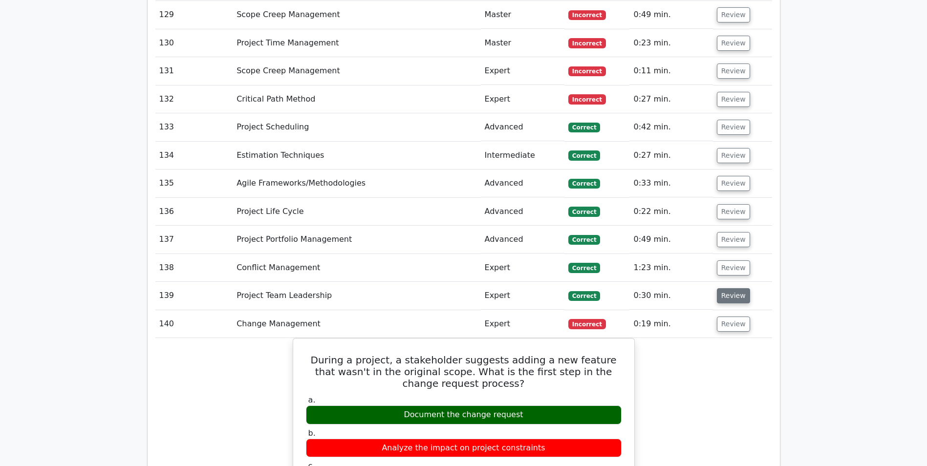
click at [726, 288] on button "Review" at bounding box center [733, 295] width 33 height 15
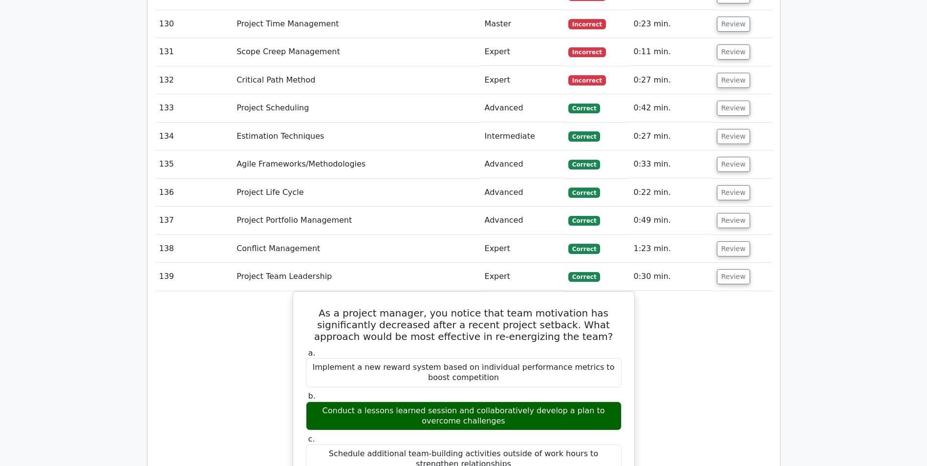
scroll to position [5203, 0]
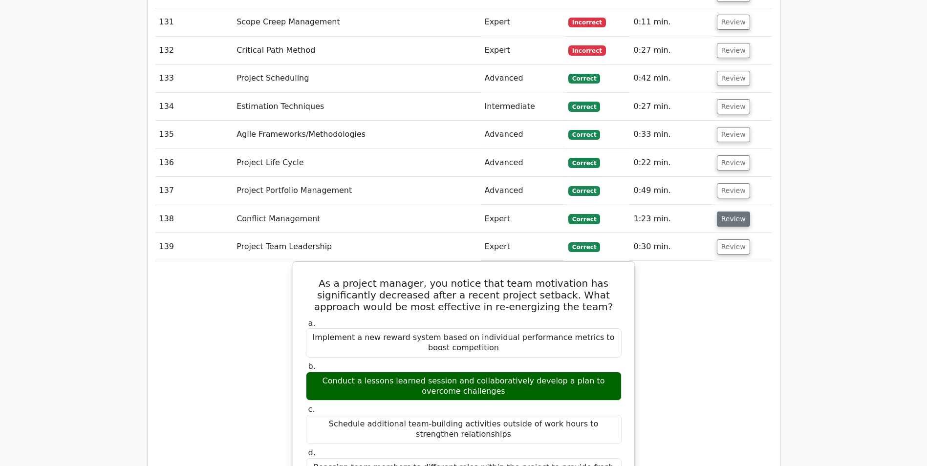
click at [726, 212] on button "Review" at bounding box center [733, 219] width 33 height 15
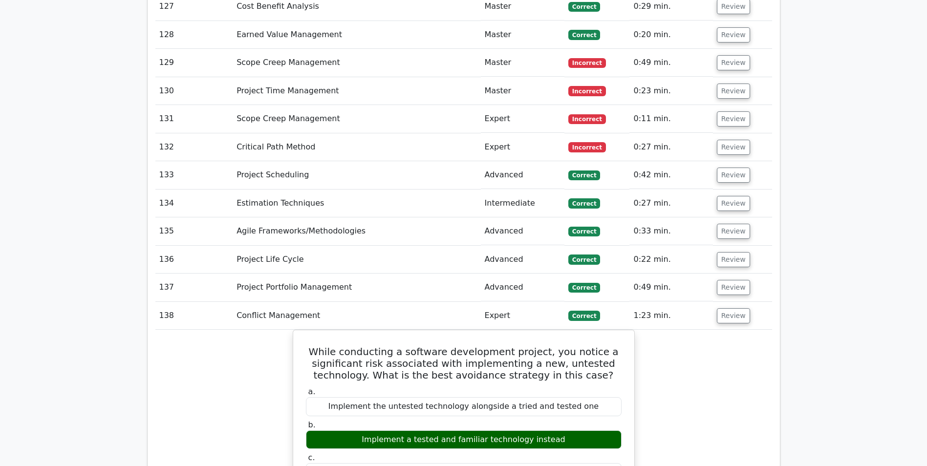
scroll to position [5105, 0]
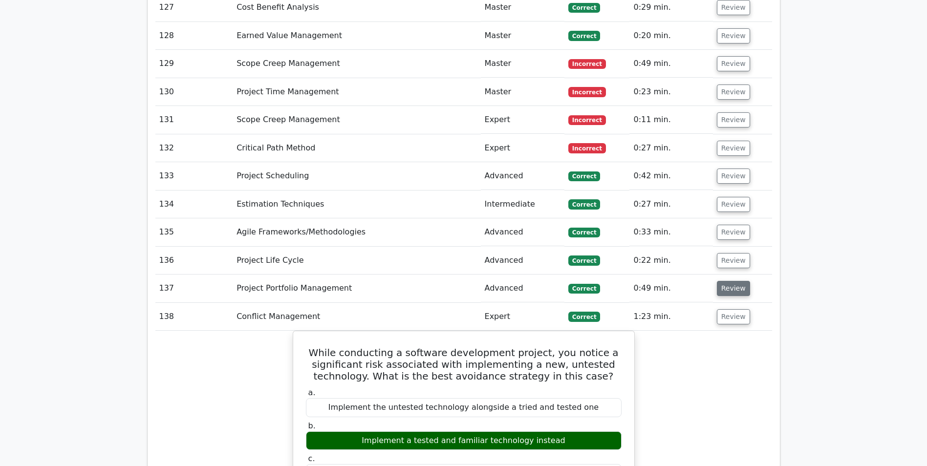
click at [729, 281] on button "Review" at bounding box center [733, 288] width 33 height 15
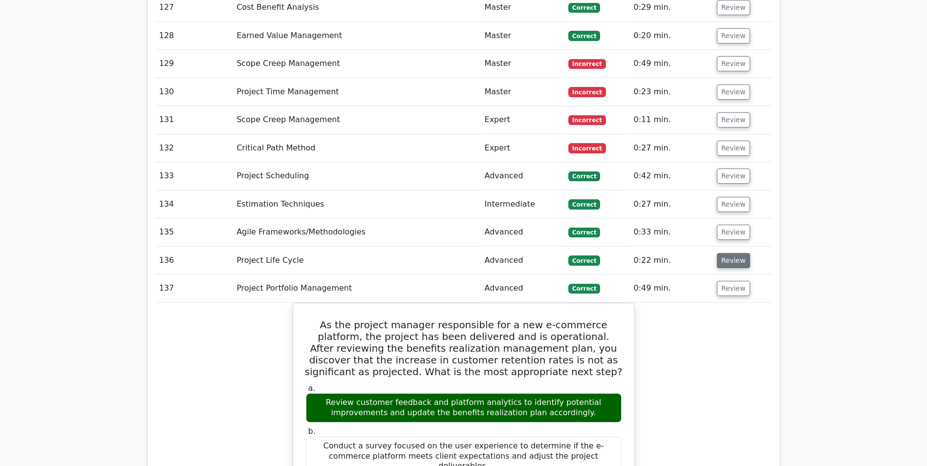
click at [730, 253] on button "Review" at bounding box center [733, 260] width 33 height 15
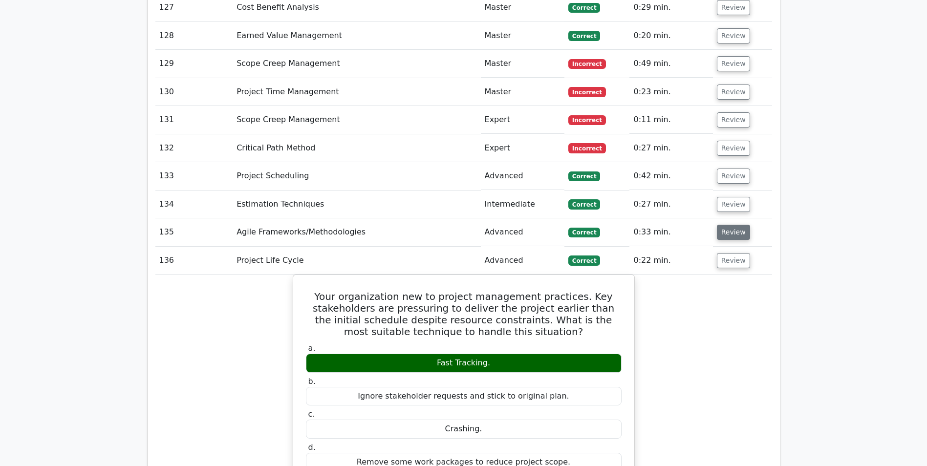
click at [732, 225] on button "Review" at bounding box center [733, 232] width 33 height 15
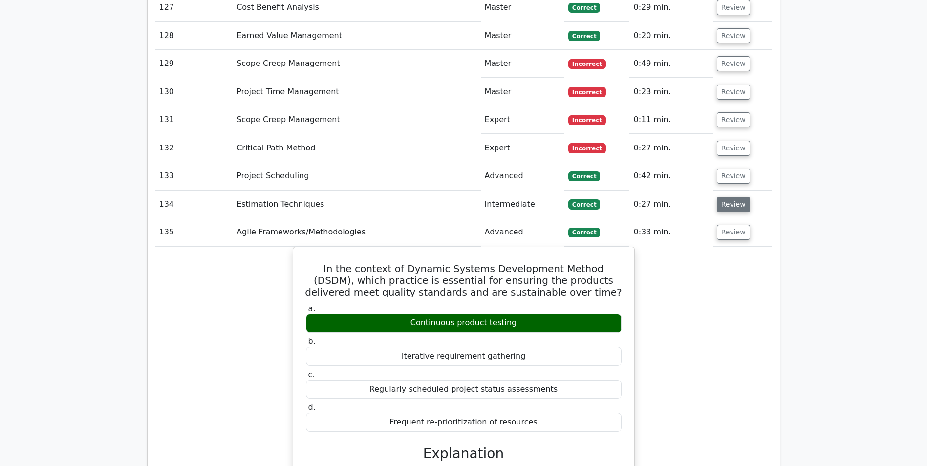
click at [733, 197] on button "Review" at bounding box center [733, 204] width 33 height 15
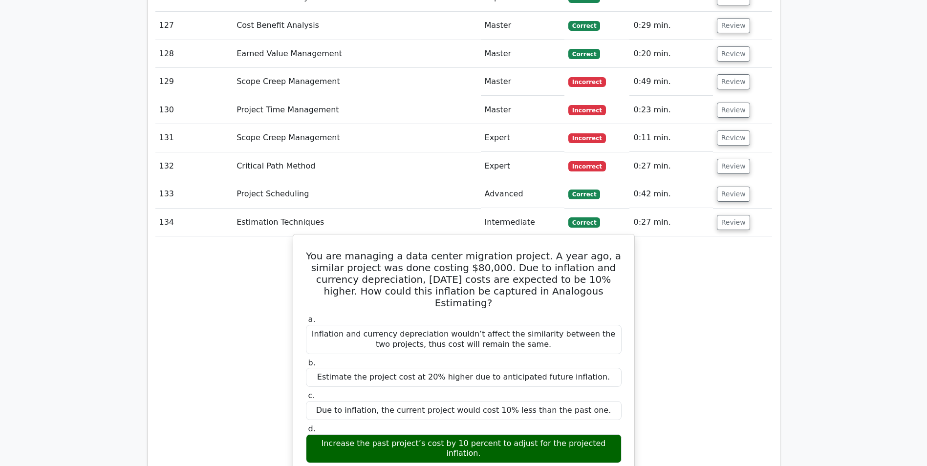
scroll to position [5007, 0]
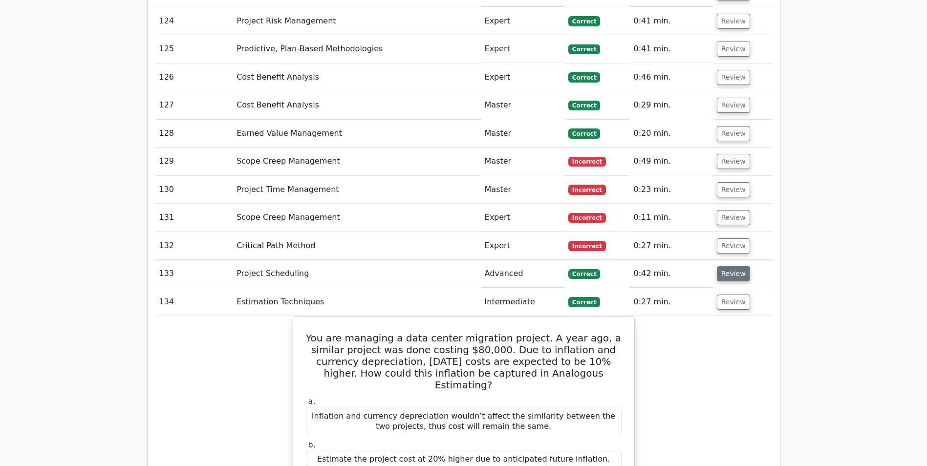
click at [731, 266] on button "Review" at bounding box center [733, 273] width 33 height 15
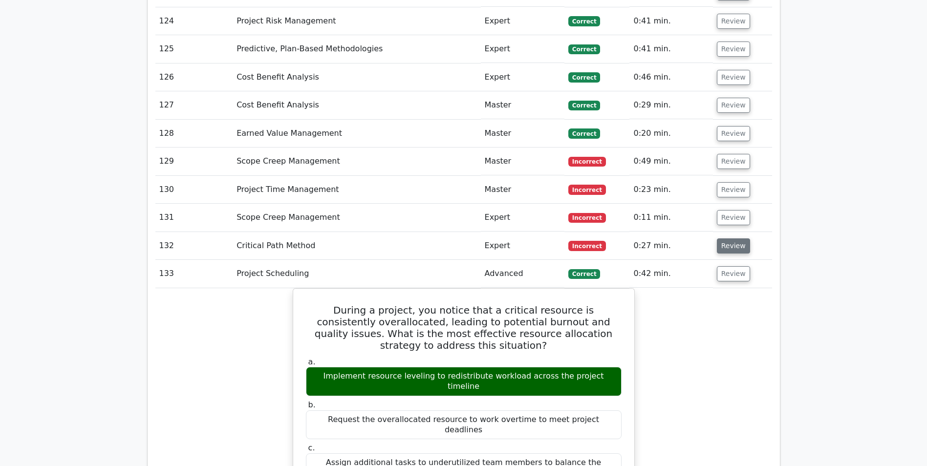
click at [733, 239] on button "Review" at bounding box center [733, 246] width 33 height 15
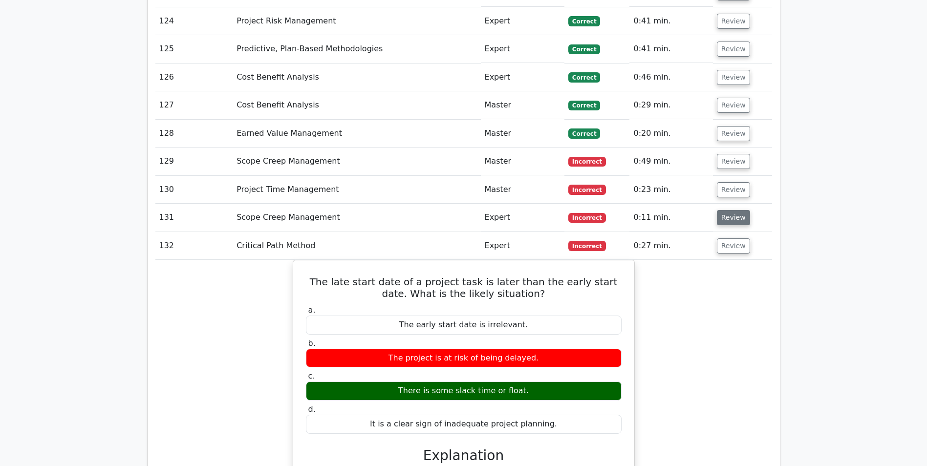
click at [733, 210] on button "Review" at bounding box center [733, 217] width 33 height 15
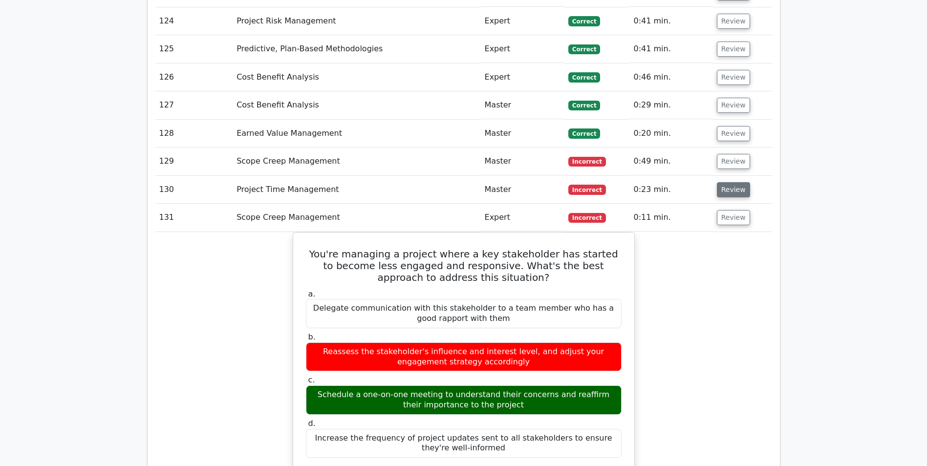
click at [721, 182] on button "Review" at bounding box center [733, 189] width 33 height 15
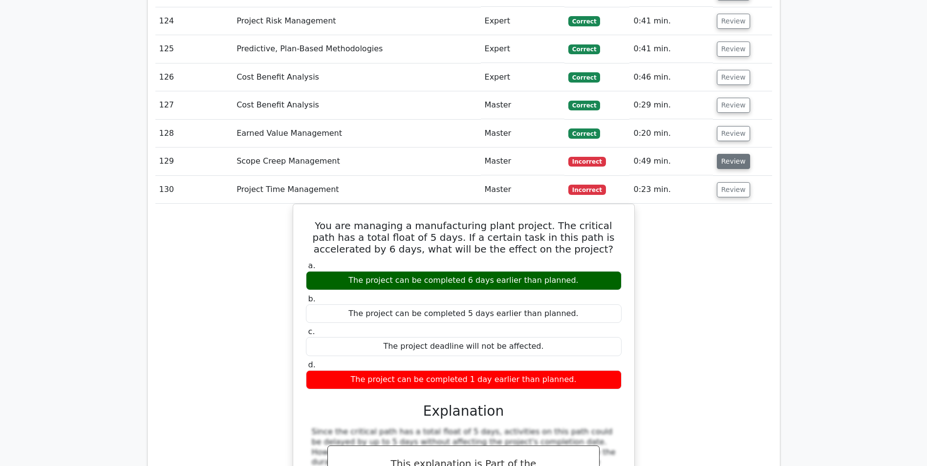
click at [722, 154] on button "Review" at bounding box center [733, 161] width 33 height 15
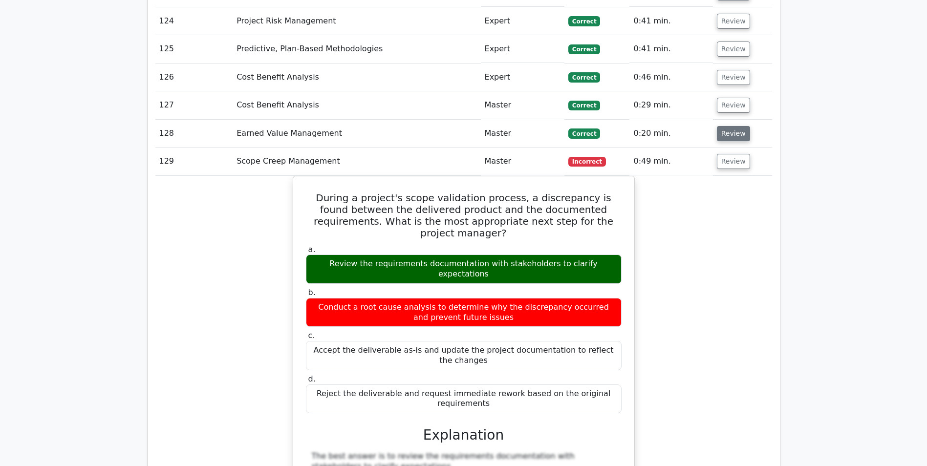
click at [727, 126] on button "Review" at bounding box center [733, 133] width 33 height 15
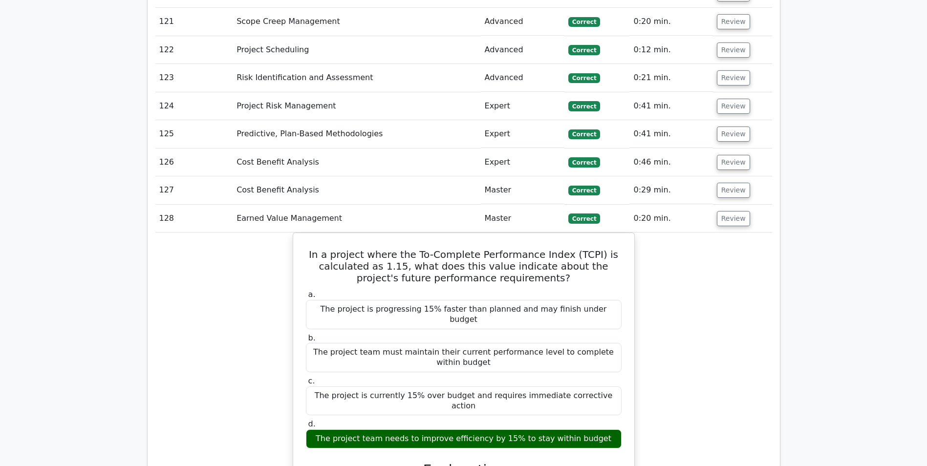
scroll to position [4860, 0]
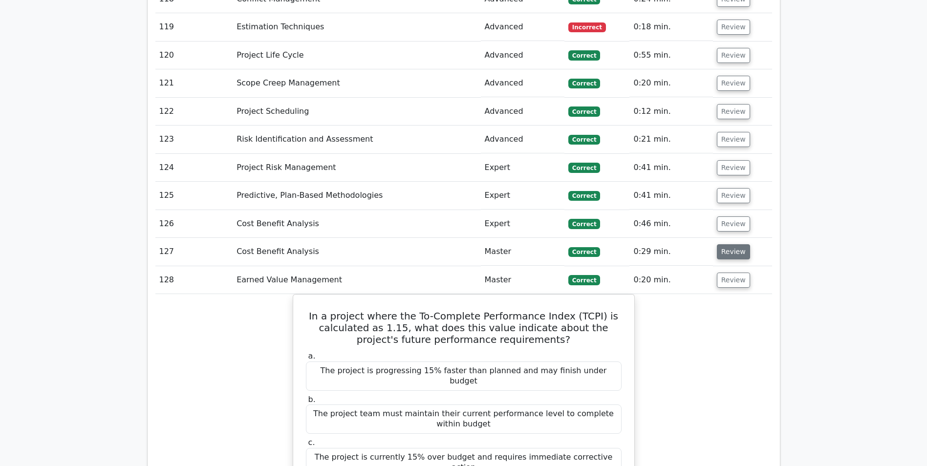
click at [725, 244] on button "Review" at bounding box center [733, 251] width 33 height 15
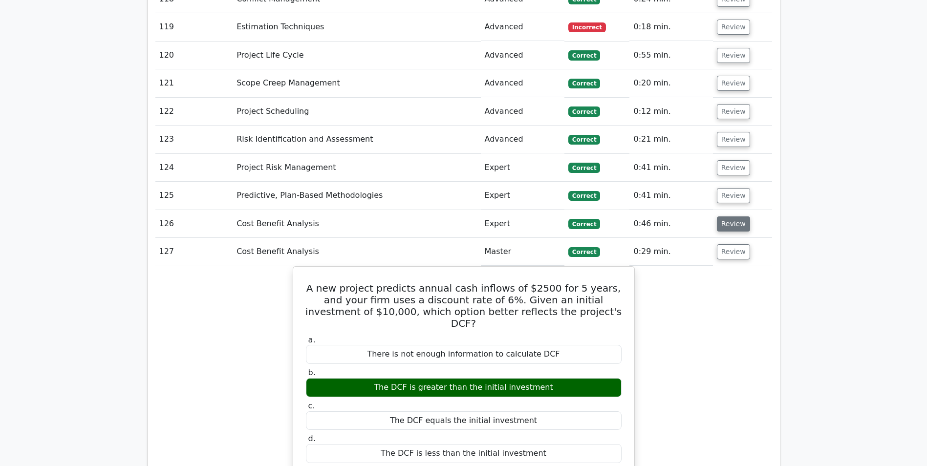
click at [730, 217] on button "Review" at bounding box center [733, 224] width 33 height 15
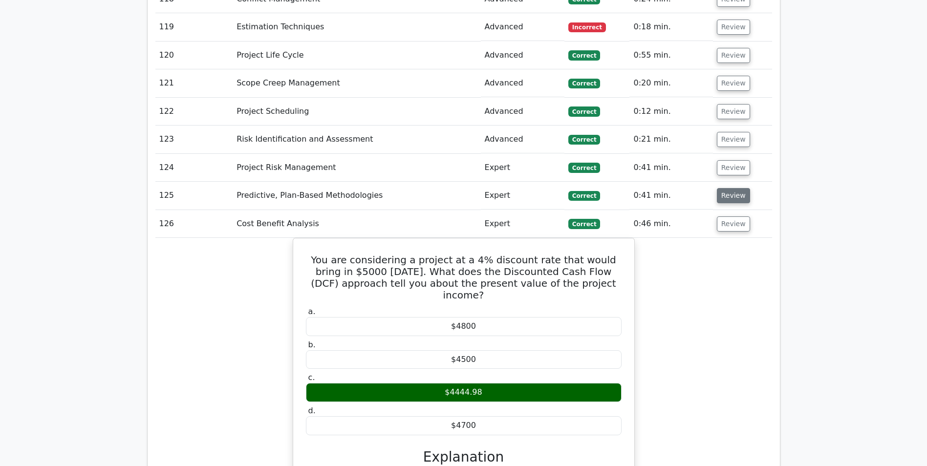
click at [728, 188] on button "Review" at bounding box center [733, 195] width 33 height 15
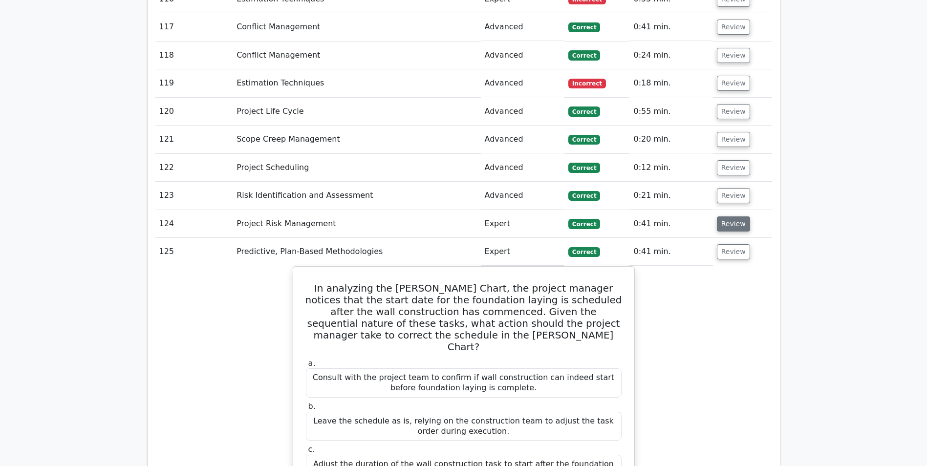
scroll to position [4763, 0]
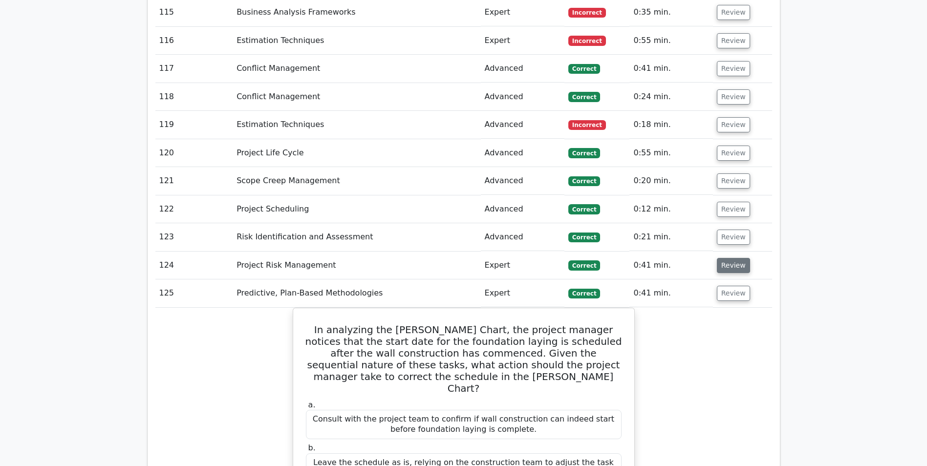
click at [733, 258] on button "Review" at bounding box center [733, 265] width 33 height 15
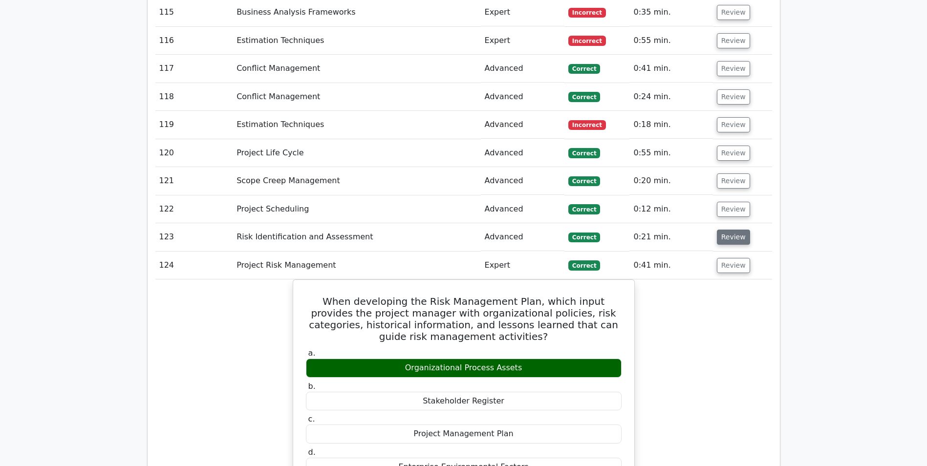
click at [726, 230] on button "Review" at bounding box center [733, 237] width 33 height 15
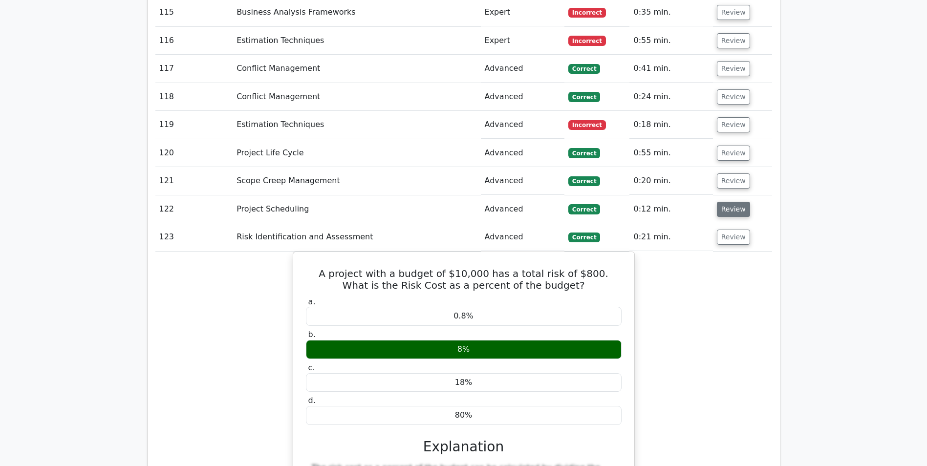
click at [736, 202] on button "Review" at bounding box center [733, 209] width 33 height 15
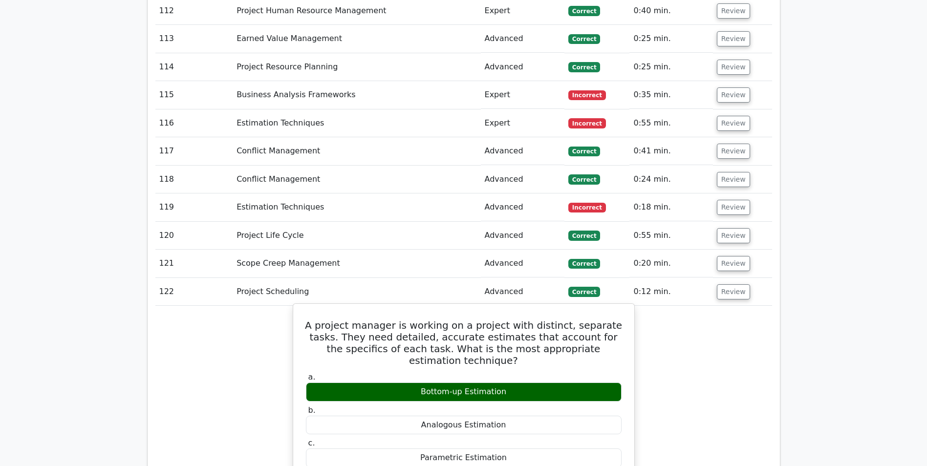
scroll to position [4665, 0]
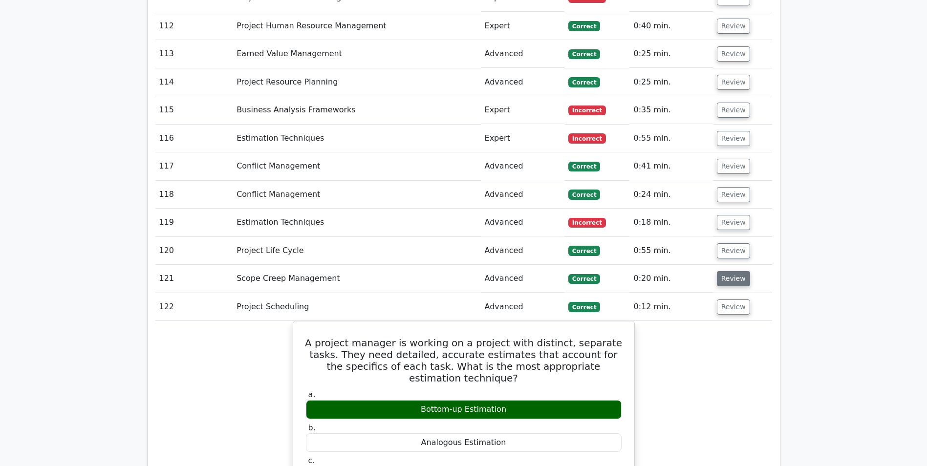
click at [725, 271] on button "Review" at bounding box center [733, 278] width 33 height 15
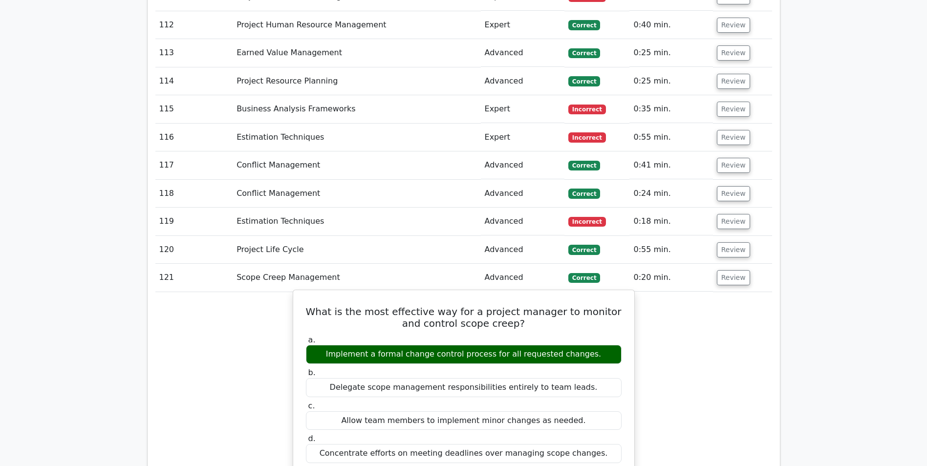
scroll to position [4567, 0]
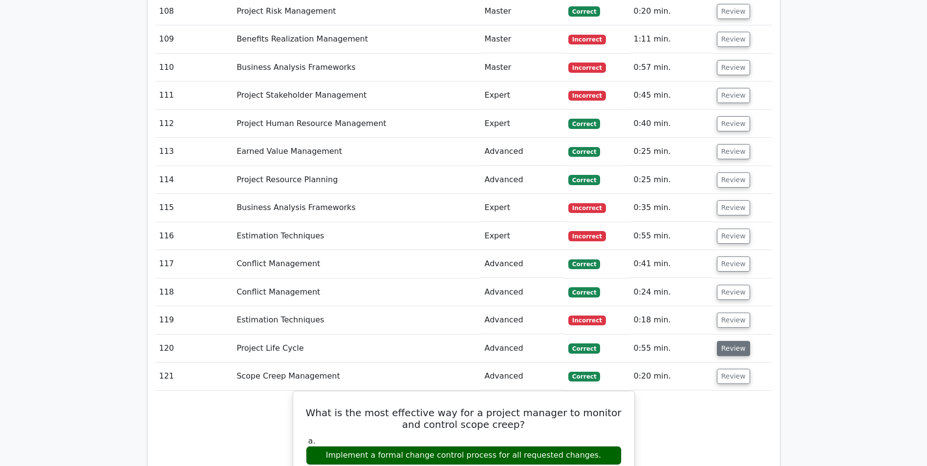
click at [725, 341] on button "Review" at bounding box center [733, 348] width 33 height 15
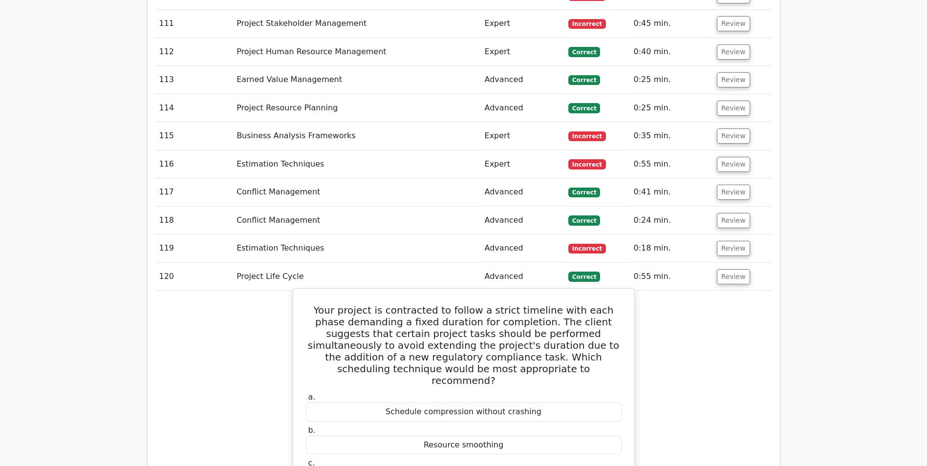
scroll to position [4714, 0]
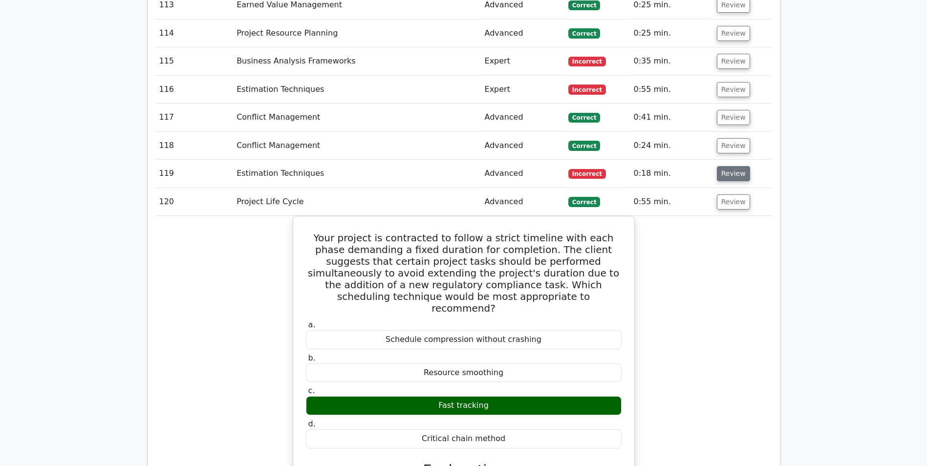
click at [721, 166] on button "Review" at bounding box center [733, 173] width 33 height 15
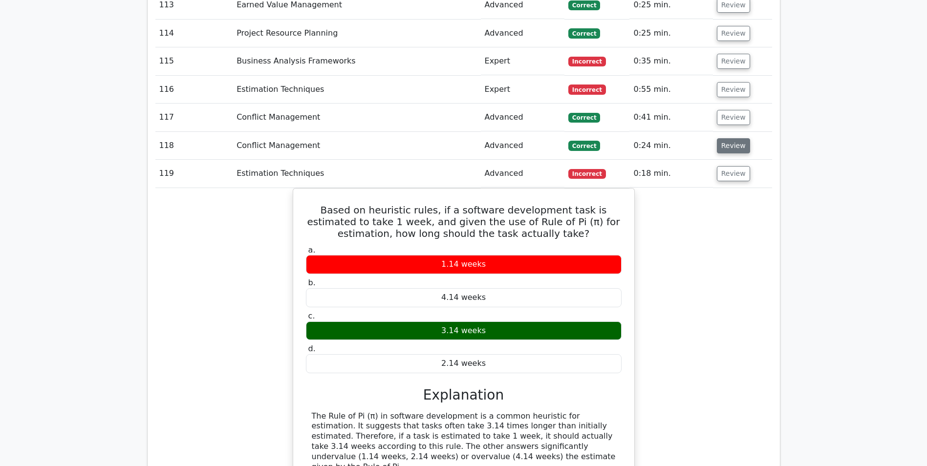
click at [729, 138] on button "Review" at bounding box center [733, 145] width 33 height 15
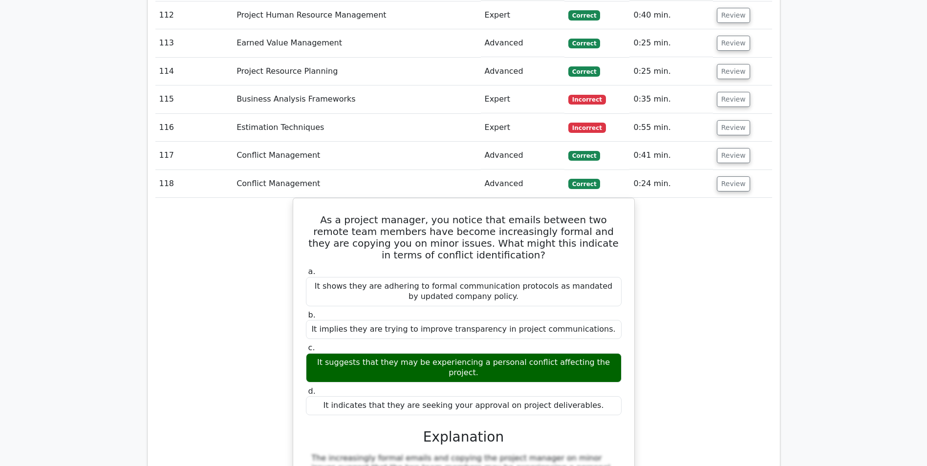
scroll to position [4616, 0]
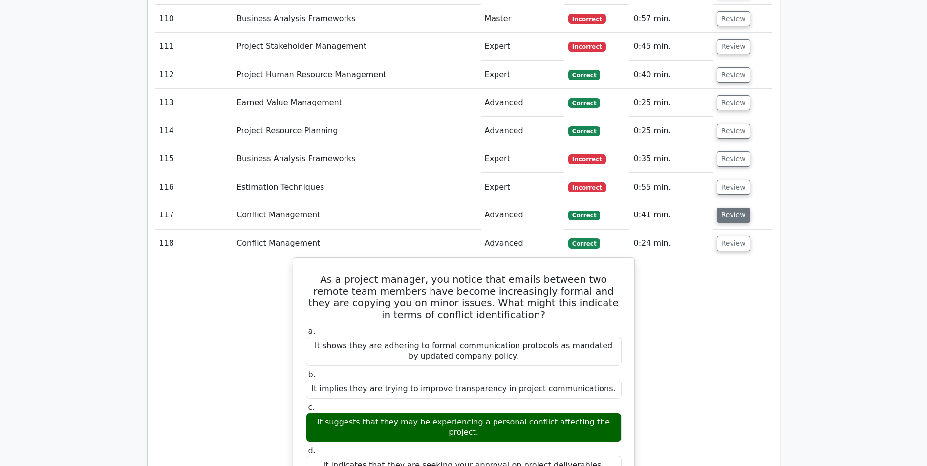
click at [726, 208] on button "Review" at bounding box center [733, 215] width 33 height 15
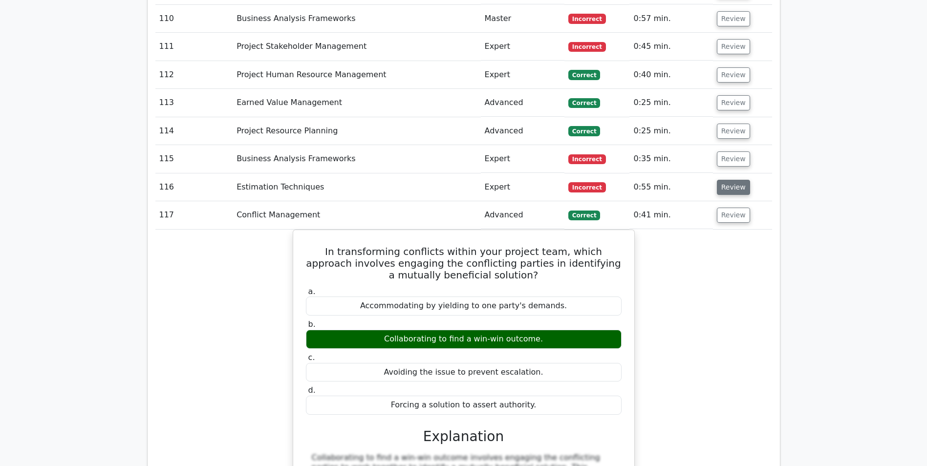
click at [728, 180] on button "Review" at bounding box center [733, 187] width 33 height 15
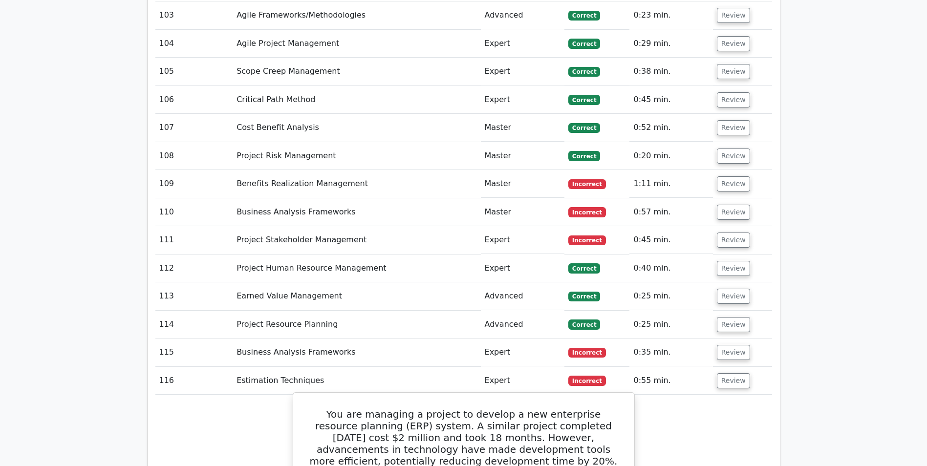
scroll to position [4420, 0]
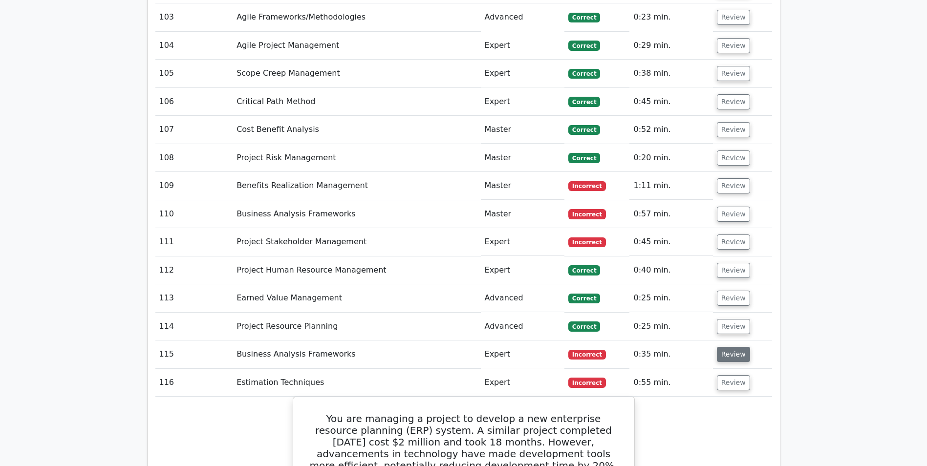
click at [724, 347] on button "Review" at bounding box center [733, 354] width 33 height 15
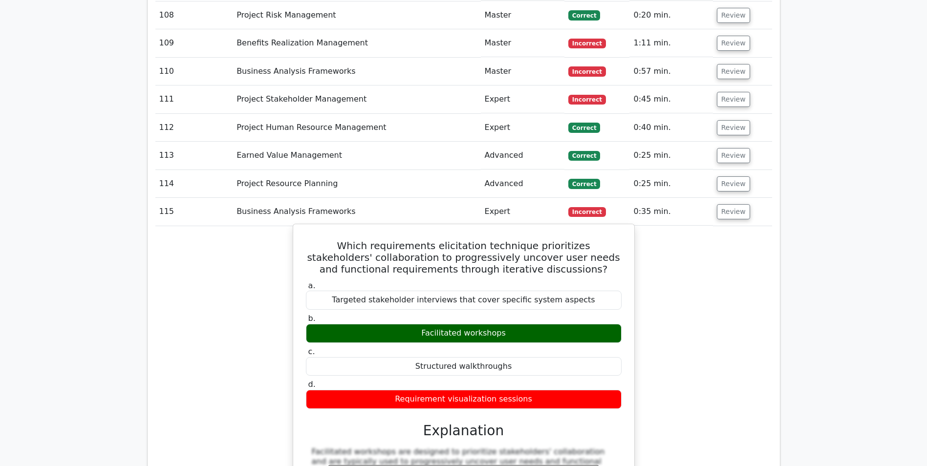
scroll to position [4616, 0]
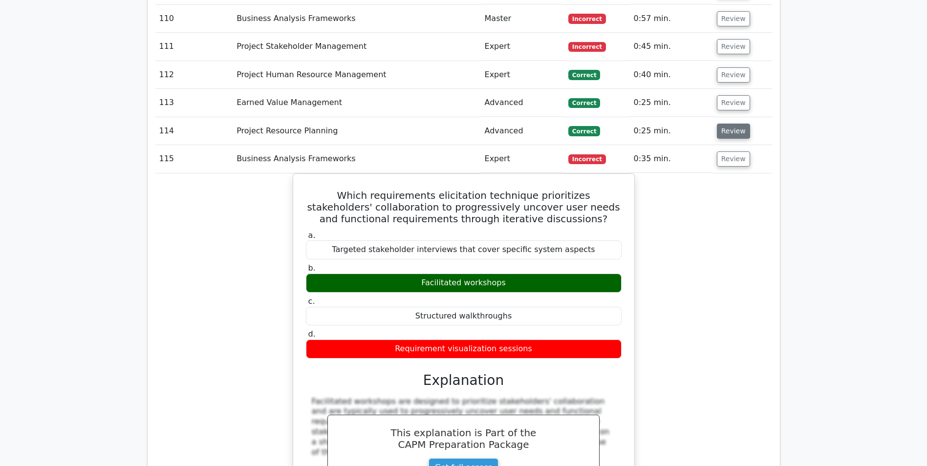
click at [723, 124] on button "Review" at bounding box center [733, 131] width 33 height 15
